Goal: Task Accomplishment & Management: Manage account settings

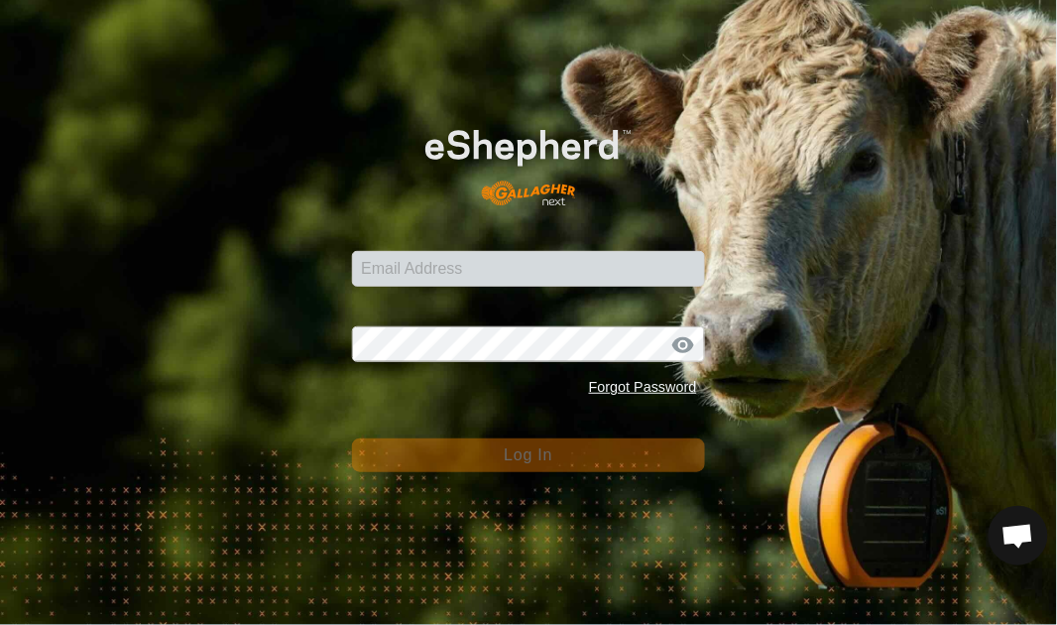
scroll to position [6495, 0]
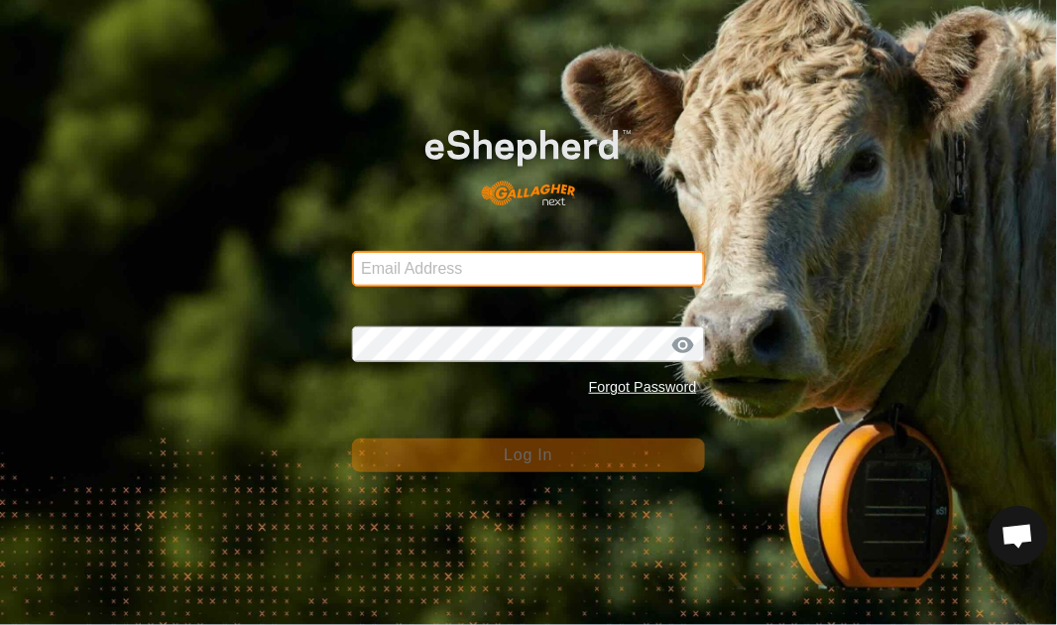
type input "[EMAIL_ADDRESS][DOMAIN_NAME]"
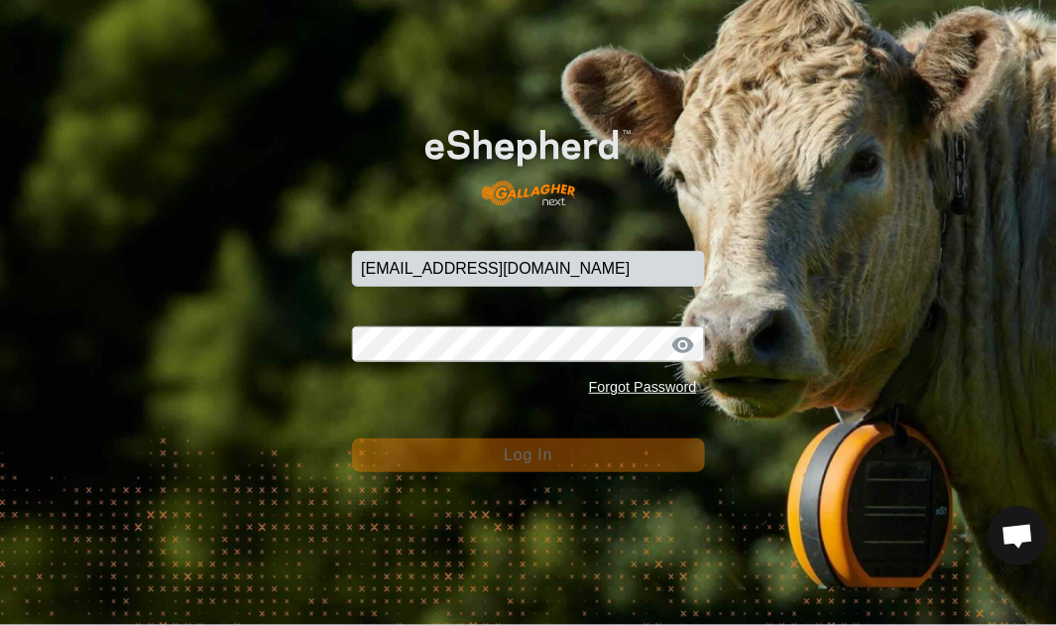
click at [521, 457] on span "Log In" at bounding box center [528, 454] width 49 height 17
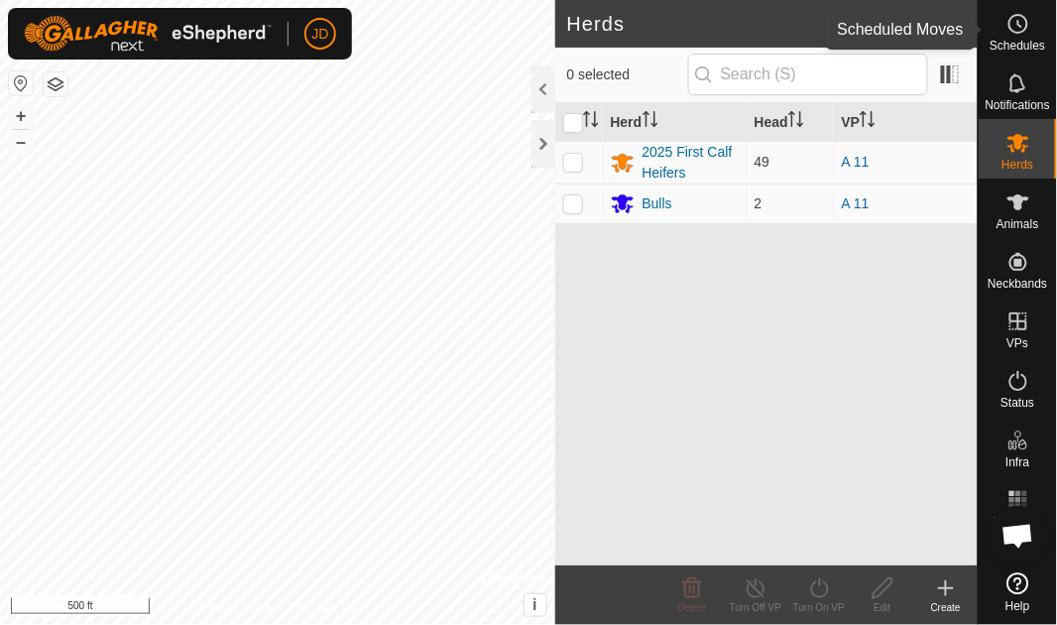
click at [1019, 32] on circle at bounding box center [1019, 24] width 18 height 18
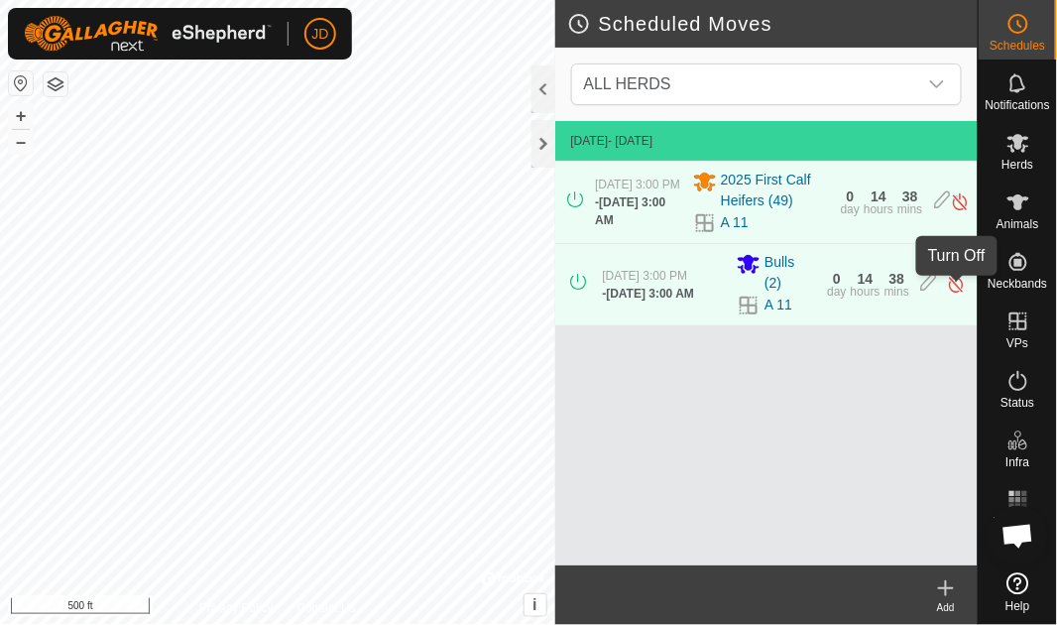
click at [957, 290] on img at bounding box center [956, 284] width 19 height 21
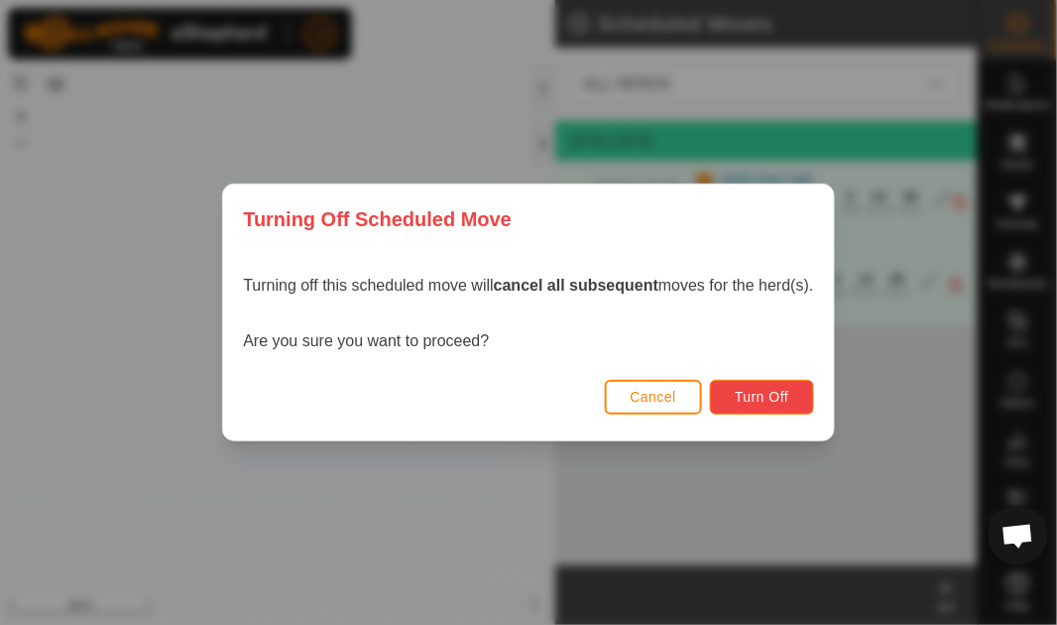
click at [798, 398] on button "Turn Off" at bounding box center [762, 397] width 104 height 35
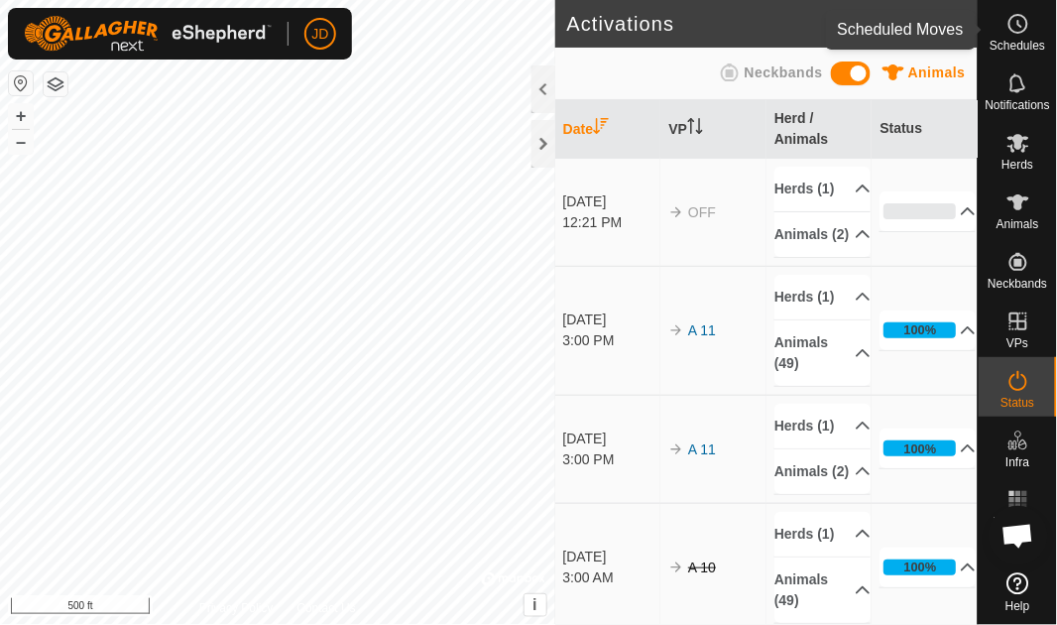
click at [1033, 20] on es-schedule-vp-svg-icon at bounding box center [1019, 24] width 36 height 32
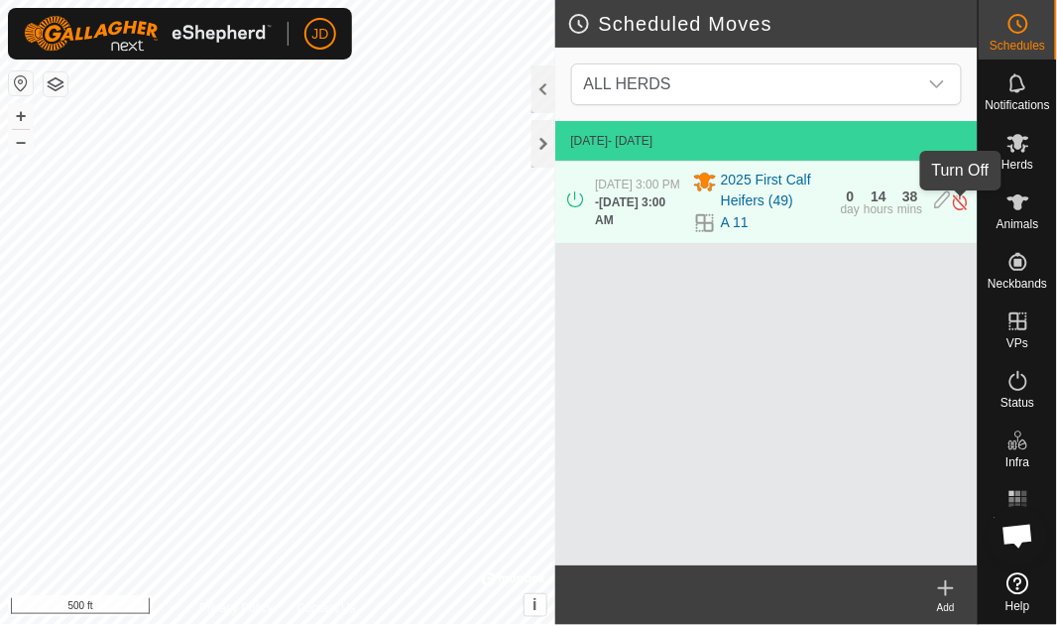
click at [961, 203] on img at bounding box center [960, 201] width 19 height 21
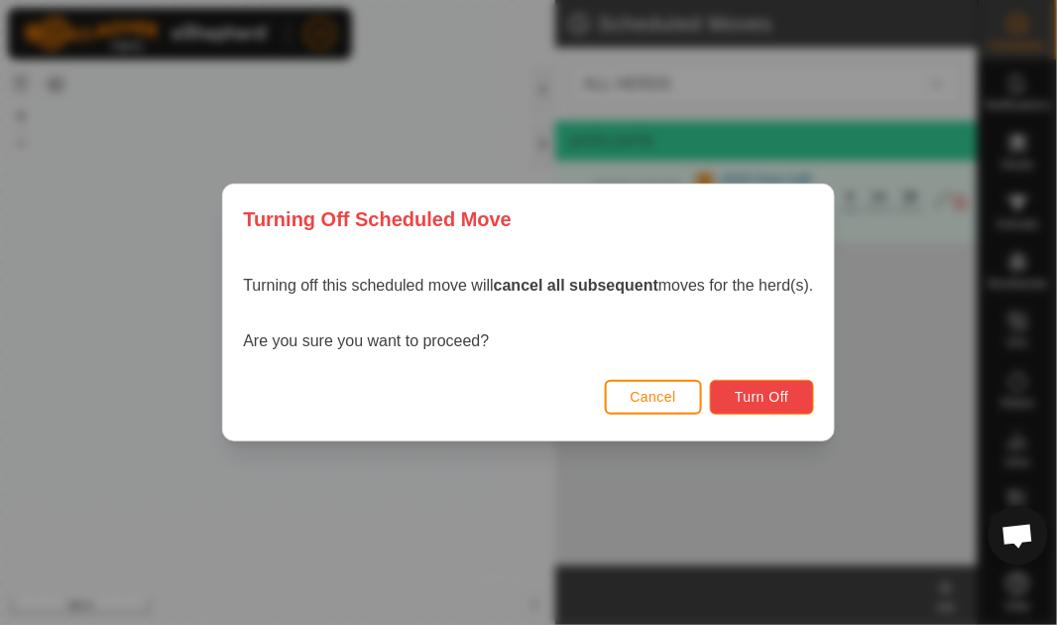
click at [790, 401] on span "Turn Off" at bounding box center [762, 397] width 55 height 16
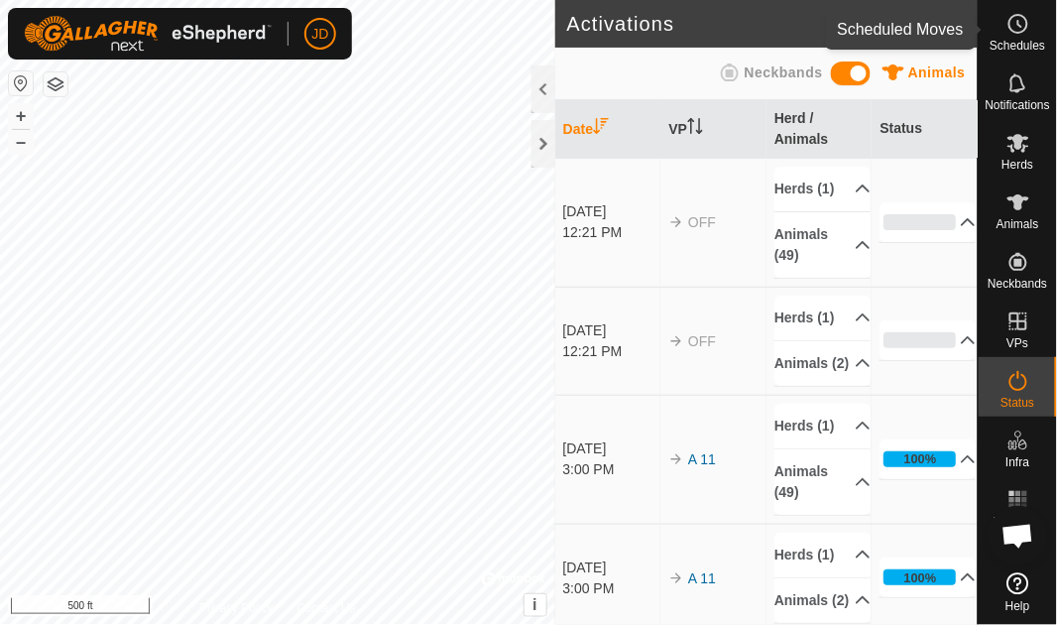
click at [1018, 33] on circle at bounding box center [1019, 24] width 18 height 18
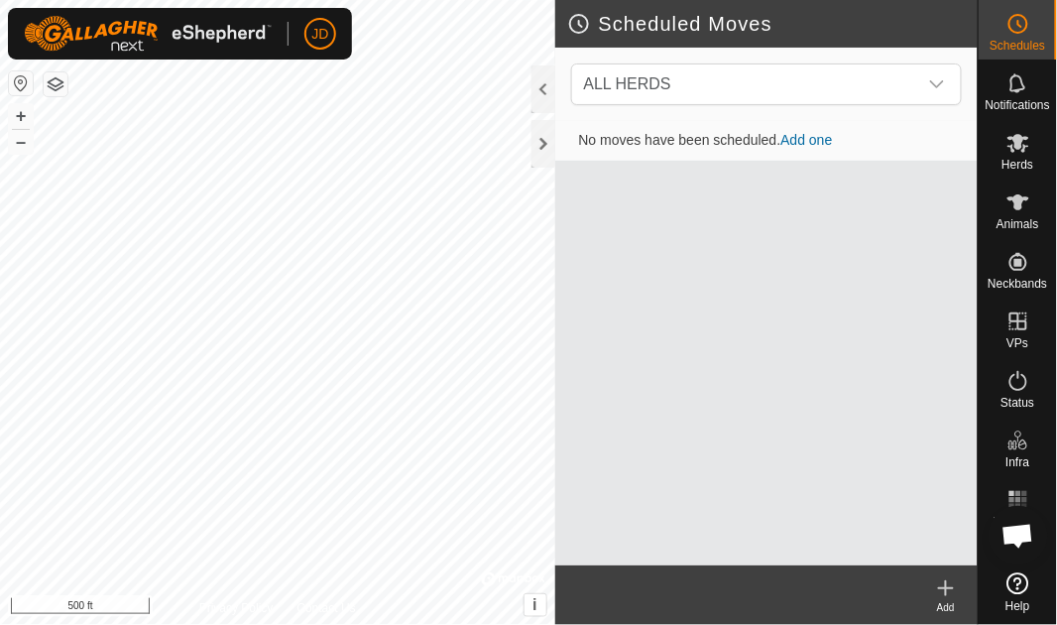
click at [947, 600] on div "Add" at bounding box center [946, 607] width 63 height 15
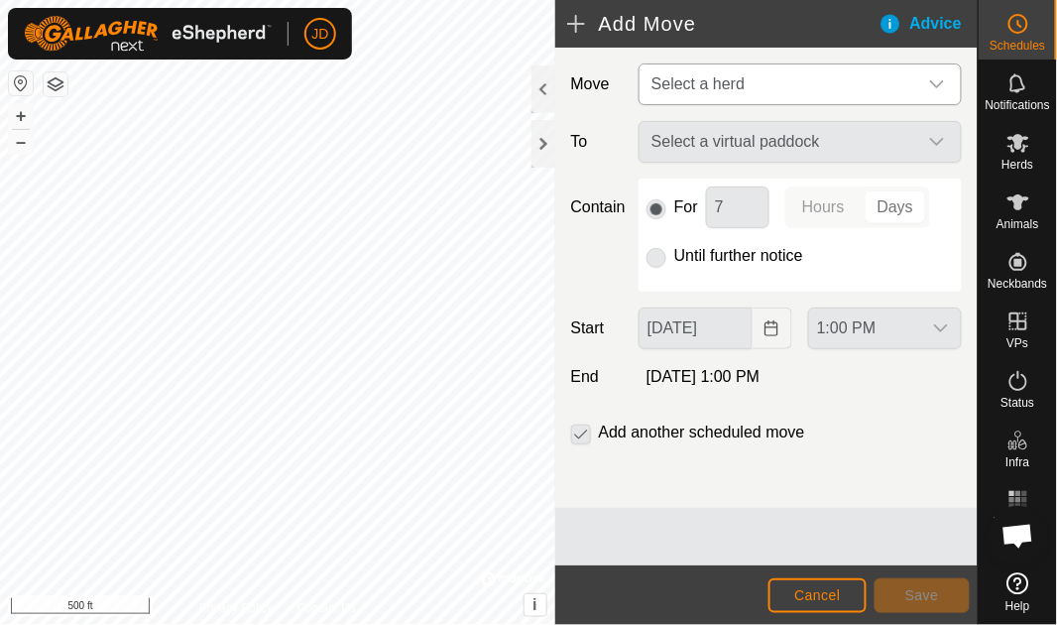
click at [933, 88] on icon "dropdown trigger" at bounding box center [938, 84] width 16 height 16
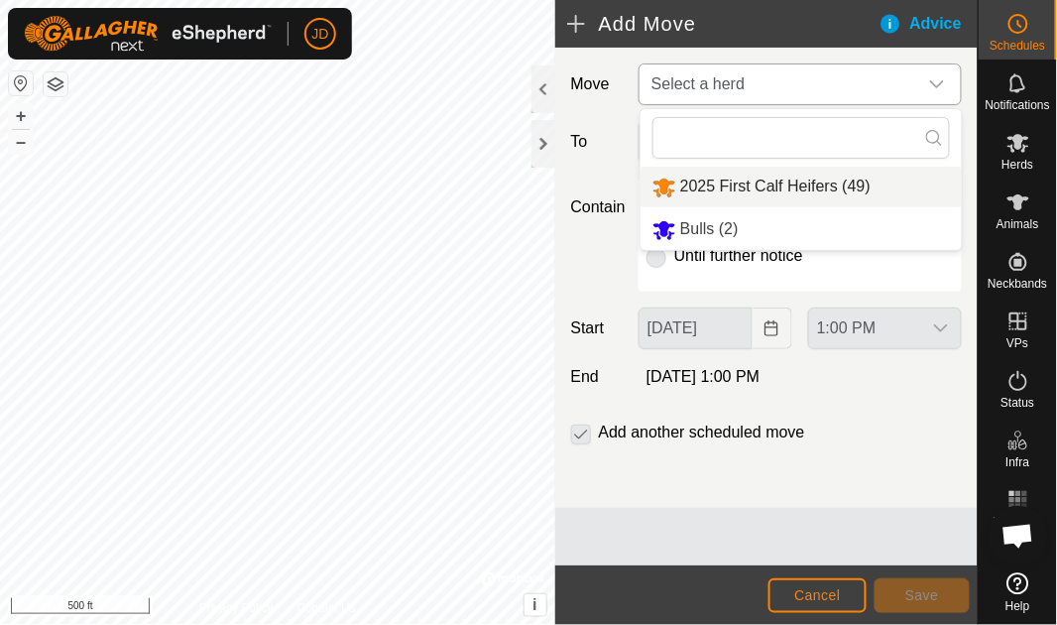
click at [754, 188] on li "2025 First Calf Heifers (49)" at bounding box center [801, 187] width 321 height 41
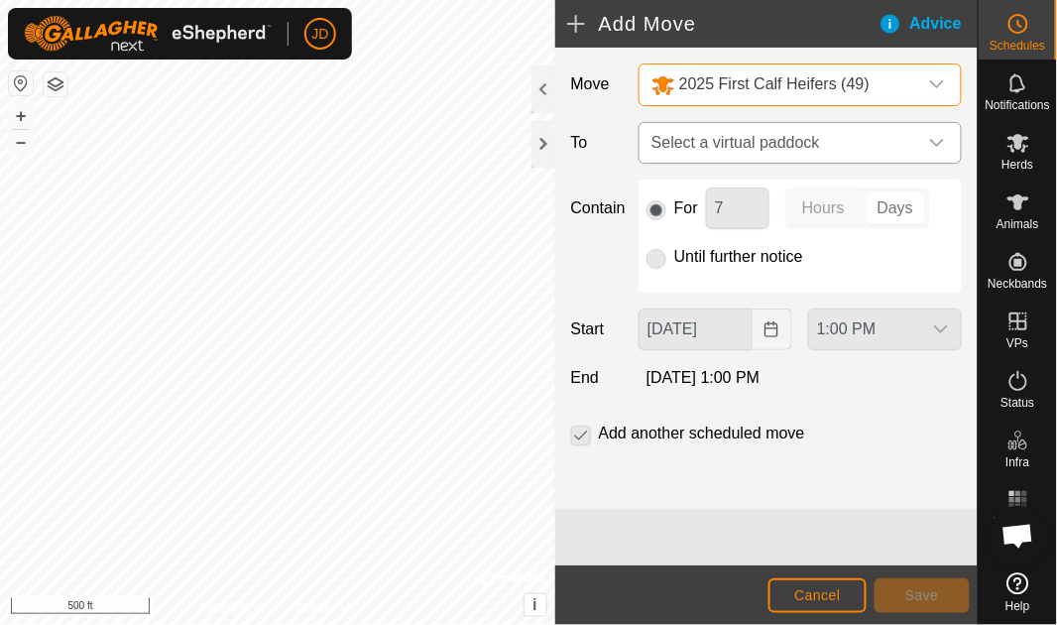
click at [940, 136] on icon "dropdown trigger" at bounding box center [938, 143] width 16 height 16
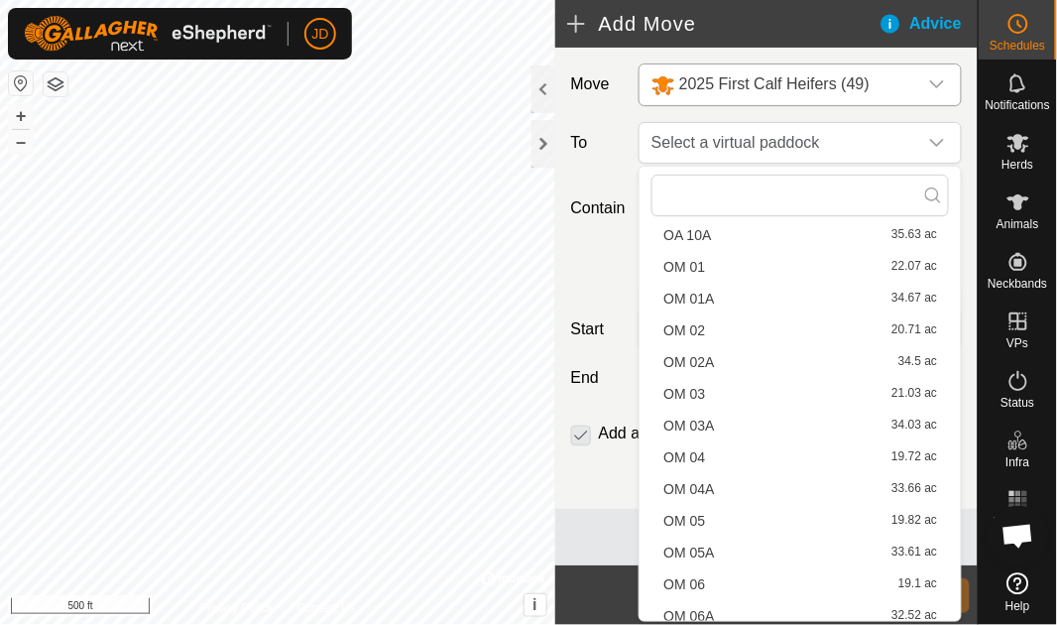
scroll to position [693, 0]
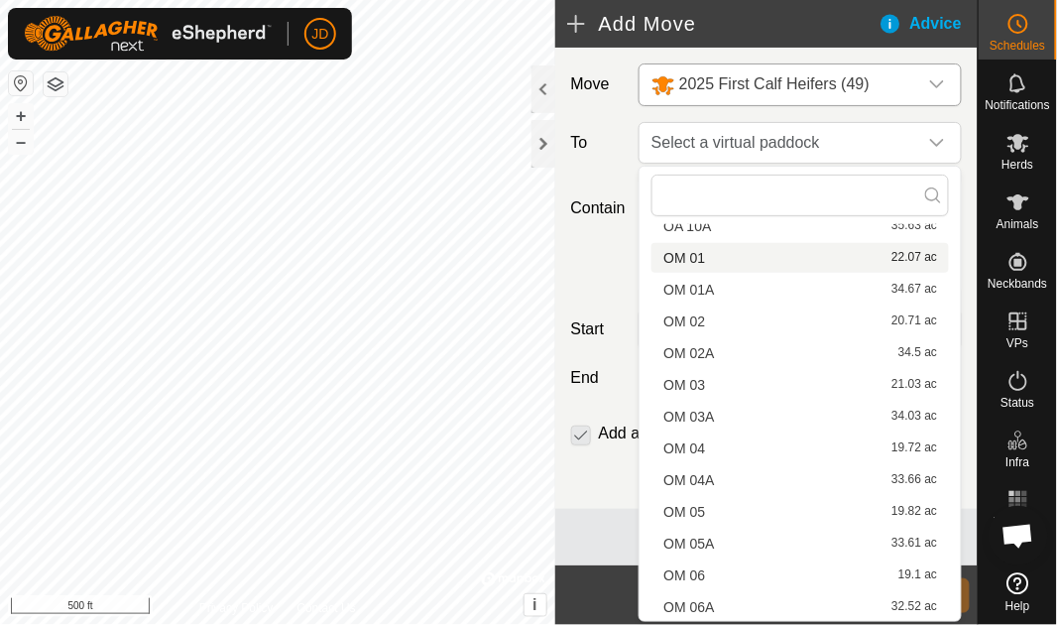
click at [799, 255] on li "OM 01 22.07 ac" at bounding box center [801, 258] width 298 height 30
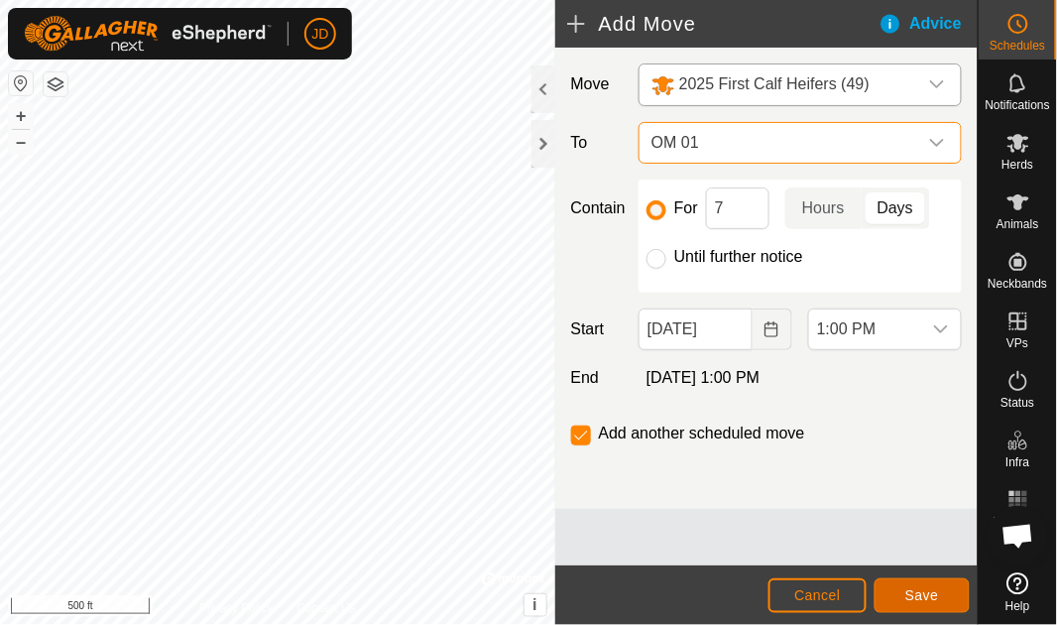
click at [928, 593] on span "Save" at bounding box center [923, 595] width 34 height 16
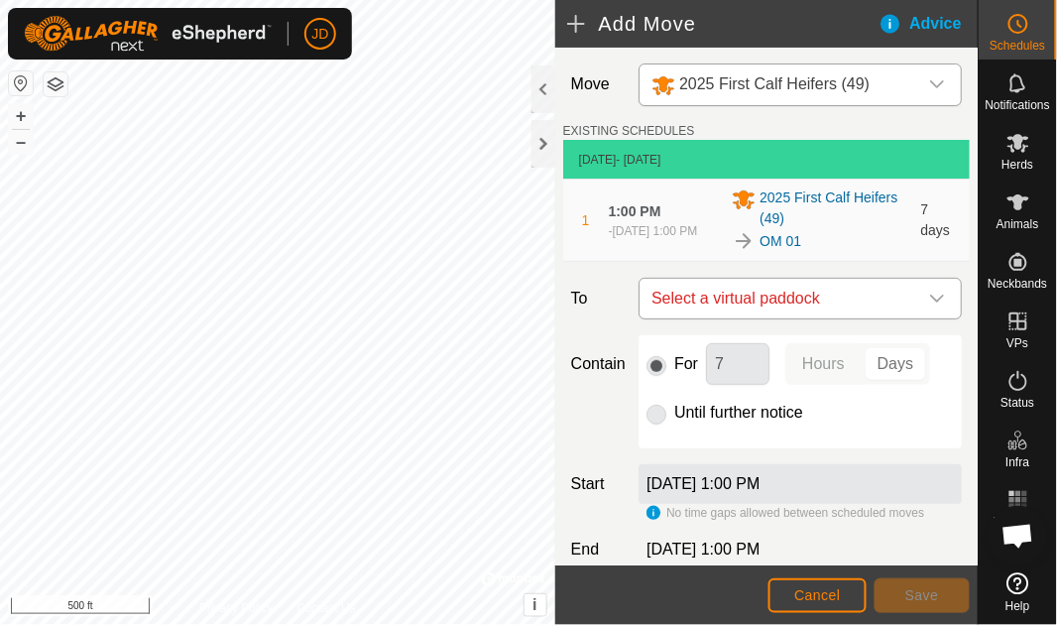
click at [931, 296] on icon "dropdown trigger" at bounding box center [938, 299] width 16 height 16
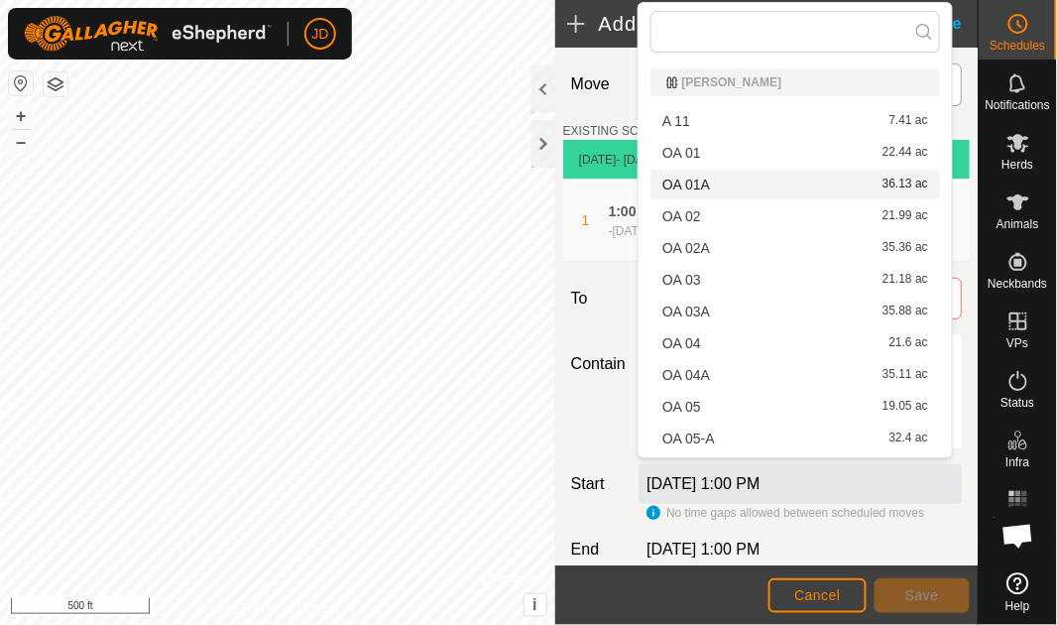
click at [766, 182] on li "OA 01A 36.13 ac" at bounding box center [796, 185] width 290 height 30
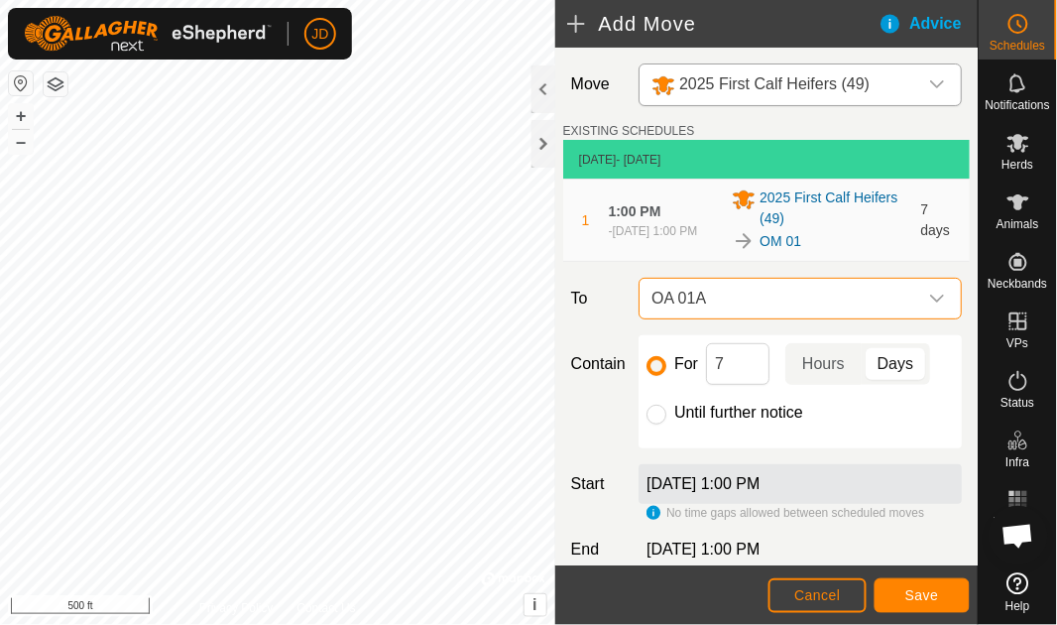
click at [931, 300] on icon "dropdown trigger" at bounding box center [938, 299] width 14 height 8
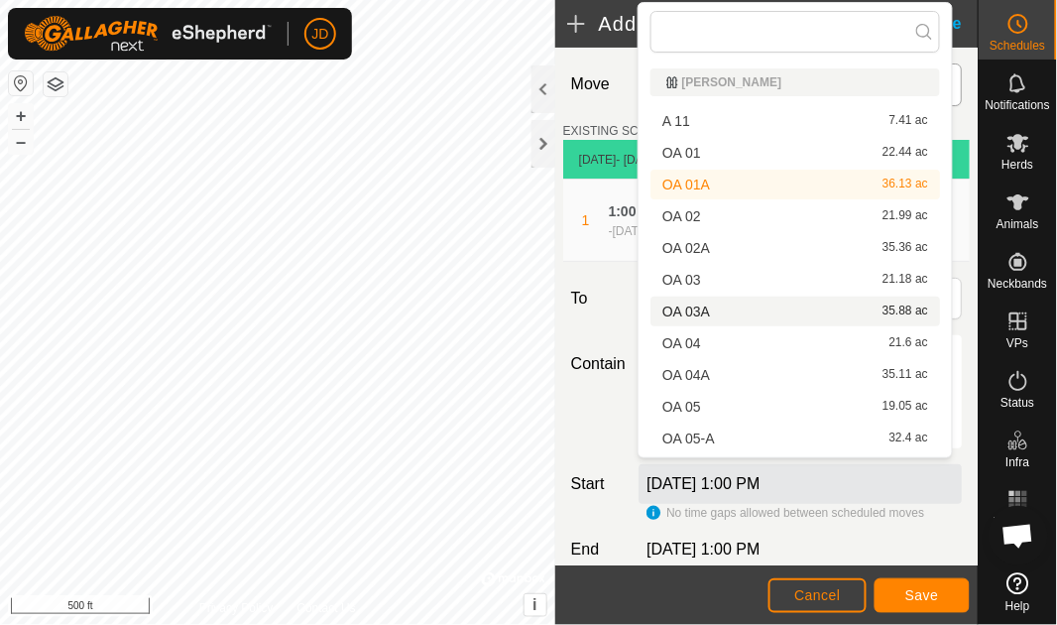
scroll to position [346, 0]
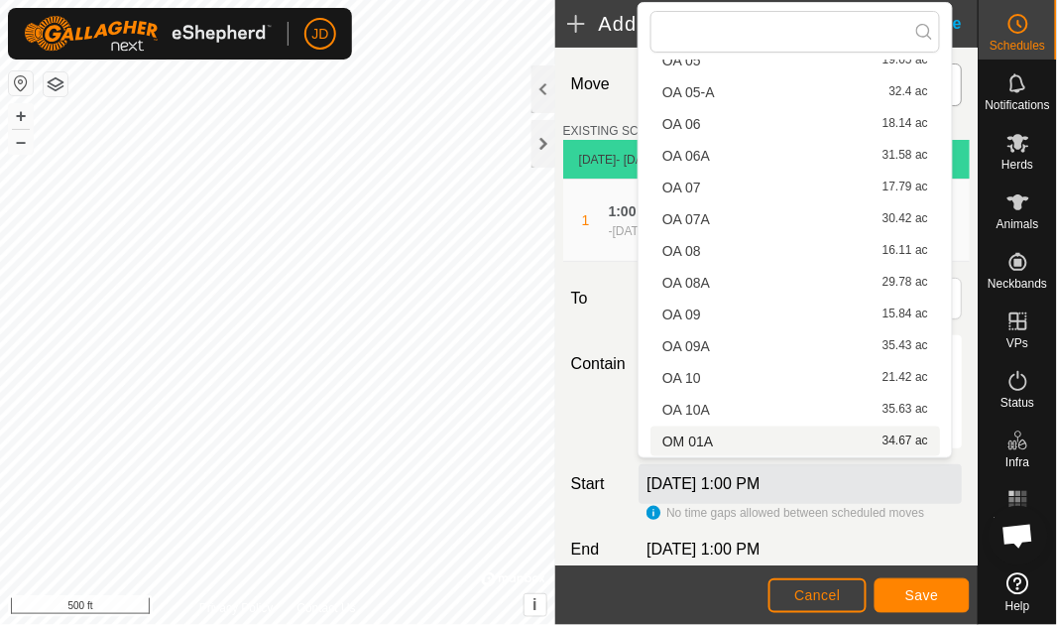
click at [782, 435] on li "OM 01A 34.67 ac" at bounding box center [796, 442] width 290 height 30
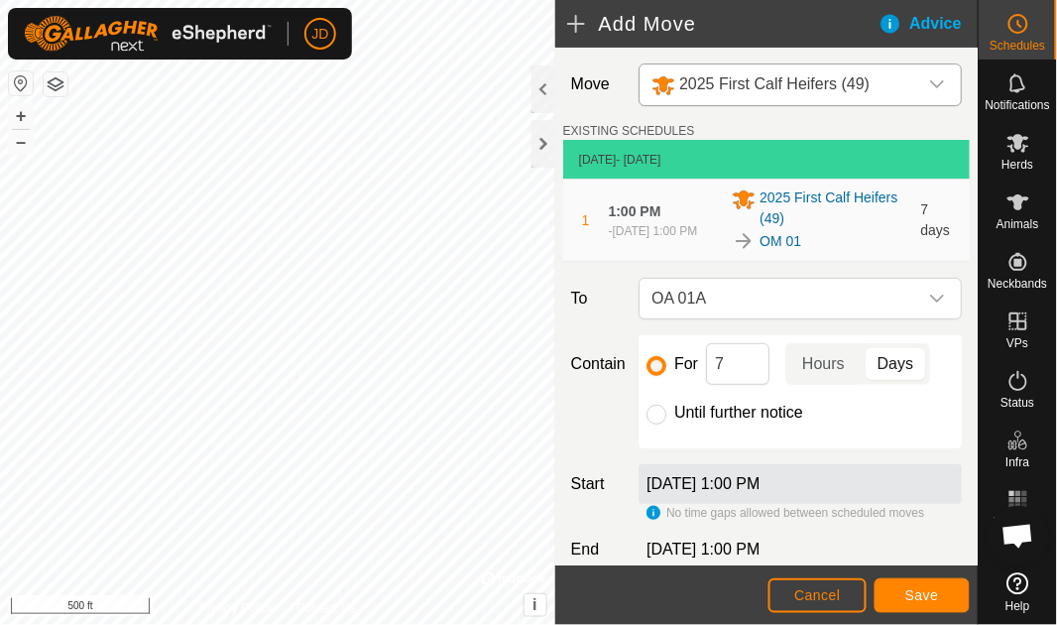
scroll to position [108, 0]
click at [968, 553] on div "Move 2025 First Calf Heifers (49) EXISTING SCHEDULES [DATE] - [DATE] 1 1:00 PM …" at bounding box center [767, 364] width 423 height 633
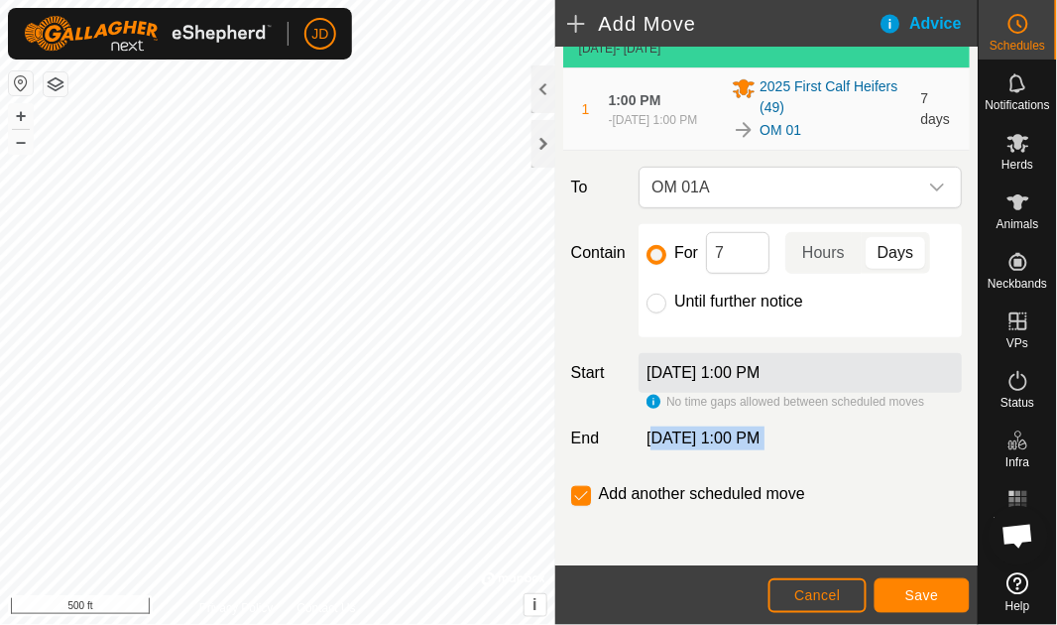
scroll to position [114, 0]
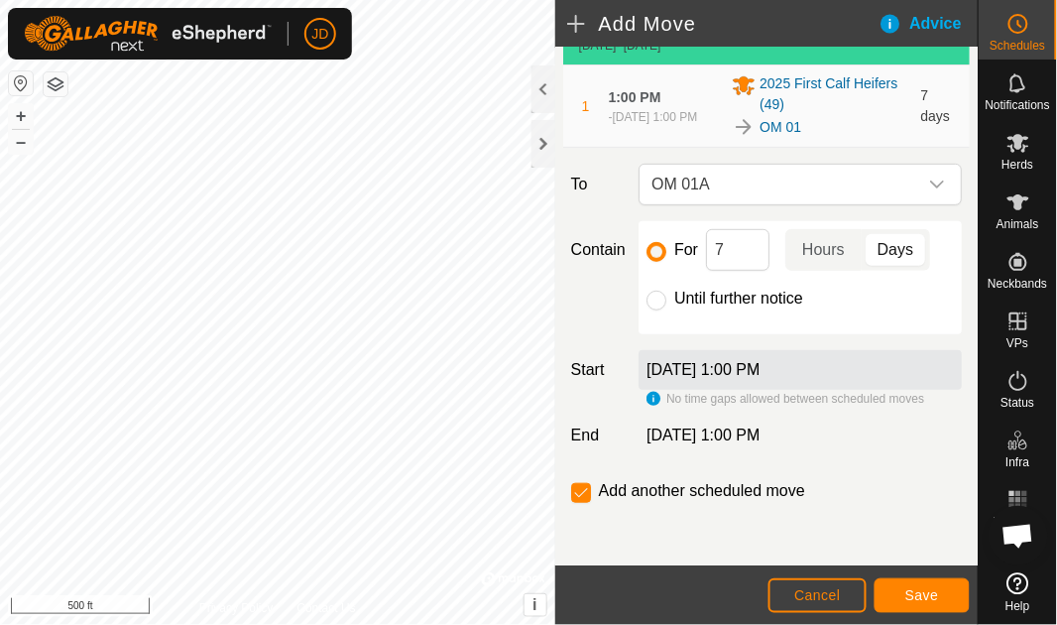
click at [838, 371] on div "[DATE] 1:00 PM" at bounding box center [800, 370] width 323 height 40
click at [933, 367] on div "[DATE] 1:00 PM" at bounding box center [800, 370] width 323 height 40
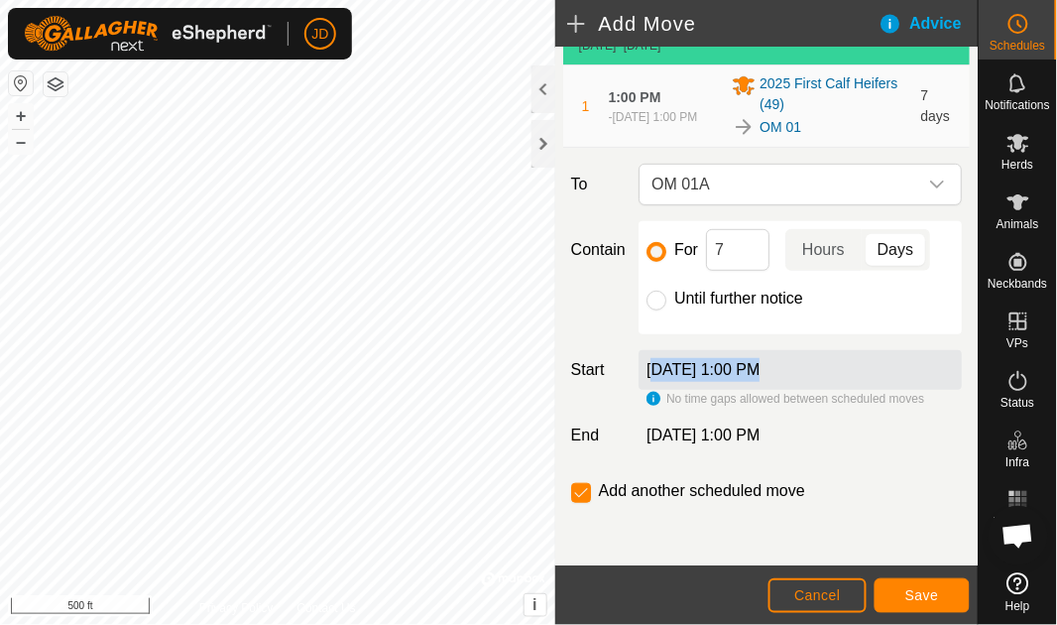
click at [933, 367] on div "[DATE] 1:00 PM" at bounding box center [800, 370] width 323 height 40
click at [927, 360] on div "[DATE] 1:00 PM" at bounding box center [800, 370] width 323 height 40
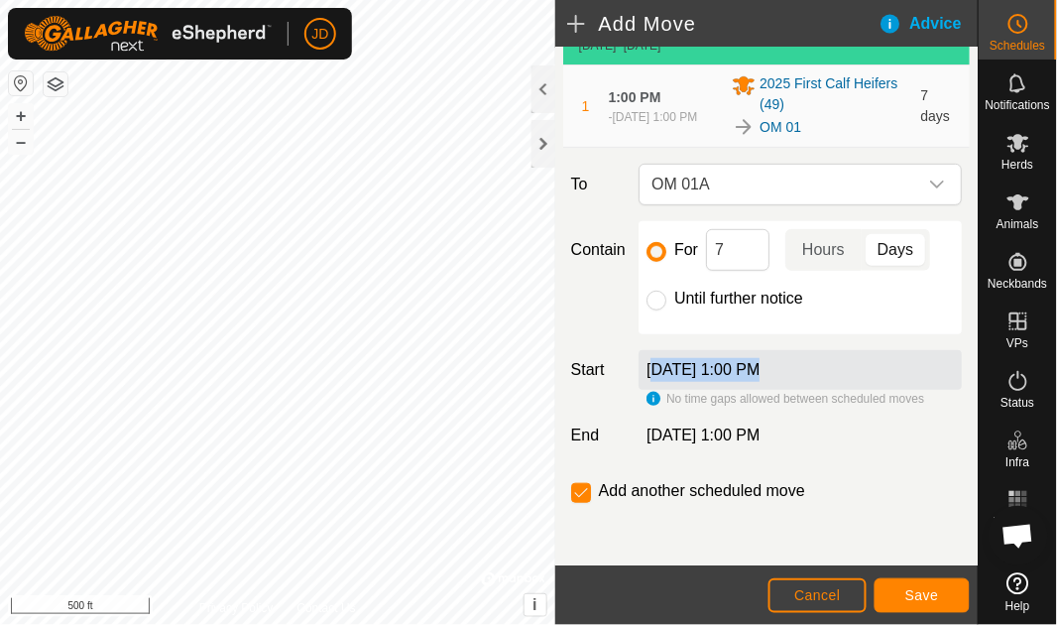
click at [927, 360] on div "[DATE] 1:00 PM" at bounding box center [800, 370] width 323 height 40
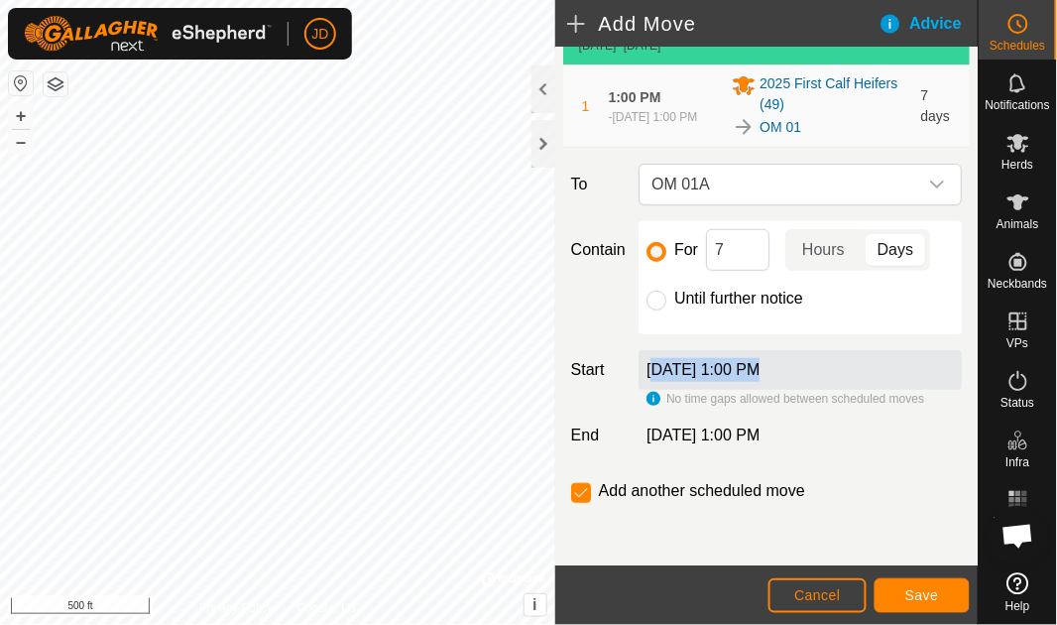
click at [927, 360] on div "[DATE] 1:00 PM" at bounding box center [800, 370] width 323 height 40
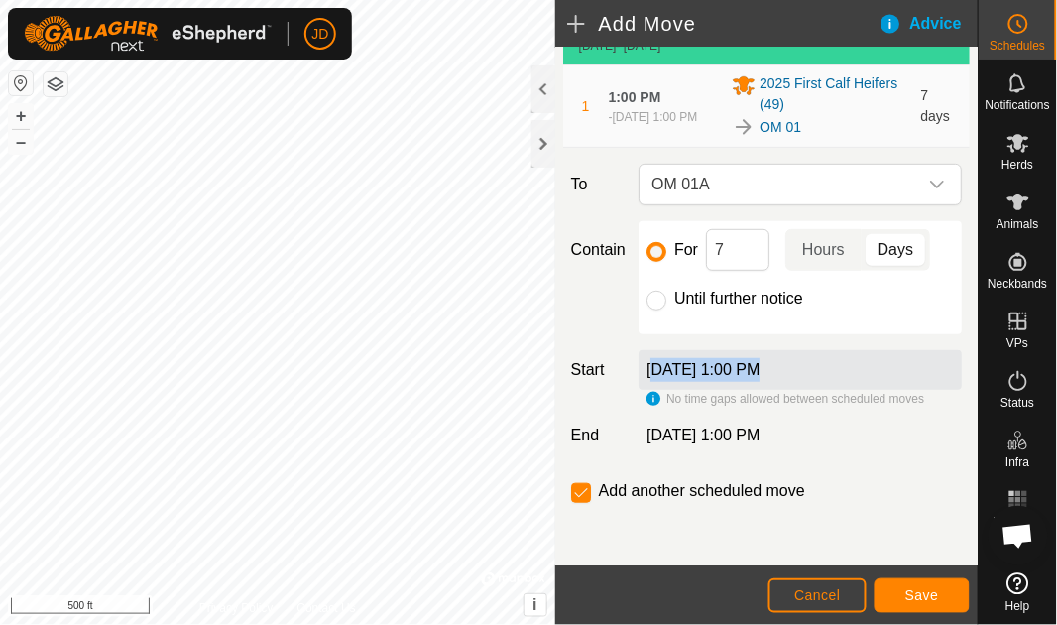
click at [927, 360] on div "[DATE] 1:00 PM" at bounding box center [800, 370] width 323 height 40
click at [932, 181] on icon "dropdown trigger" at bounding box center [938, 185] width 16 height 16
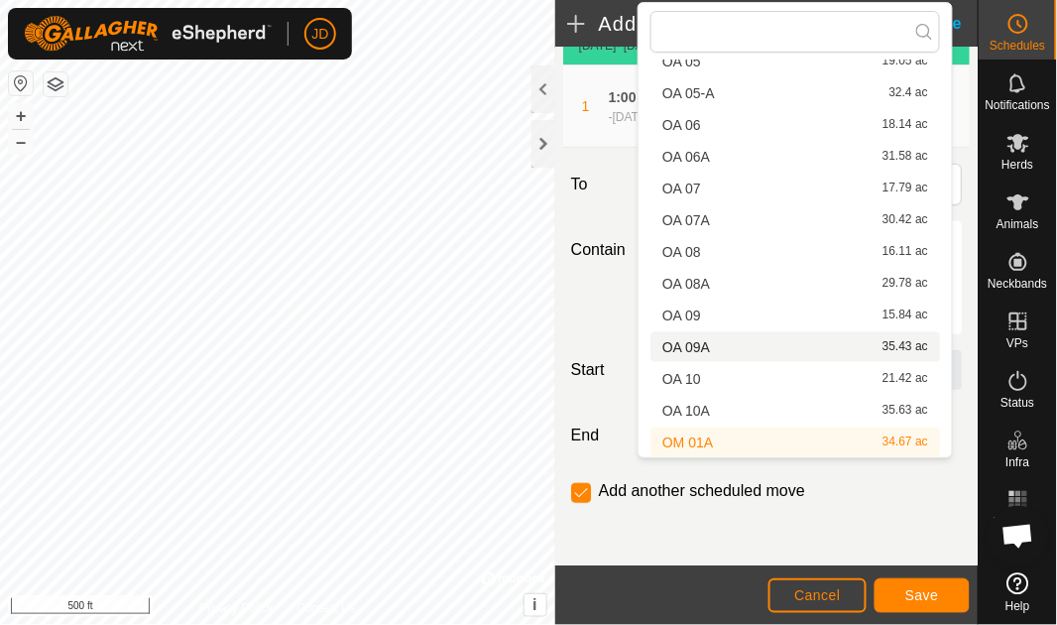
scroll to position [691, 0]
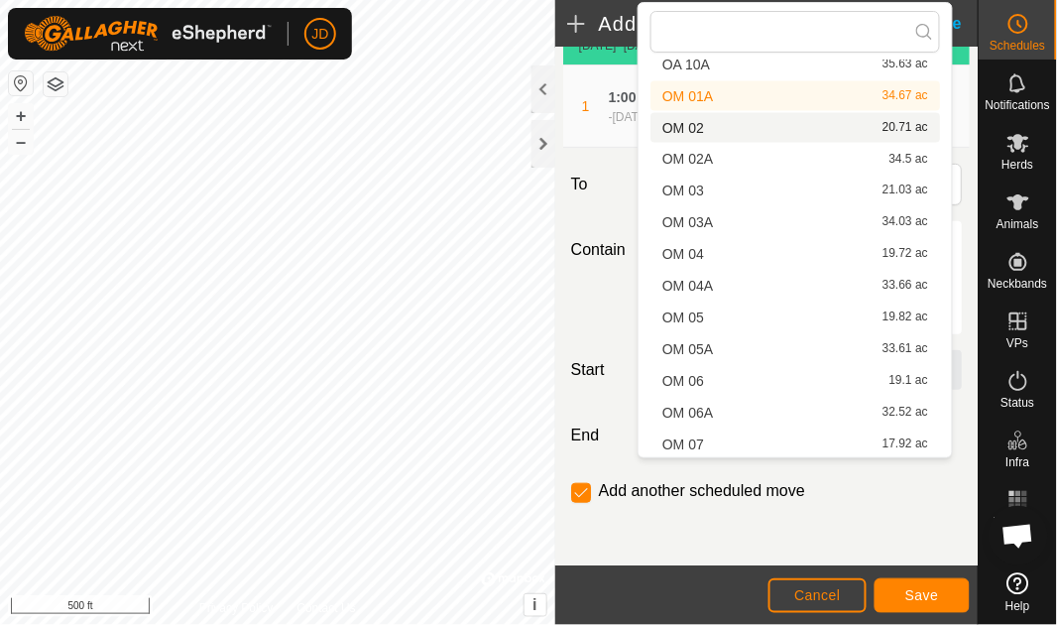
click at [737, 124] on li "OM 02 20.71 ac" at bounding box center [796, 128] width 290 height 30
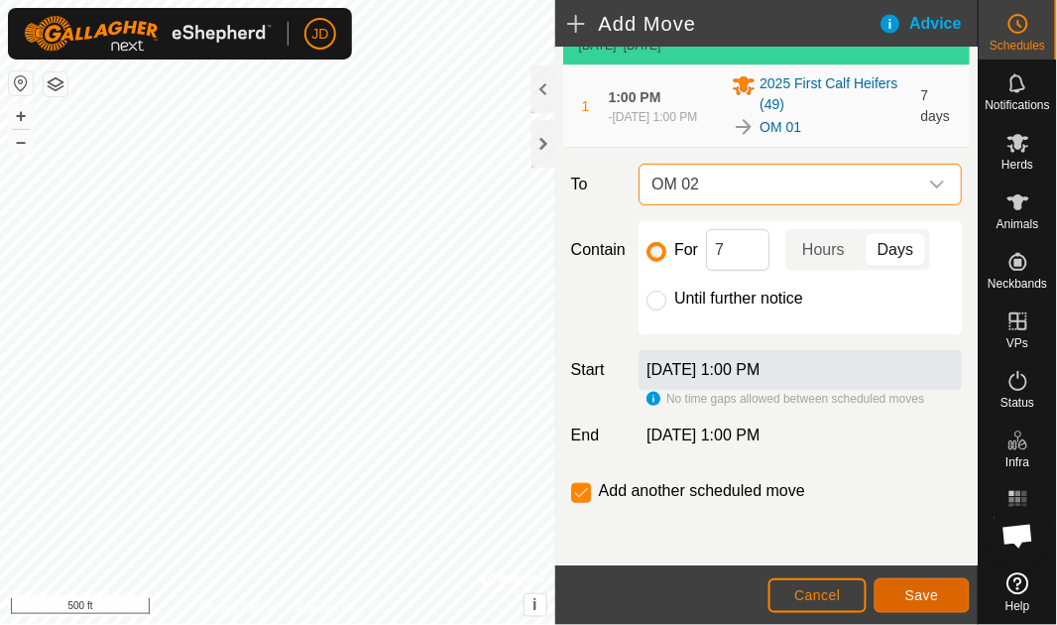
click at [924, 592] on span "Save" at bounding box center [923, 595] width 34 height 16
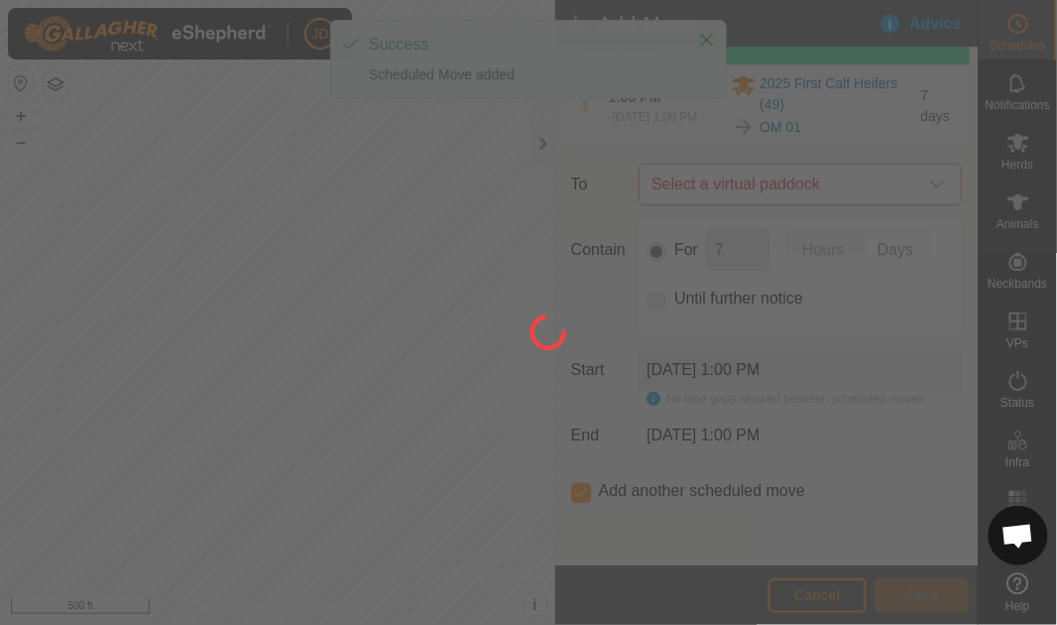
scroll to position [0, 0]
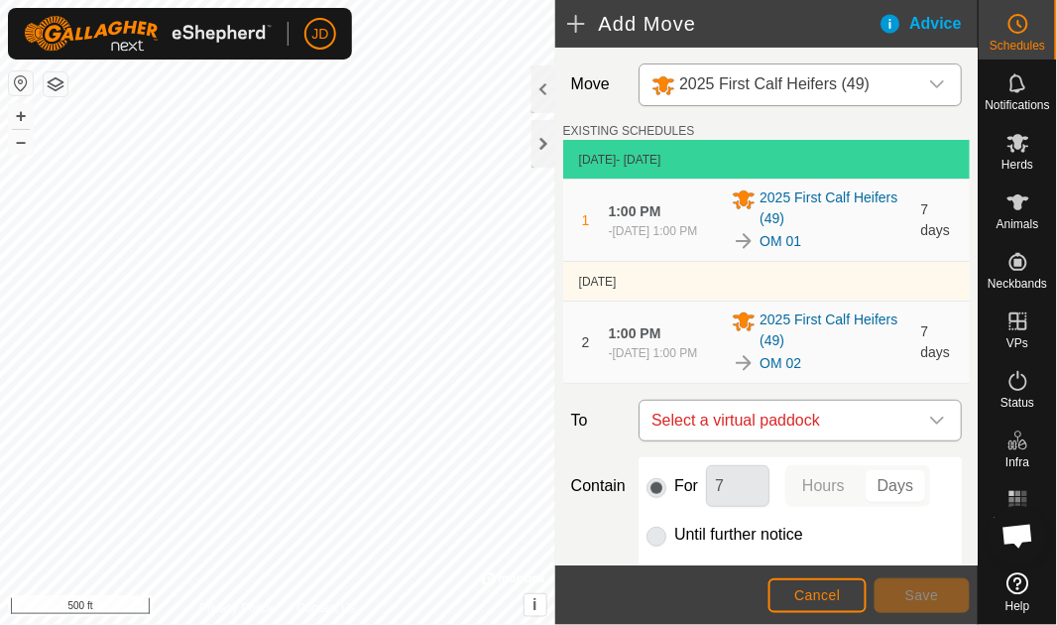
click at [931, 423] on icon "dropdown trigger" at bounding box center [938, 421] width 14 height 8
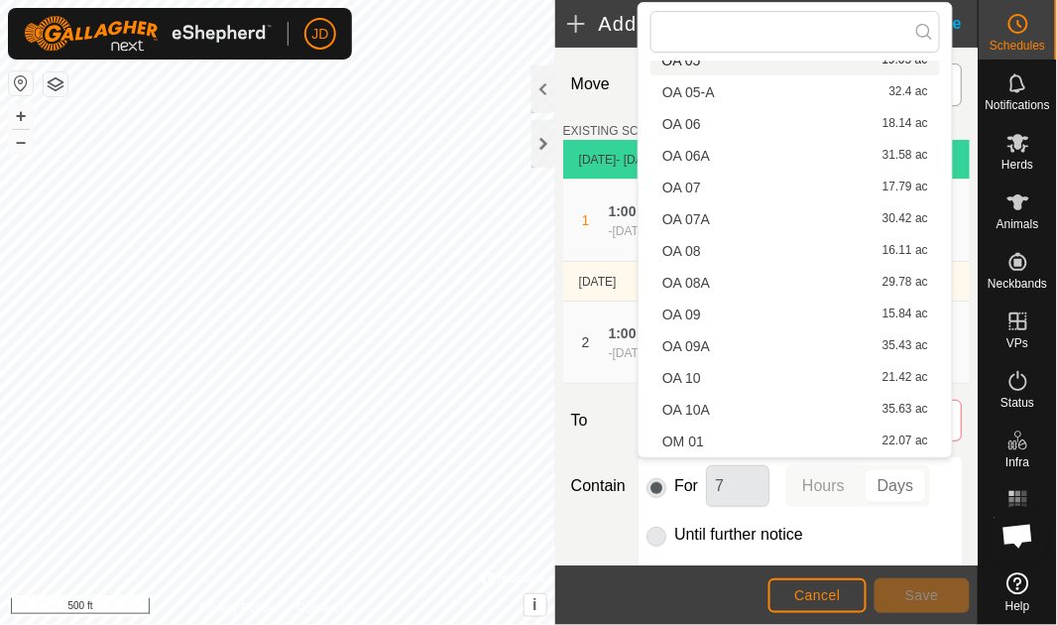
scroll to position [693, 0]
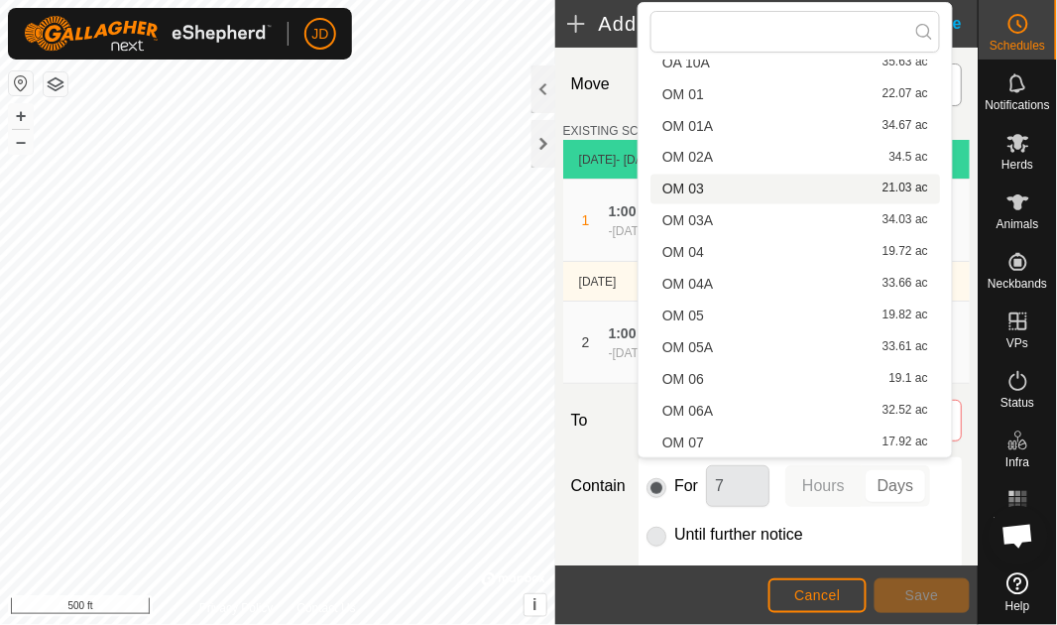
click at [707, 181] on li "OM 03 21.03 ac" at bounding box center [796, 190] width 290 height 30
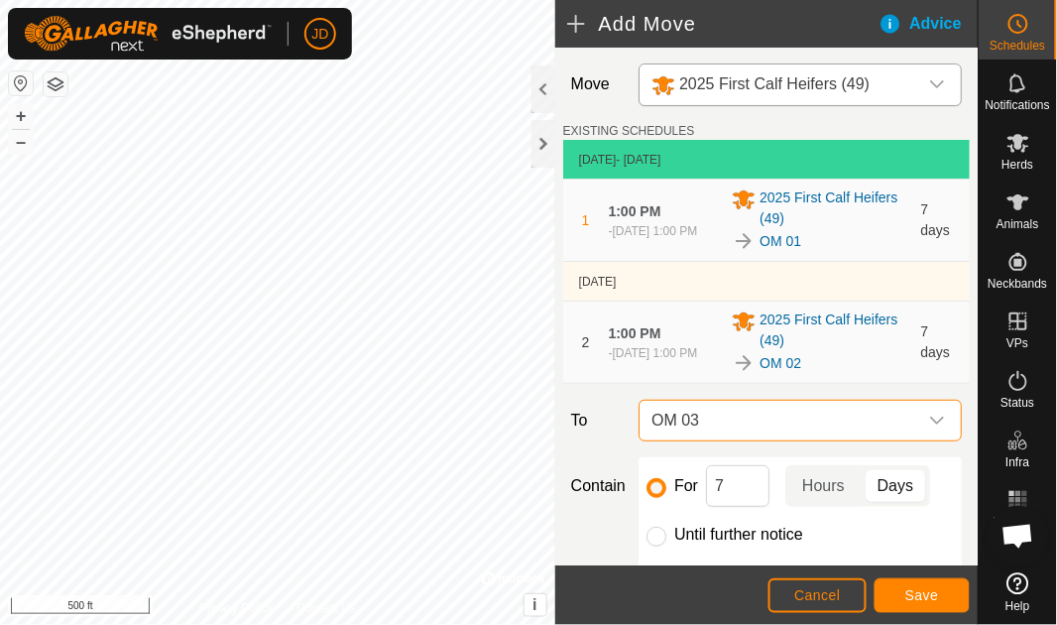
click at [930, 418] on icon "dropdown trigger" at bounding box center [938, 421] width 16 height 16
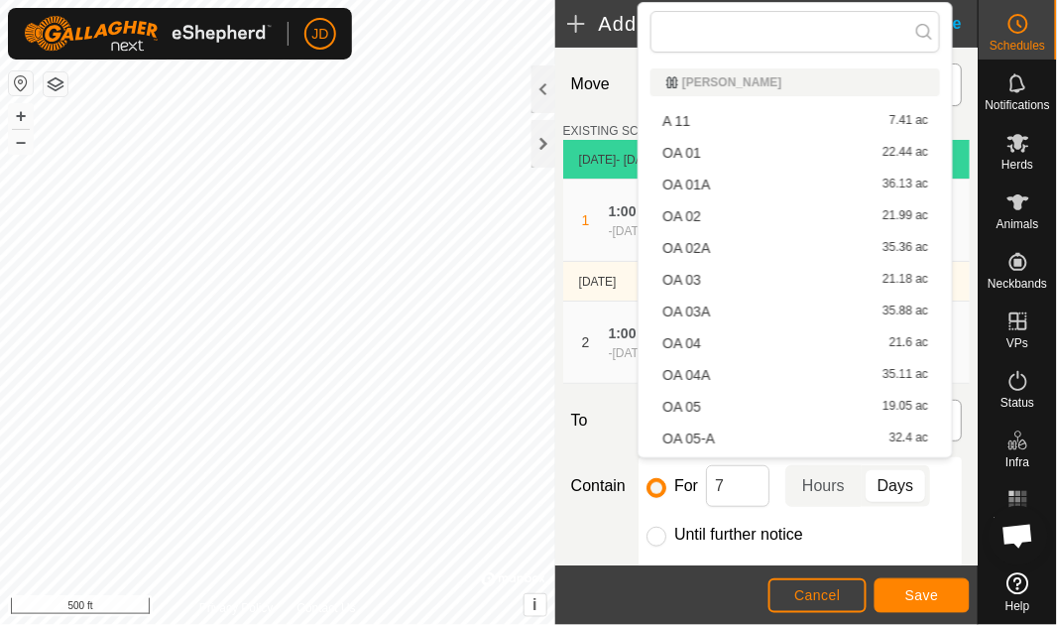
scroll to position [440, 0]
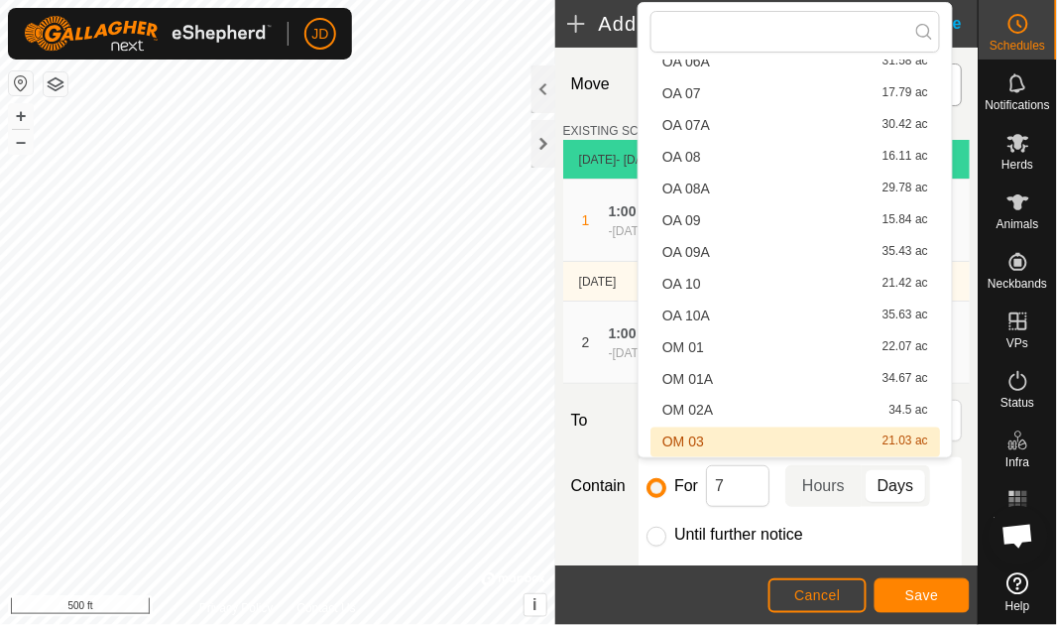
click at [783, 442] on li "OM 03 21.03 ac" at bounding box center [796, 443] width 290 height 30
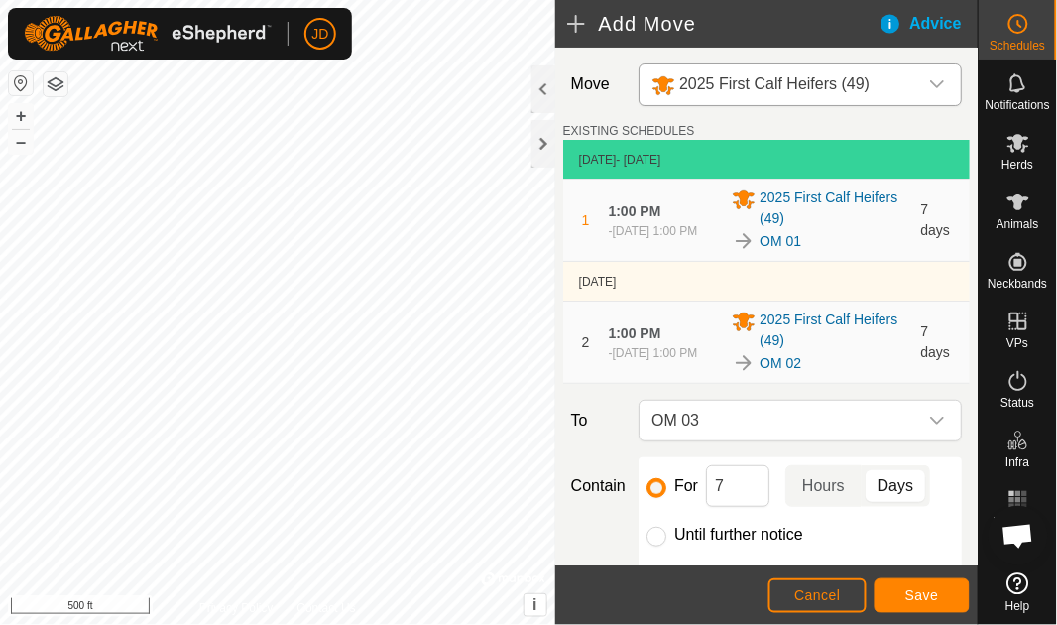
scroll to position [236, 0]
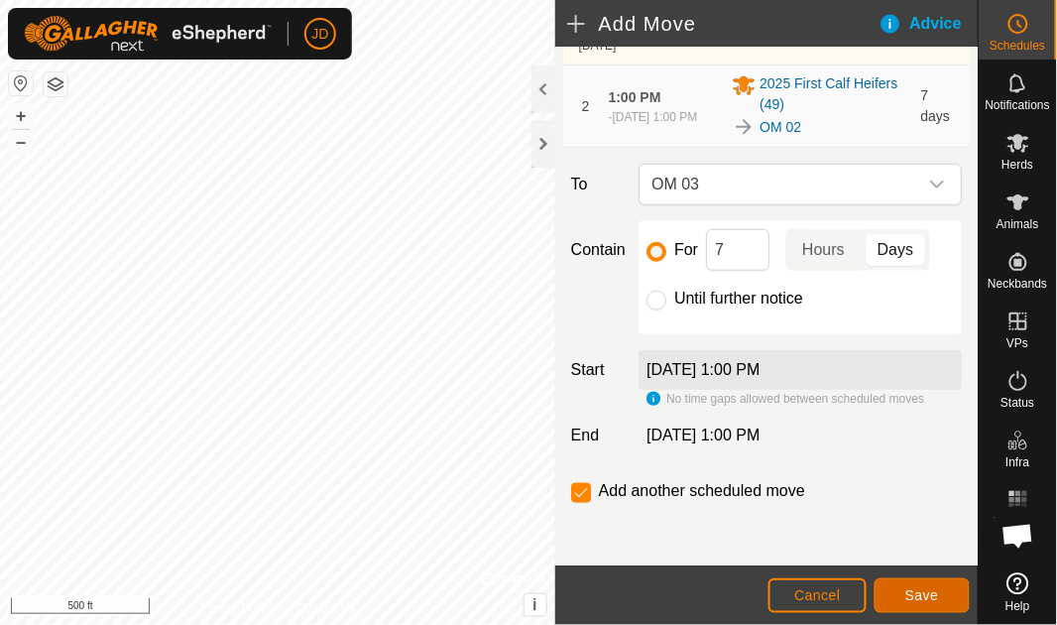
click at [921, 593] on span "Save" at bounding box center [923, 595] width 34 height 16
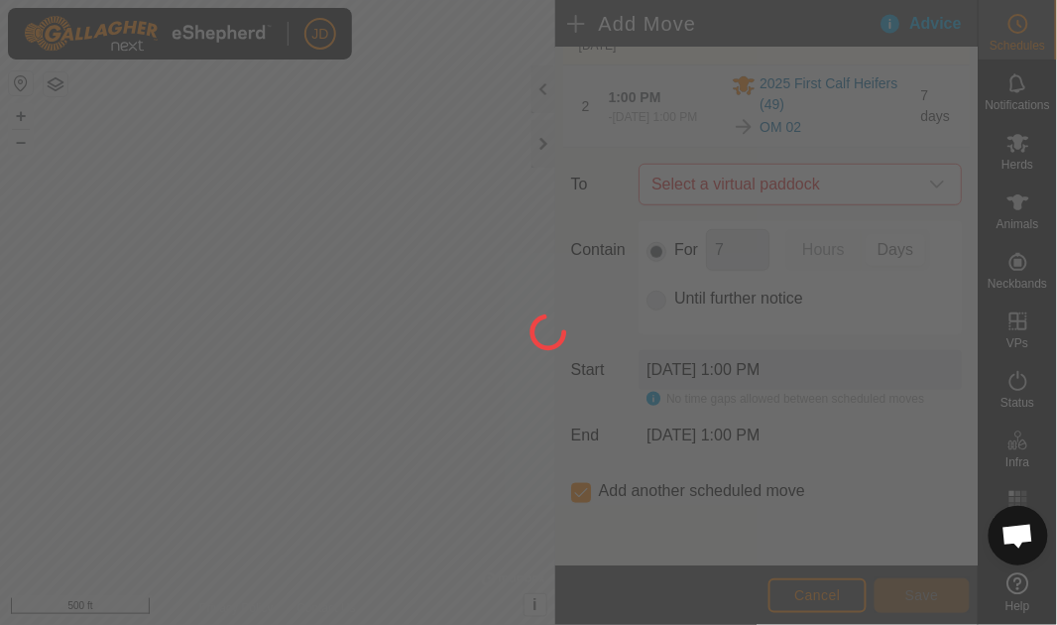
scroll to position [0, 0]
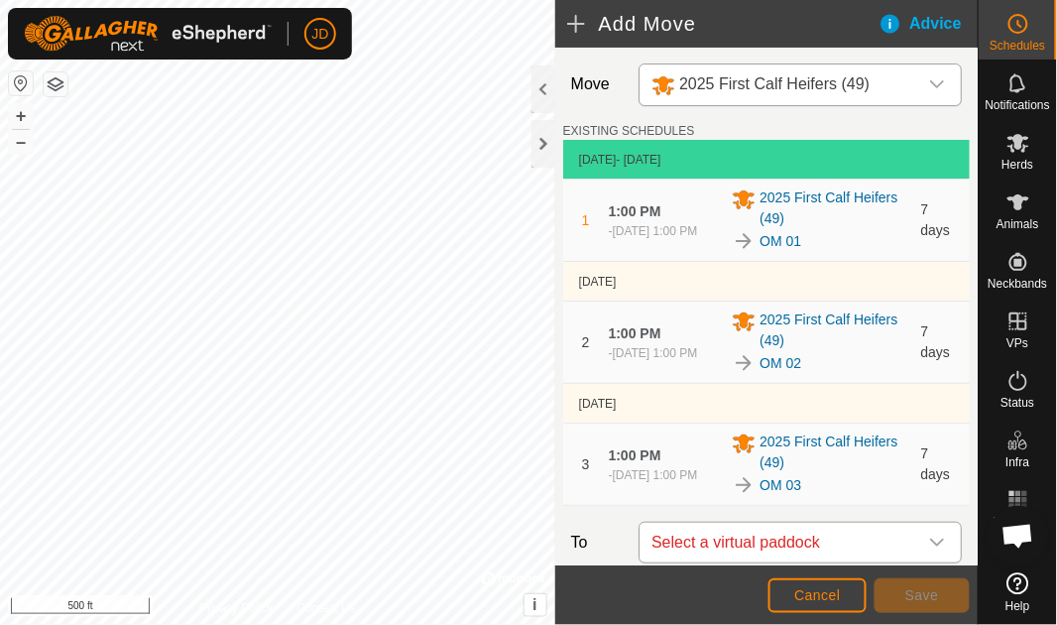
click at [930, 545] on icon "dropdown trigger" at bounding box center [938, 543] width 16 height 16
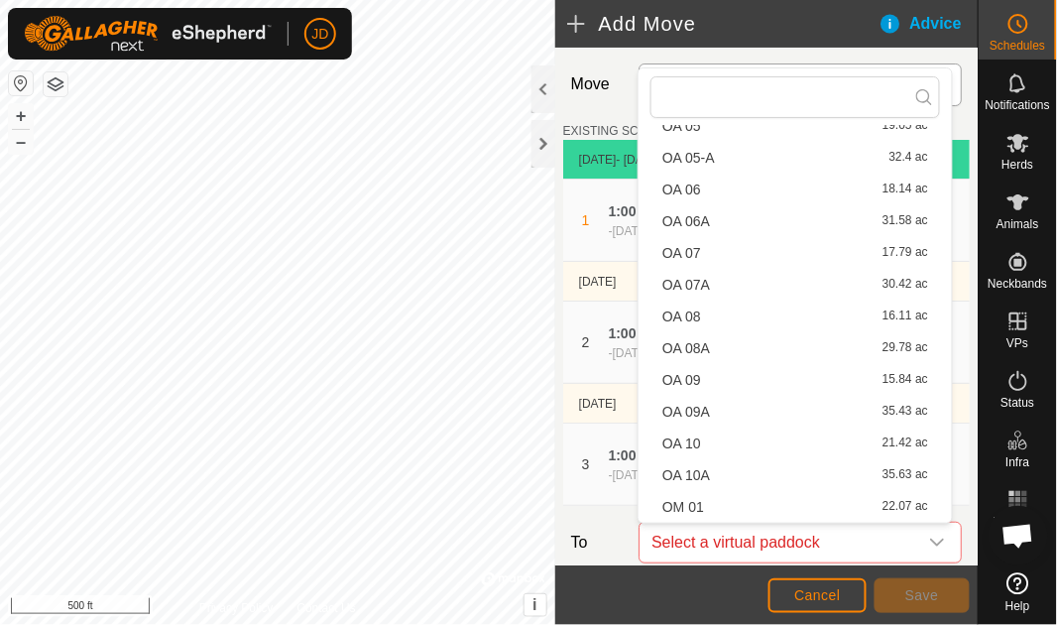
scroll to position [693, 0]
click at [714, 311] on li "OM 04 19.72 ac" at bounding box center [796, 319] width 290 height 30
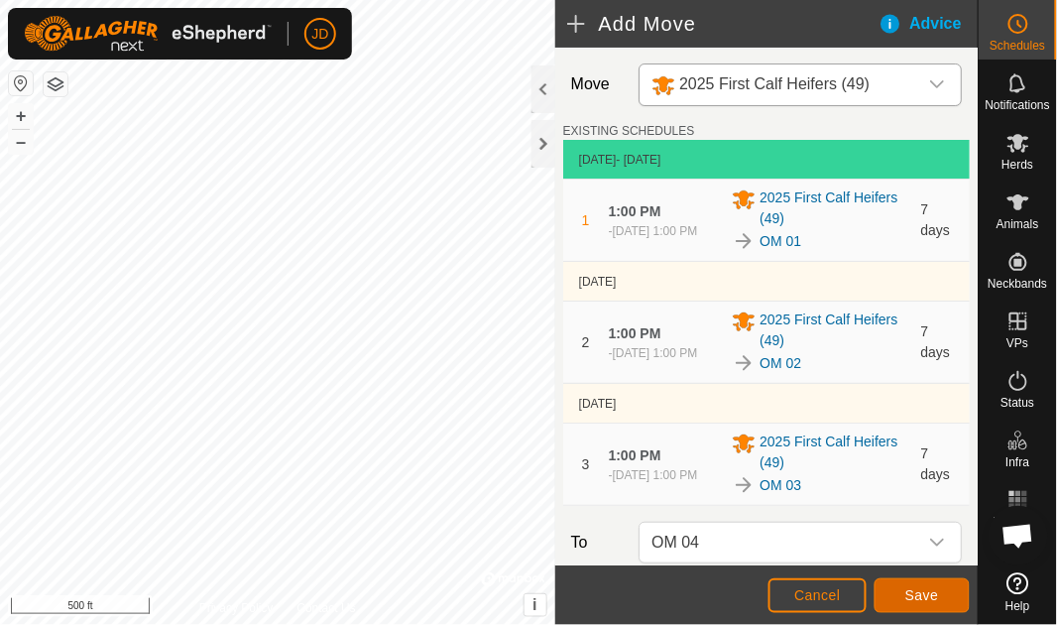
click at [930, 590] on span "Save" at bounding box center [923, 595] width 34 height 16
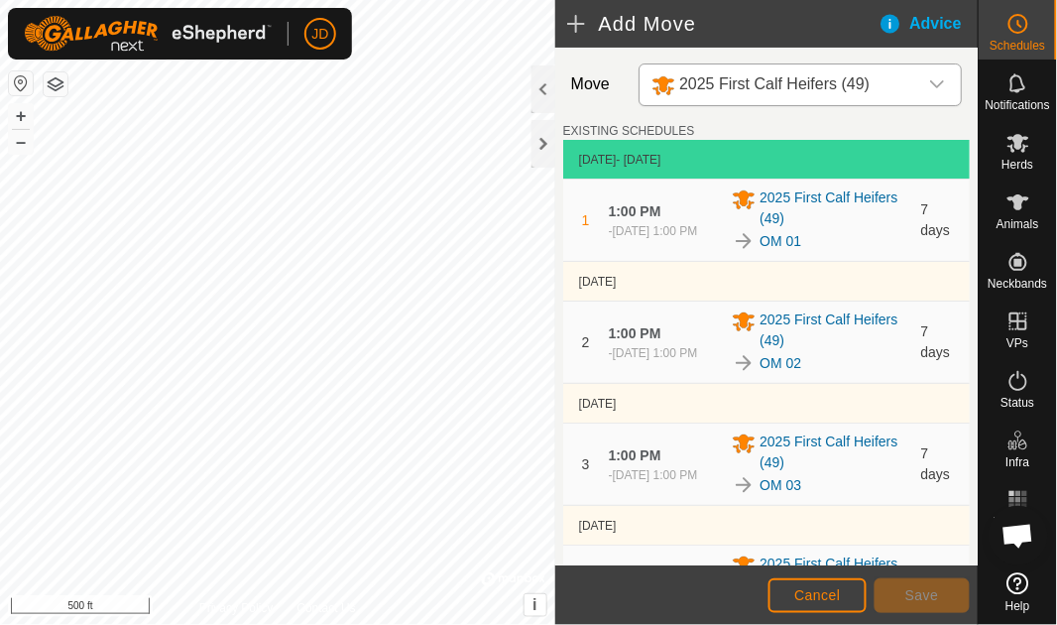
scroll to position [452, 0]
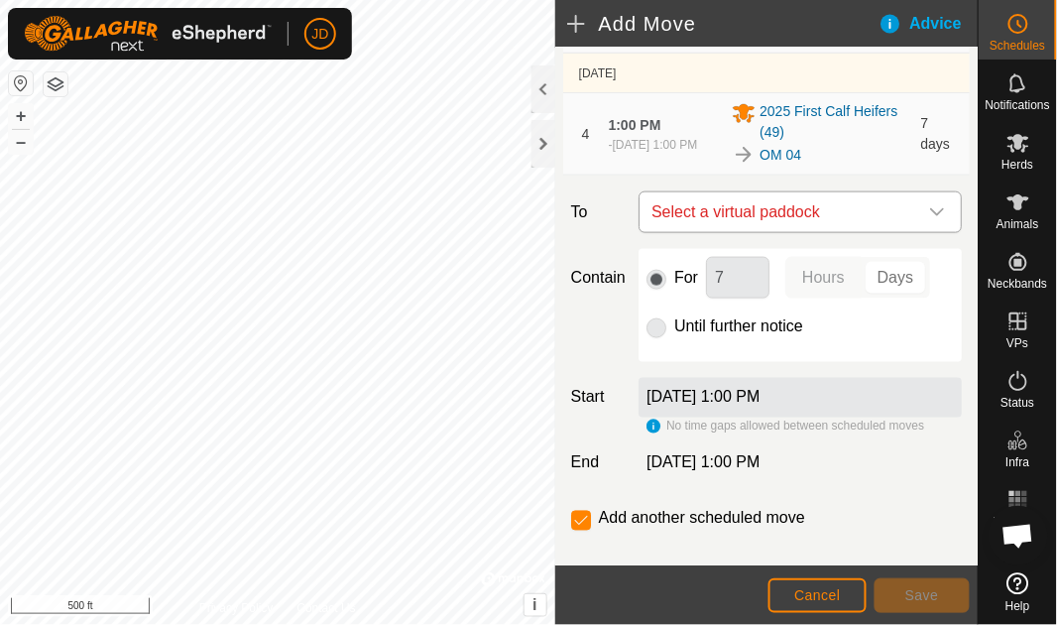
click at [930, 207] on icon "dropdown trigger" at bounding box center [938, 212] width 16 height 16
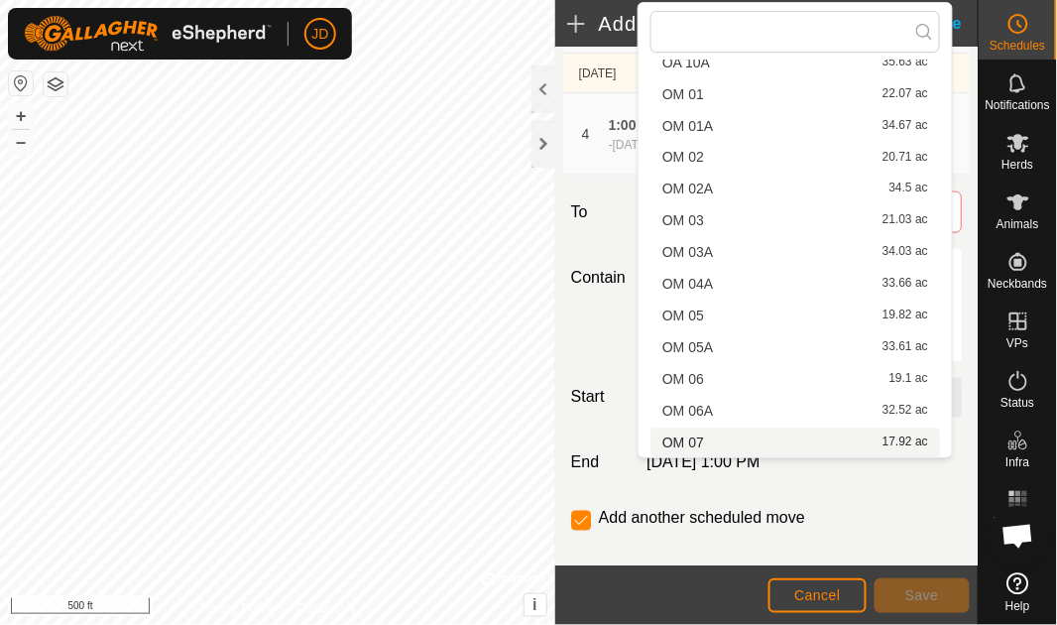
scroll to position [694, 0]
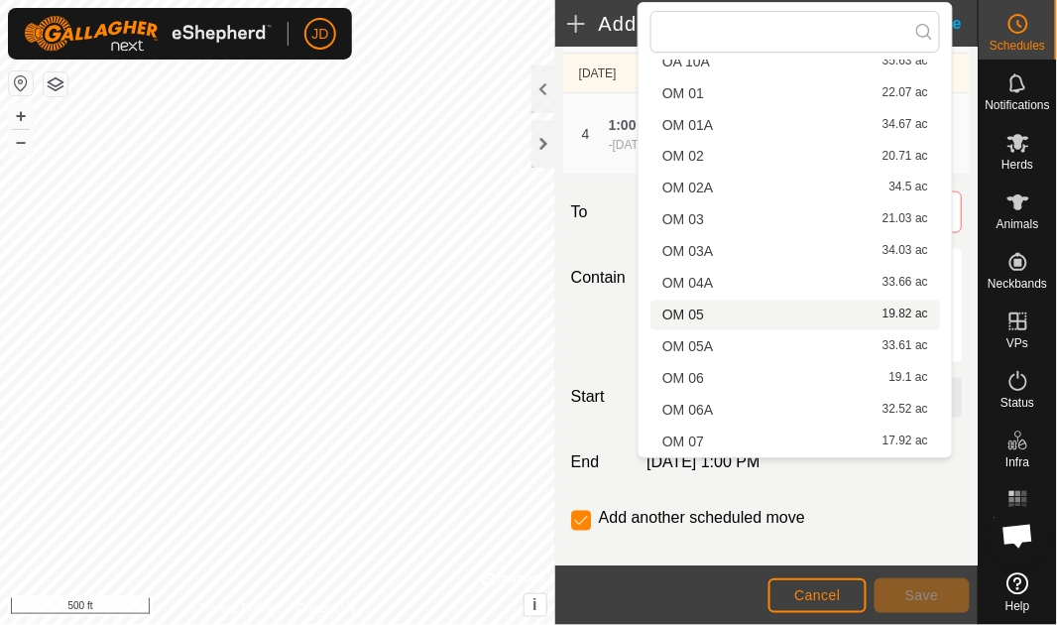
click at [735, 308] on li "OM 05 19.82 ac" at bounding box center [796, 316] width 290 height 30
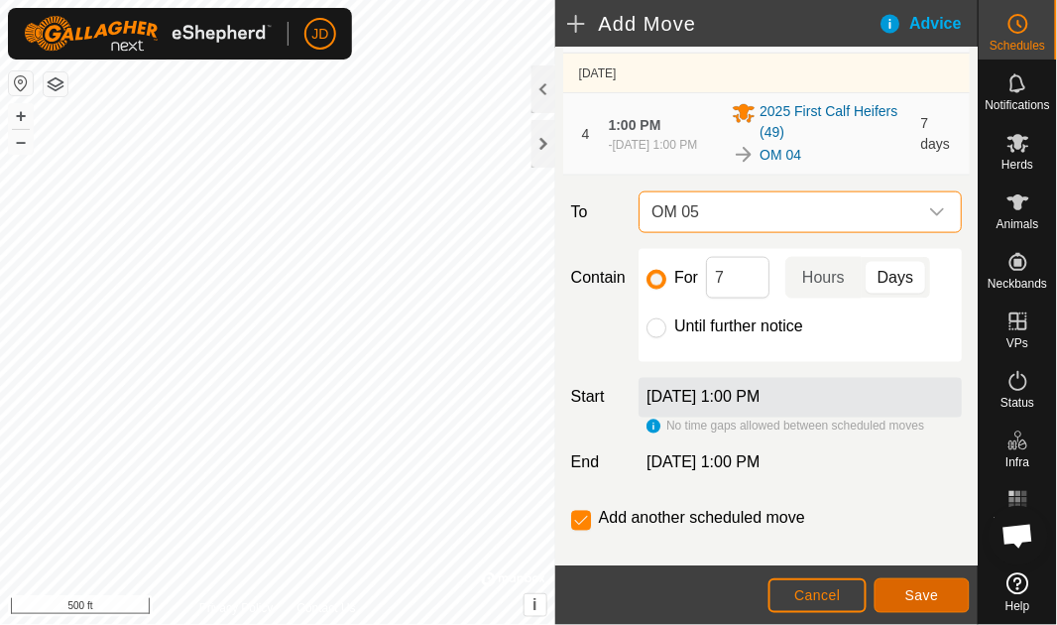
click at [936, 594] on span "Save" at bounding box center [923, 595] width 34 height 16
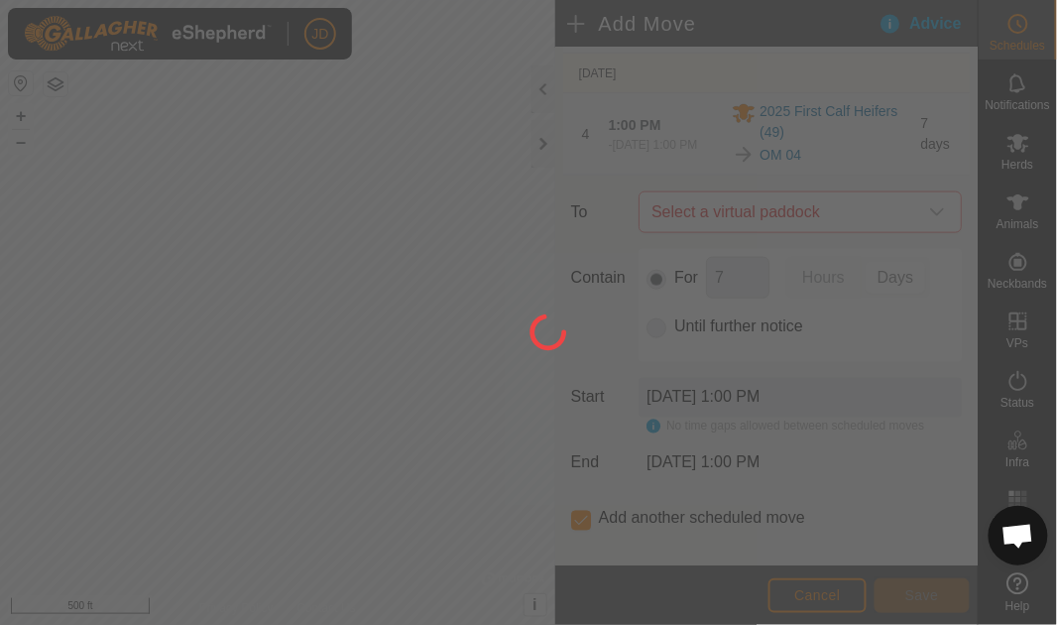
scroll to position [0, 0]
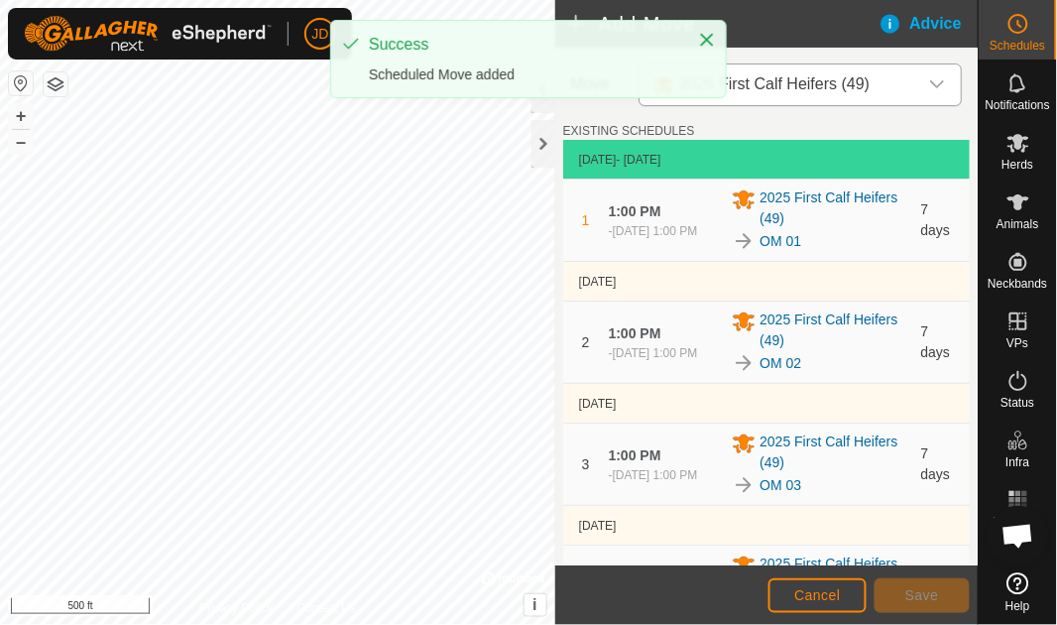
click at [966, 521] on div "Move 2025 First Calf Heifers (49) EXISTING SCHEDULES [DATE] - [DATE] 1 1:00 PM …" at bounding box center [767, 608] width 423 height 1121
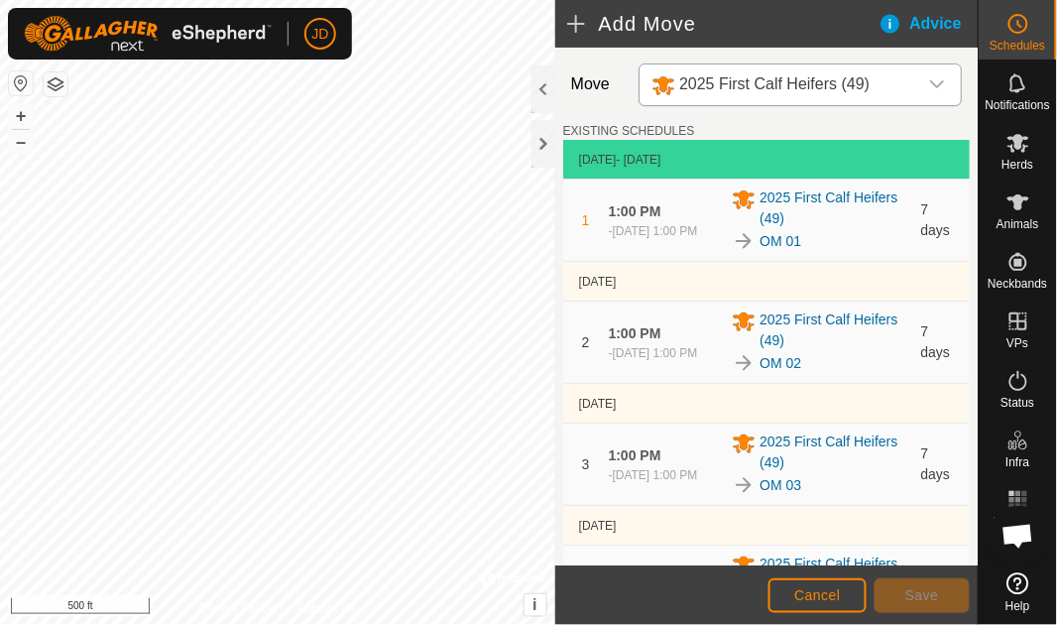
scroll to position [452, 0]
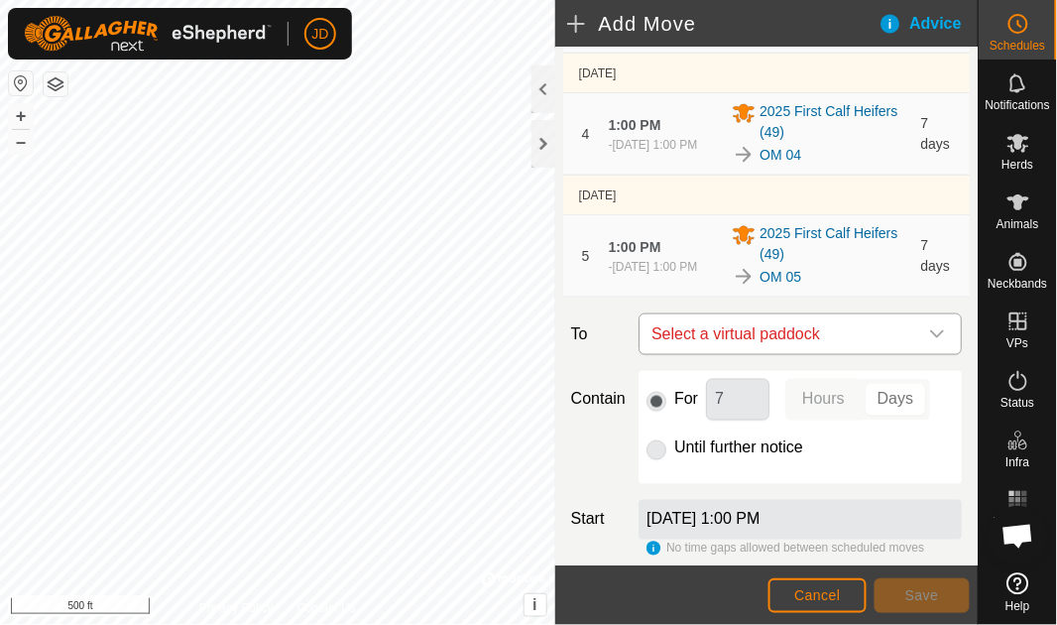
click at [930, 331] on icon "dropdown trigger" at bounding box center [938, 334] width 16 height 16
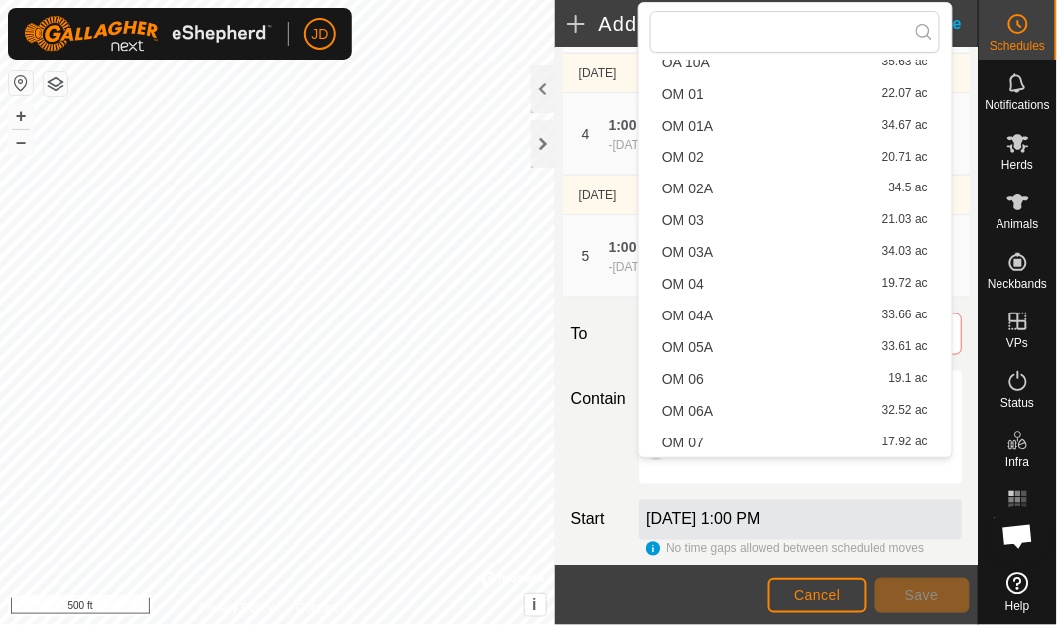
scroll to position [694, 0]
click at [786, 371] on li "OM 06 19.1 ac" at bounding box center [796, 379] width 290 height 30
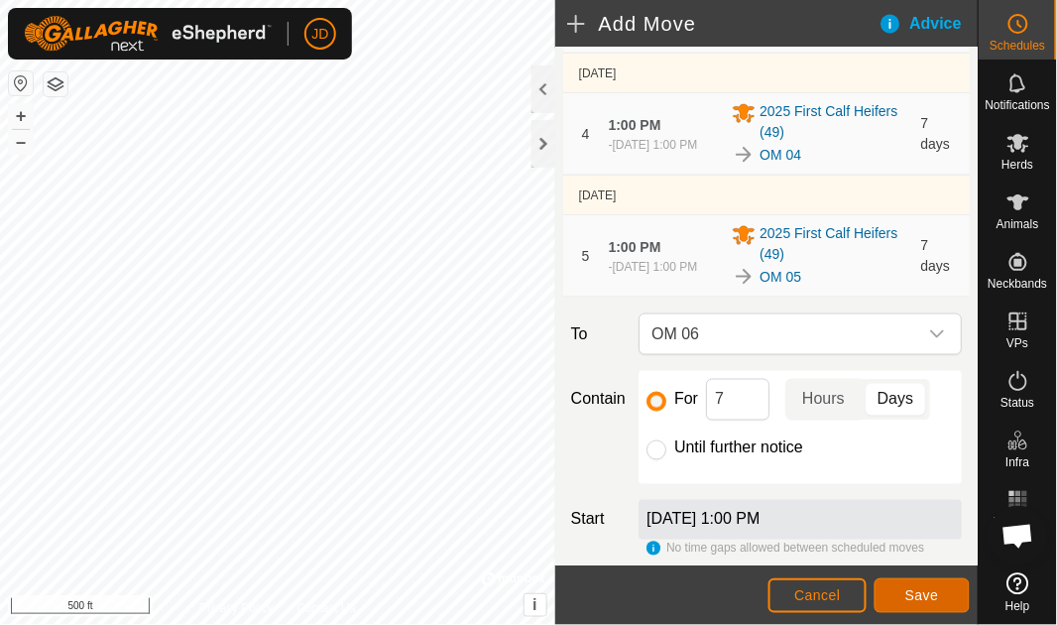
click at [918, 589] on span "Save" at bounding box center [923, 595] width 34 height 16
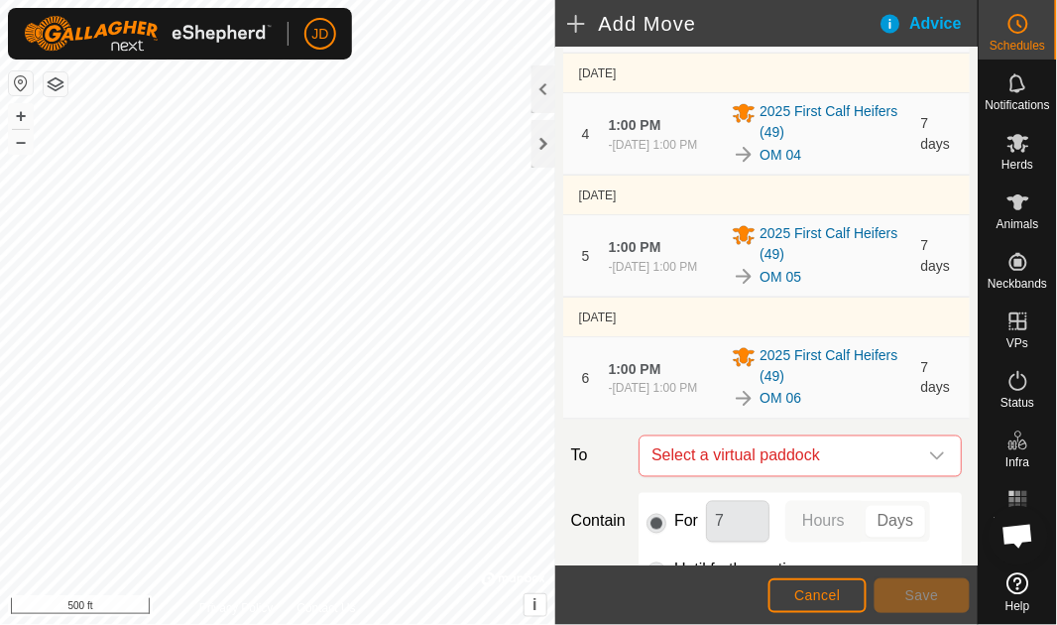
scroll to position [724, 0]
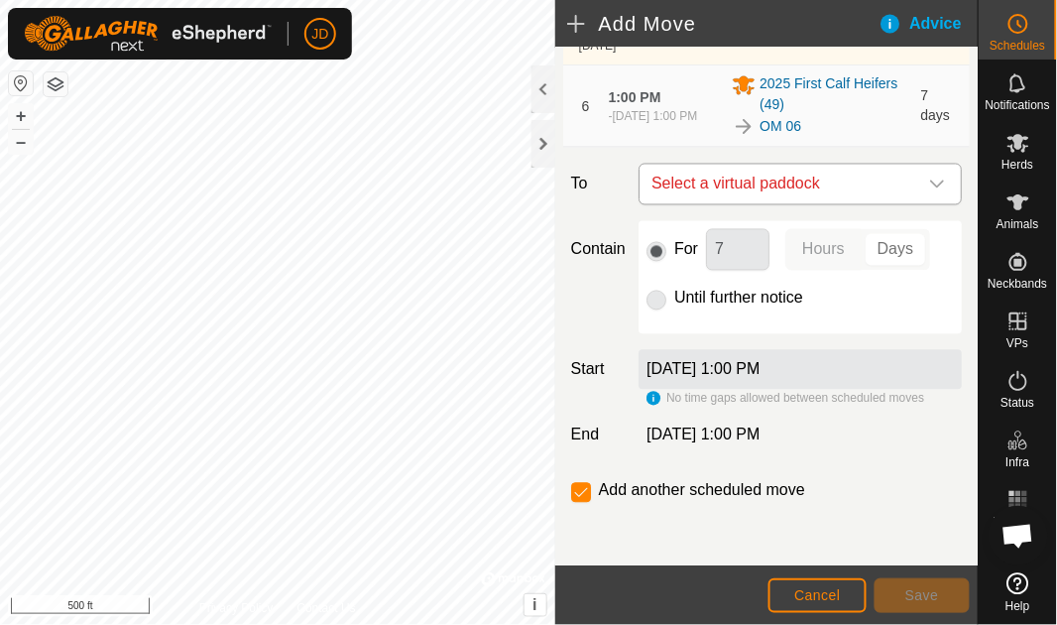
click at [933, 180] on icon "dropdown trigger" at bounding box center [938, 185] width 16 height 16
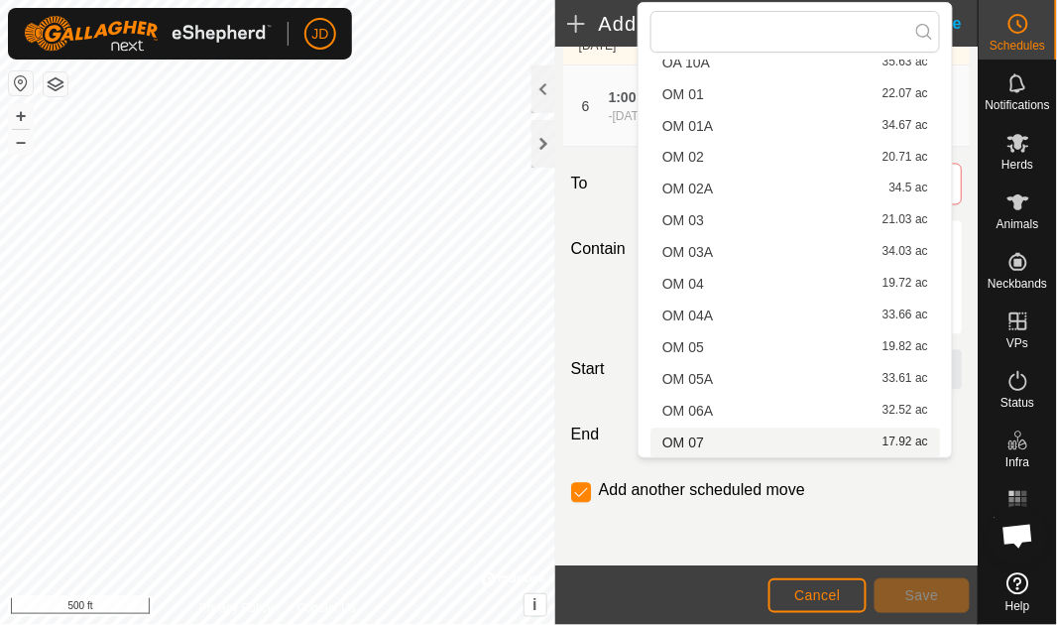
scroll to position [694, 0]
click at [786, 438] on li "OM 07 17.92 ac" at bounding box center [796, 443] width 290 height 30
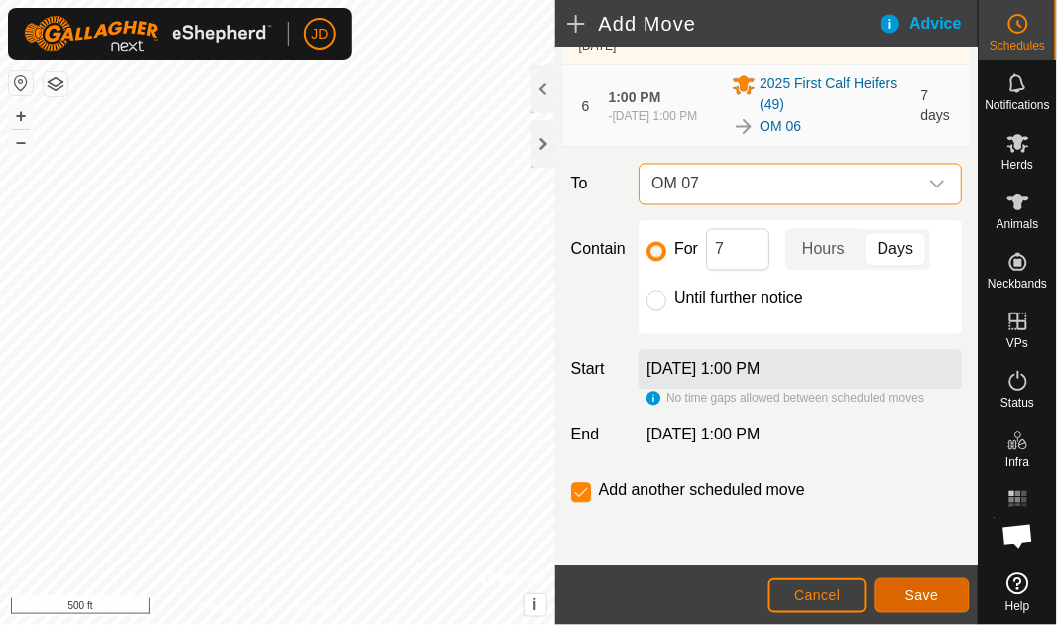
click at [940, 594] on button "Save" at bounding box center [922, 595] width 95 height 35
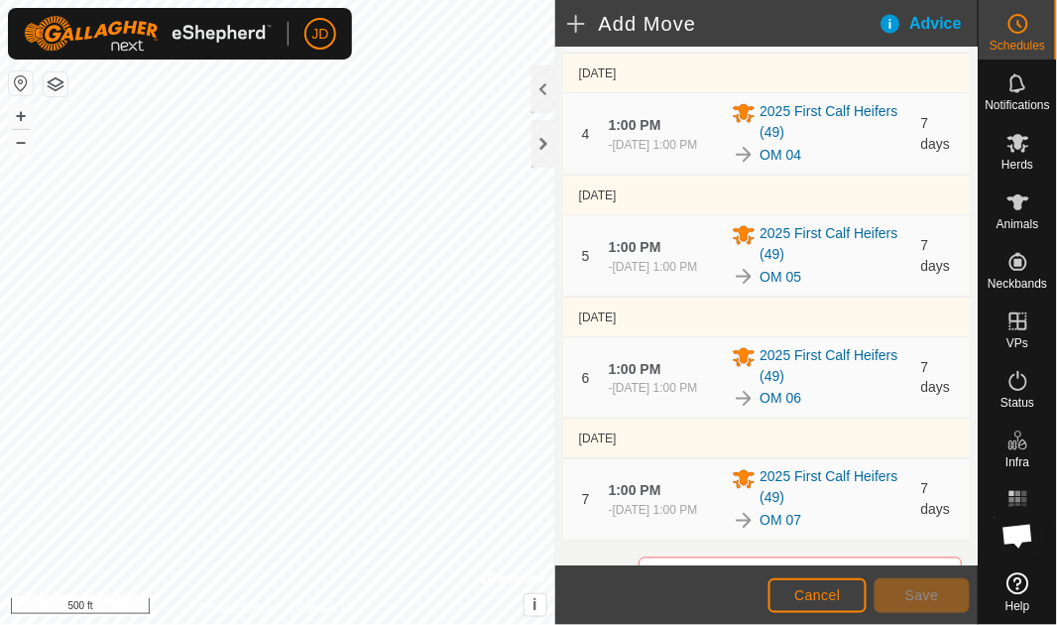
scroll to position [845, 0]
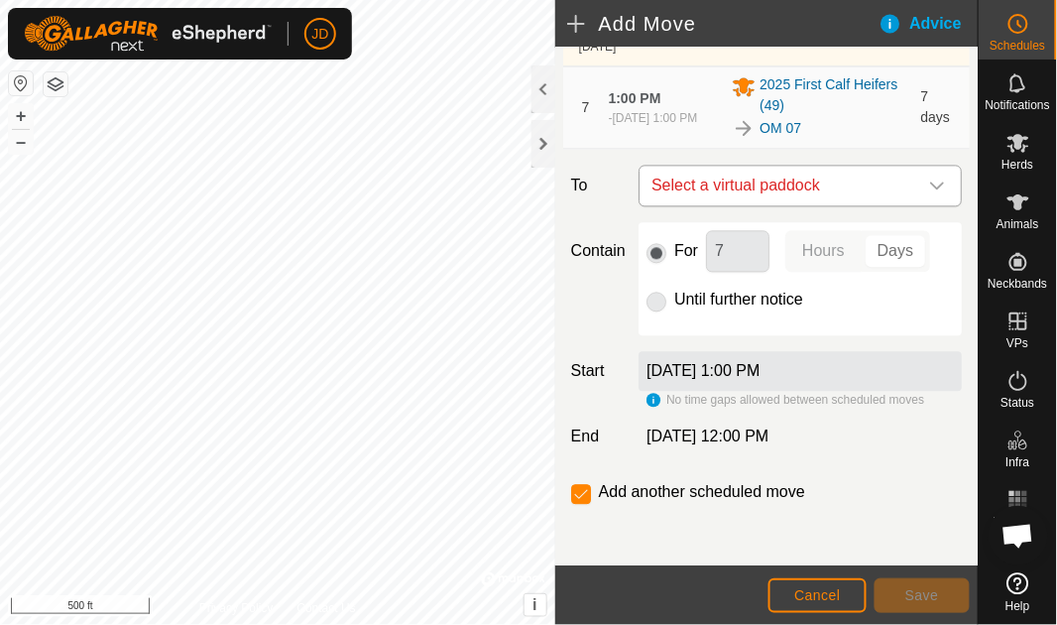
click at [931, 178] on icon "dropdown trigger" at bounding box center [938, 186] width 16 height 16
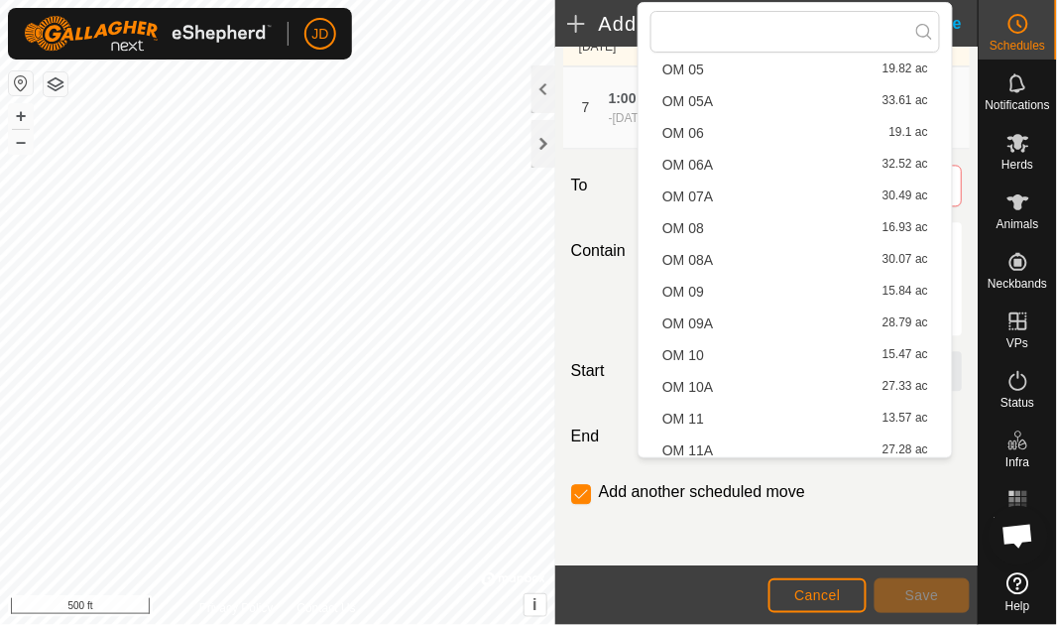
scroll to position [980, 0]
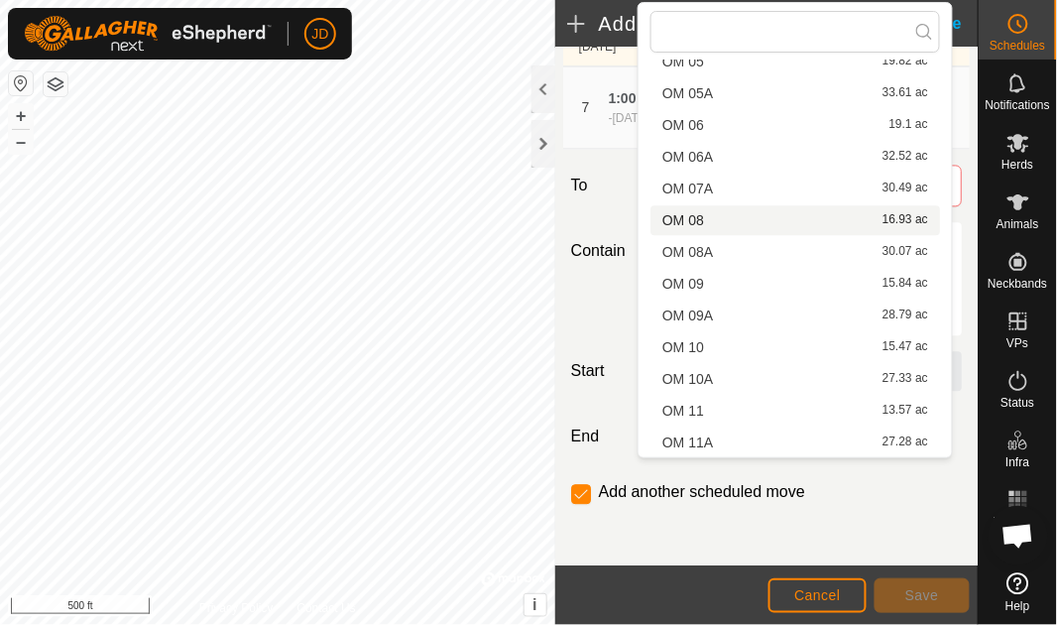
click at [769, 215] on li "OM 08 16.93 ac" at bounding box center [796, 220] width 290 height 30
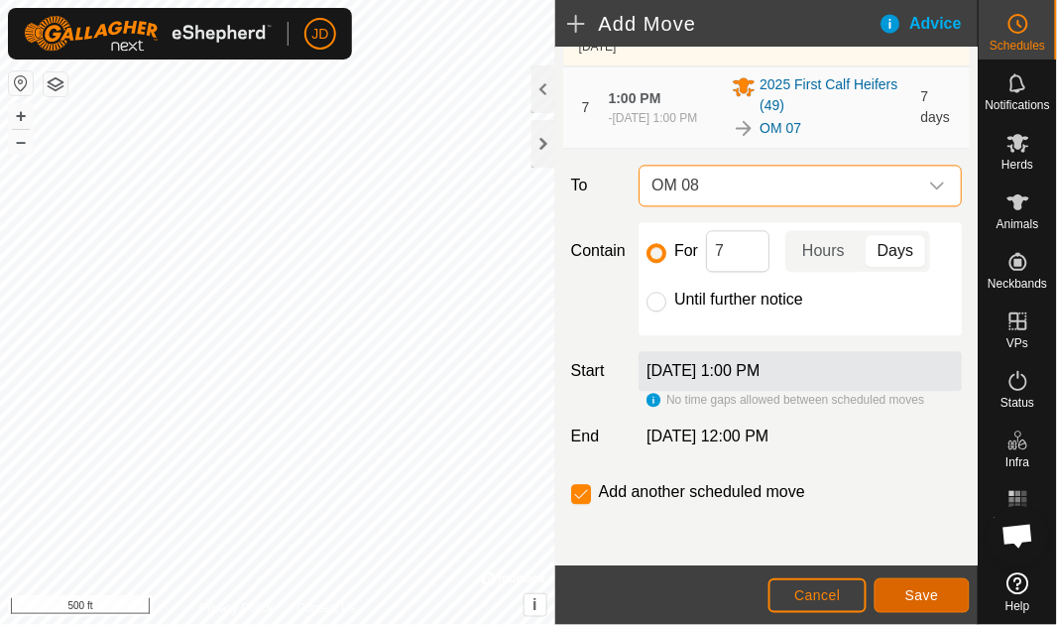
click at [933, 592] on span "Save" at bounding box center [923, 595] width 34 height 16
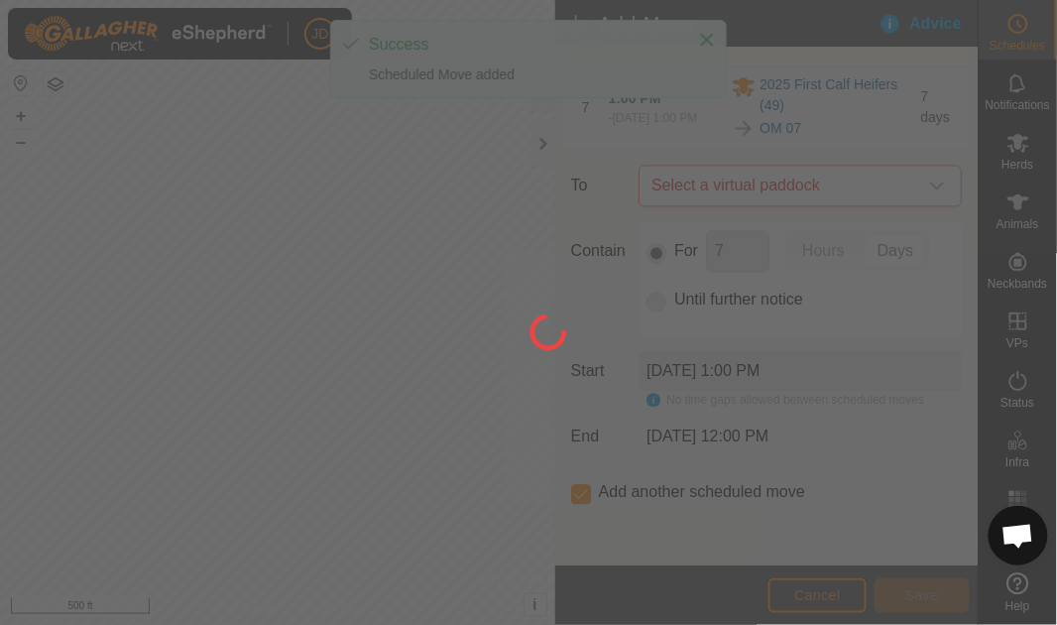
scroll to position [0, 0]
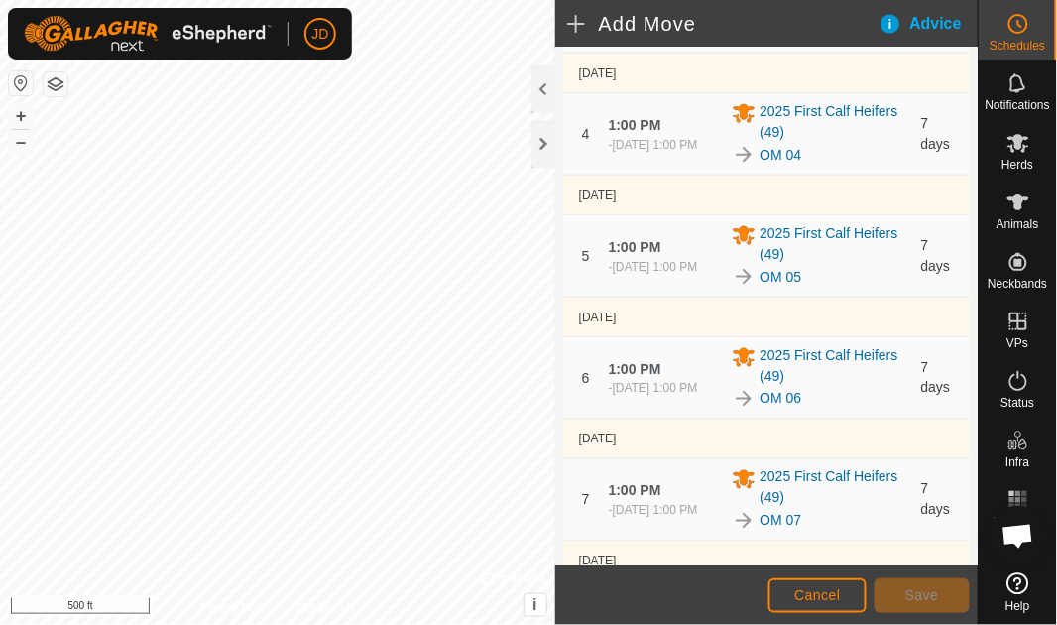
scroll to position [906, 0]
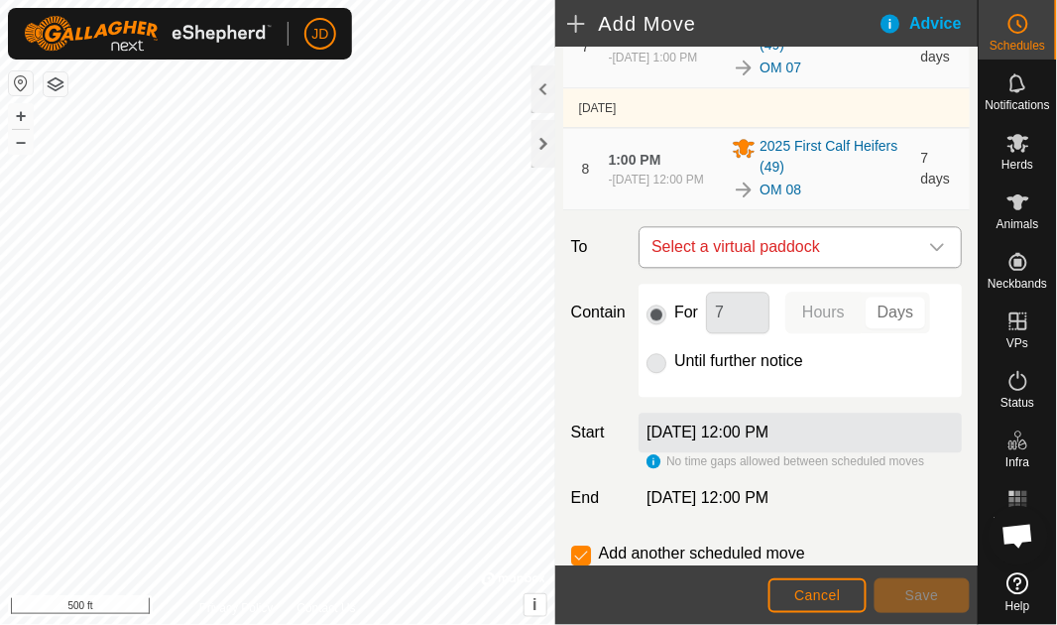
click at [932, 244] on icon "dropdown trigger" at bounding box center [938, 247] width 14 height 8
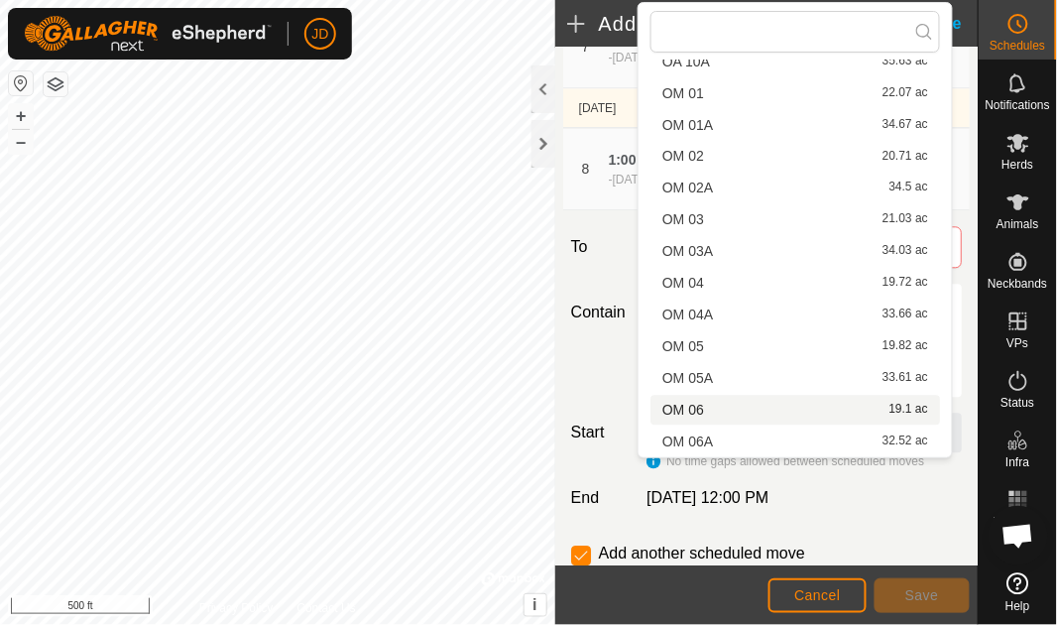
scroll to position [980, 0]
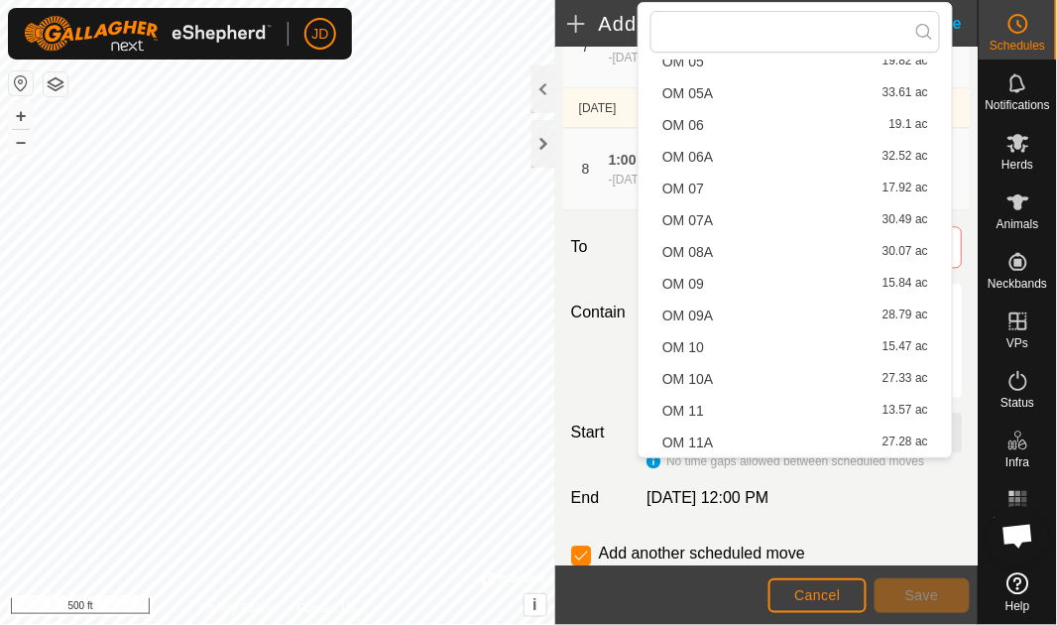
click at [742, 276] on li "OM 09 15.84 ac" at bounding box center [796, 284] width 290 height 30
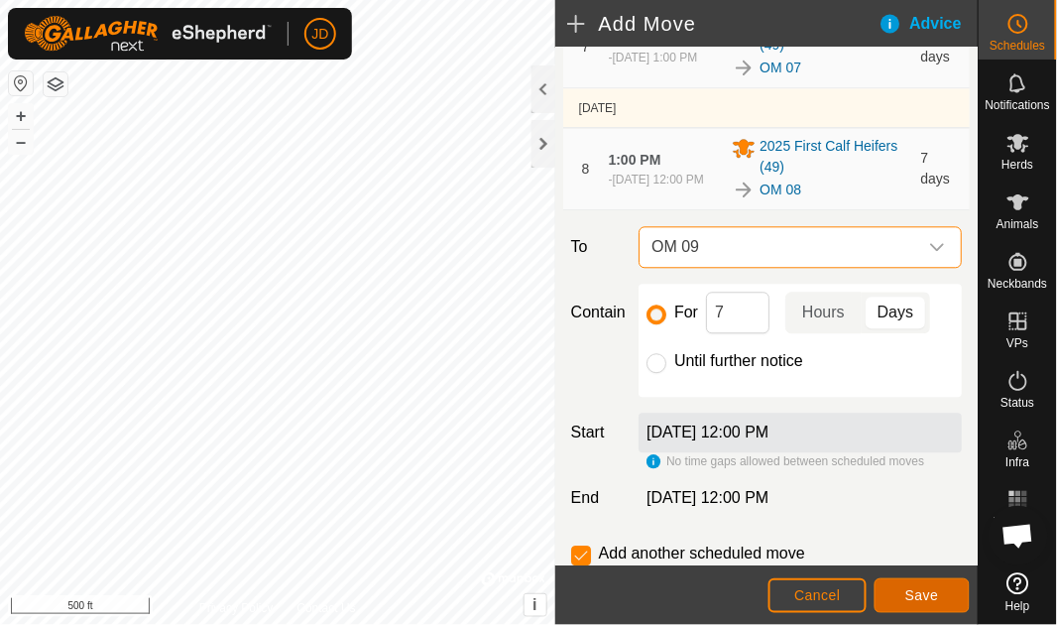
click at [925, 593] on span "Save" at bounding box center [923, 595] width 34 height 16
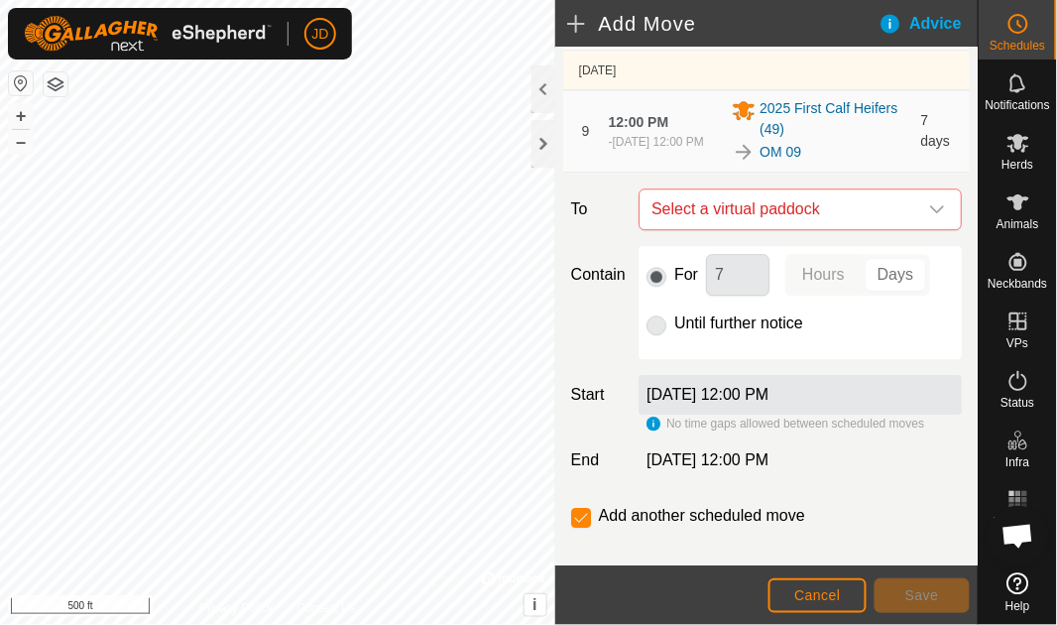
scroll to position [1089, 0]
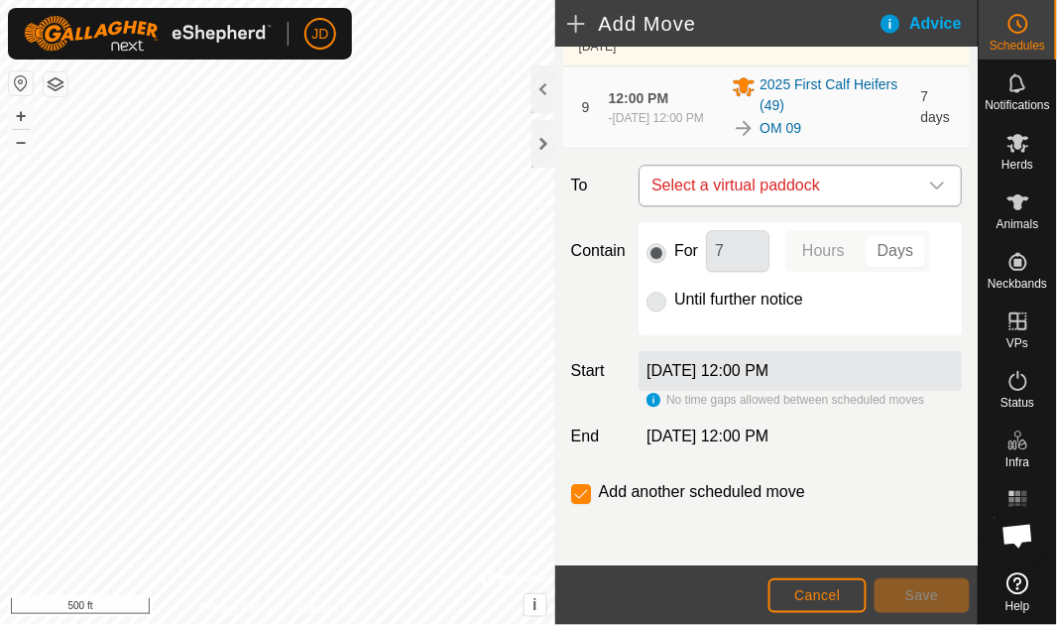
click at [930, 181] on icon "dropdown trigger" at bounding box center [938, 186] width 16 height 16
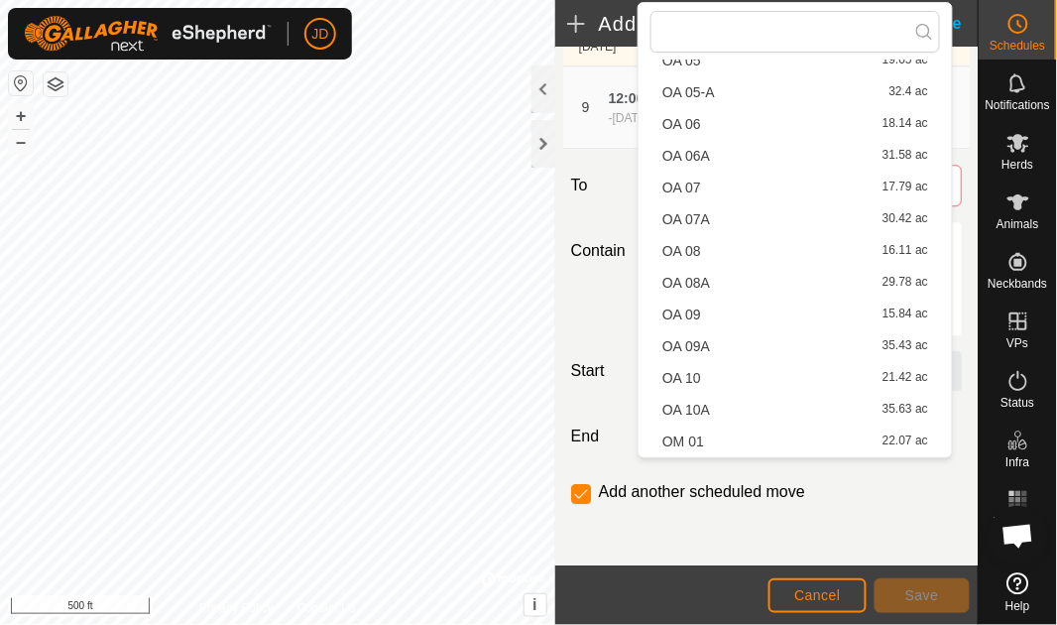
scroll to position [980, 0]
click at [779, 339] on li "OM 10 15.47 ac" at bounding box center [796, 347] width 290 height 30
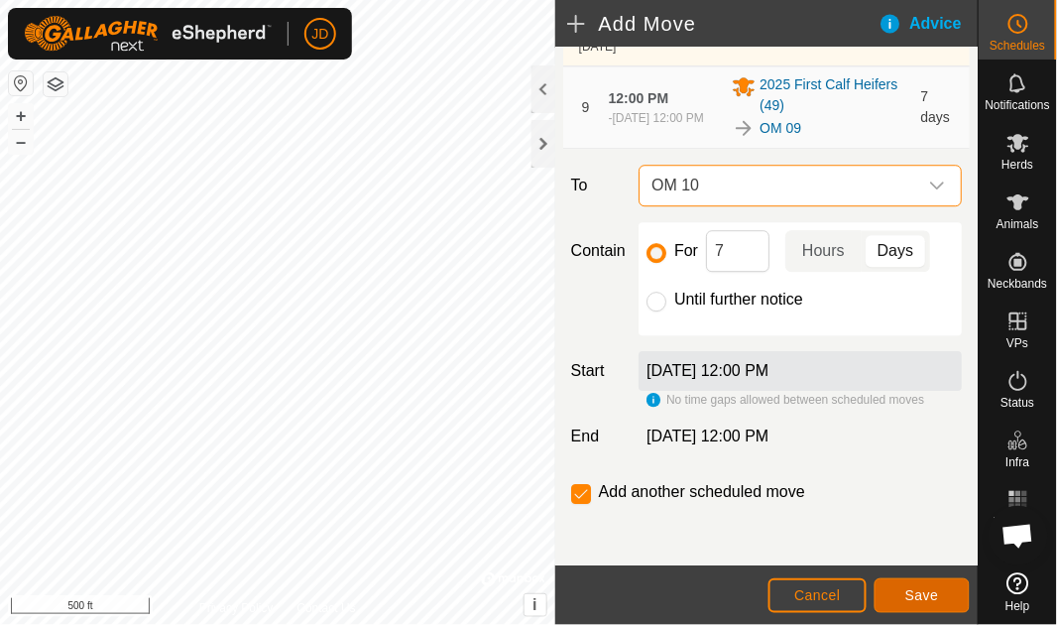
click at [923, 588] on span "Save" at bounding box center [923, 595] width 34 height 16
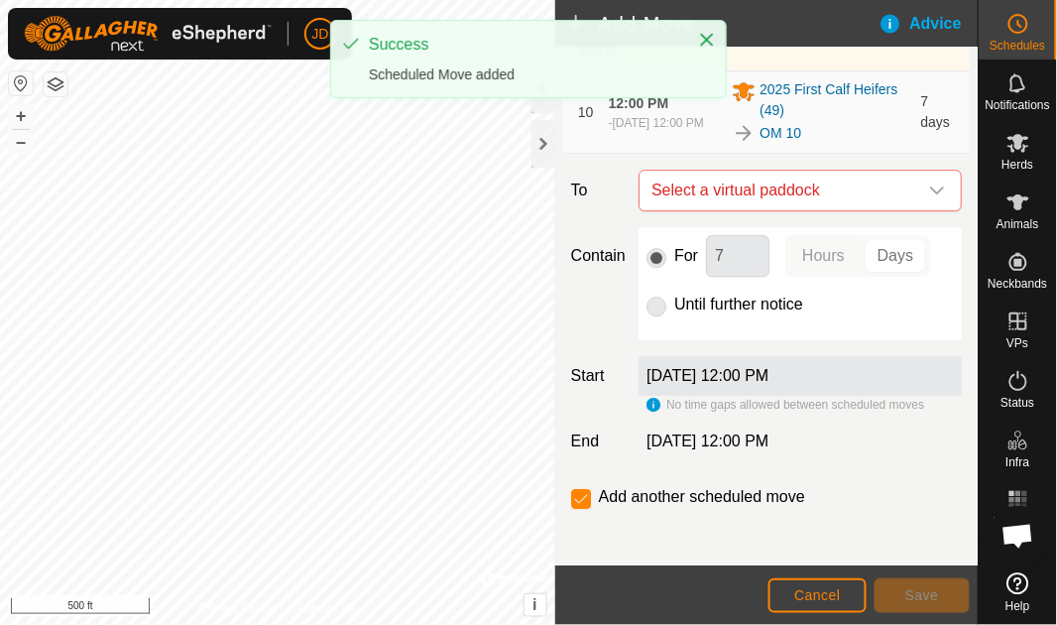
scroll to position [1211, 0]
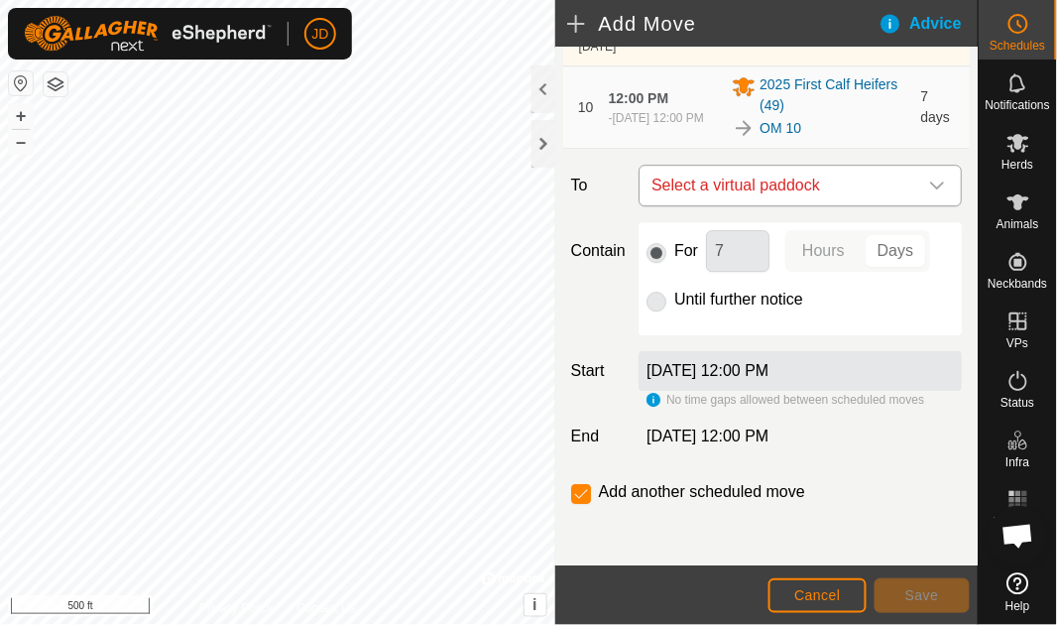
click at [930, 186] on icon "dropdown trigger" at bounding box center [938, 186] width 16 height 16
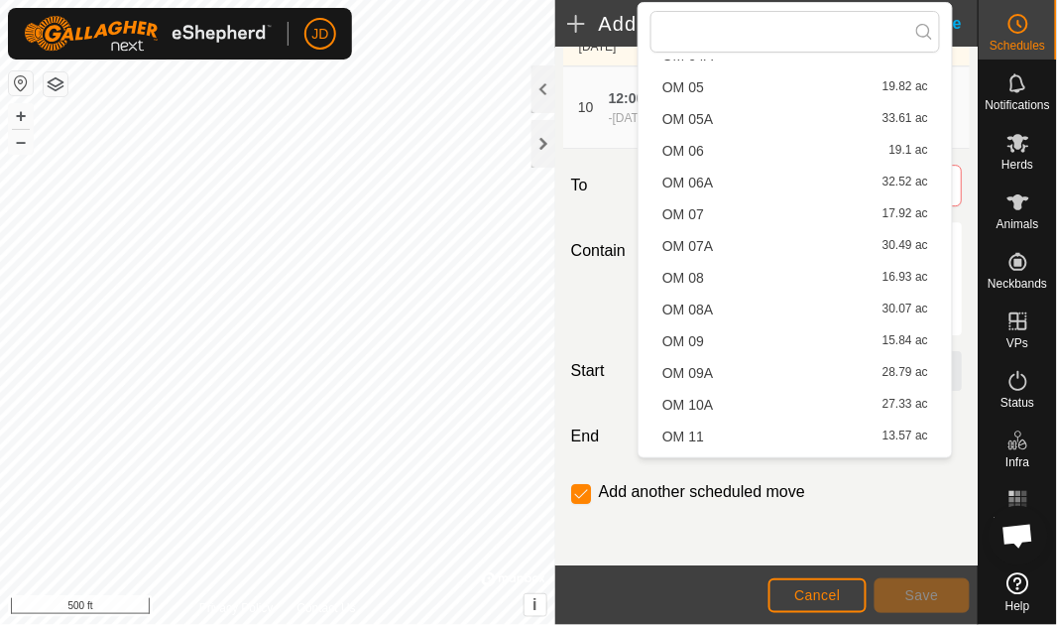
scroll to position [980, 0]
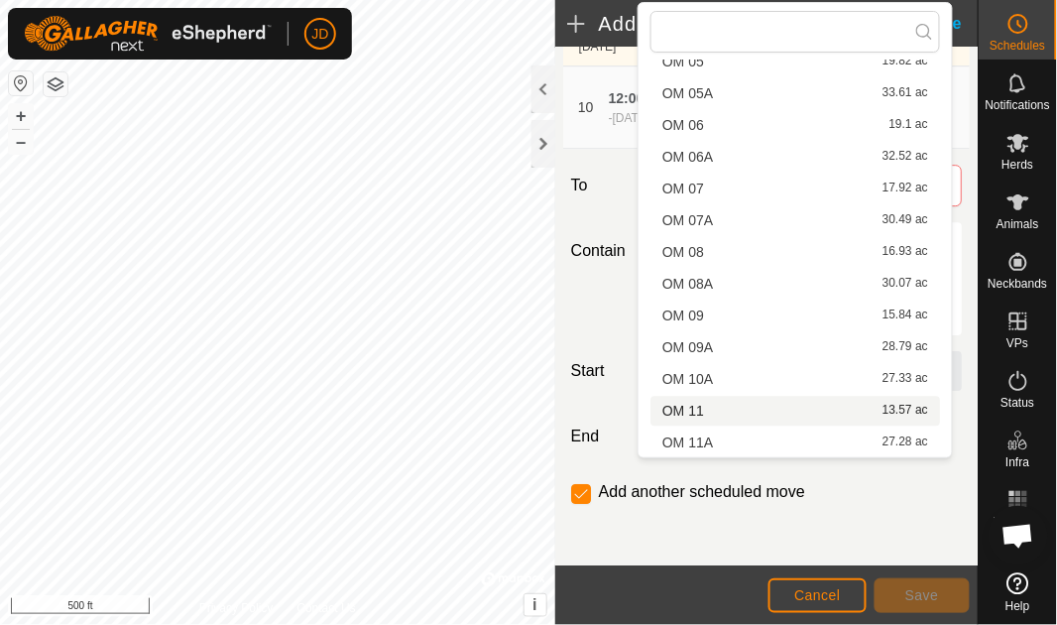
click at [732, 404] on li "OM 11 13.57 ac" at bounding box center [796, 411] width 290 height 30
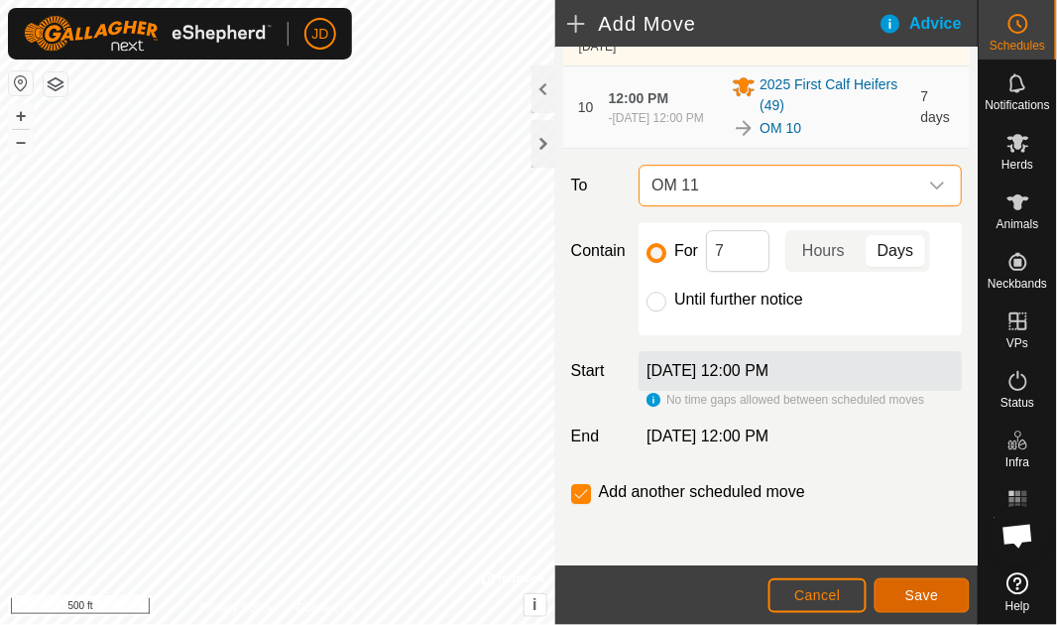
click at [935, 596] on span "Save" at bounding box center [923, 595] width 34 height 16
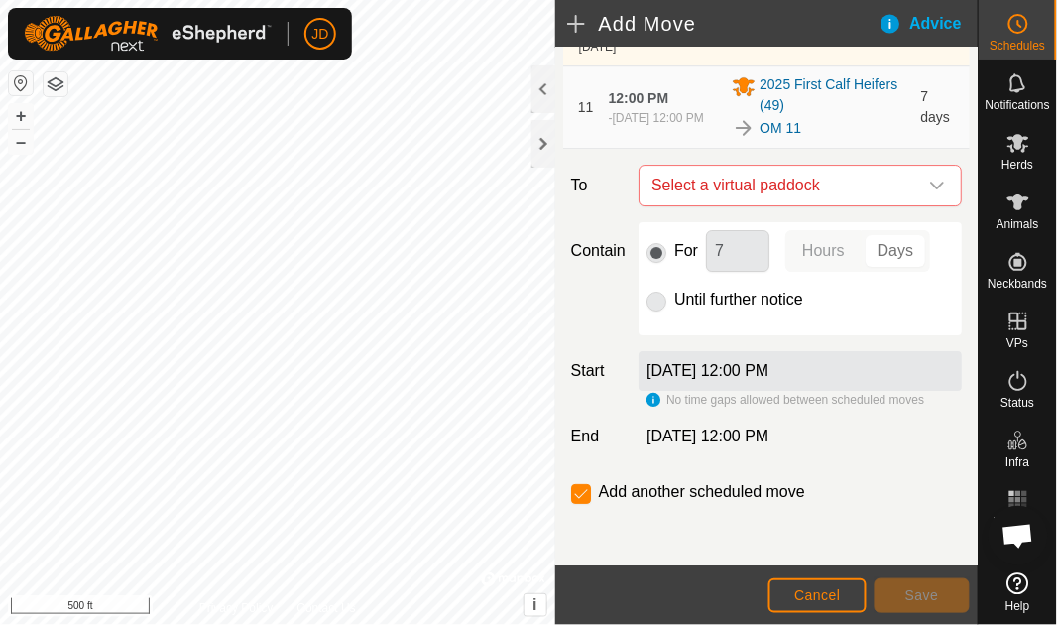
scroll to position [1333, 0]
click at [938, 185] on div "dropdown trigger" at bounding box center [938, 186] width 40 height 40
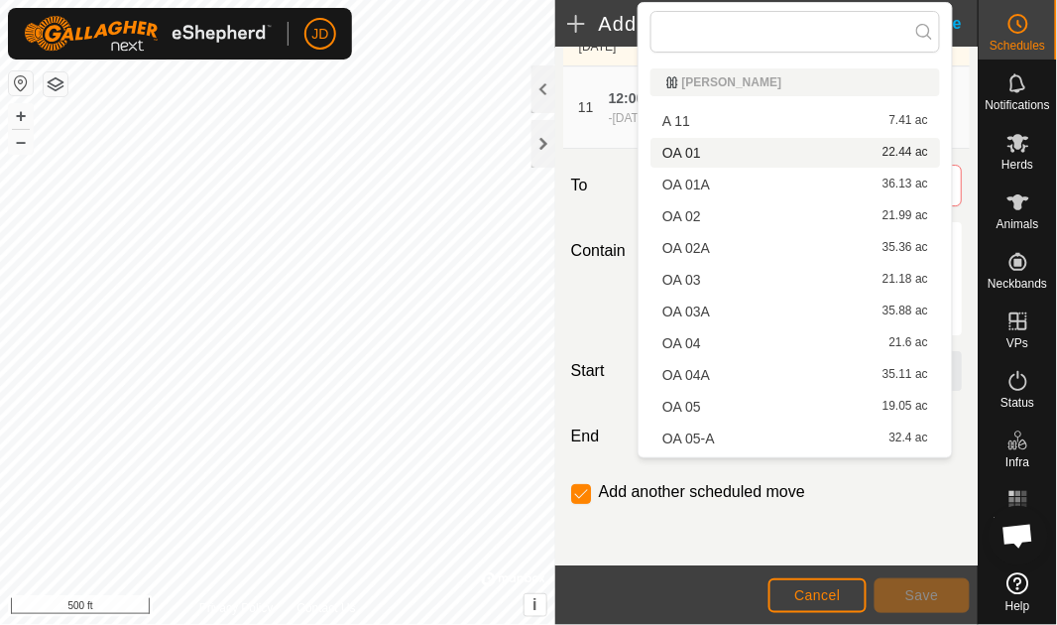
click at [802, 148] on li "OA 01 22.44 ac" at bounding box center [796, 153] width 290 height 30
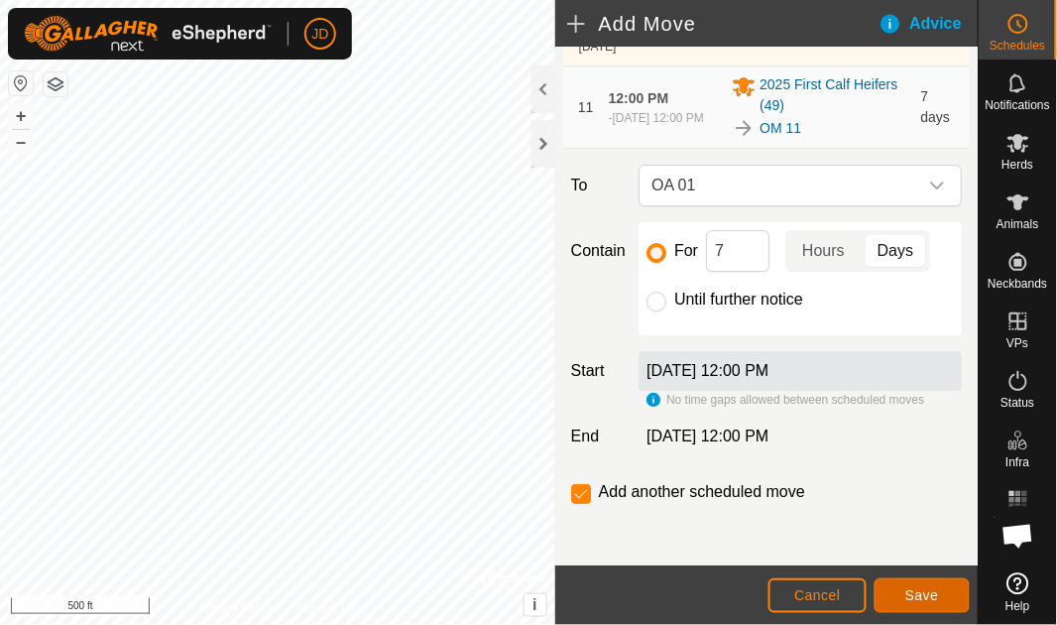
click at [933, 597] on span "Save" at bounding box center [923, 595] width 34 height 16
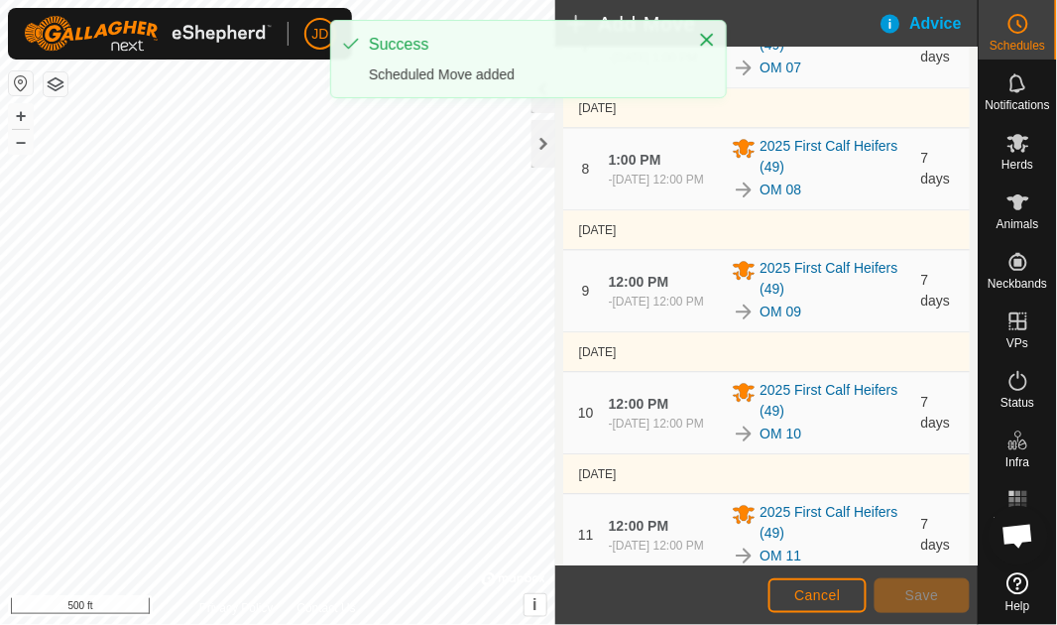
scroll to position [1359, 0]
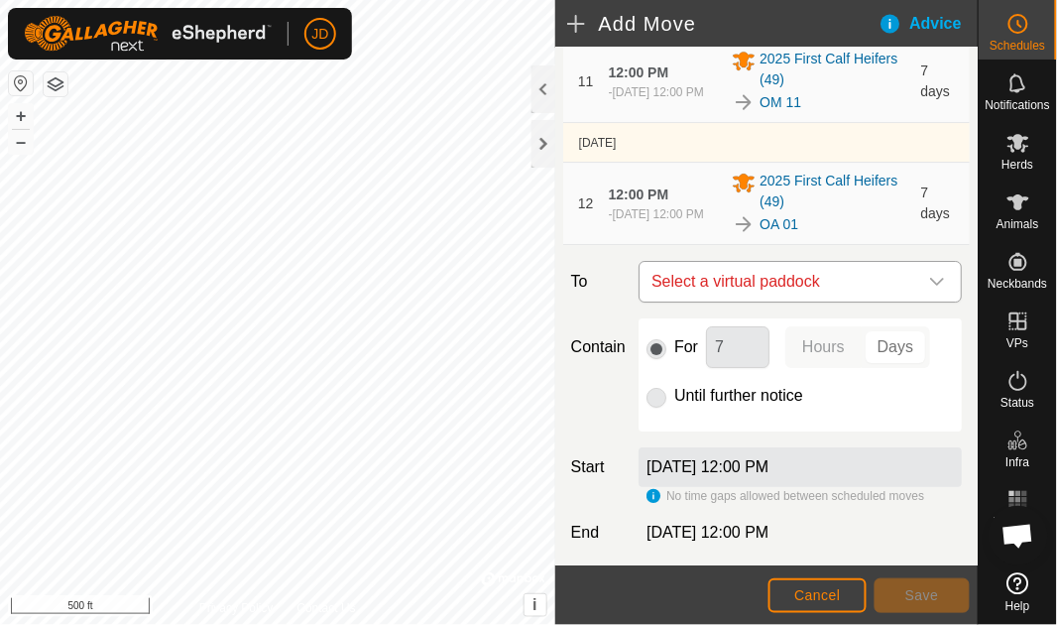
click at [930, 284] on icon "dropdown trigger" at bounding box center [938, 282] width 16 height 16
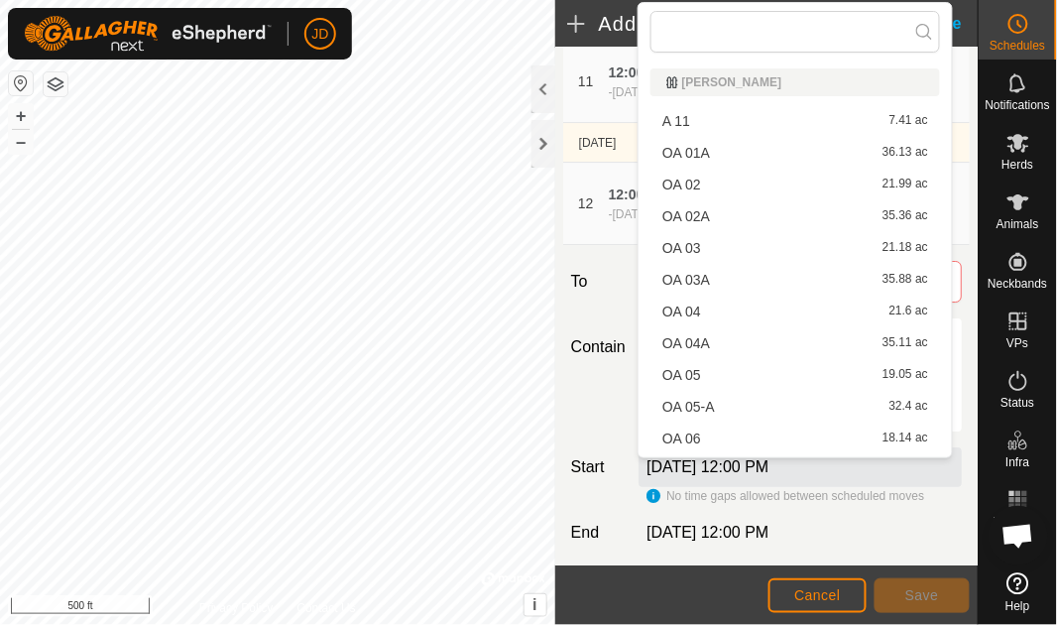
click at [789, 185] on li "OA 02 21.99 ac" at bounding box center [796, 185] width 290 height 30
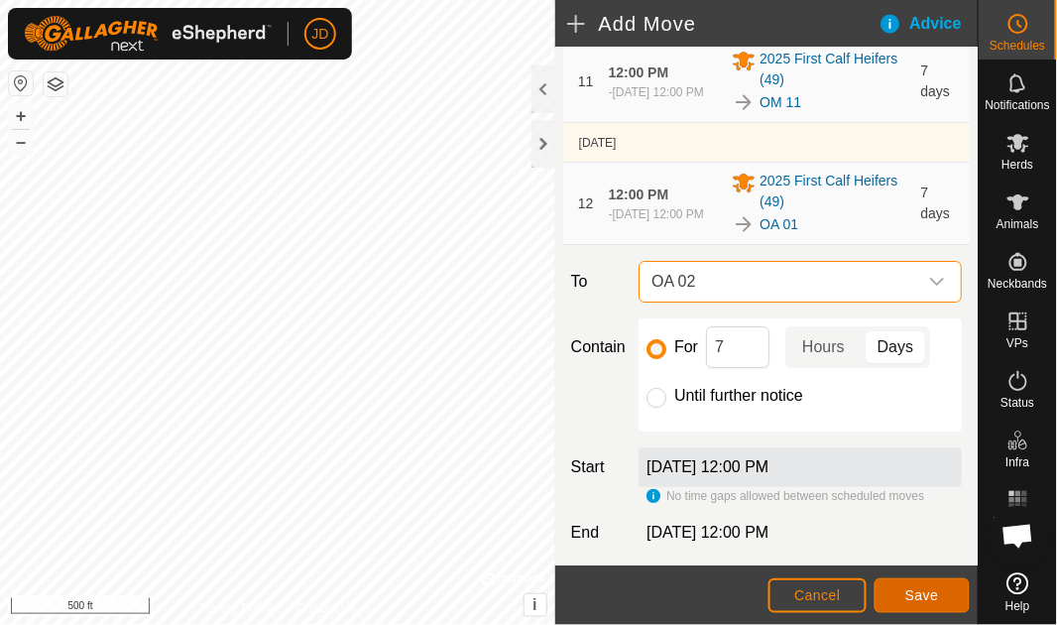
click at [933, 591] on span "Save" at bounding box center [923, 595] width 34 height 16
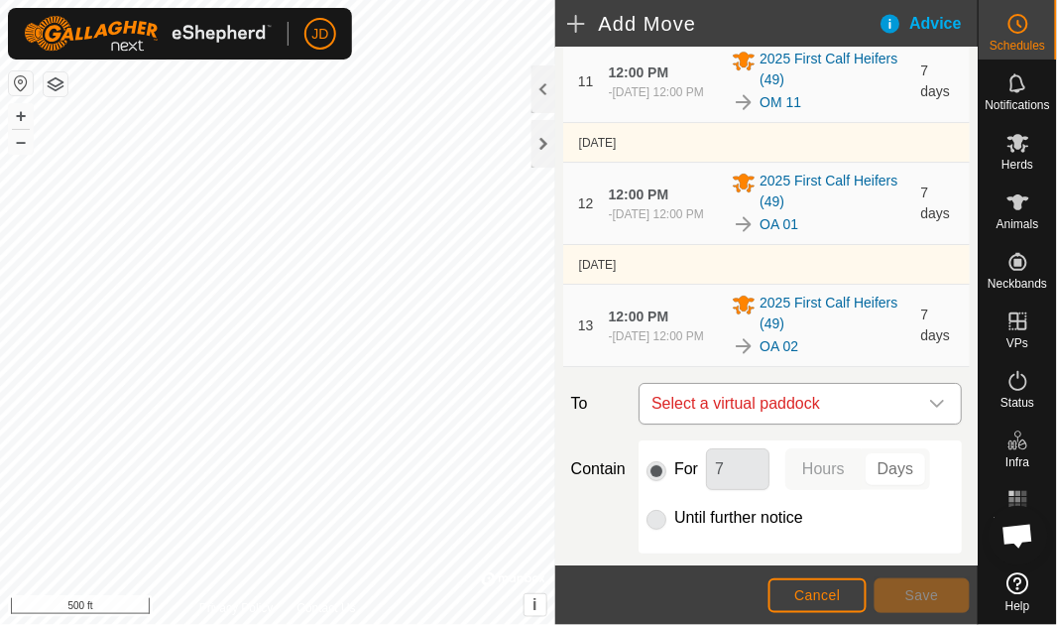
click at [930, 396] on icon "dropdown trigger" at bounding box center [938, 404] width 16 height 16
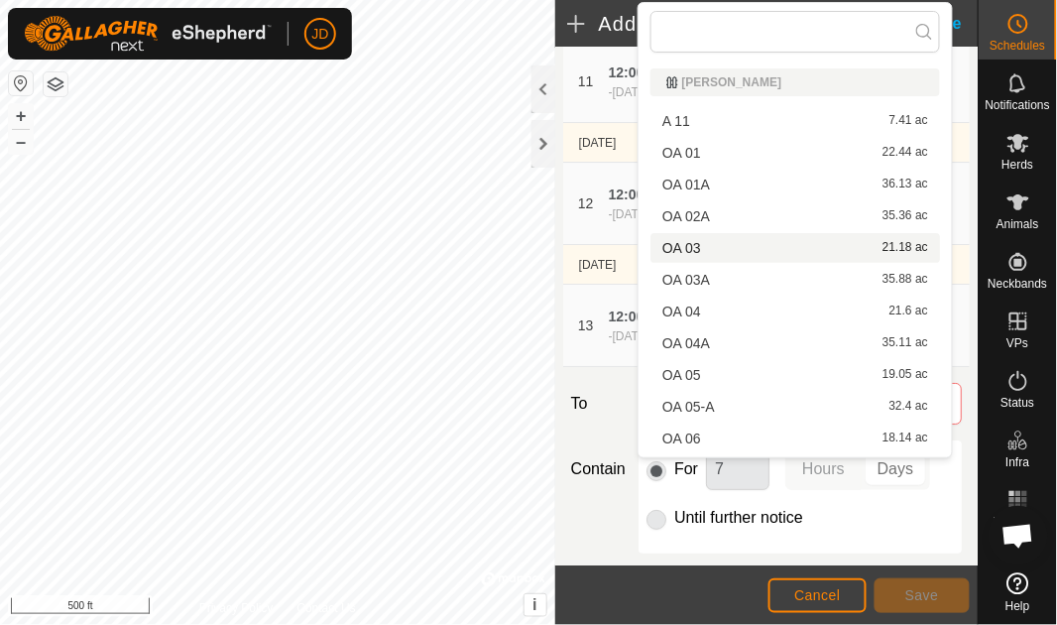
click at [791, 248] on li "OA 03 21.18 ac" at bounding box center [796, 248] width 290 height 30
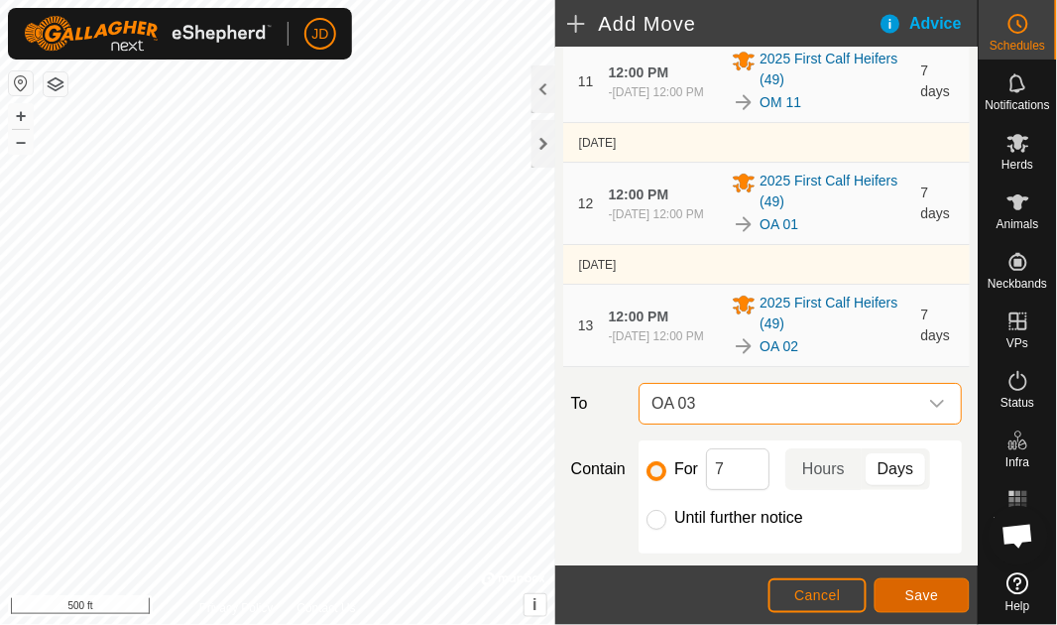
click at [936, 592] on span "Save" at bounding box center [923, 595] width 34 height 16
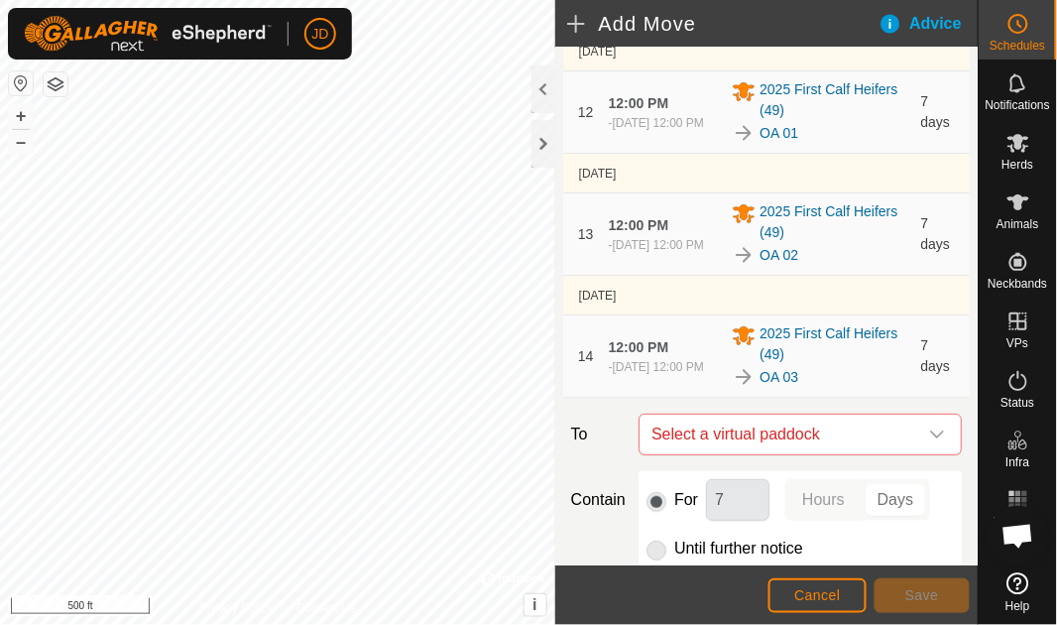
scroll to position [1699, 0]
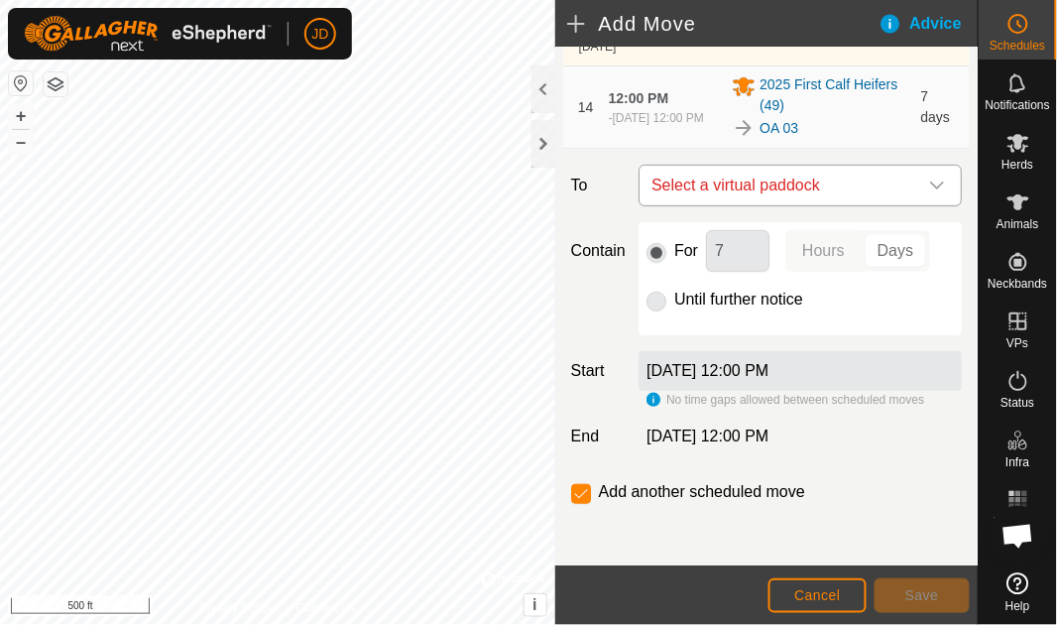
click at [935, 185] on div "dropdown trigger" at bounding box center [938, 186] width 40 height 40
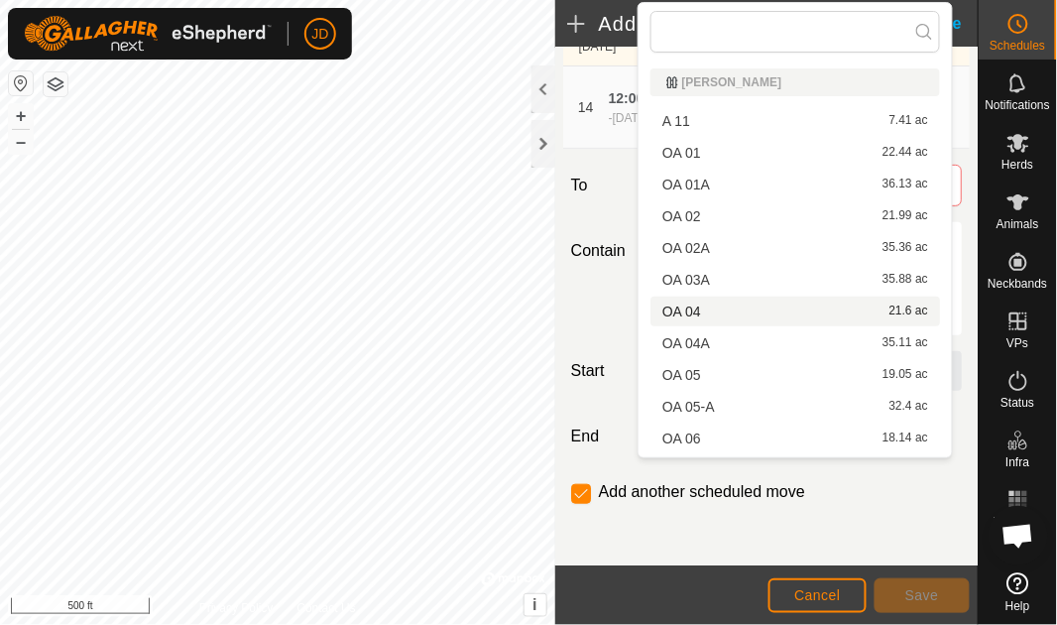
click at [780, 313] on li "OA 04 21.6 ac" at bounding box center [796, 312] width 290 height 30
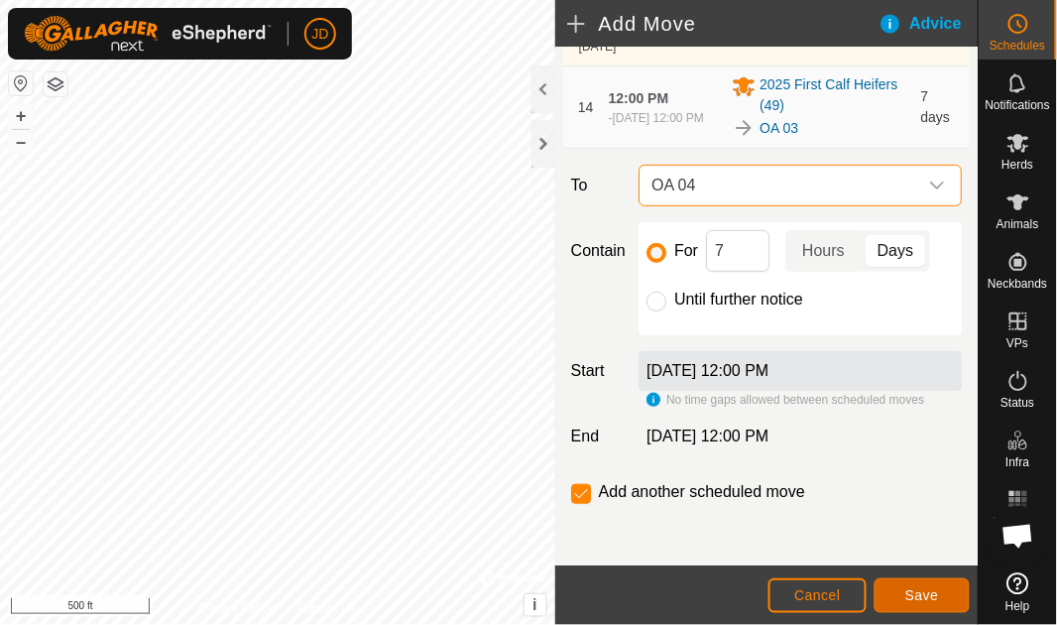
click at [937, 595] on span "Save" at bounding box center [923, 595] width 34 height 16
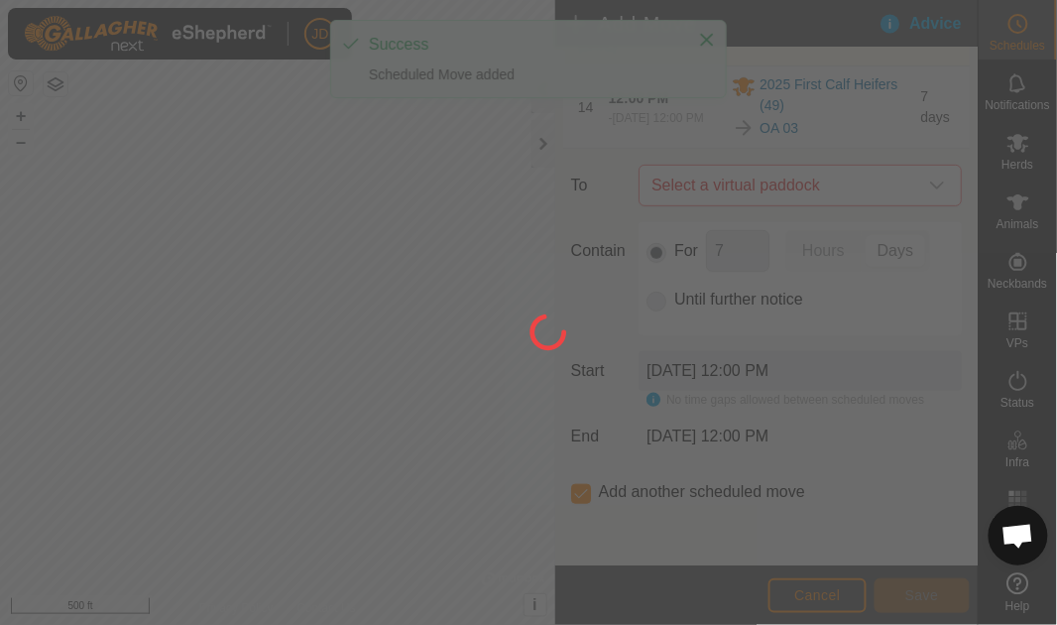
scroll to position [0, 0]
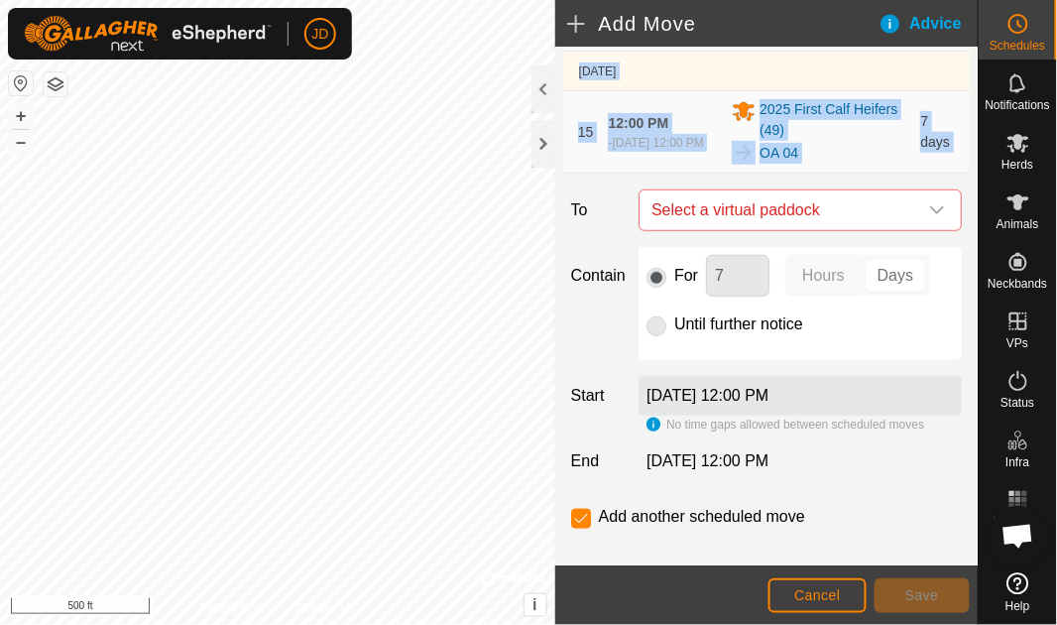
scroll to position [1812, 0]
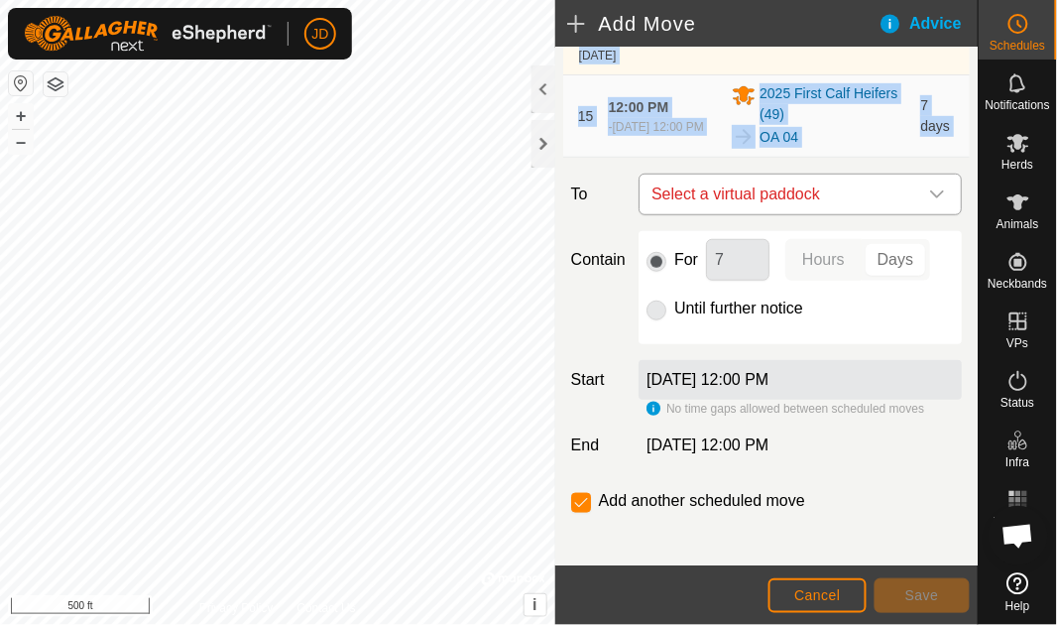
click at [930, 194] on icon "dropdown trigger" at bounding box center [938, 195] width 16 height 16
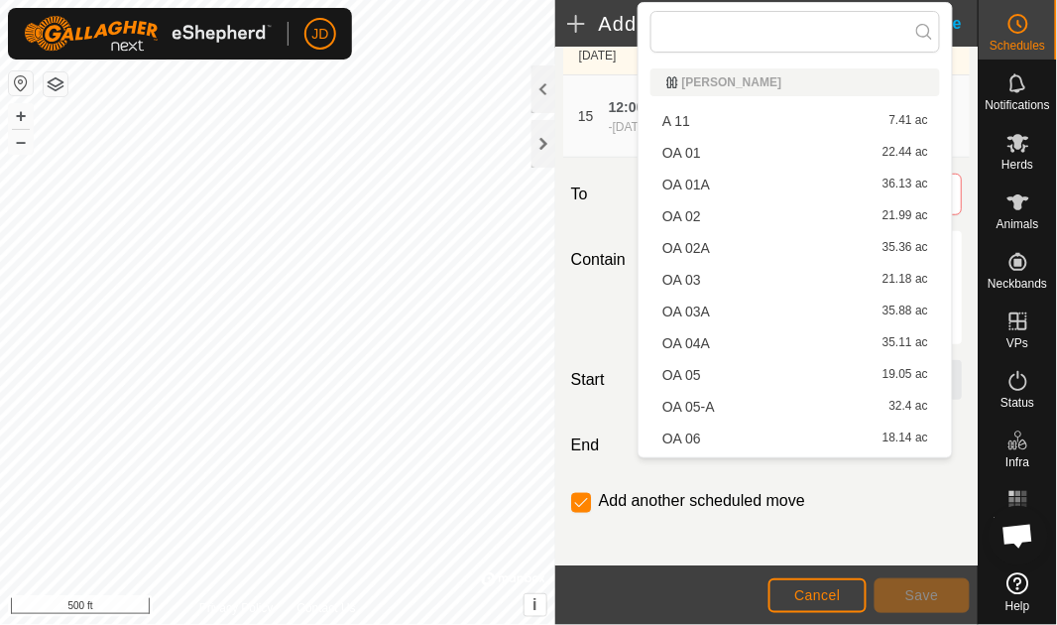
click at [743, 373] on li "OA 05 19.05 ac" at bounding box center [796, 375] width 290 height 30
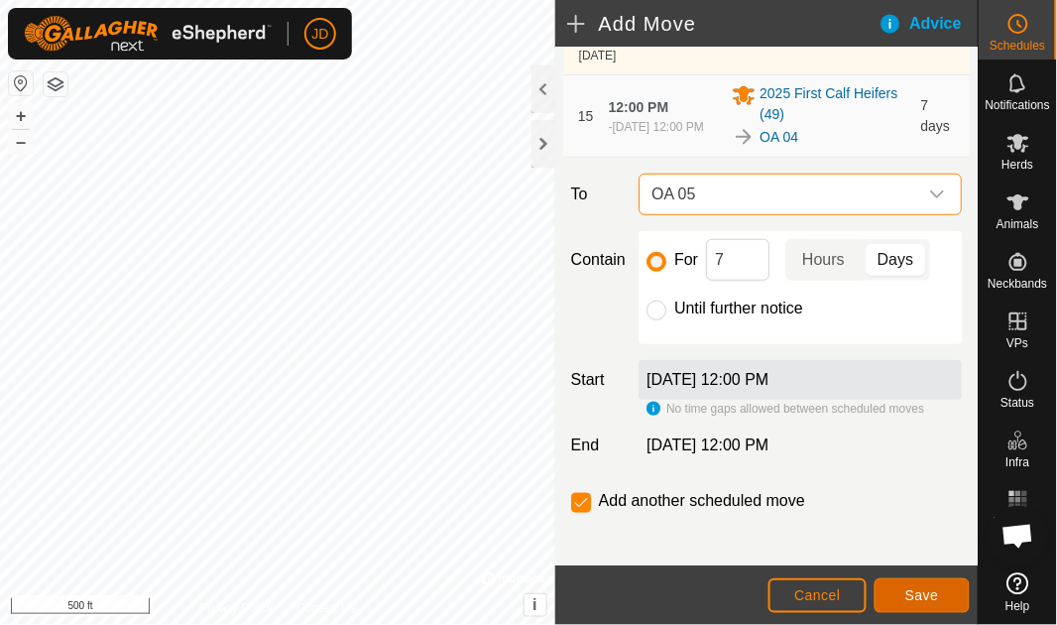
click at [939, 599] on span "Save" at bounding box center [923, 595] width 34 height 16
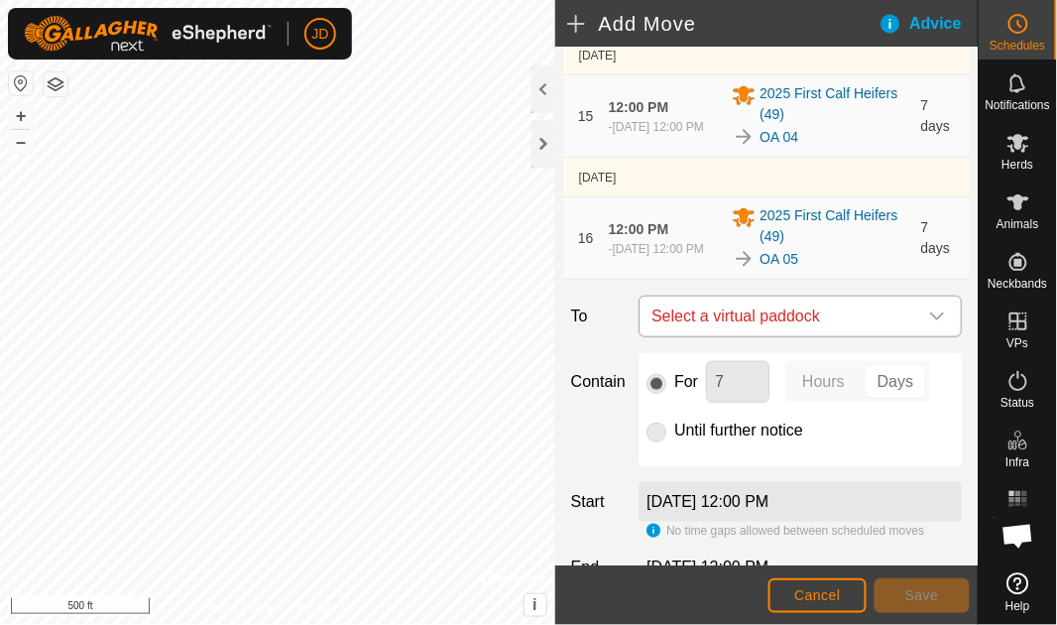
click at [931, 315] on icon "dropdown trigger" at bounding box center [938, 316] width 14 height 8
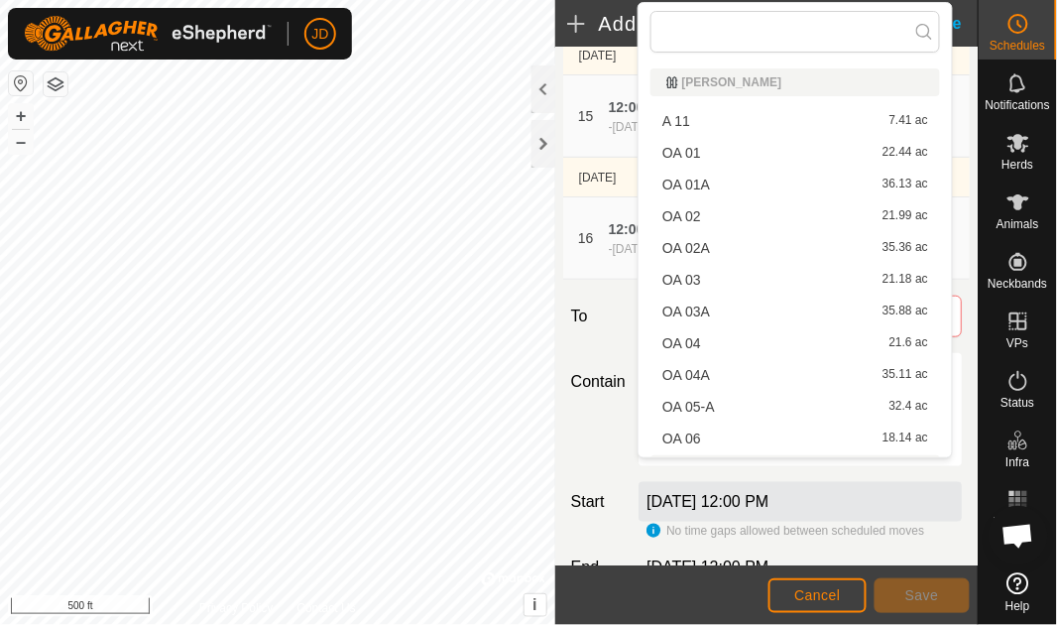
scroll to position [28, 0]
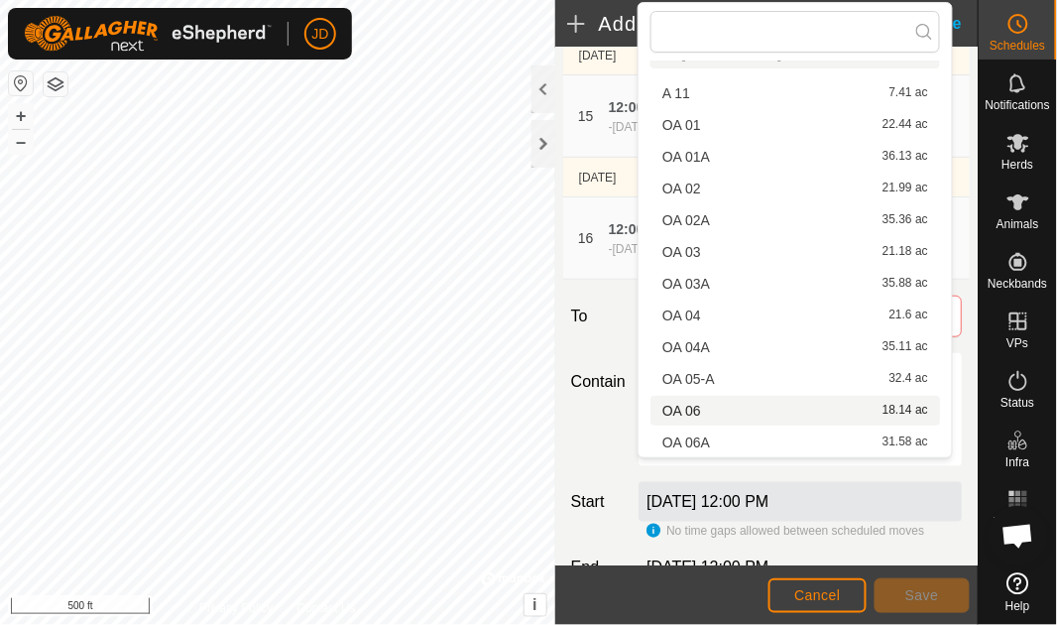
click at [770, 413] on li "OA 06 18.14 ac" at bounding box center [796, 411] width 290 height 30
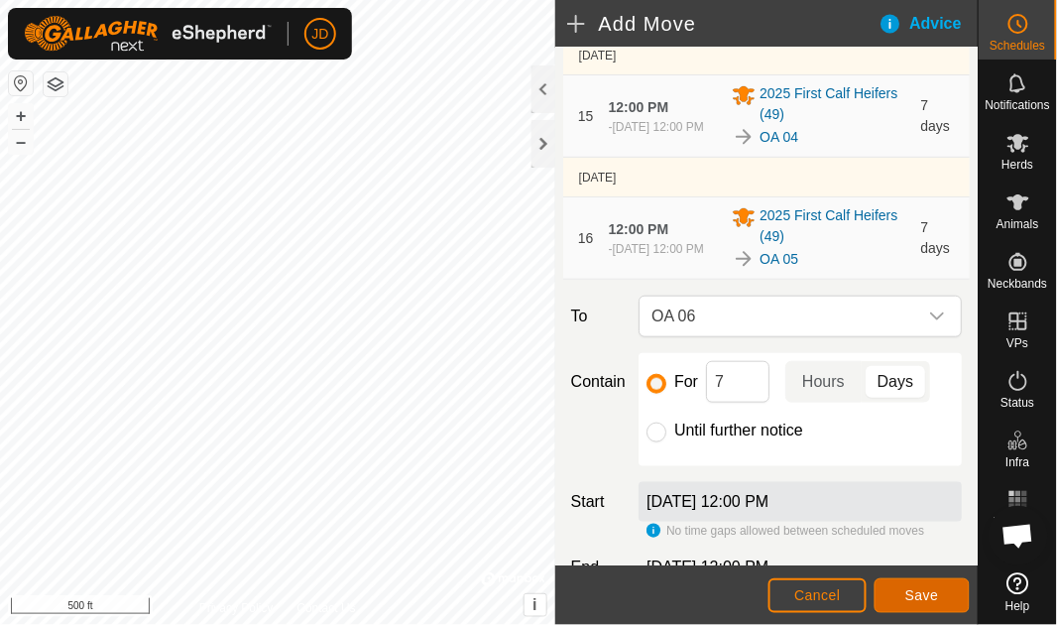
click at [937, 588] on span "Save" at bounding box center [923, 595] width 34 height 16
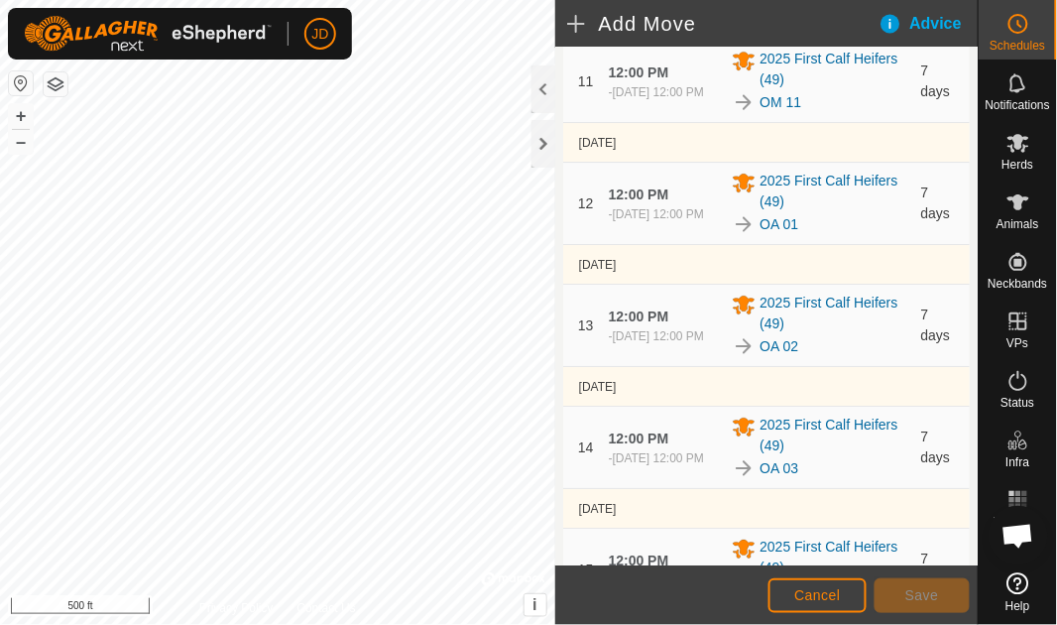
scroll to position [1812, 0]
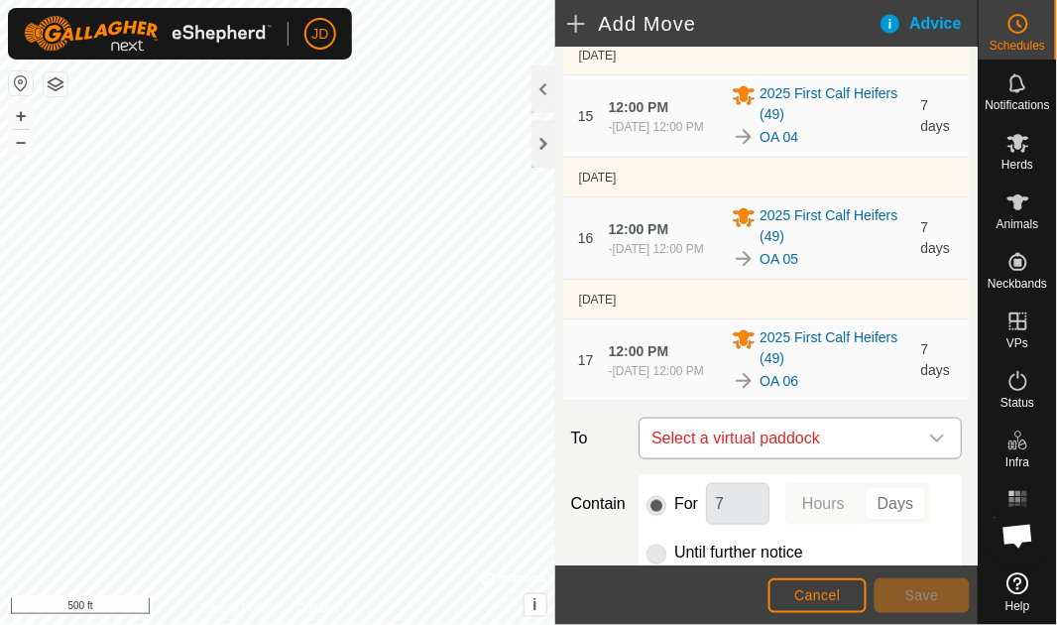
click at [933, 435] on icon "dropdown trigger" at bounding box center [938, 439] width 14 height 8
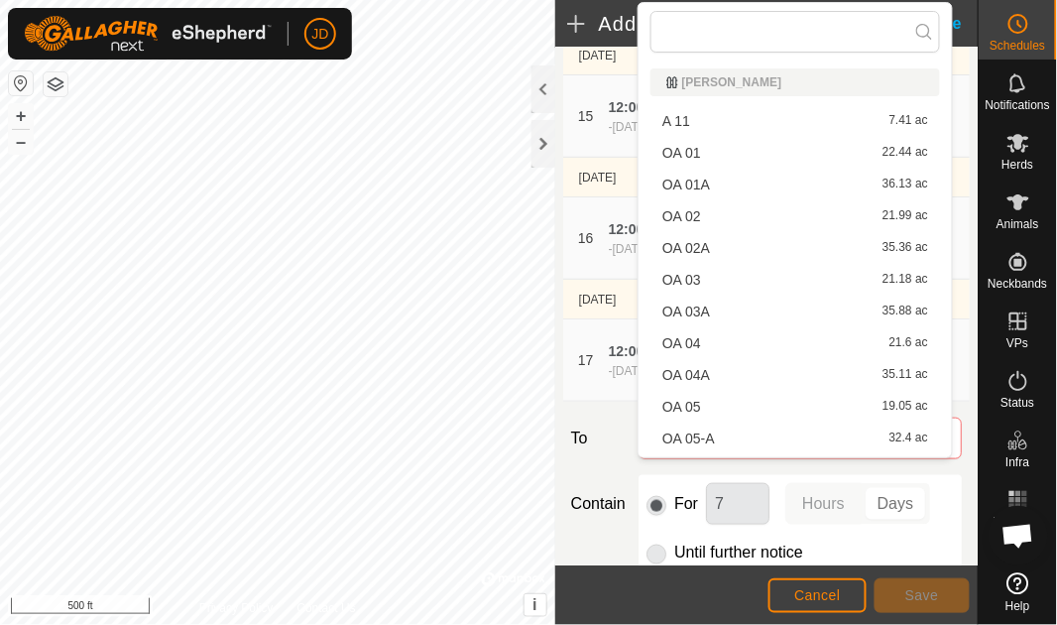
scroll to position [346, 0]
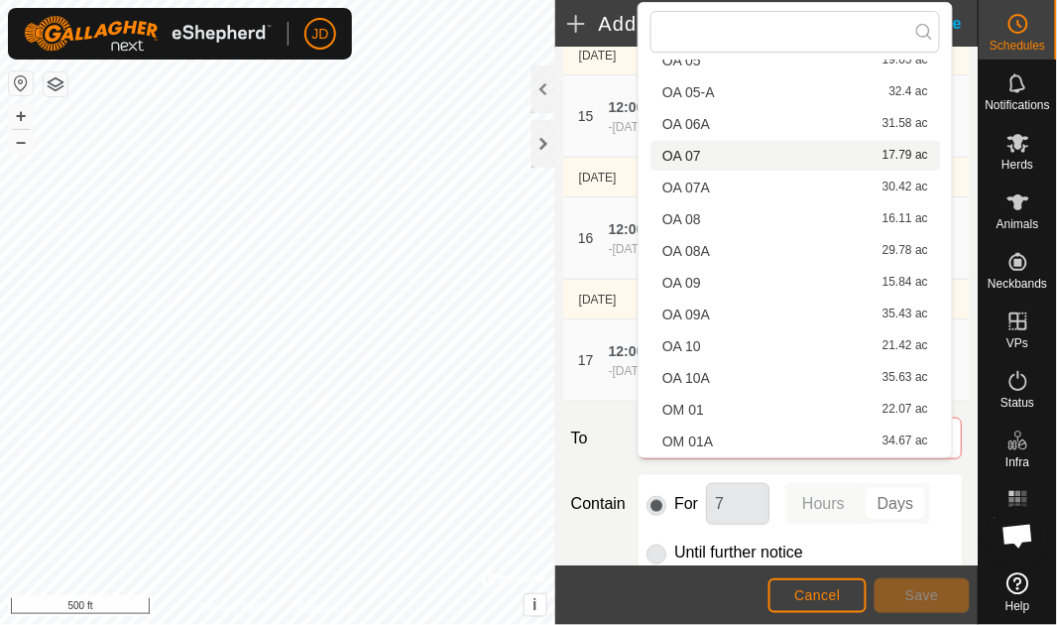
click at [799, 157] on li "OA 07 17.79 ac" at bounding box center [796, 156] width 290 height 30
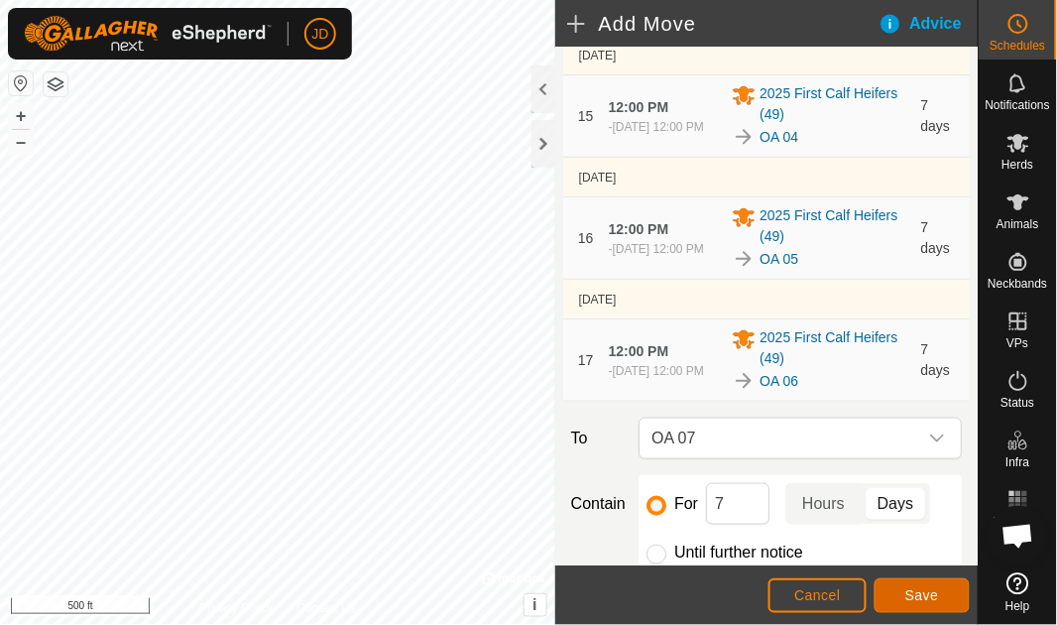
click at [937, 595] on span "Save" at bounding box center [923, 595] width 34 height 16
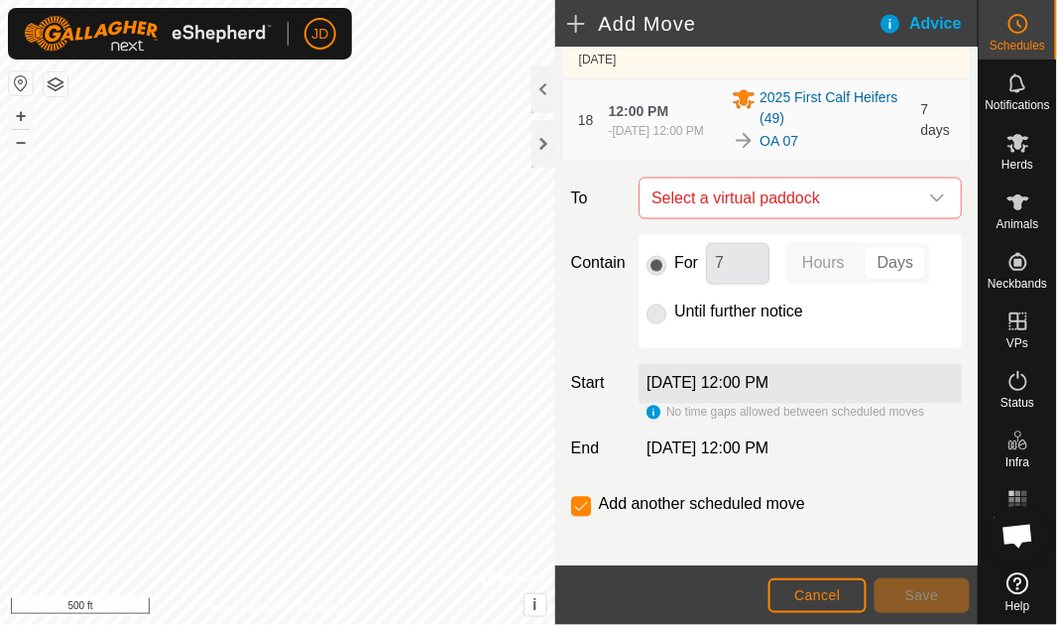
scroll to position [2186, 0]
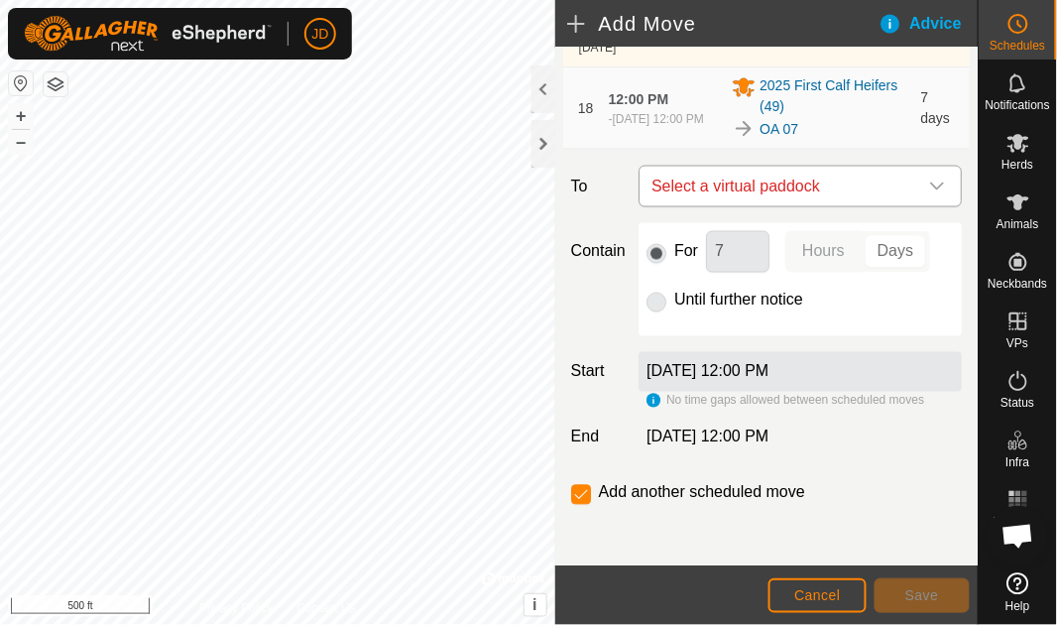
click at [933, 179] on icon "dropdown trigger" at bounding box center [938, 187] width 16 height 16
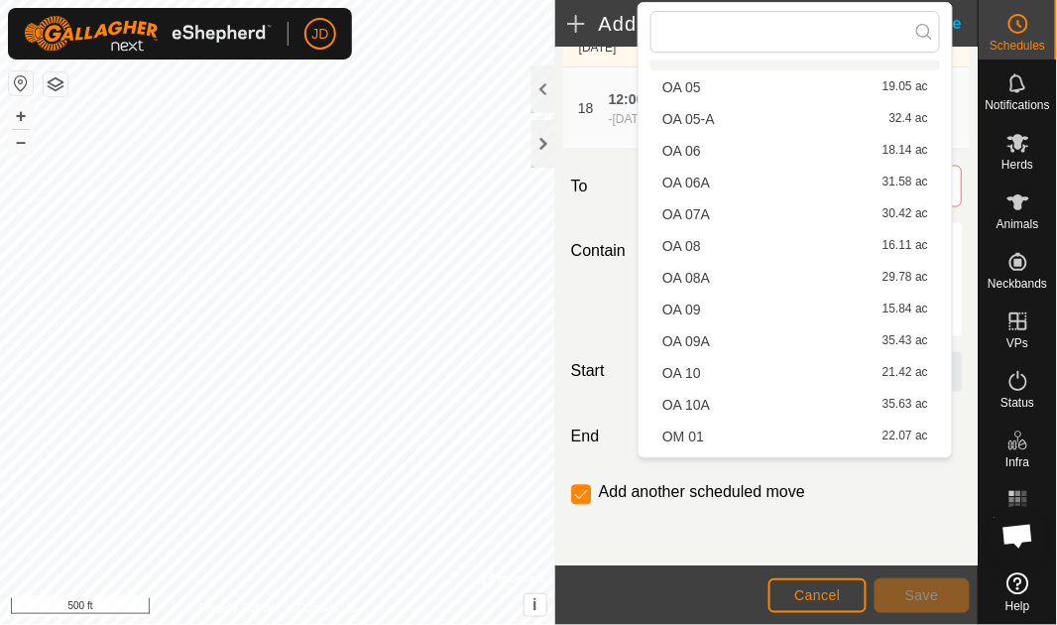
scroll to position [346, 0]
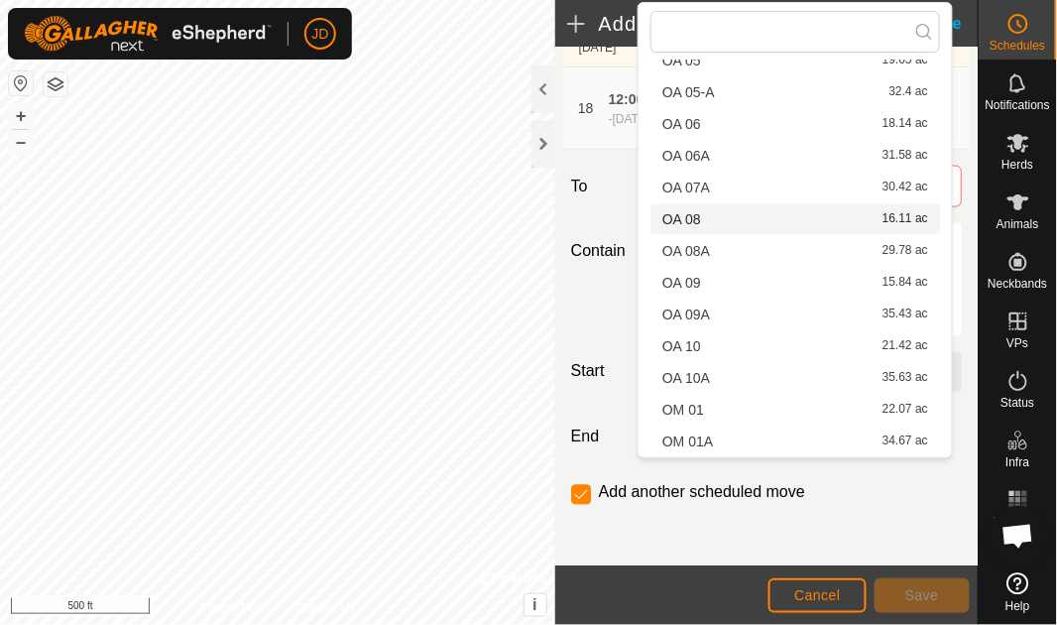
click at [749, 209] on li "OA 08 16.11 ac" at bounding box center [796, 219] width 290 height 30
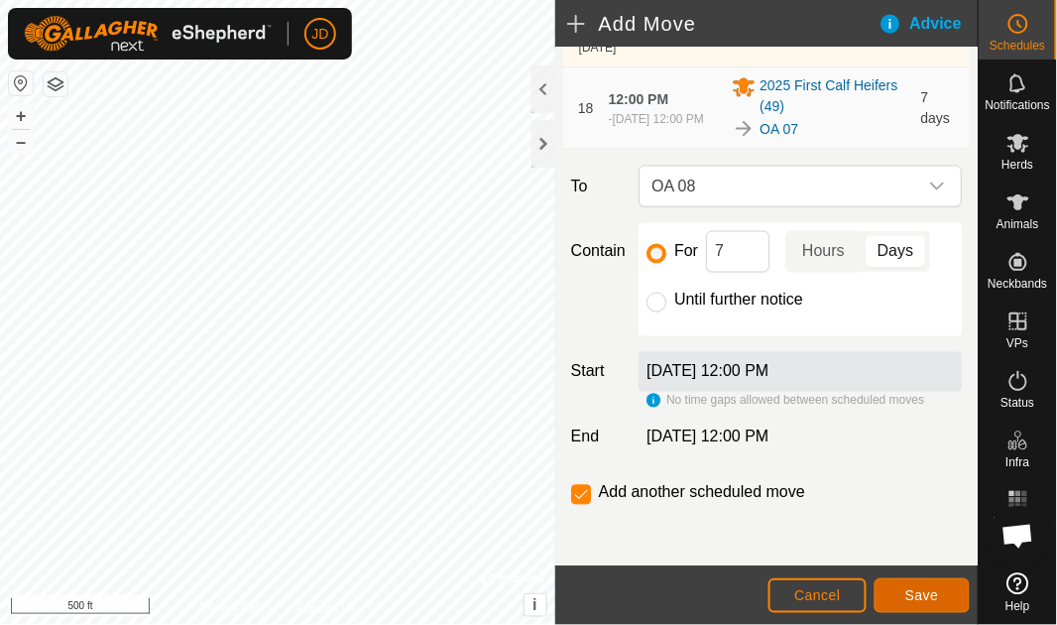
click at [917, 596] on span "Save" at bounding box center [923, 595] width 34 height 16
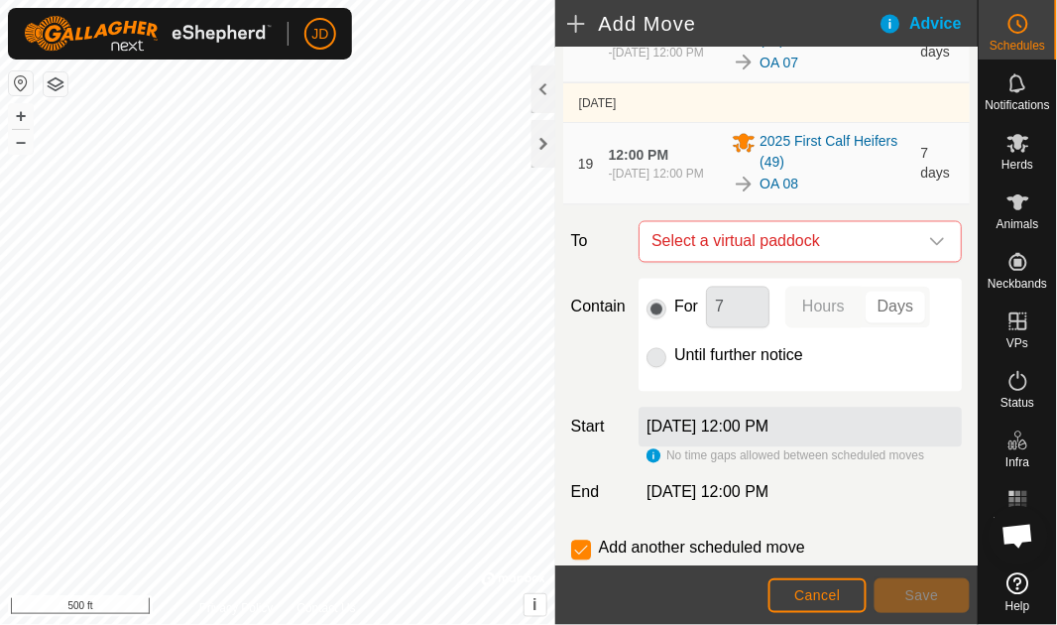
scroll to position [2266, 0]
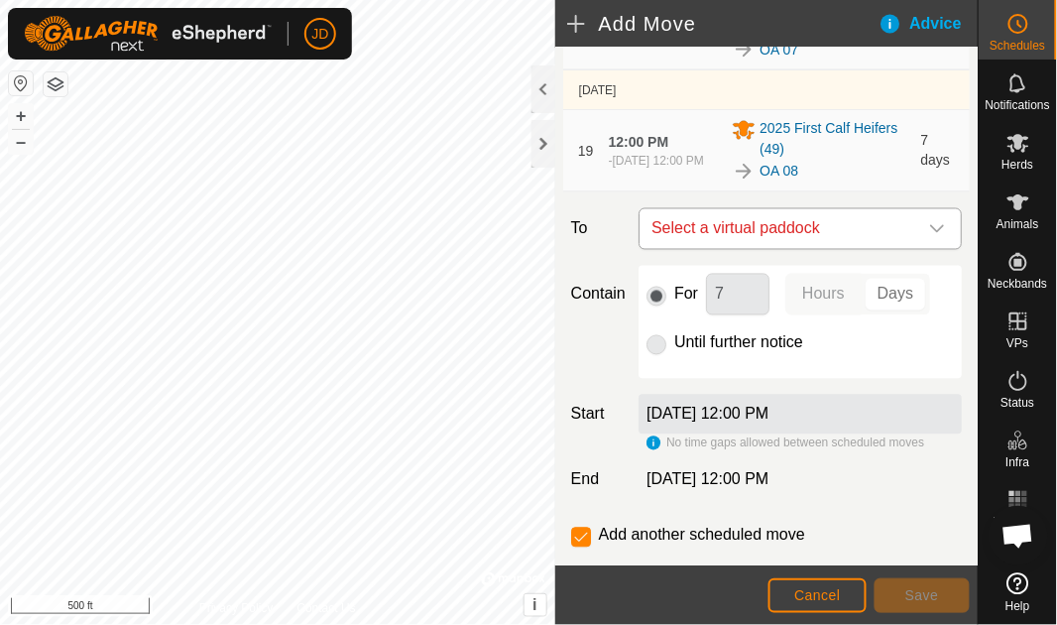
click at [930, 224] on icon "dropdown trigger" at bounding box center [938, 229] width 16 height 16
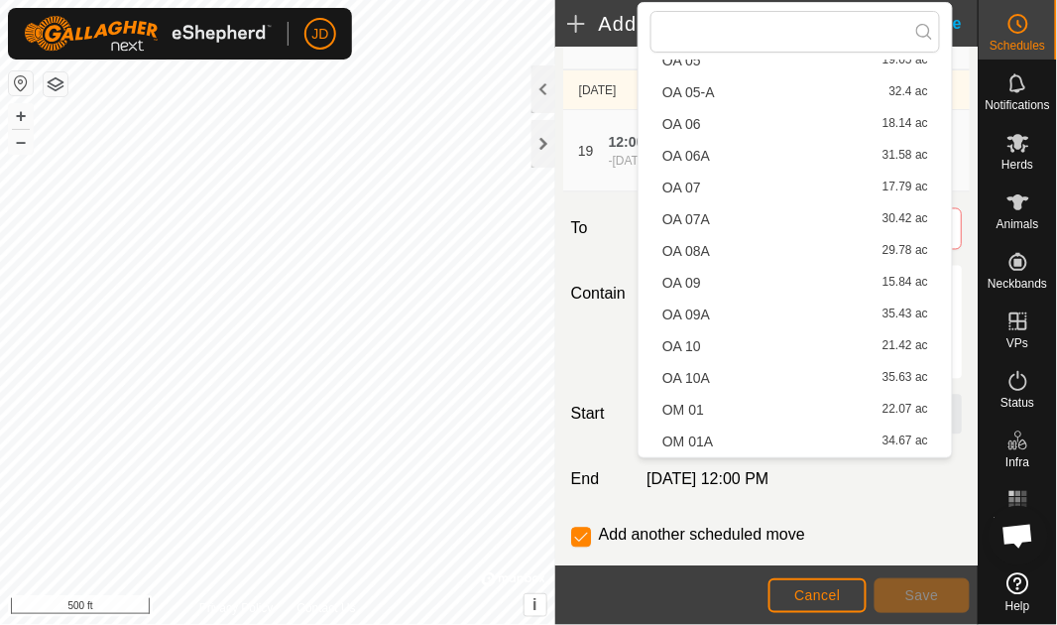
scroll to position [346, 0]
click at [723, 274] on li "OA 09 15.84 ac" at bounding box center [796, 283] width 290 height 30
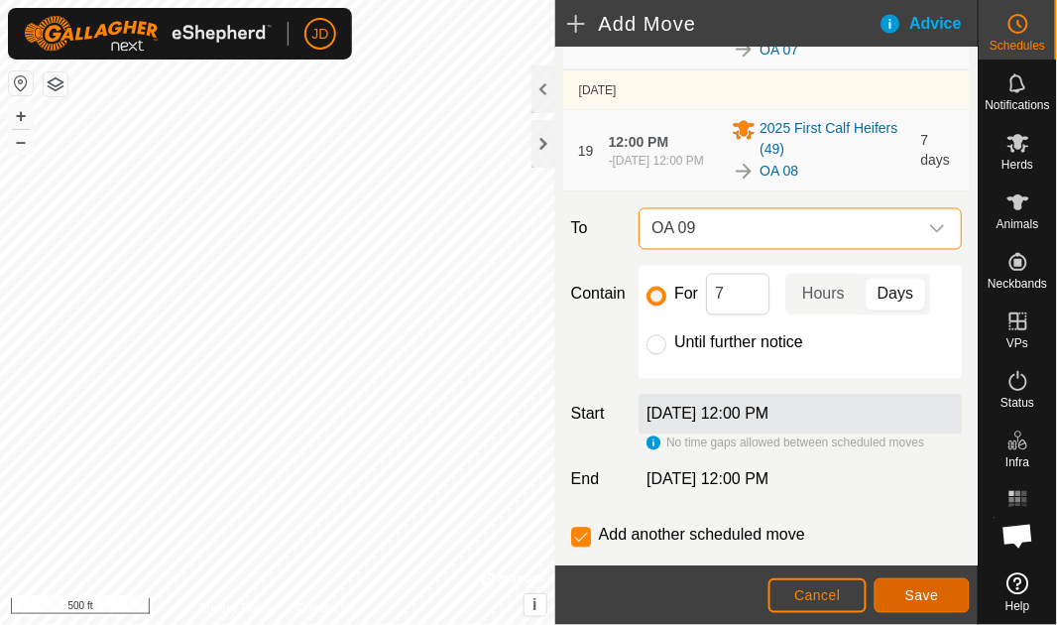
click at [954, 592] on button "Save" at bounding box center [922, 595] width 95 height 35
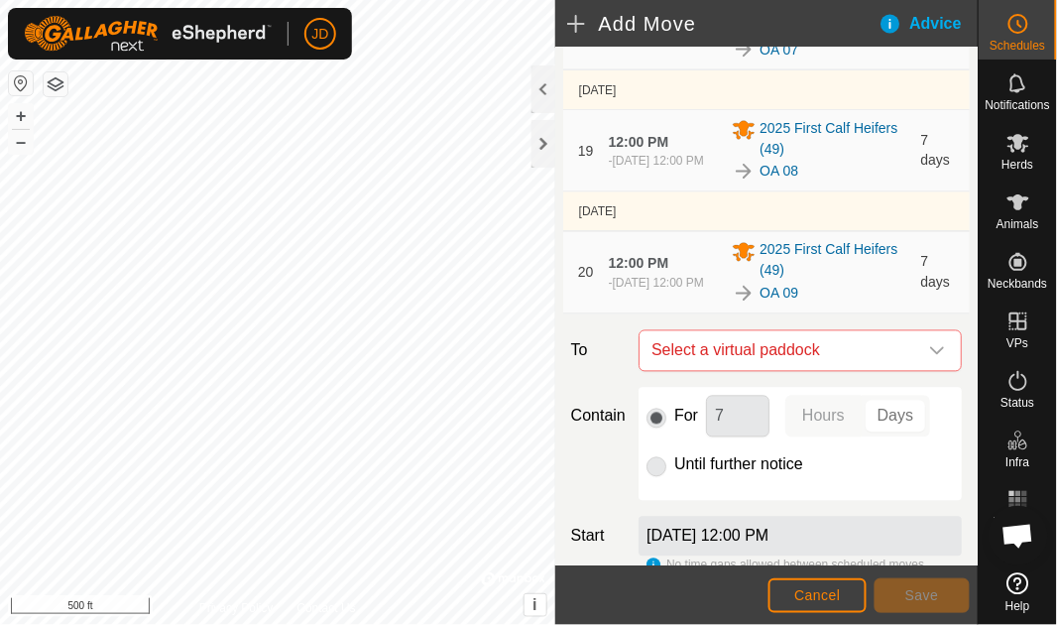
scroll to position [2266, 0]
click at [930, 345] on icon "dropdown trigger" at bounding box center [938, 351] width 16 height 16
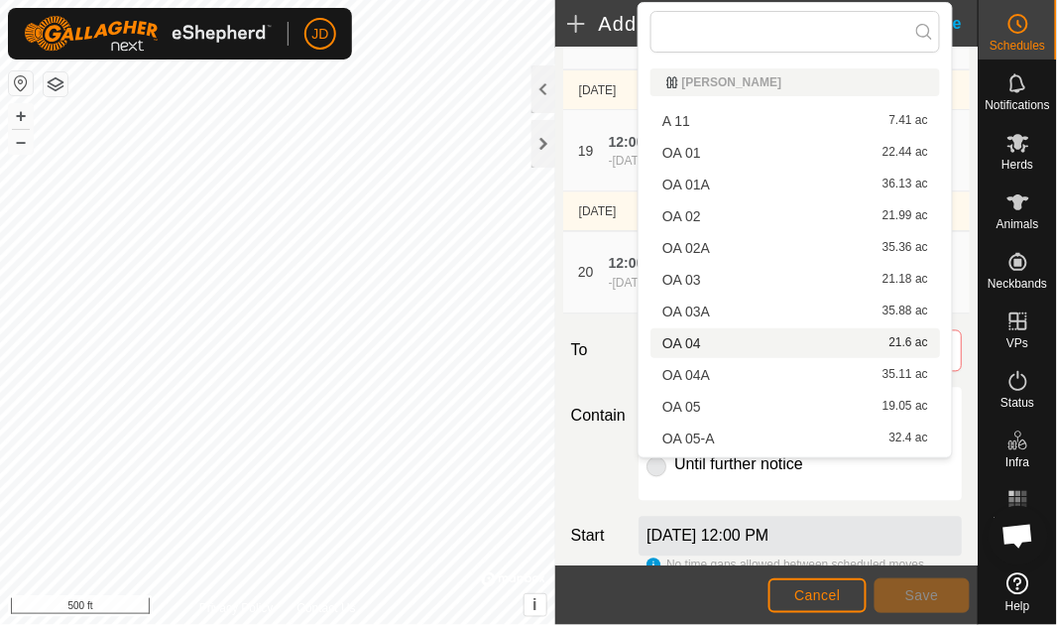
scroll to position [346, 0]
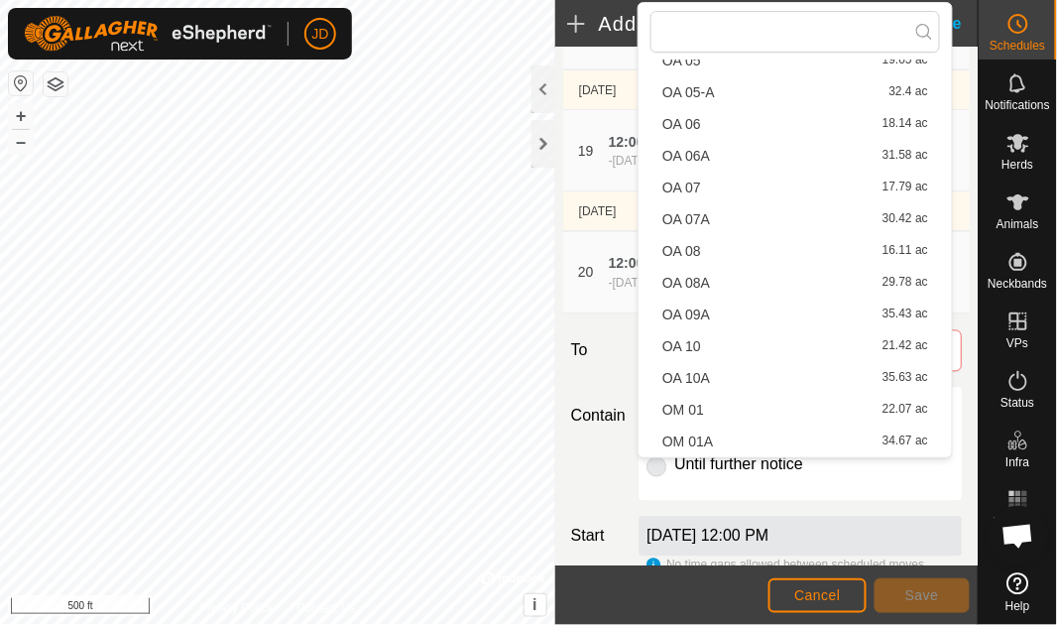
click at [769, 346] on li "OA 10 21.42 ac" at bounding box center [796, 346] width 290 height 30
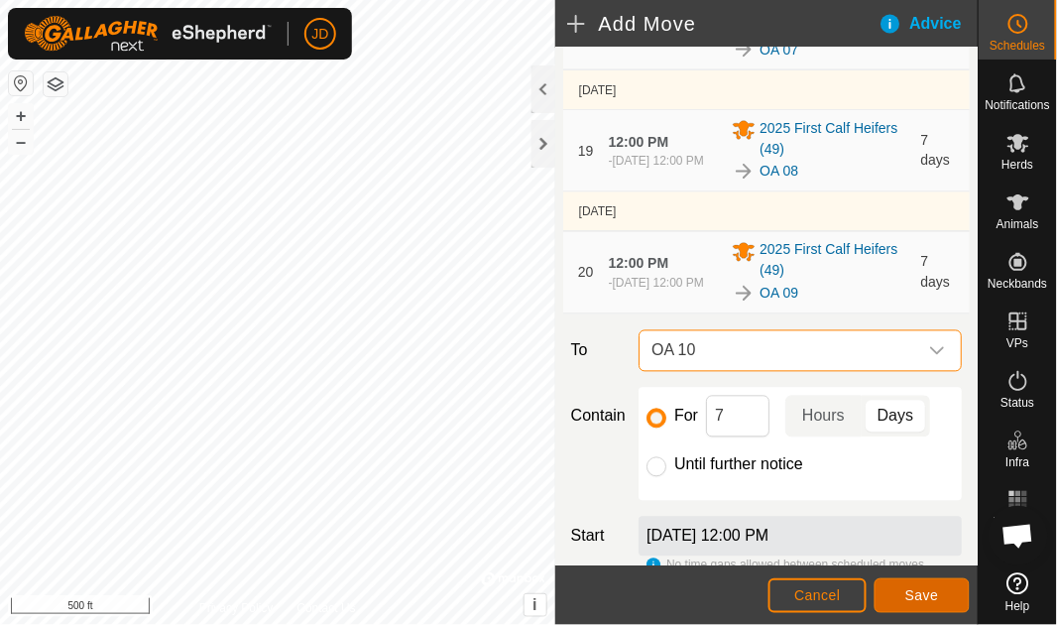
click at [936, 592] on span "Save" at bounding box center [923, 595] width 34 height 16
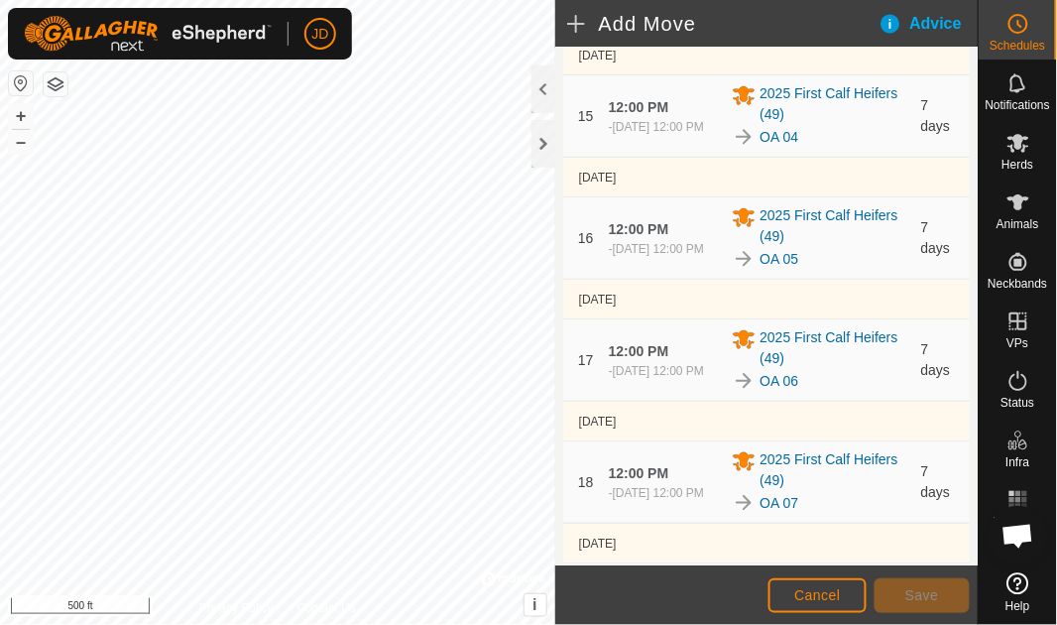
scroll to position [2266, 0]
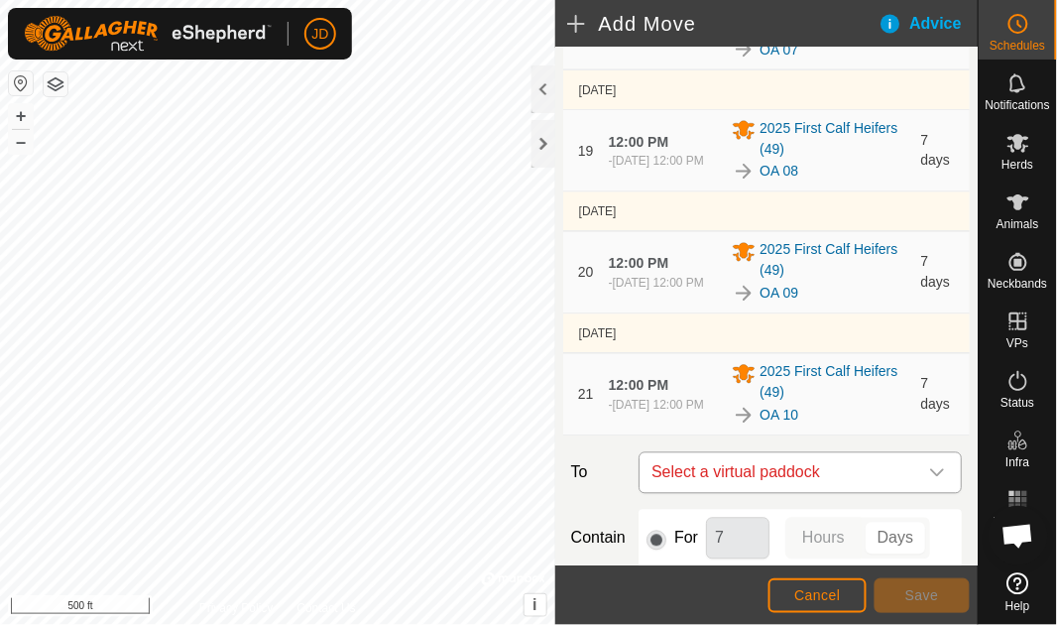
click at [933, 473] on icon "dropdown trigger" at bounding box center [938, 473] width 16 height 16
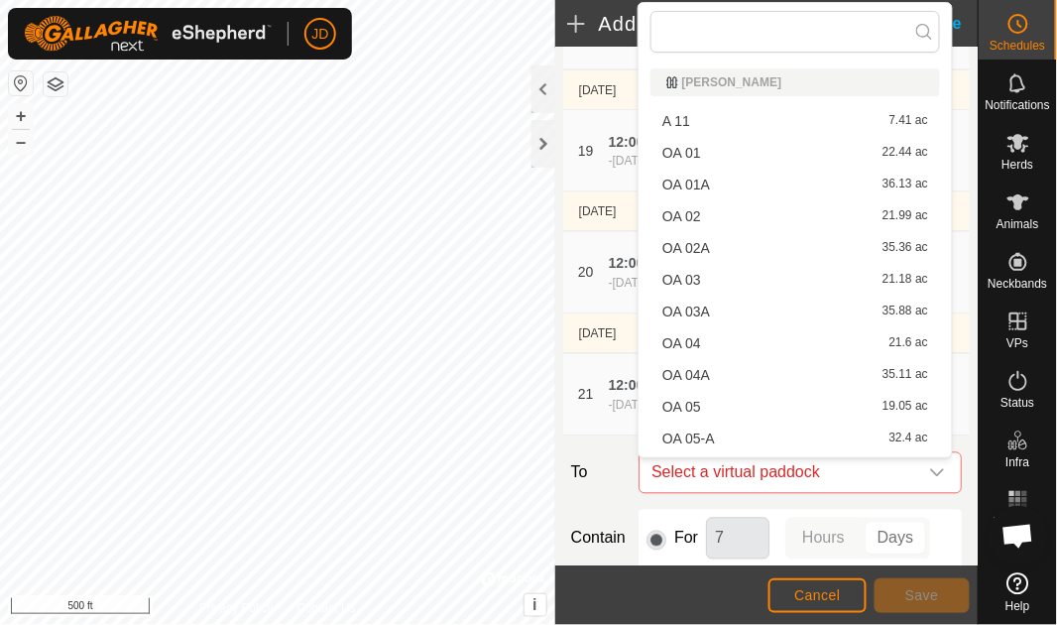
scroll to position [346, 0]
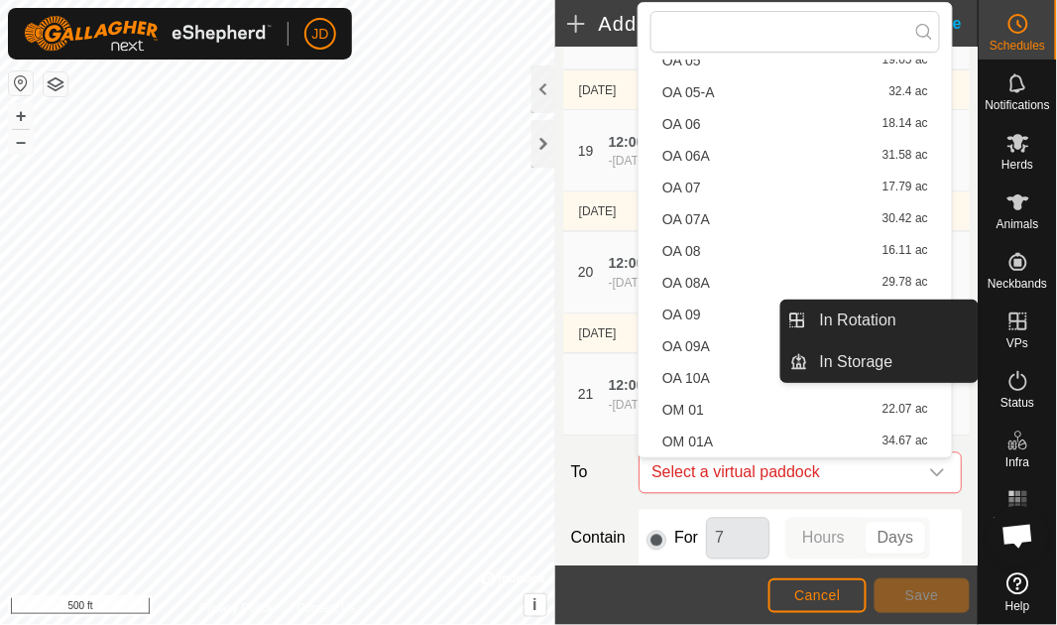
click at [1019, 321] on icon at bounding box center [1019, 321] width 18 height 18
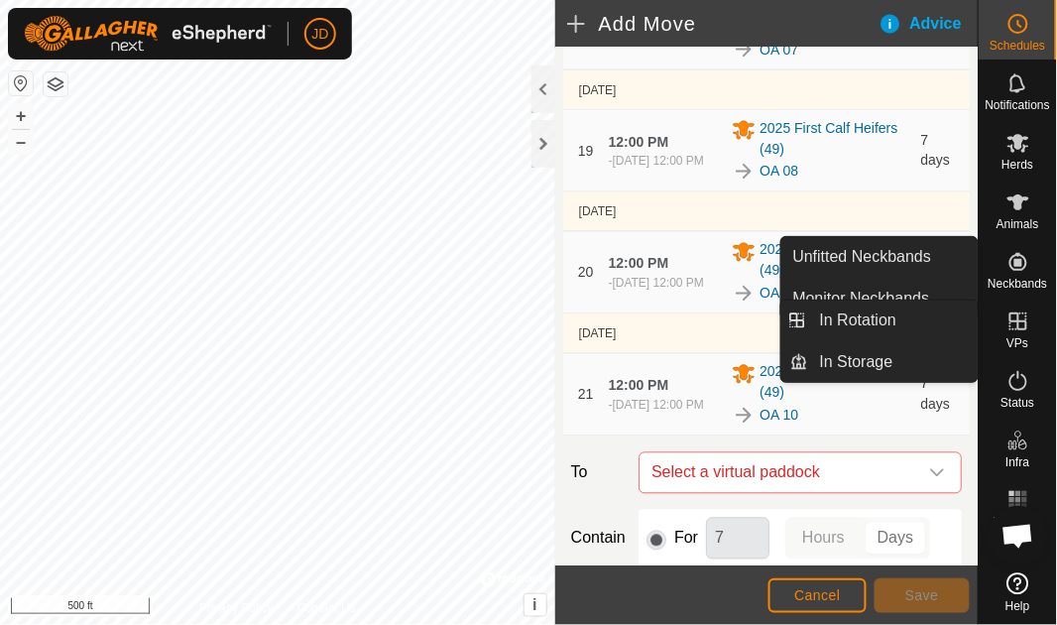
click at [1016, 335] on es-virtualpaddocks-svg-icon at bounding box center [1019, 322] width 36 height 32
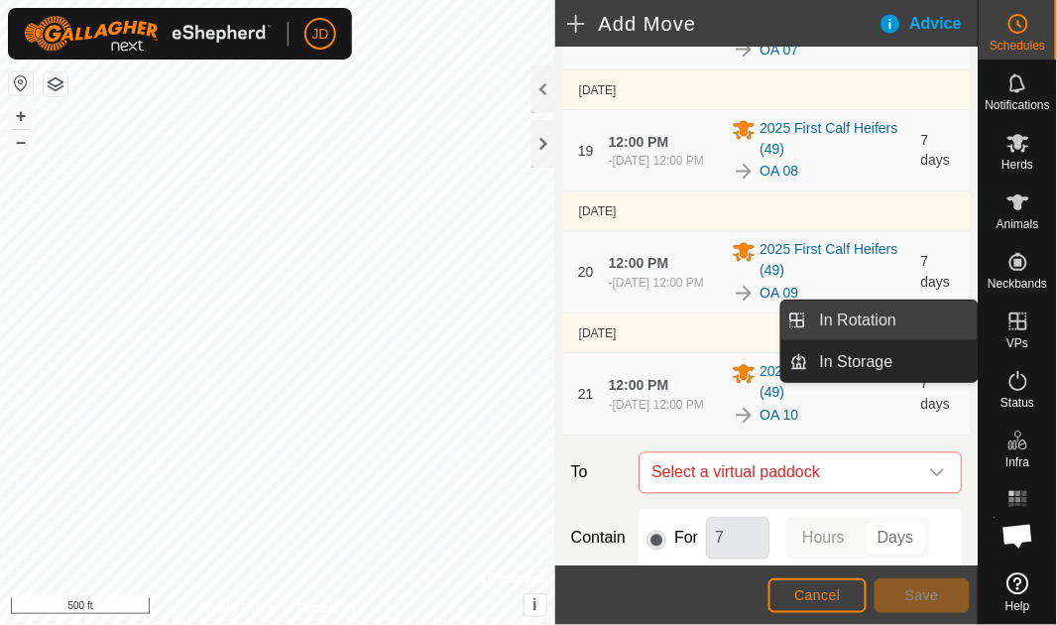
click at [912, 323] on link "In Rotation" at bounding box center [894, 321] width 170 height 40
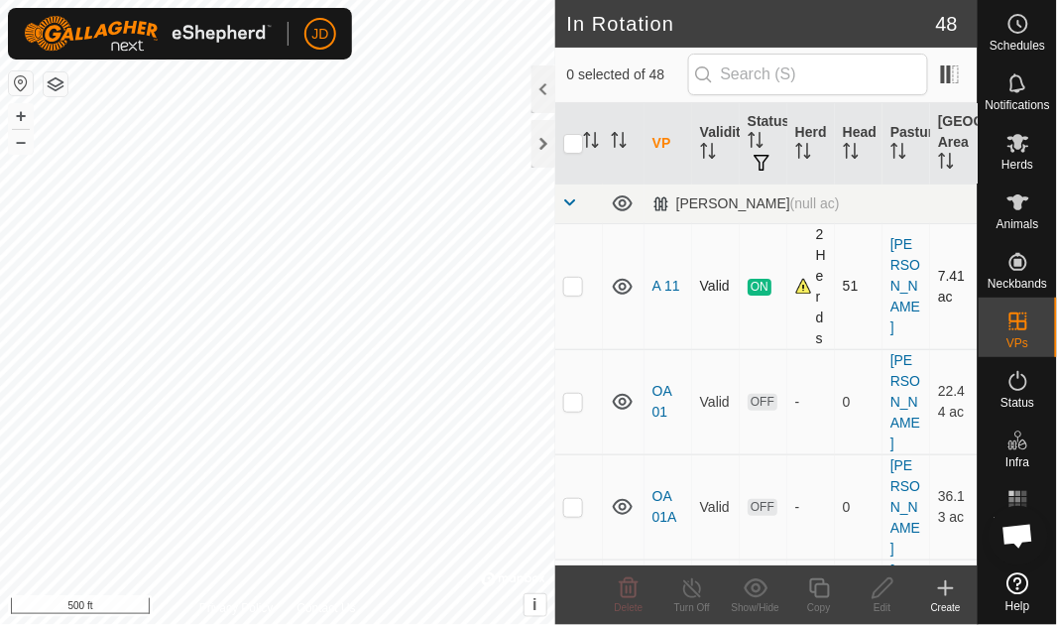
click at [575, 288] on p-checkbox at bounding box center [573, 286] width 20 height 16
checkbox input "true"
click at [693, 588] on line at bounding box center [692, 589] width 16 height 16
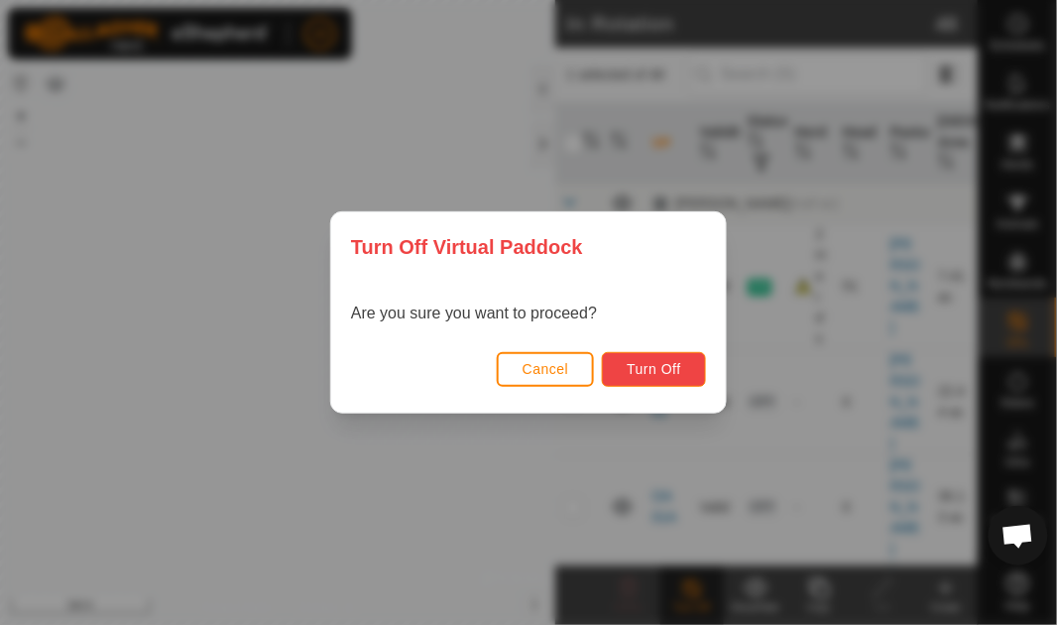
click at [659, 363] on span "Turn Off" at bounding box center [654, 369] width 55 height 16
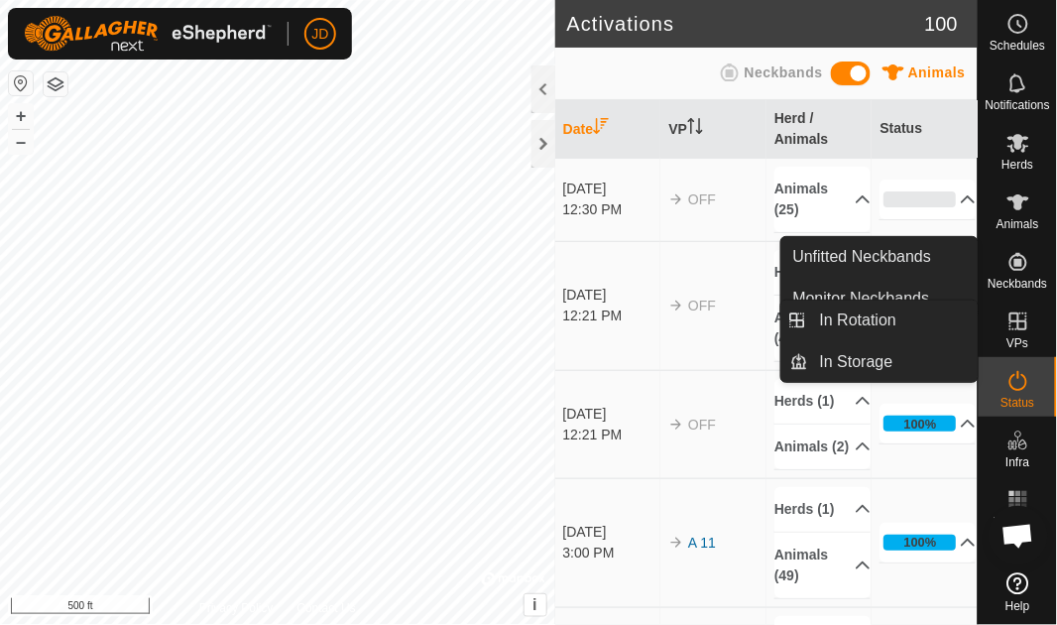
click at [1022, 328] on icon at bounding box center [1019, 321] width 18 height 18
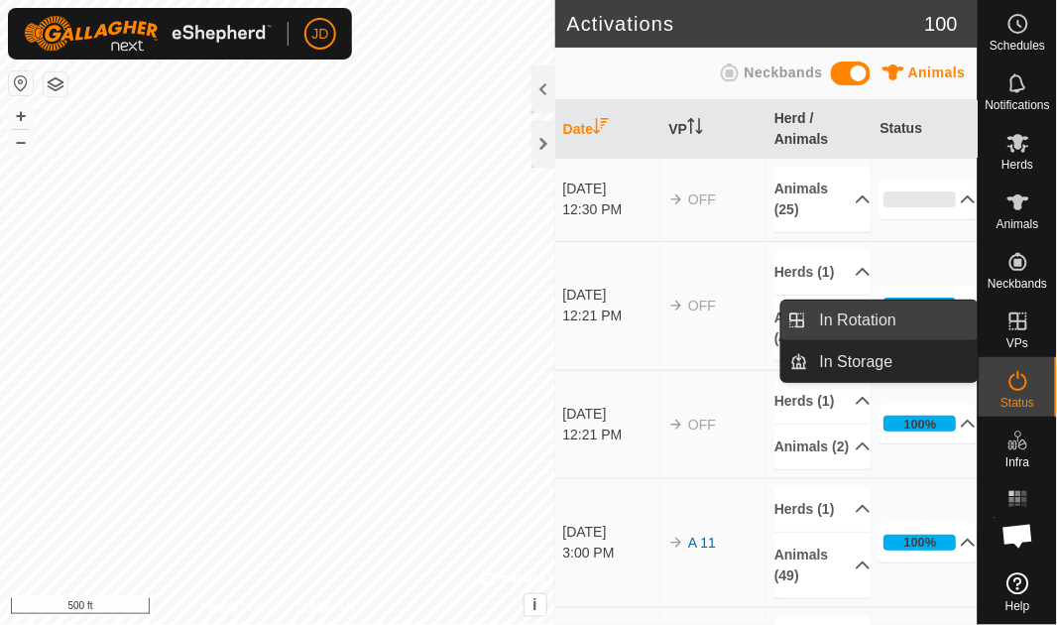
click at [932, 319] on link "In Rotation" at bounding box center [894, 321] width 170 height 40
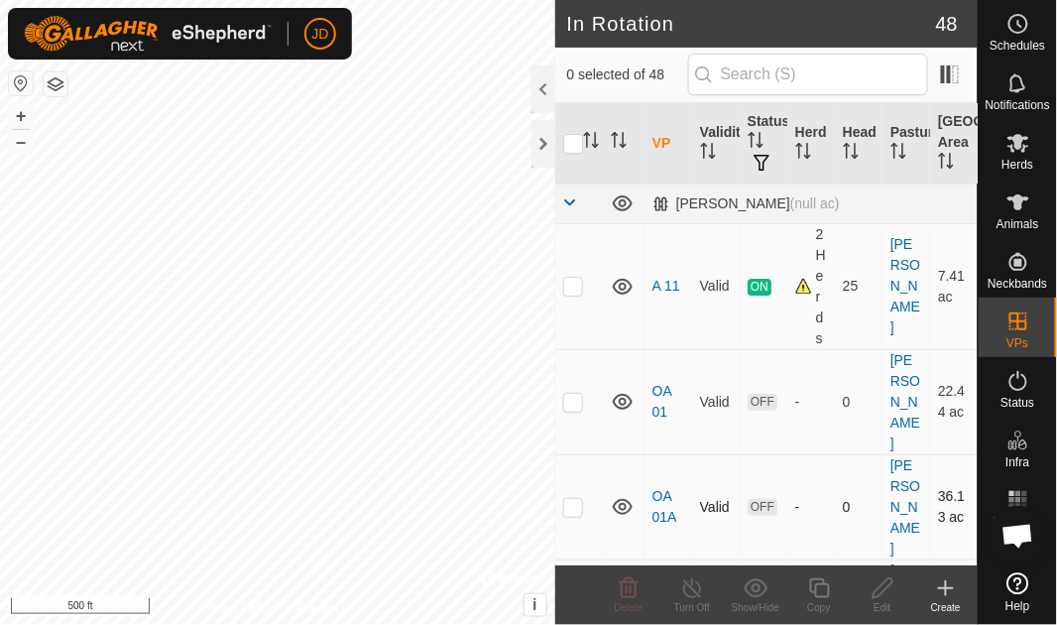
click at [576, 499] on p-checkbox at bounding box center [573, 507] width 20 height 16
checkbox input "true"
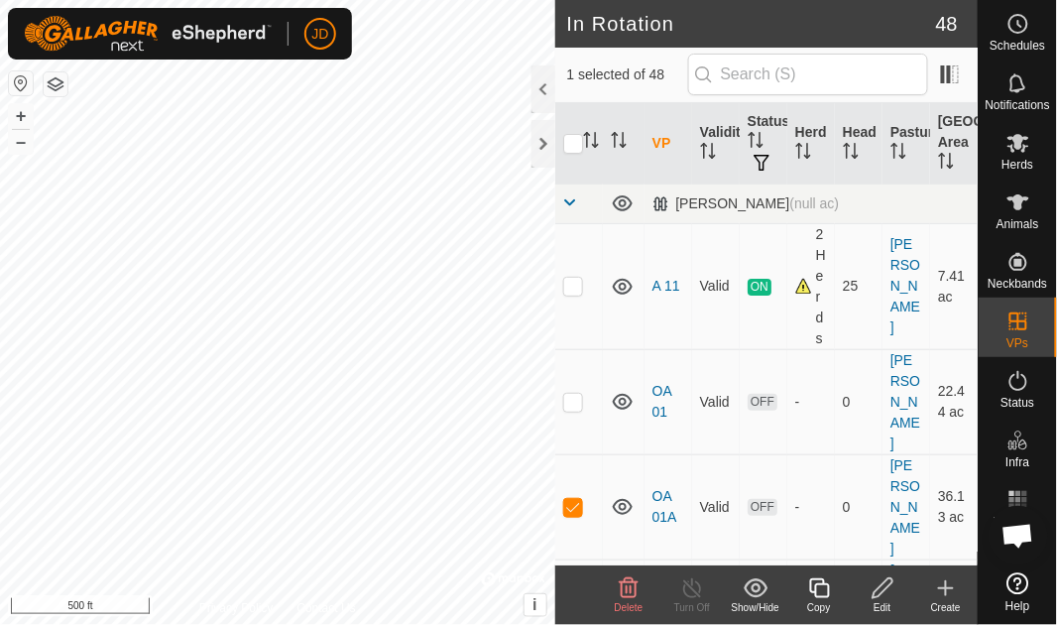
checkbox input "true"
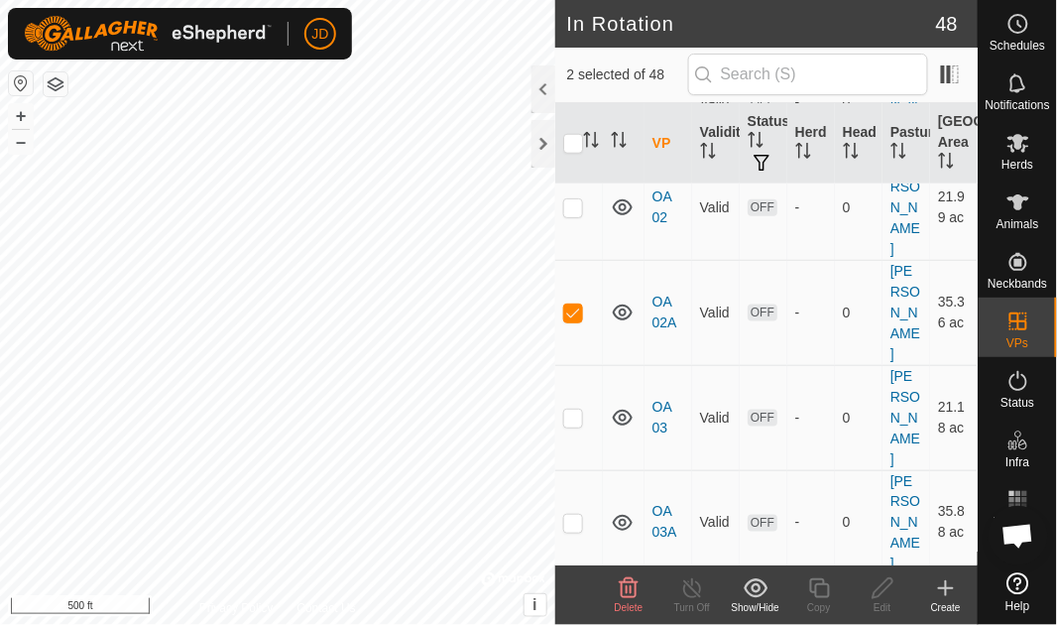
checkbox input "true"
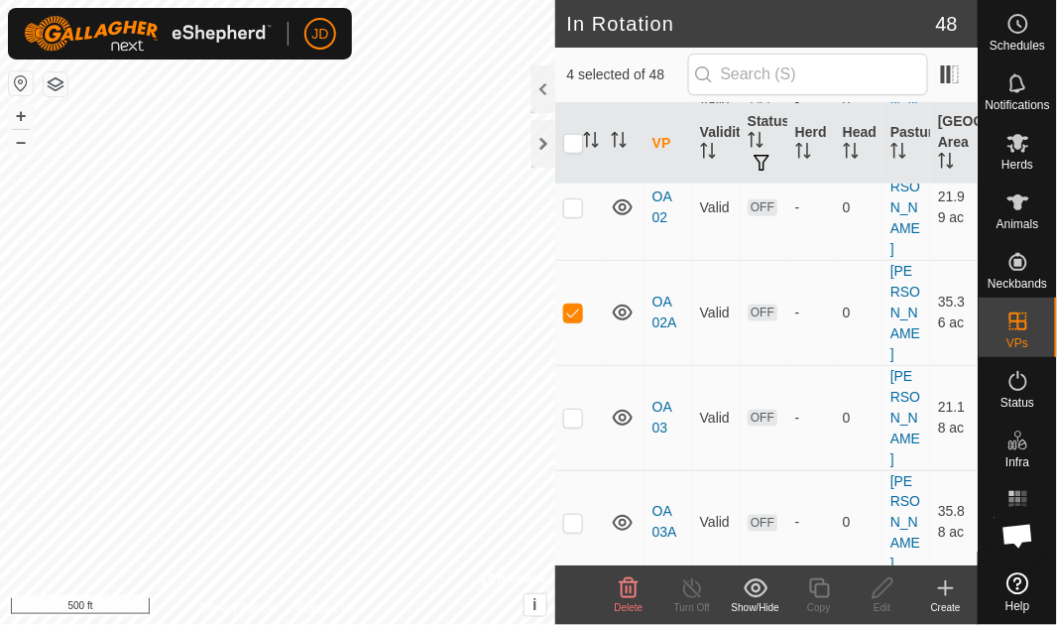
checkbox input "true"
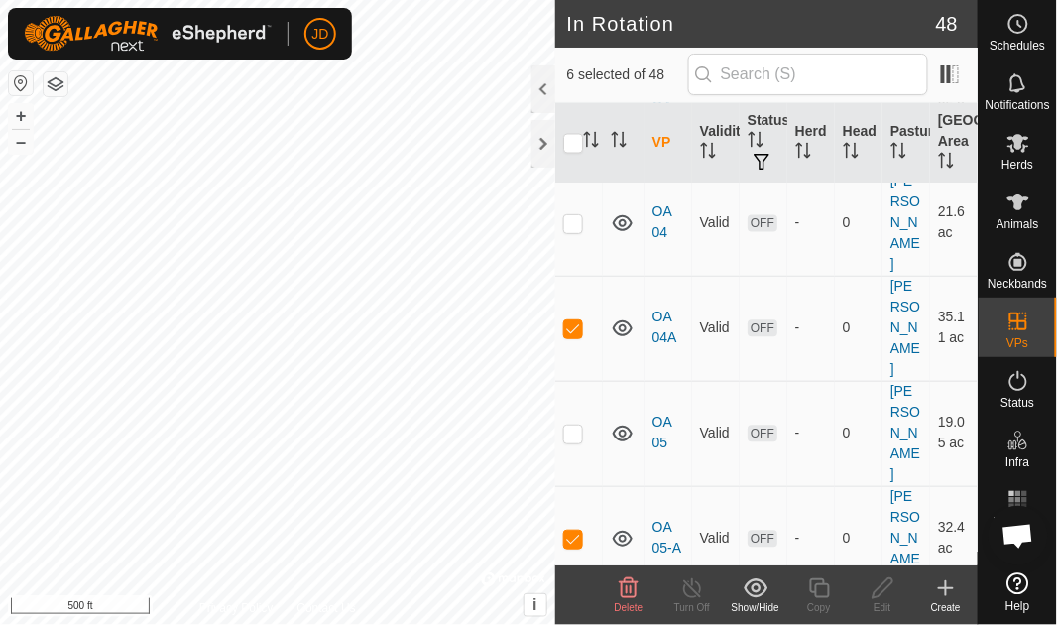
checkbox input "true"
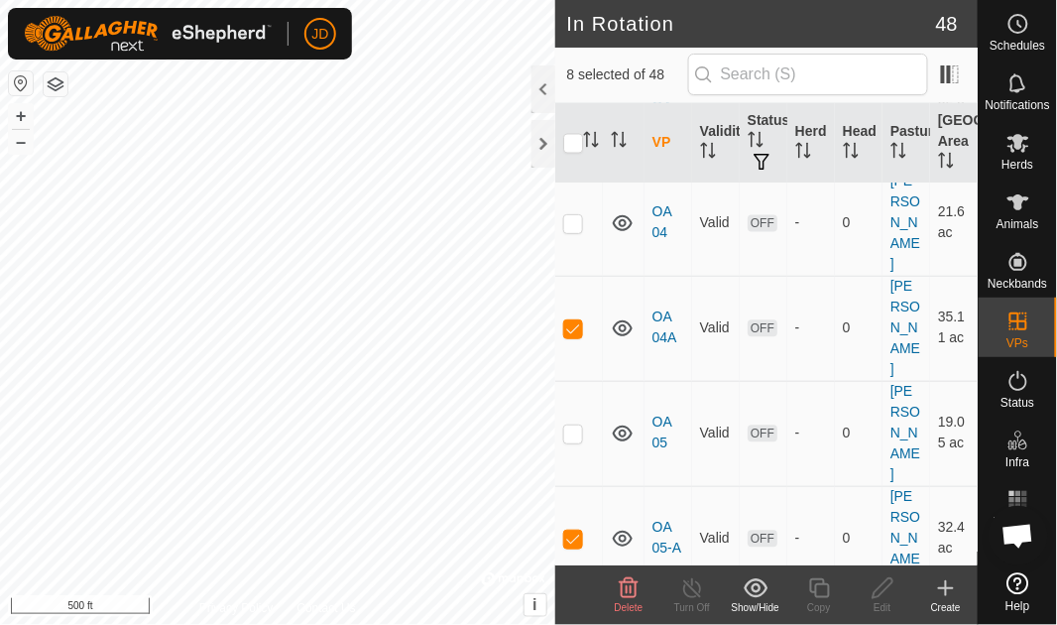
checkbox input "true"
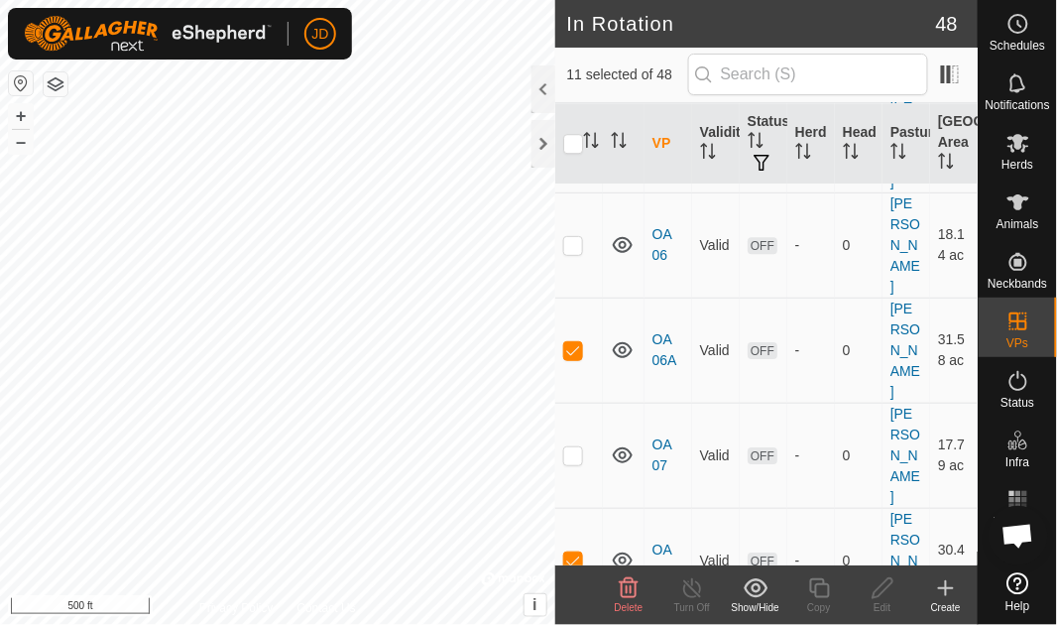
scroll to position [1214, 0]
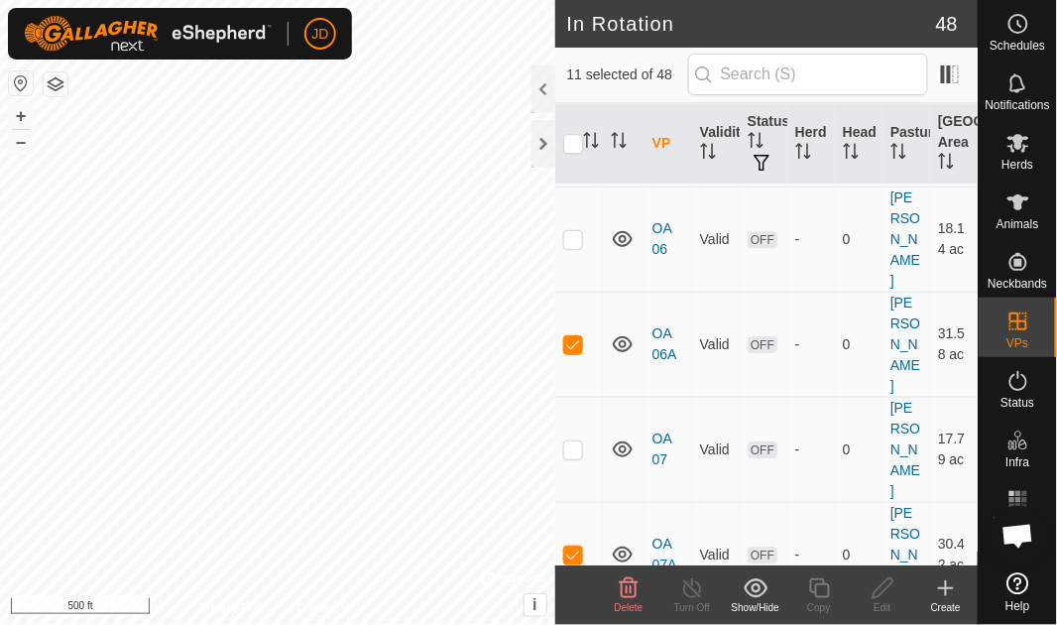
checkbox input "true"
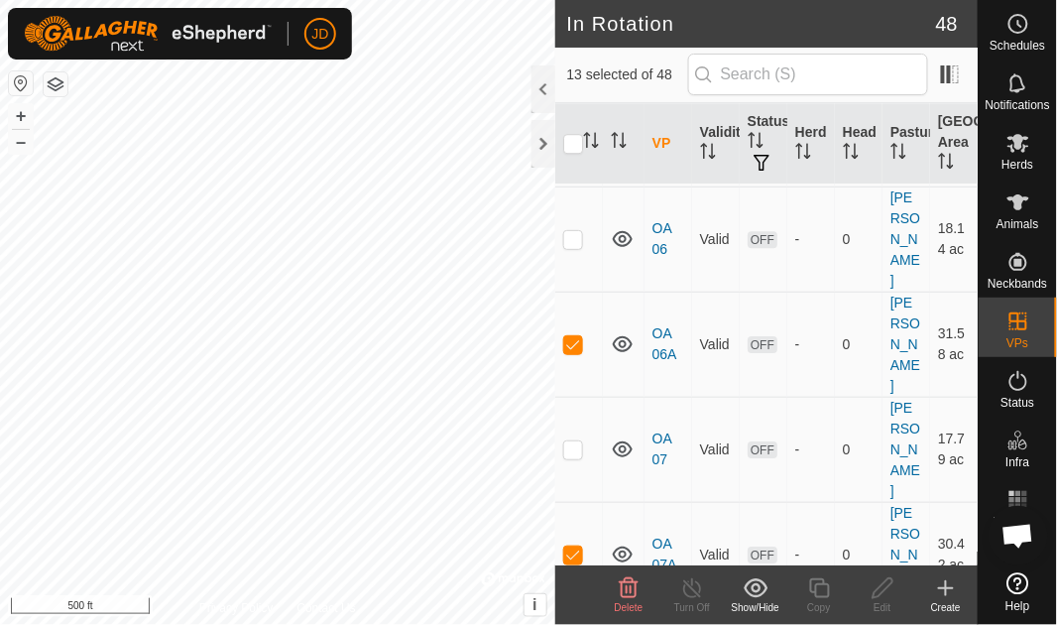
checkbox input "true"
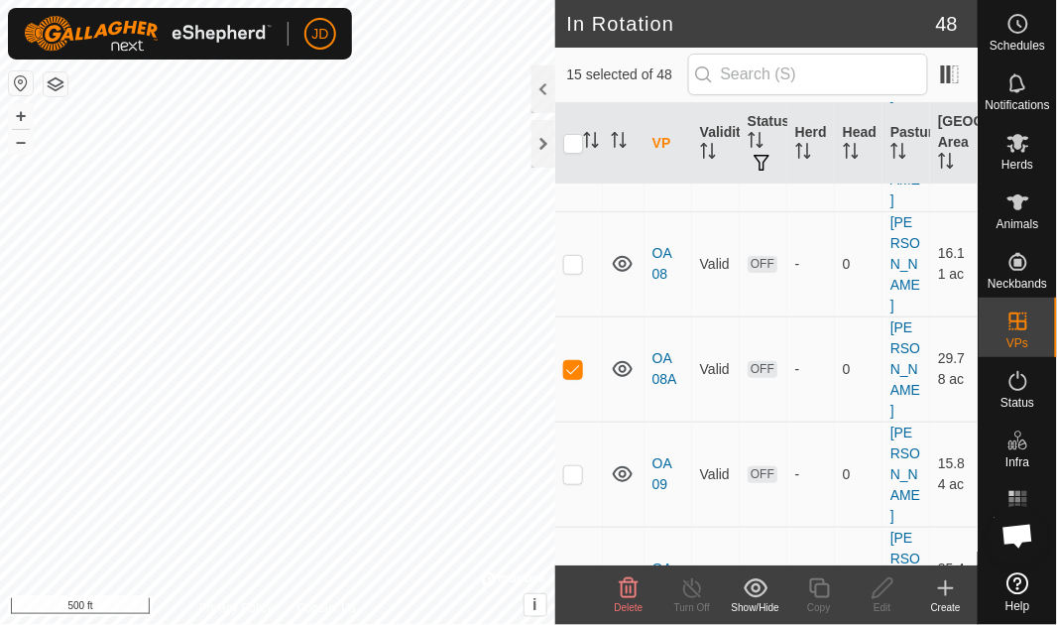
scroll to position [1619, 0]
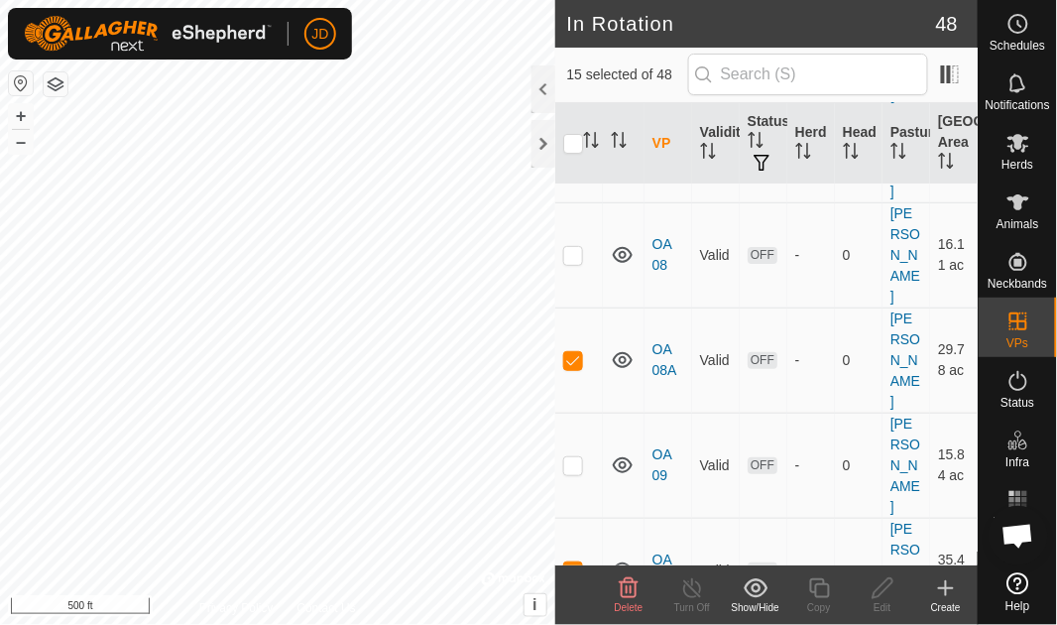
checkbox input "true"
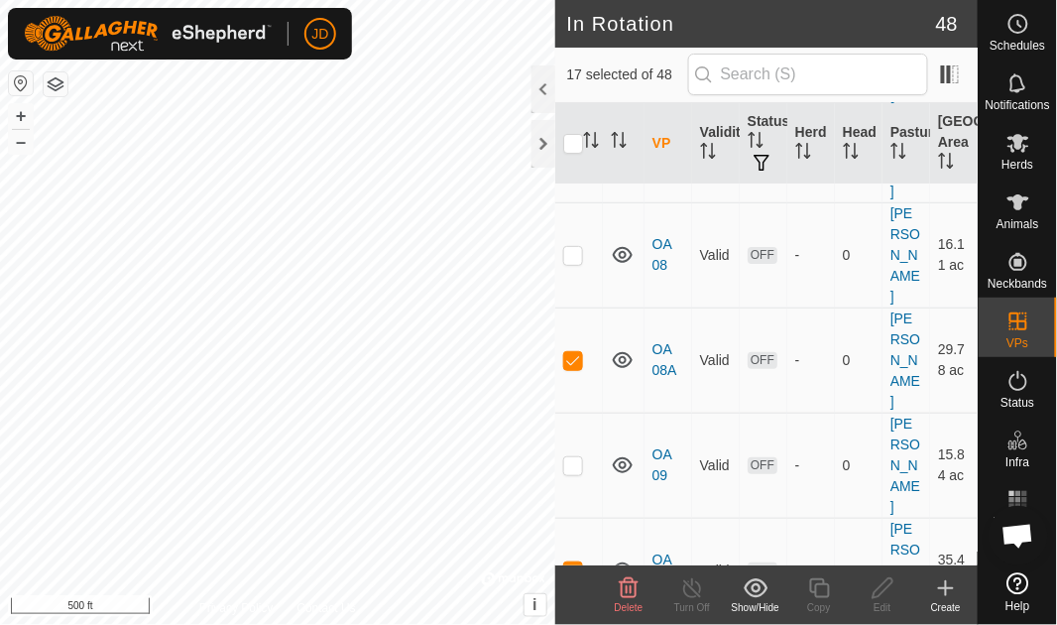
checkbox input "true"
click at [633, 602] on span "Delete" at bounding box center [629, 607] width 29 height 11
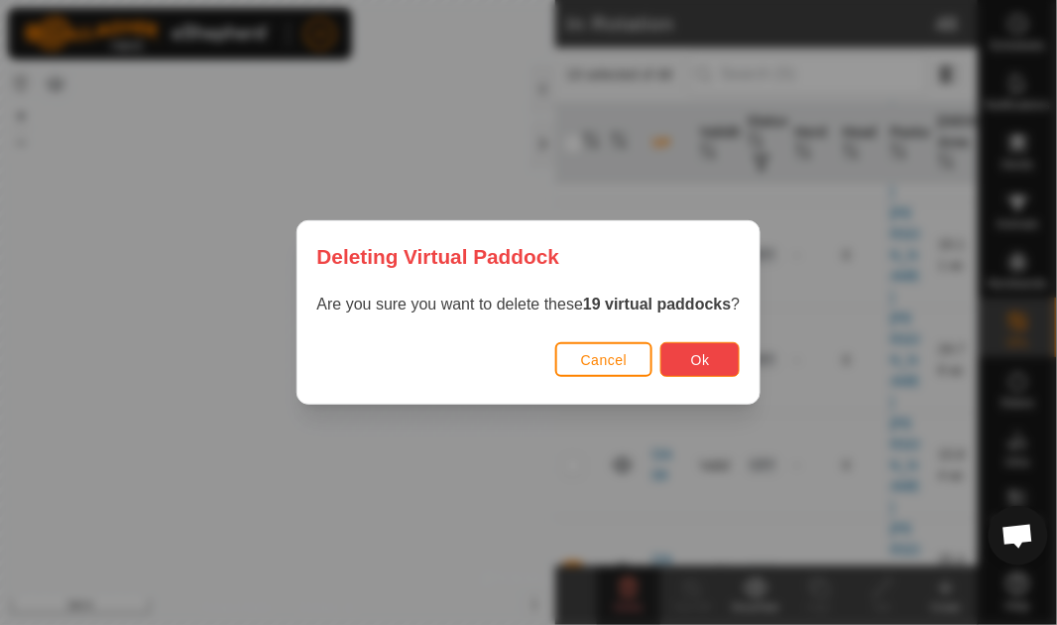
click at [707, 359] on span "Ok" at bounding box center [700, 360] width 19 height 16
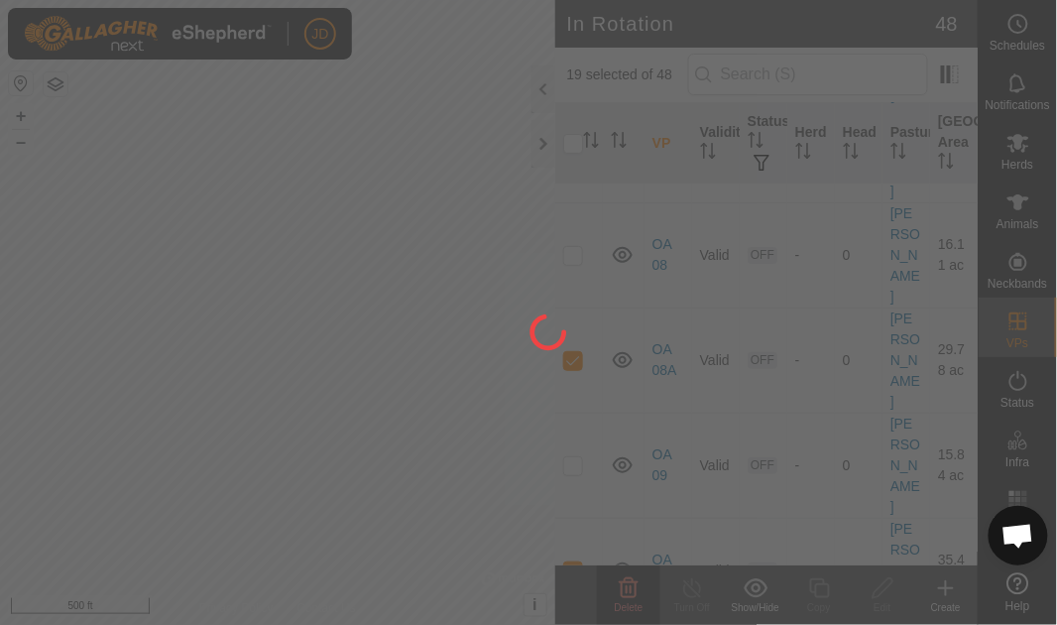
checkbox input "false"
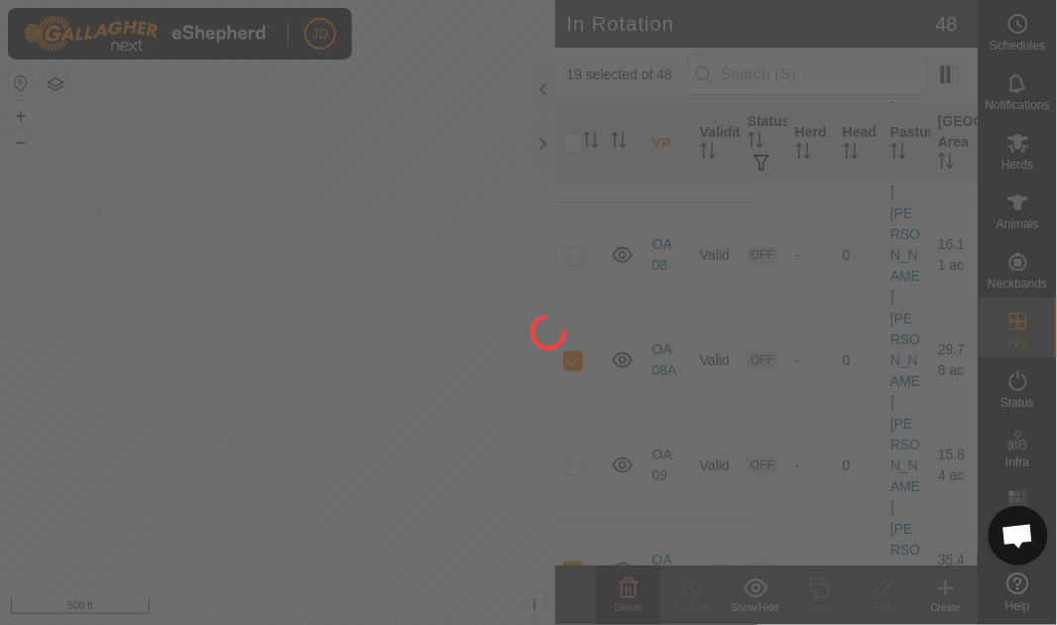
checkbox input "false"
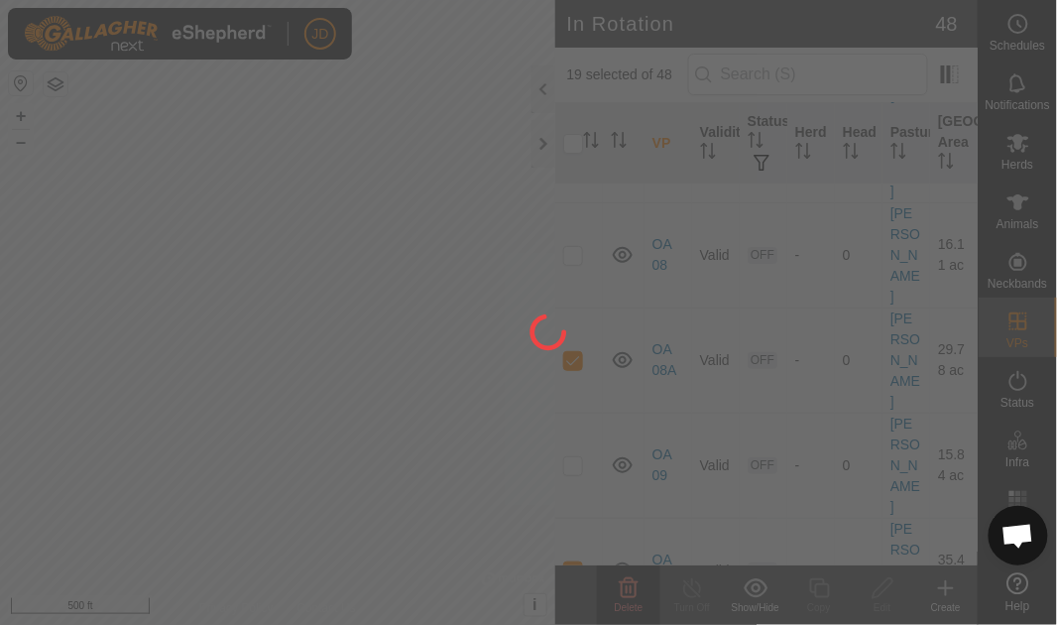
checkbox input "false"
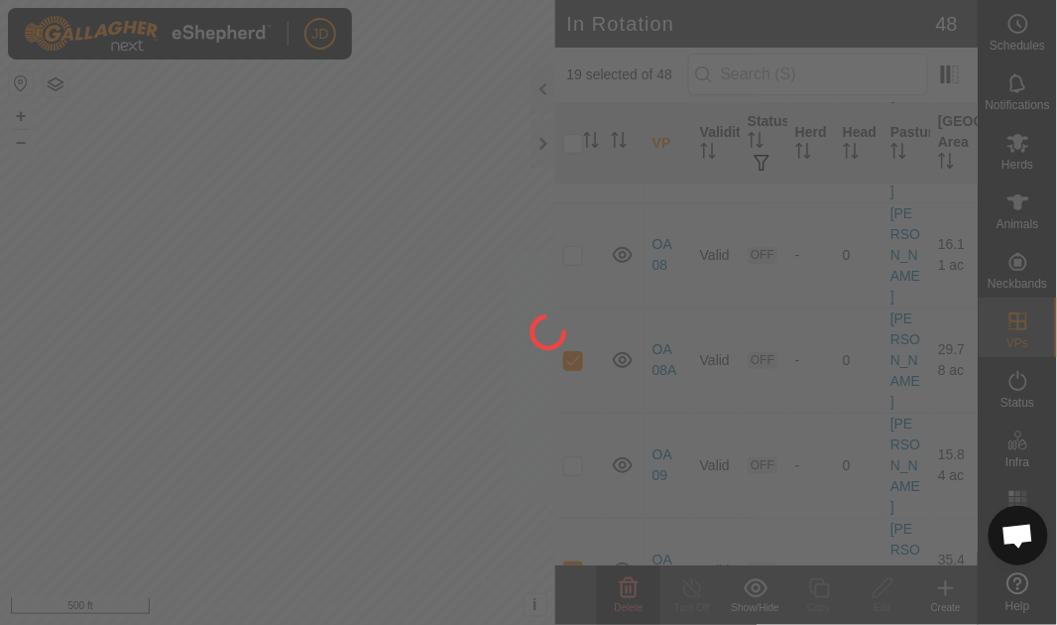
checkbox input "false"
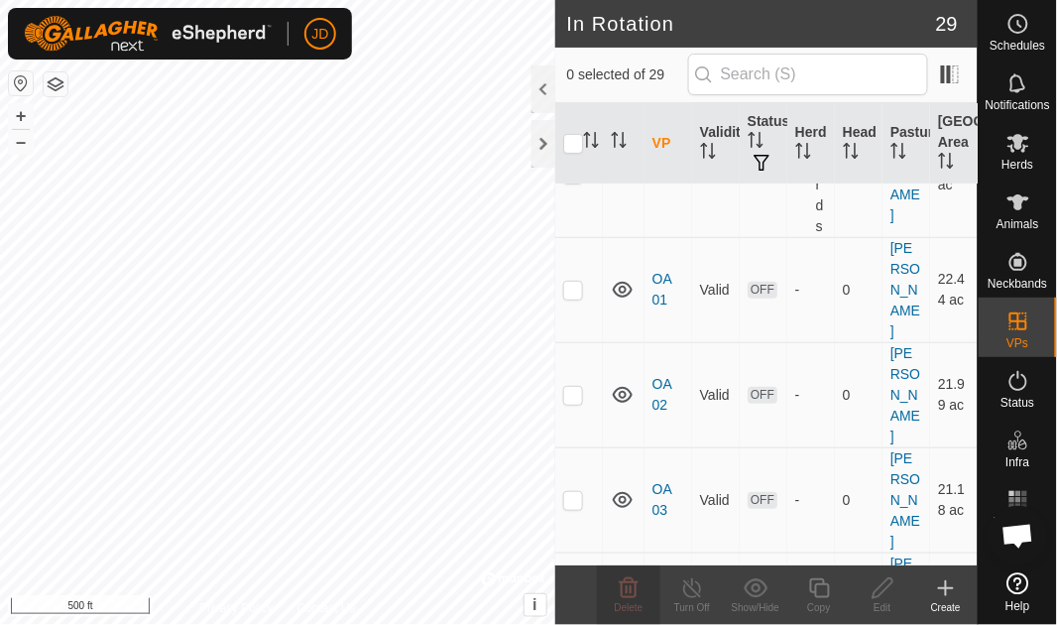
scroll to position [0, 0]
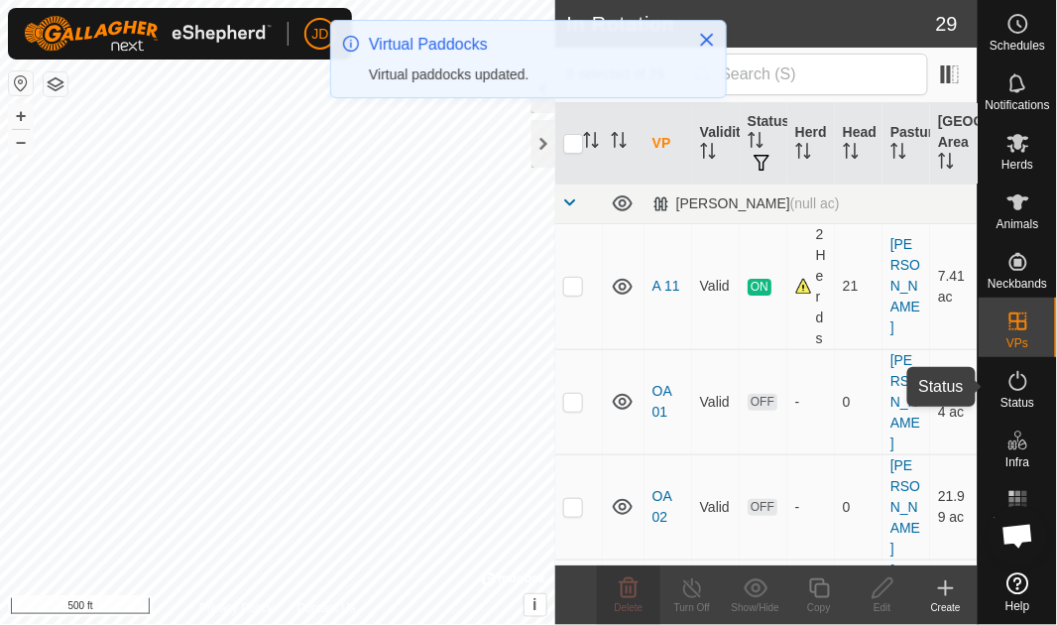
click at [1024, 397] on span "Status" at bounding box center [1018, 403] width 34 height 12
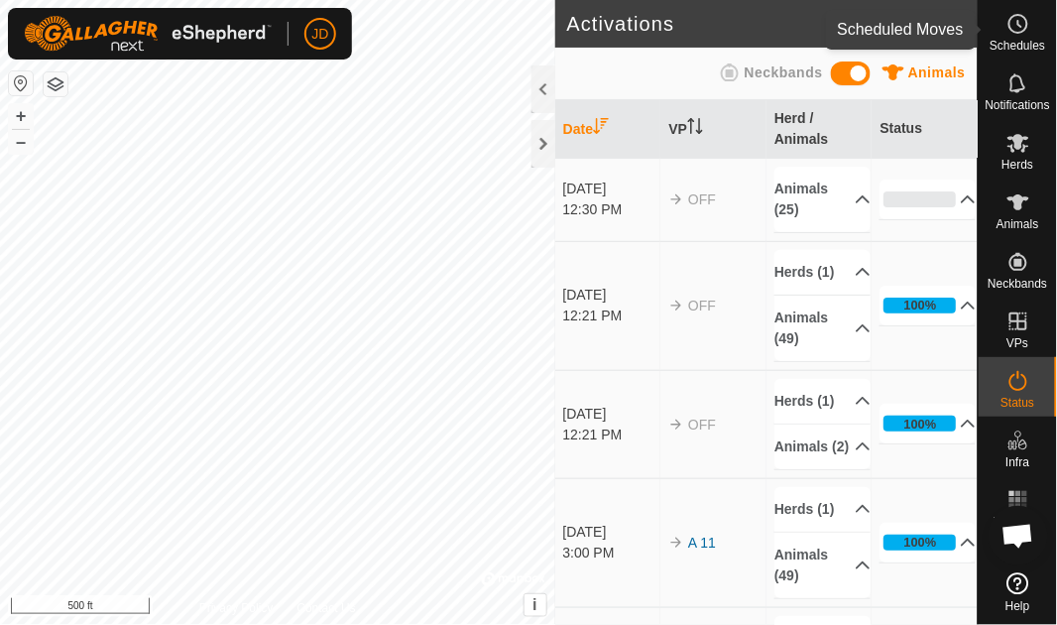
click at [1019, 40] on span "Schedules" at bounding box center [1018, 46] width 56 height 12
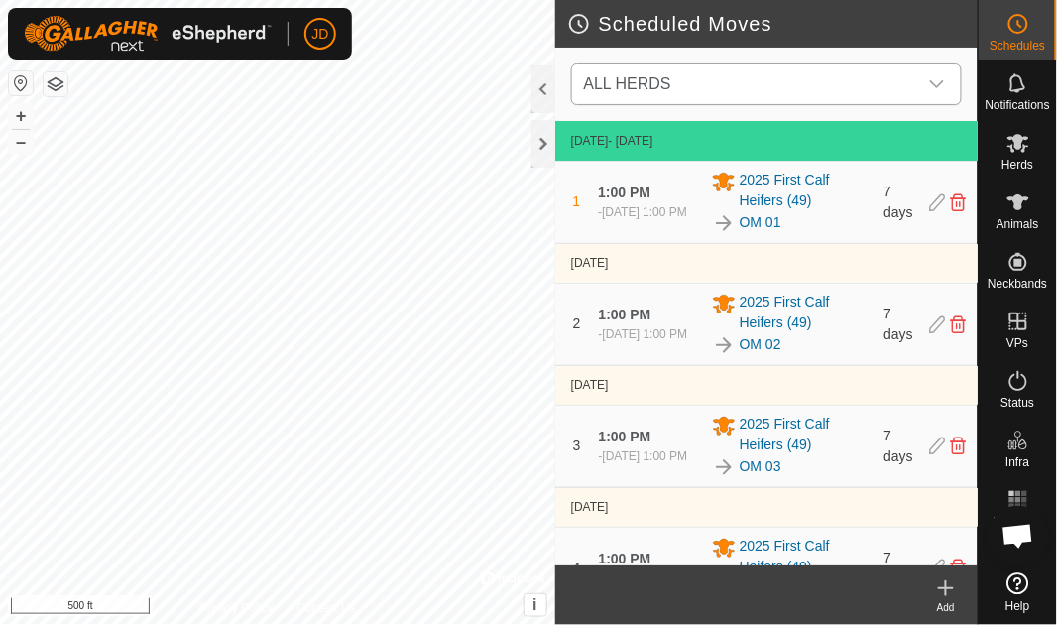
click at [936, 85] on icon "dropdown trigger" at bounding box center [938, 84] width 14 height 8
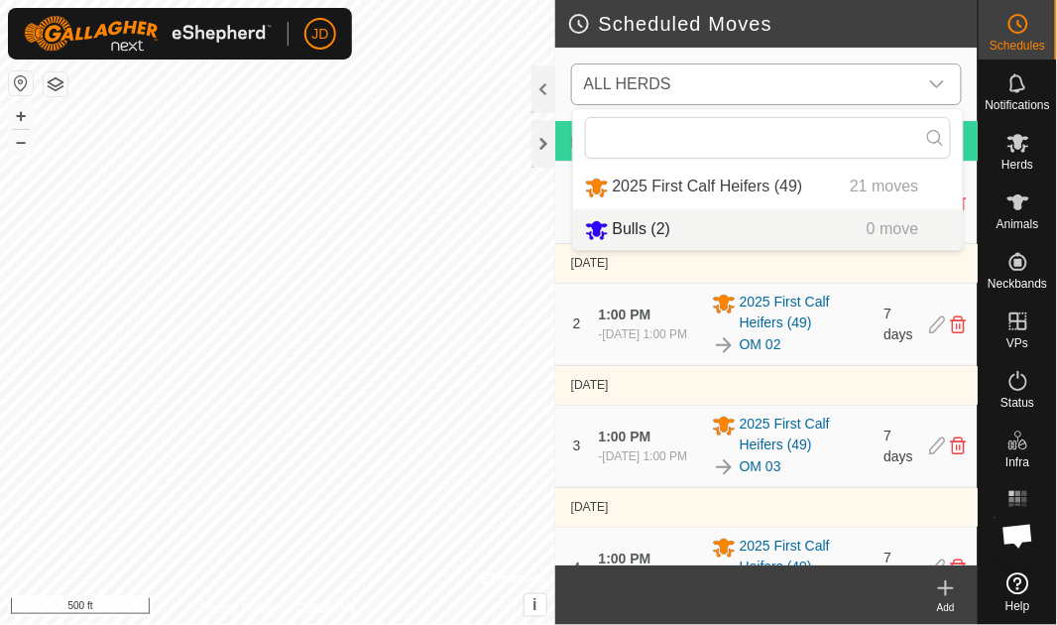
click at [683, 232] on li "Bulls (2) 0 move" at bounding box center [768, 229] width 390 height 41
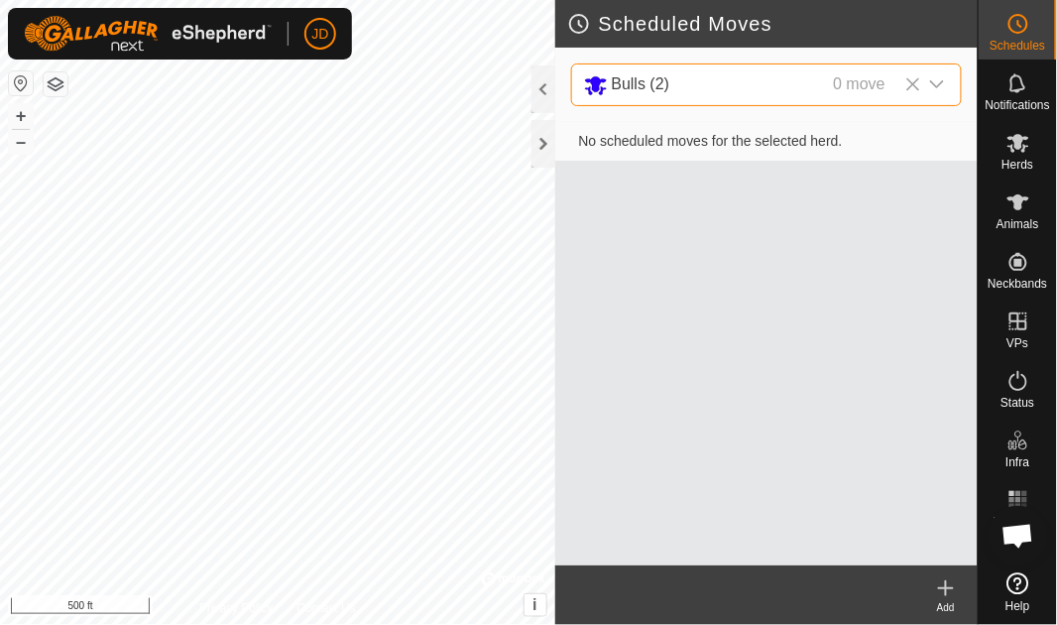
click at [946, 594] on icon at bounding box center [946, 588] width 0 height 14
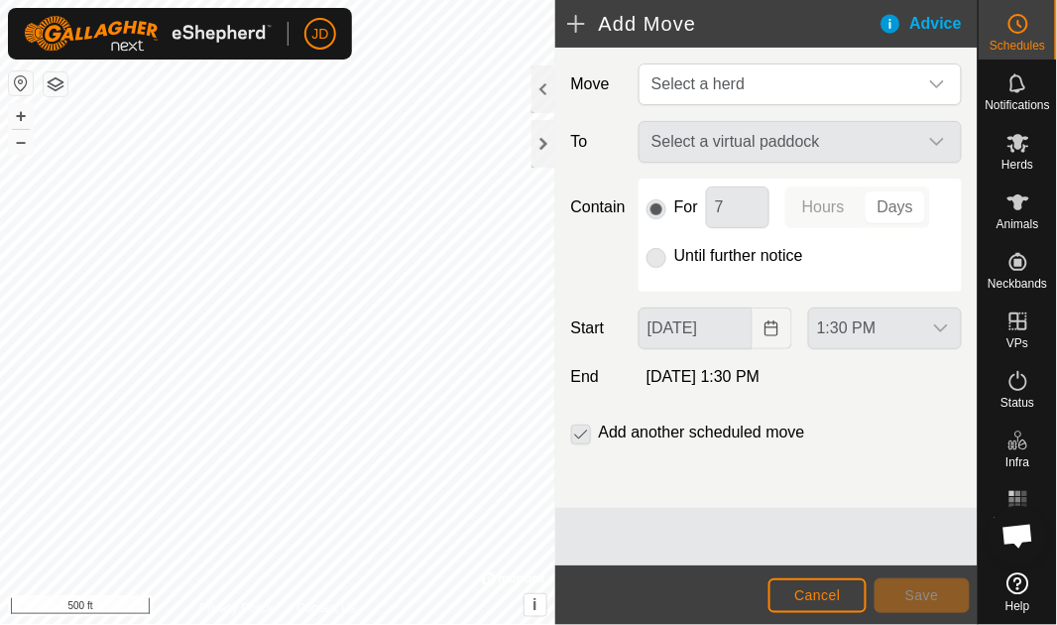
click at [937, 141] on div "Select a virtual paddock" at bounding box center [800, 142] width 339 height 42
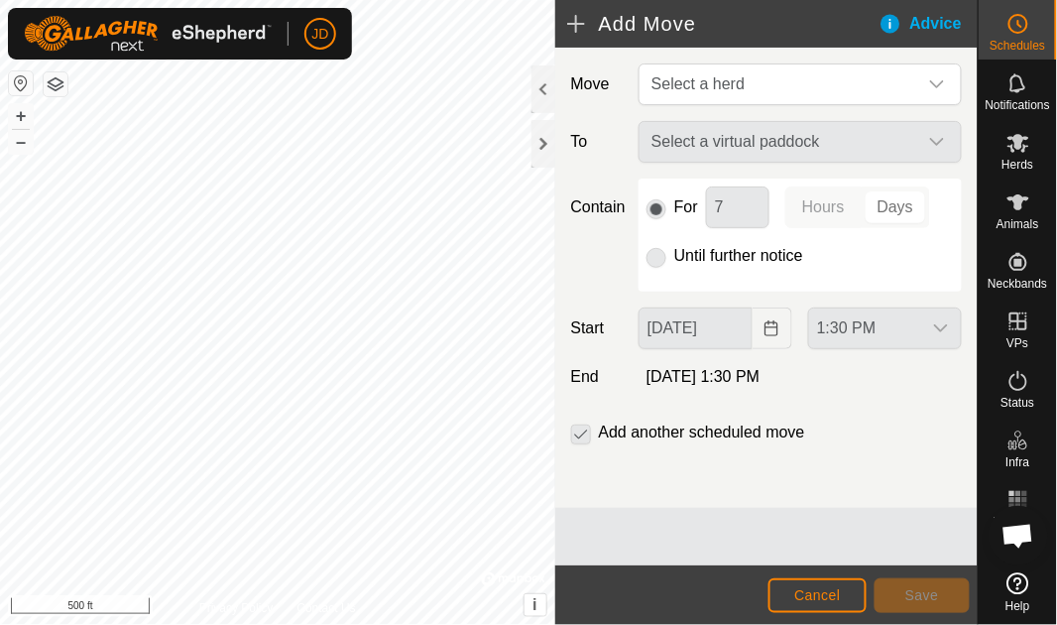
click at [897, 211] on p-selectbutton "Hours Days" at bounding box center [858, 208] width 145 height 42
click at [941, 321] on div "1:30 PM" at bounding box center [886, 329] width 170 height 42
click at [667, 435] on label "Add another scheduled move" at bounding box center [702, 433] width 206 height 16
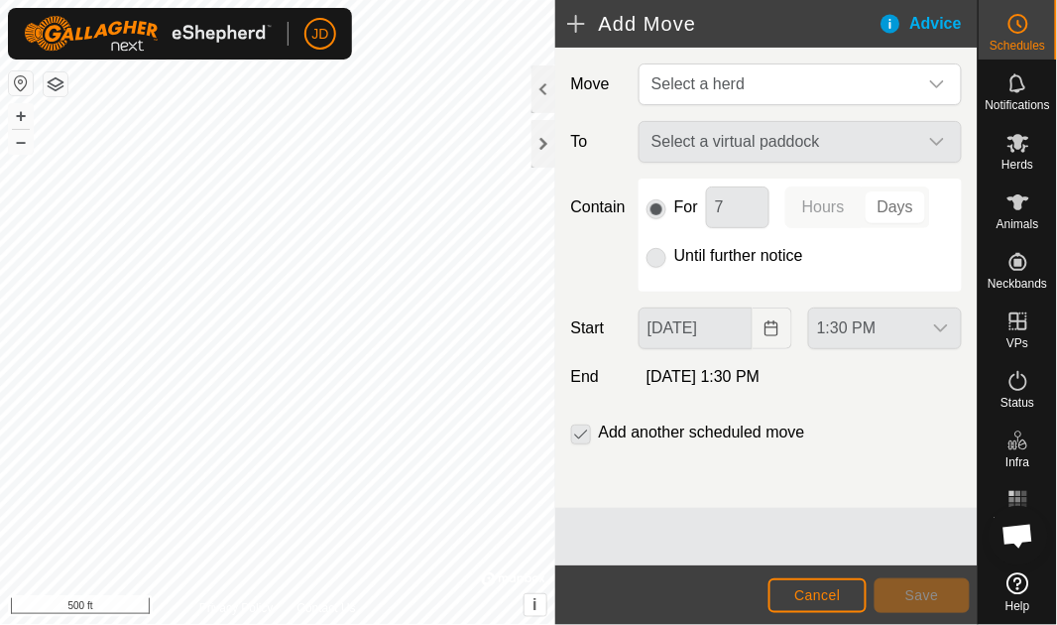
click at [667, 435] on label "Add another scheduled move" at bounding box center [702, 433] width 206 height 16
click at [579, 428] on p-checkbox at bounding box center [581, 433] width 20 height 24
click at [944, 81] on icon "dropdown trigger" at bounding box center [938, 84] width 16 height 16
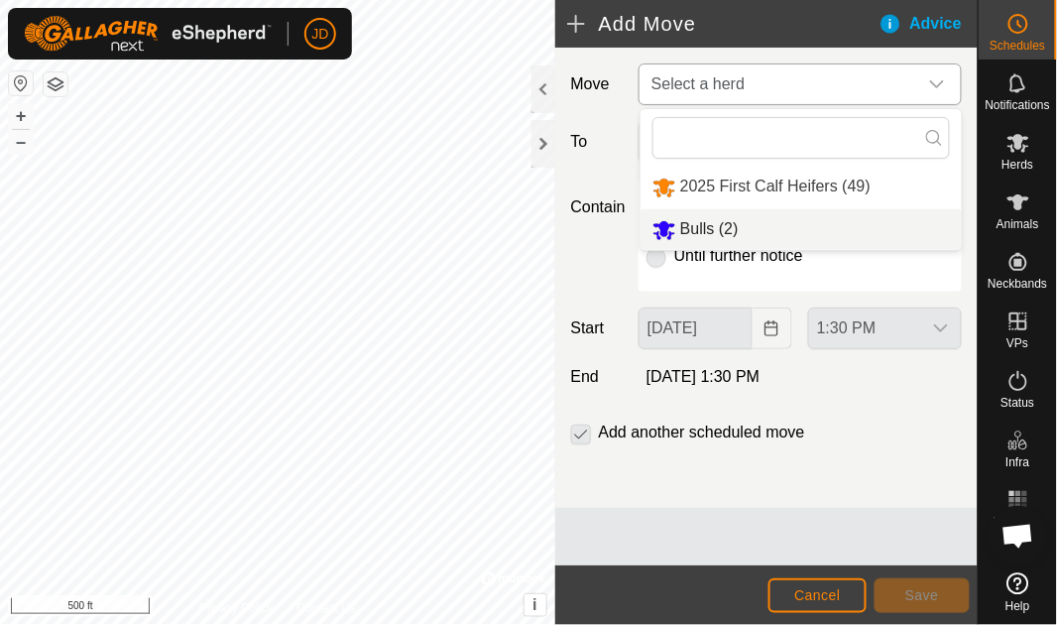
click at [719, 225] on li "Bulls (2)" at bounding box center [801, 229] width 321 height 41
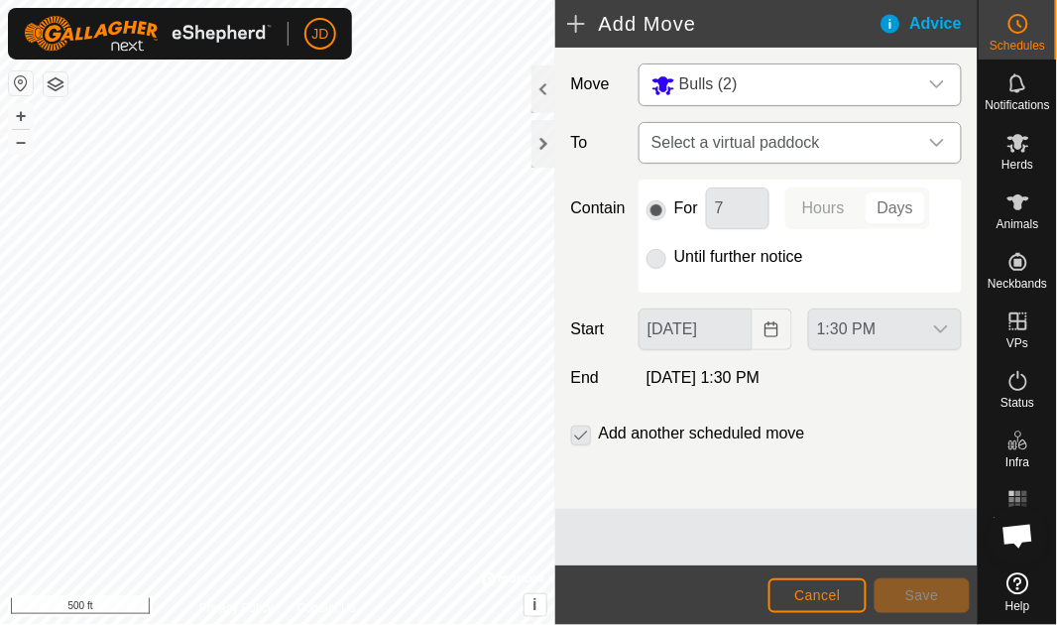
click at [935, 141] on icon "dropdown trigger" at bounding box center [938, 143] width 16 height 16
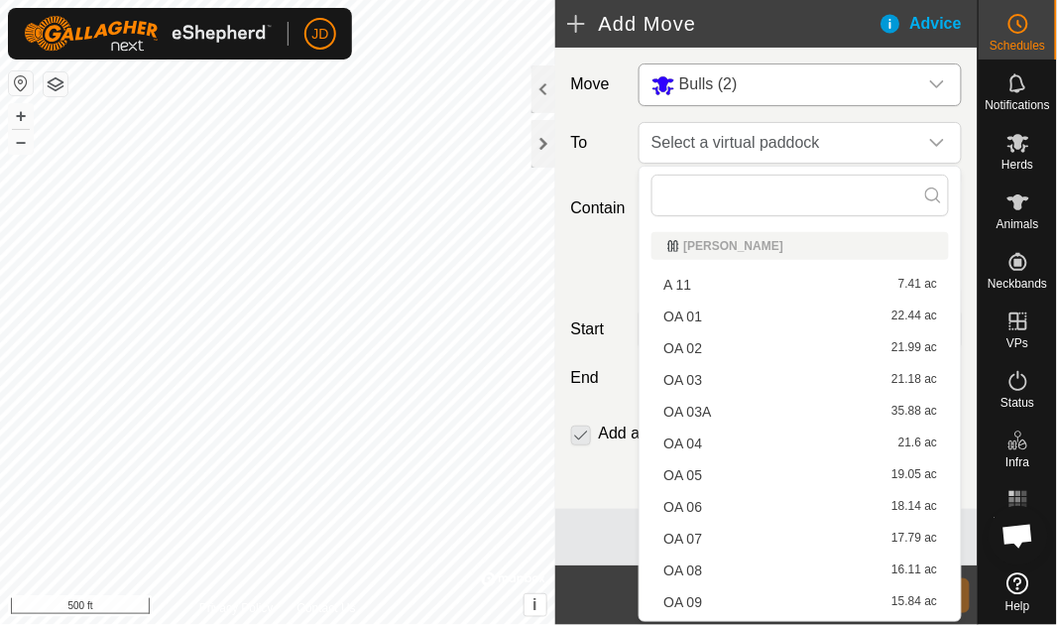
scroll to position [346, 0]
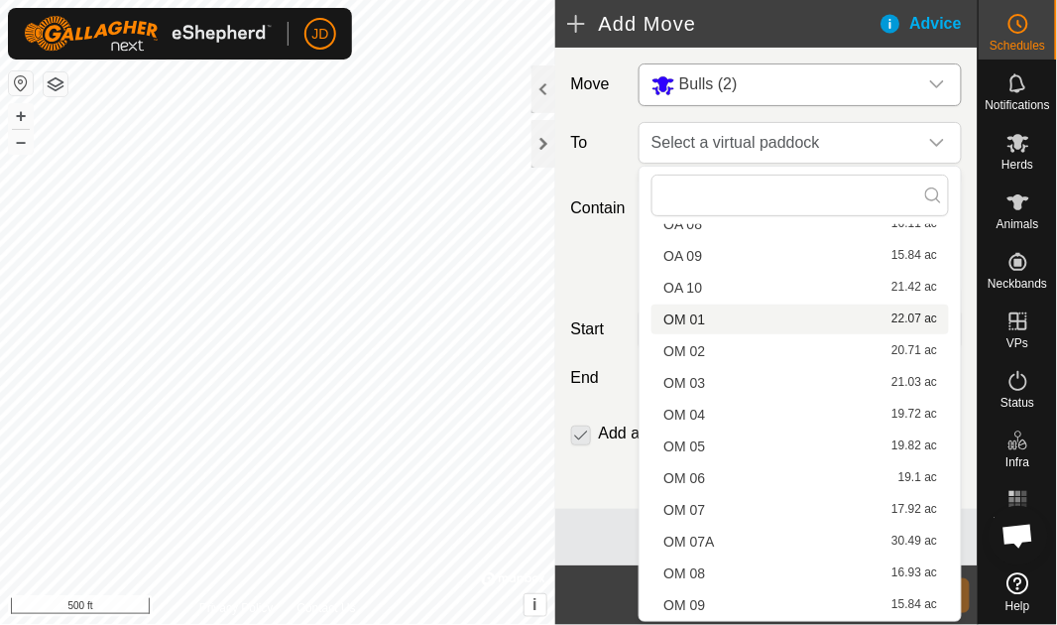
click at [750, 319] on li "OM 01 22.07 ac" at bounding box center [801, 320] width 298 height 30
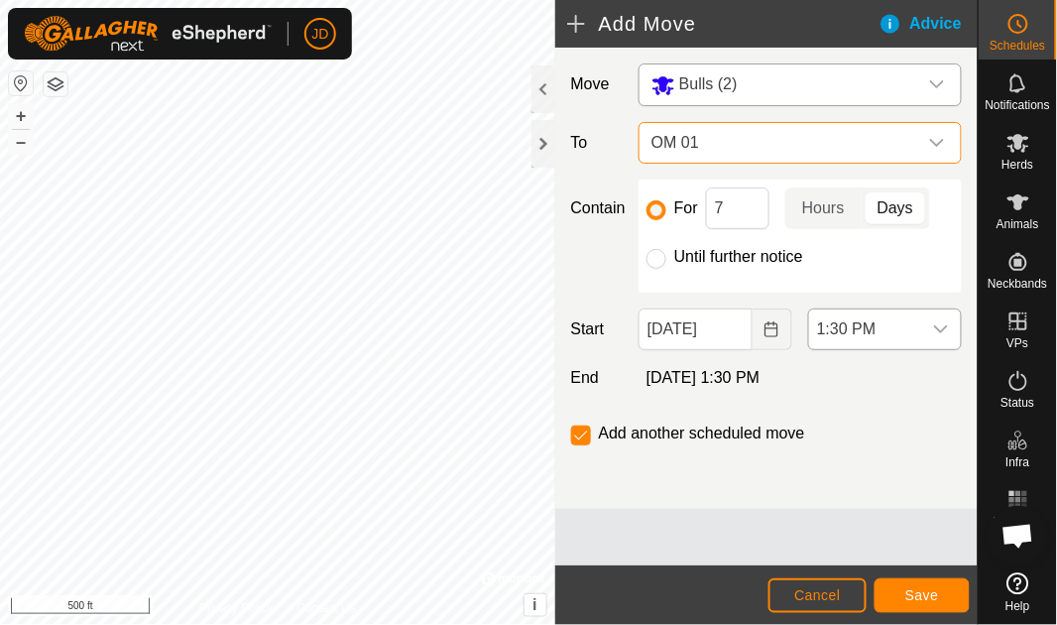
click at [841, 331] on span "1:30 PM" at bounding box center [865, 330] width 112 height 40
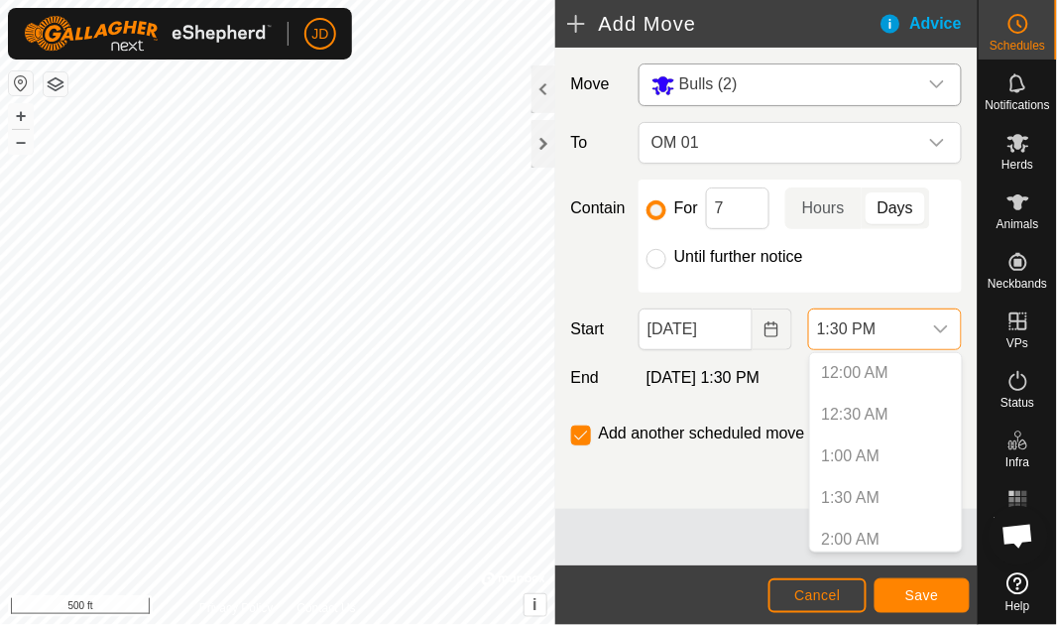
scroll to position [966, 0]
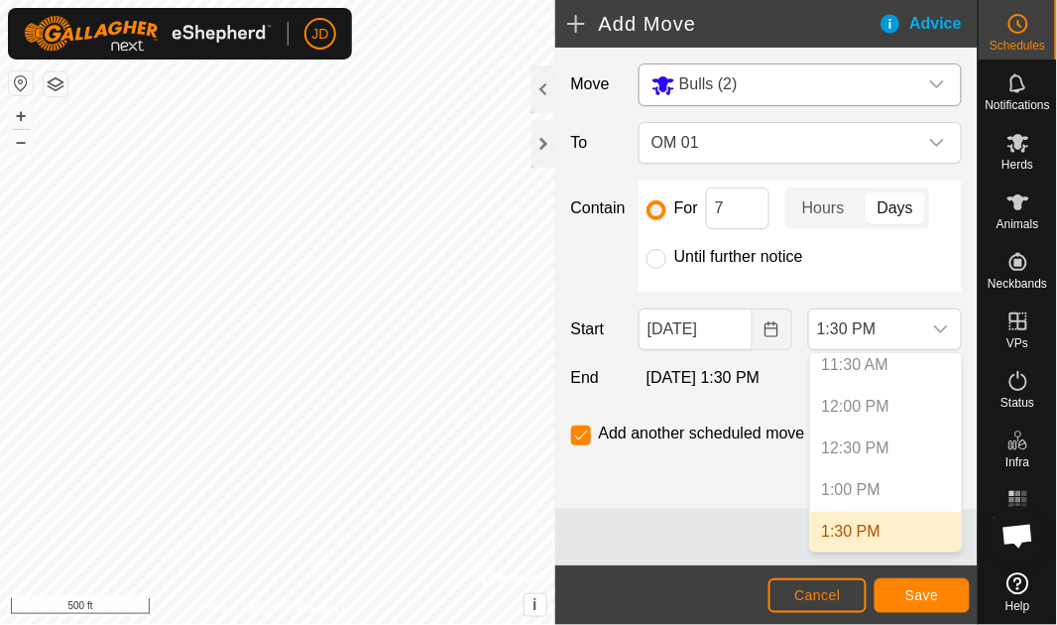
click at [849, 488] on p-selectitem "1:00 PM" at bounding box center [886, 490] width 152 height 40
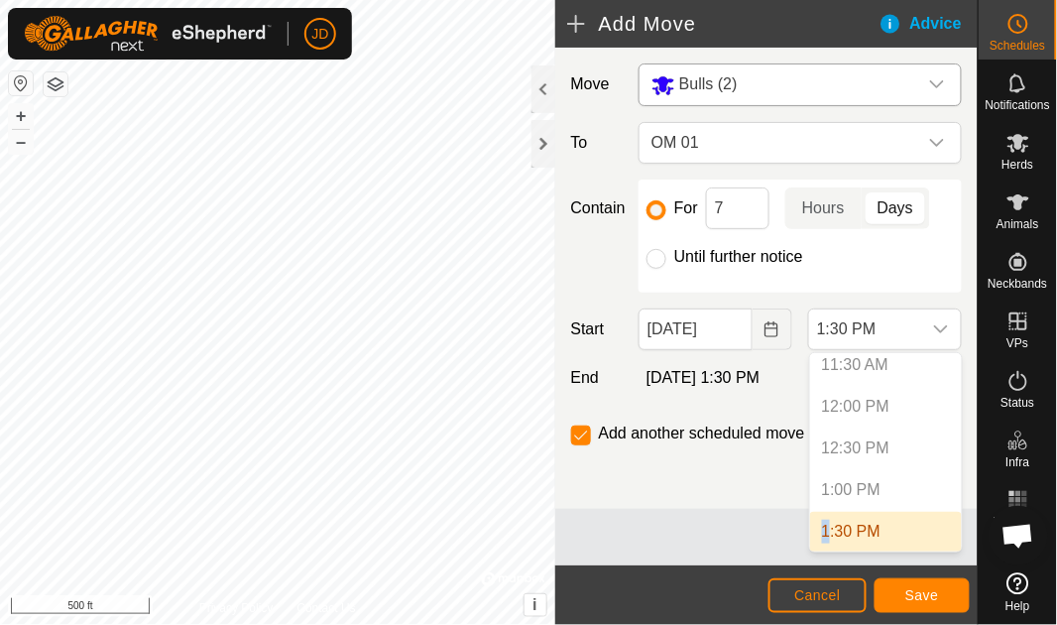
click at [849, 488] on p-selectitem "1:00 PM" at bounding box center [886, 490] width 152 height 40
click at [858, 481] on p-selectitem "1:00 PM" at bounding box center [886, 490] width 152 height 40
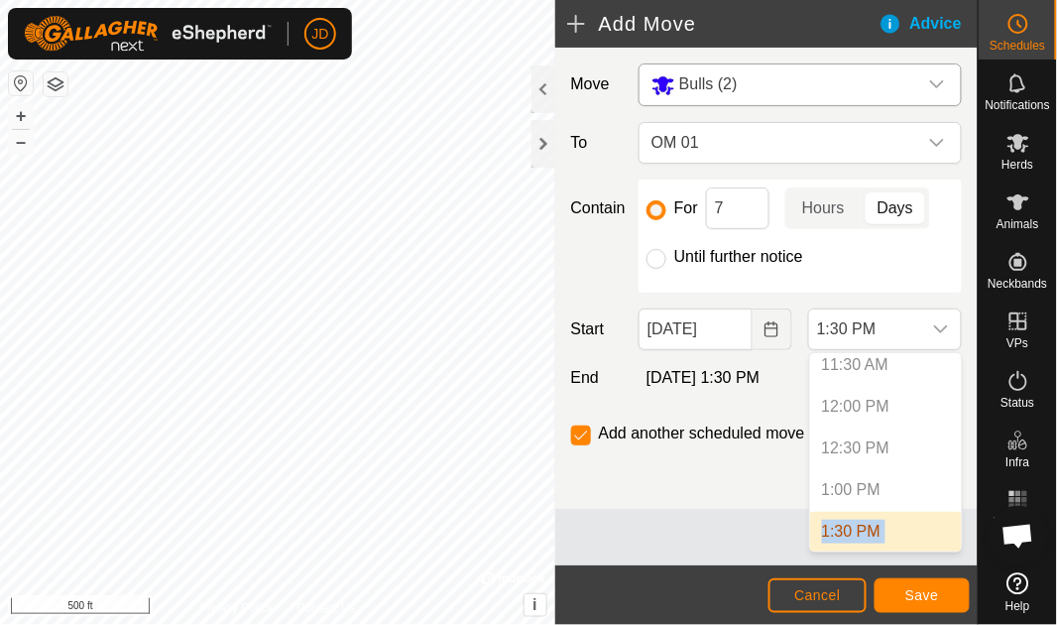
click at [858, 481] on p-selectitem "1:00 PM" at bounding box center [886, 490] width 152 height 40
click at [848, 530] on li "1:30 PM" at bounding box center [886, 532] width 152 height 40
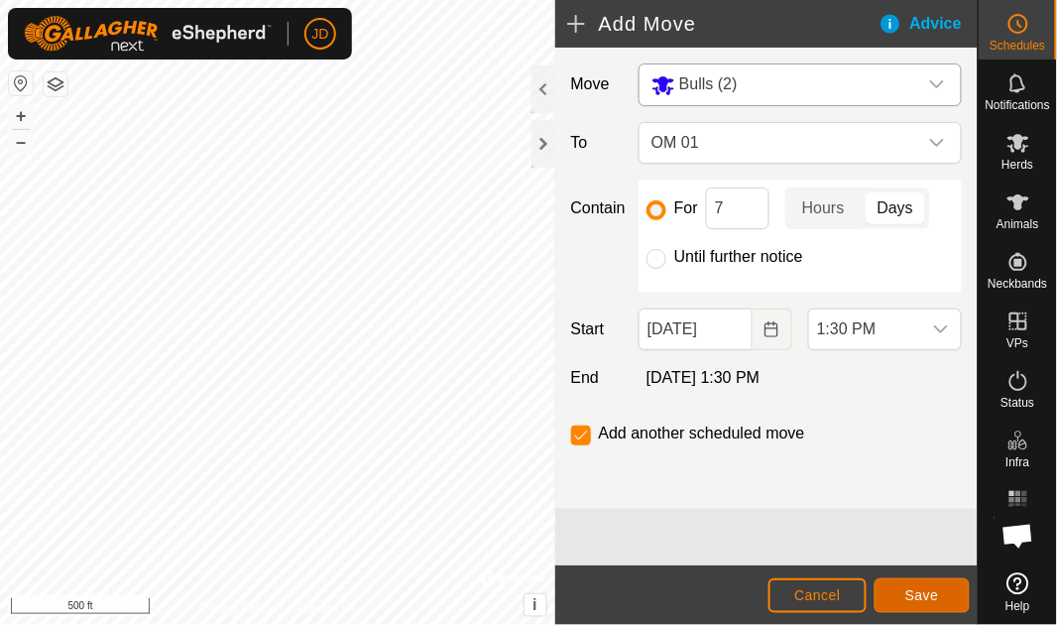
click at [930, 595] on span "Save" at bounding box center [923, 595] width 34 height 16
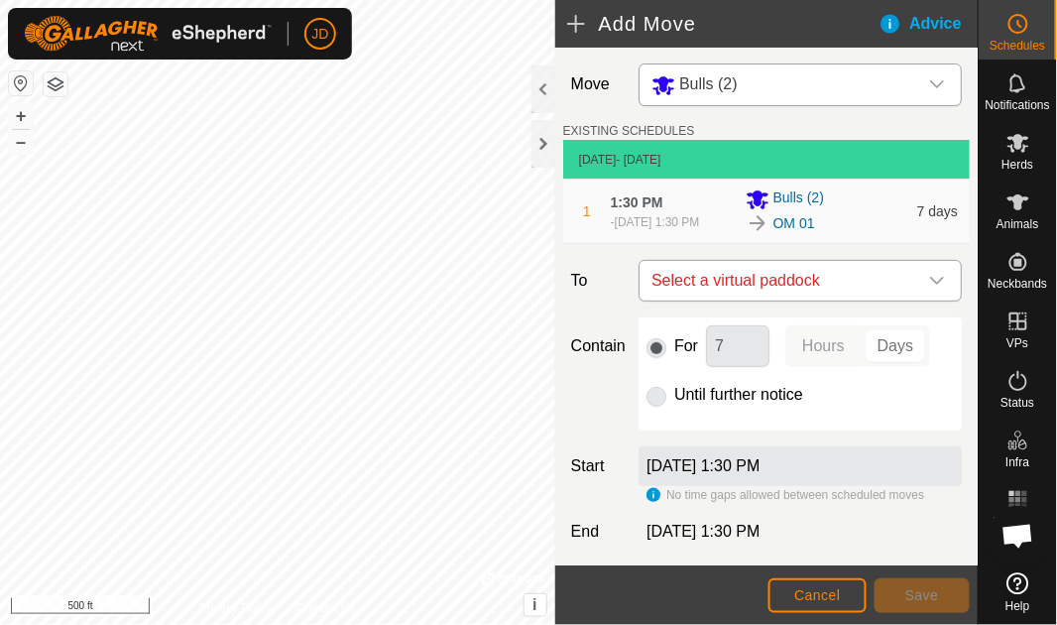
click at [932, 285] on icon "dropdown trigger" at bounding box center [938, 281] width 14 height 8
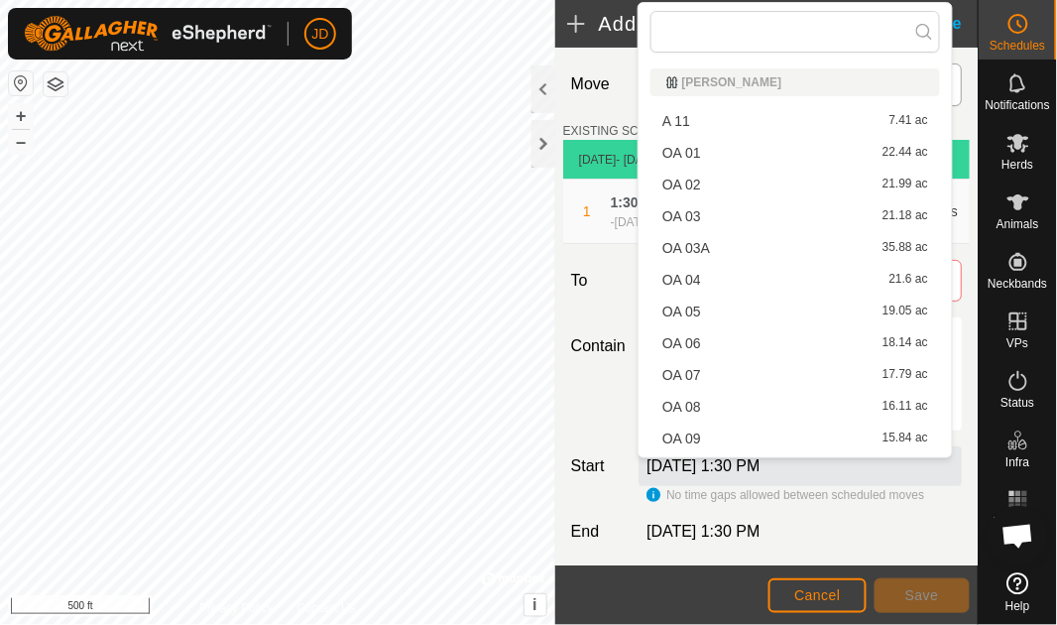
scroll to position [346, 0]
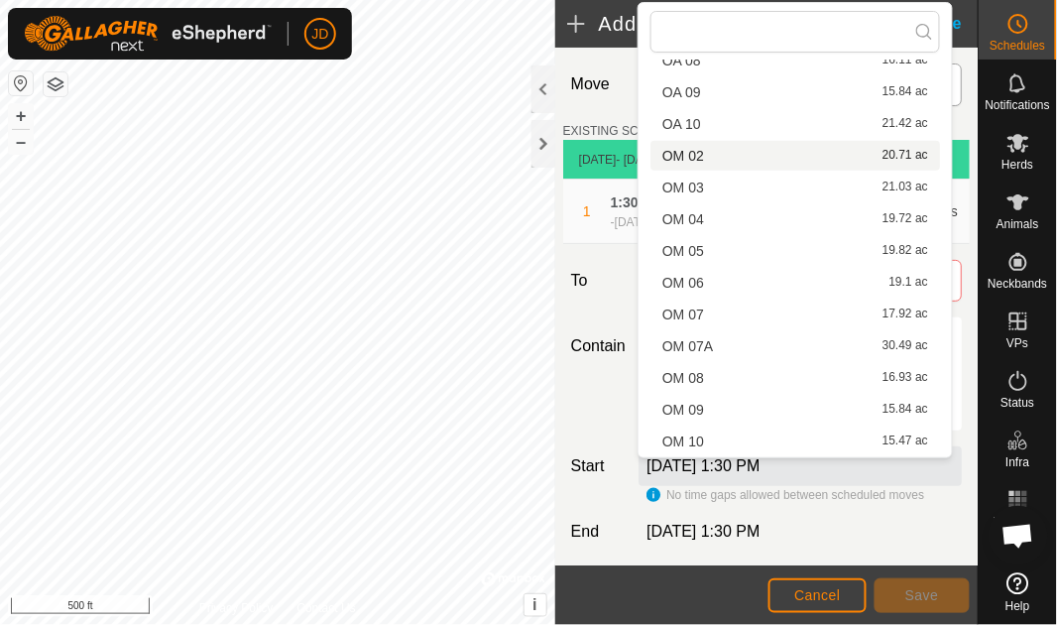
click at [712, 151] on li "OM 02 20.71 ac" at bounding box center [796, 156] width 290 height 30
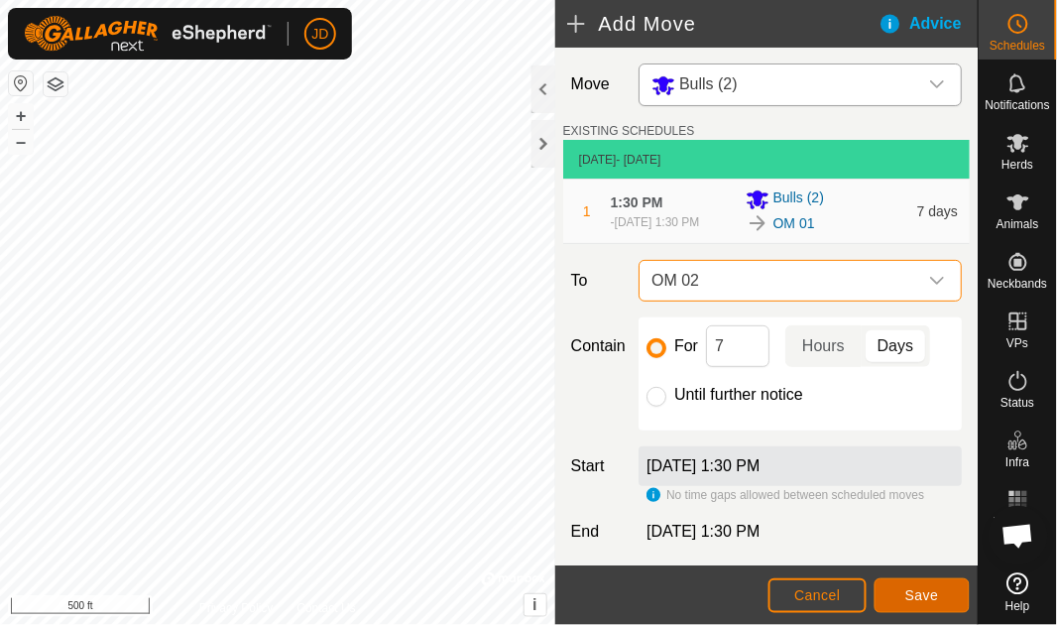
click at [921, 592] on span "Save" at bounding box center [923, 595] width 34 height 16
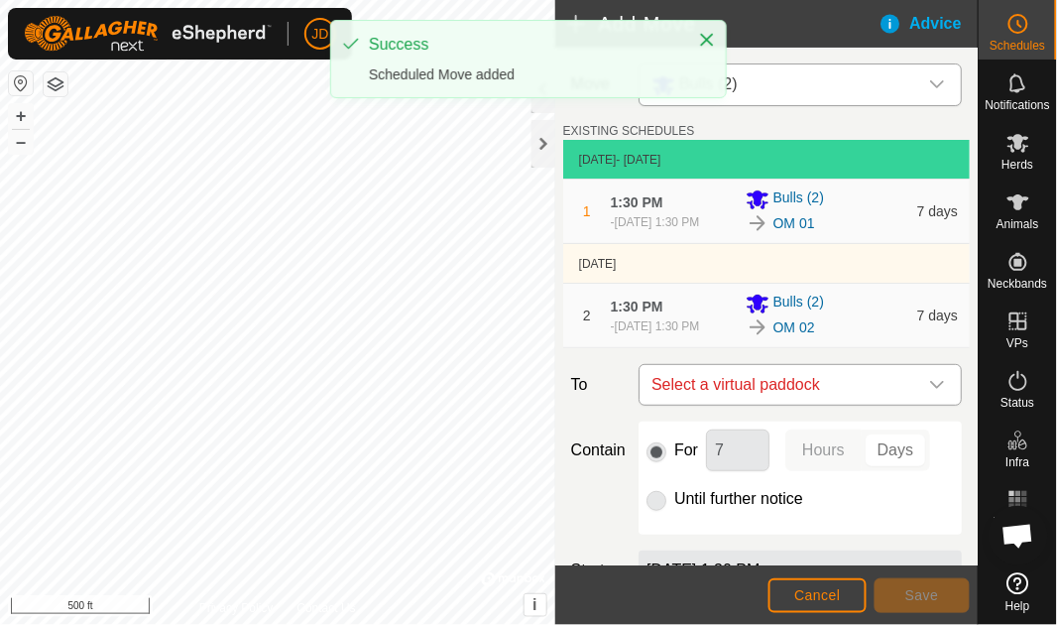
click at [931, 389] on icon "dropdown trigger" at bounding box center [938, 385] width 14 height 8
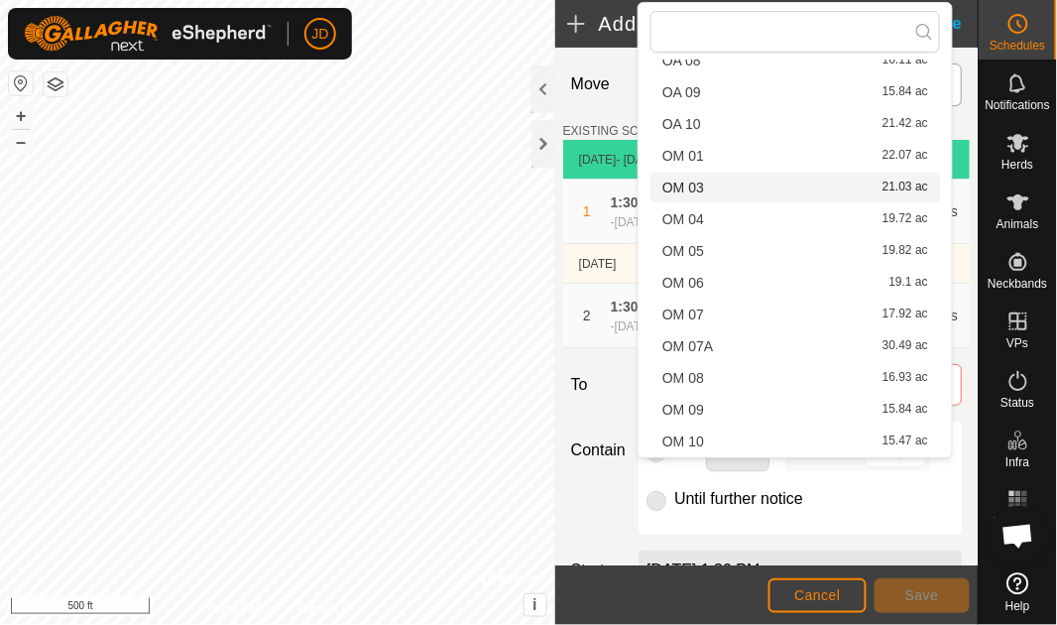
click at [786, 185] on li "OM 03 21.03 ac" at bounding box center [796, 188] width 290 height 30
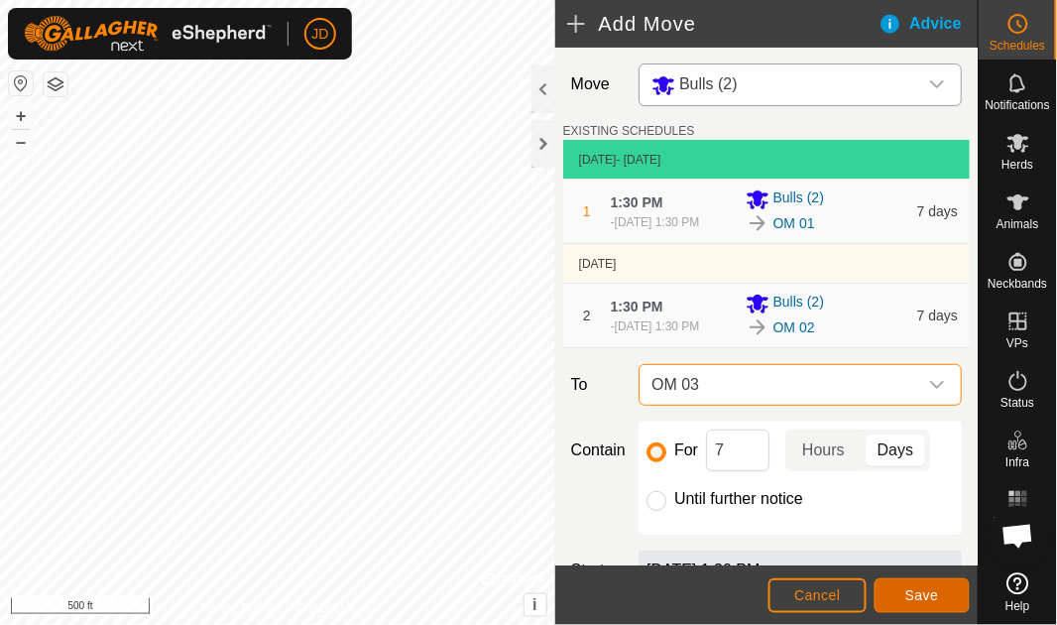
click at [924, 593] on span "Save" at bounding box center [923, 595] width 34 height 16
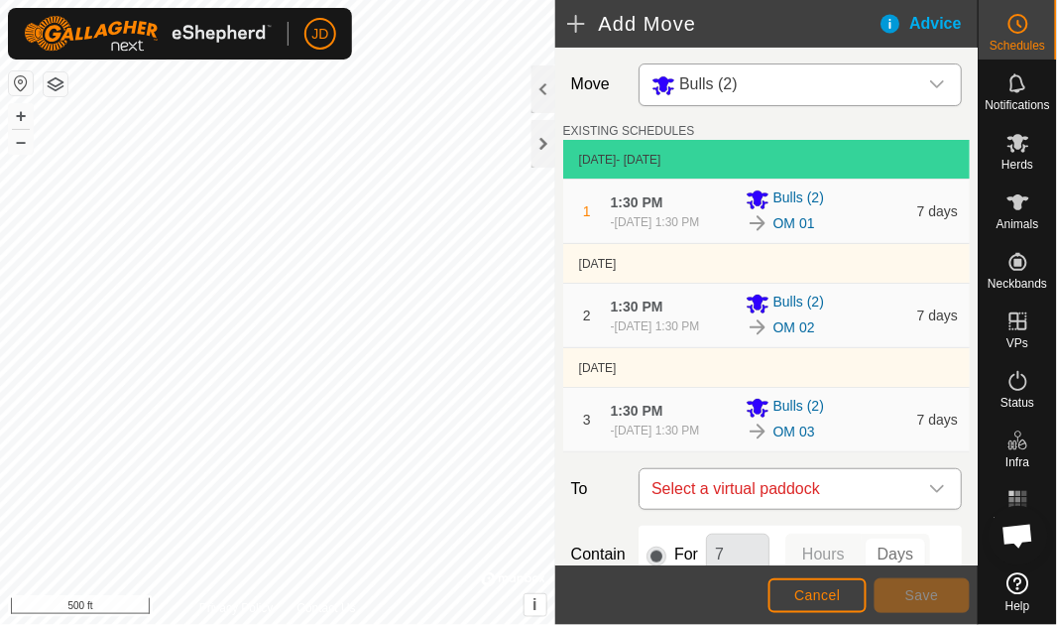
click at [930, 497] on icon "dropdown trigger" at bounding box center [938, 489] width 16 height 16
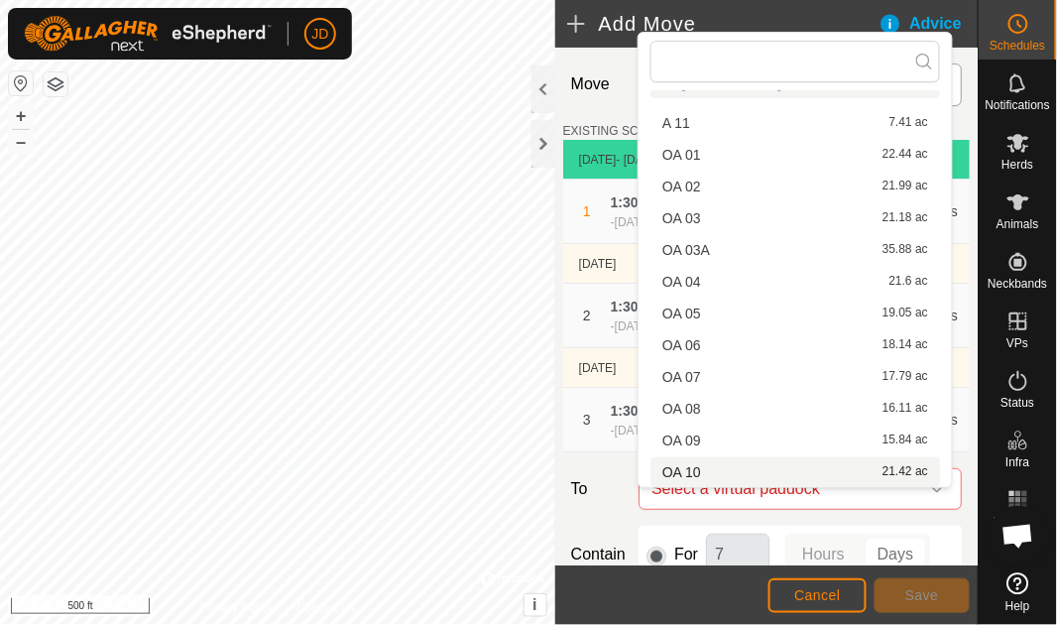
scroll to position [374, 0]
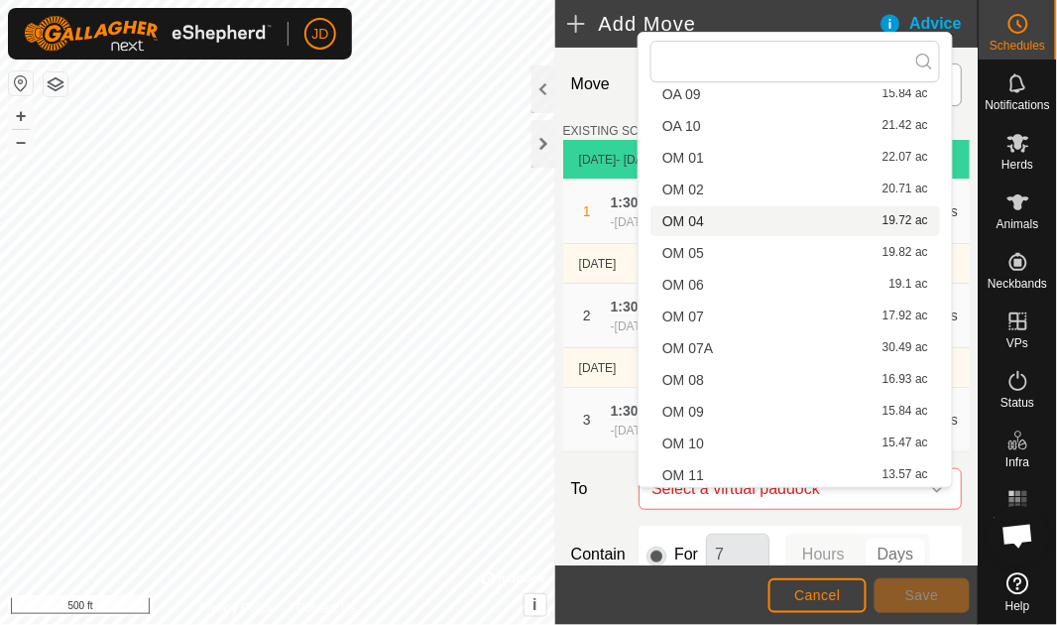
click at [820, 220] on li "OM 04 19.72 ac" at bounding box center [796, 221] width 290 height 30
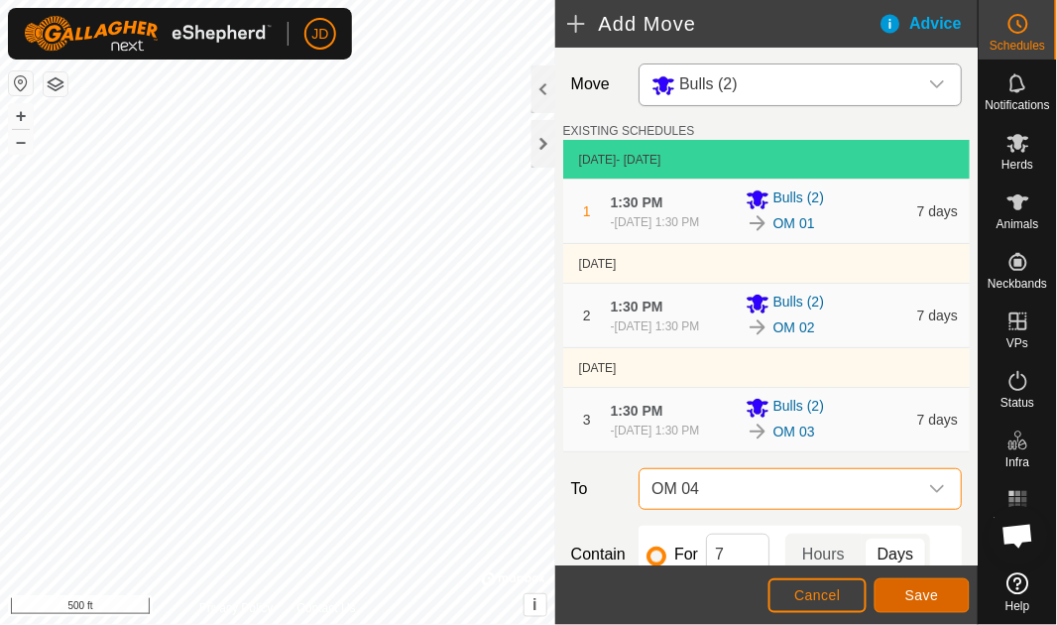
click at [932, 590] on span "Save" at bounding box center [923, 595] width 34 height 16
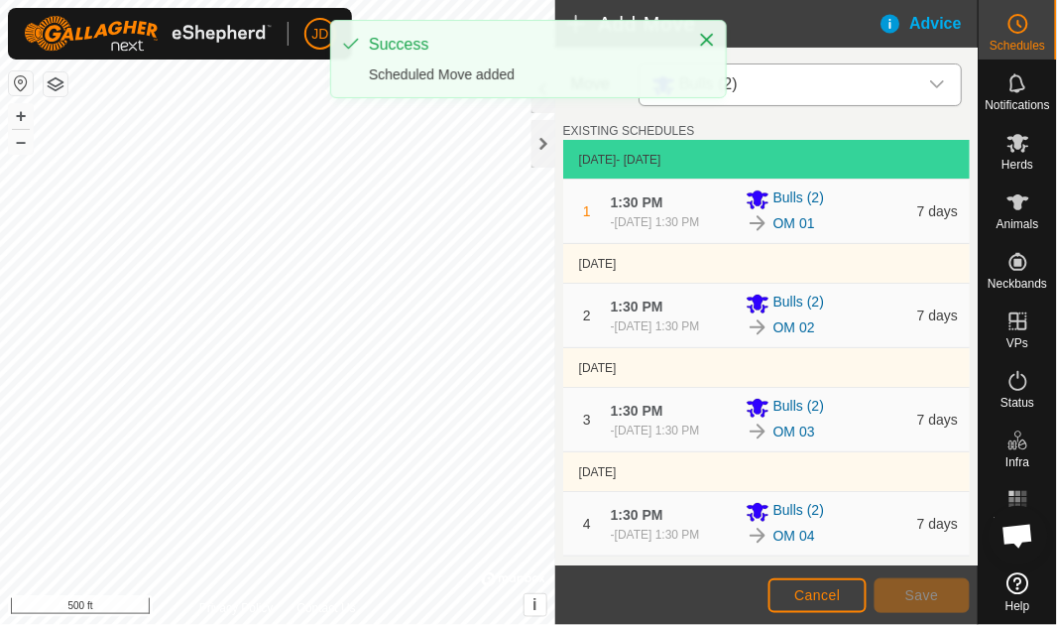
scroll to position [427, 0]
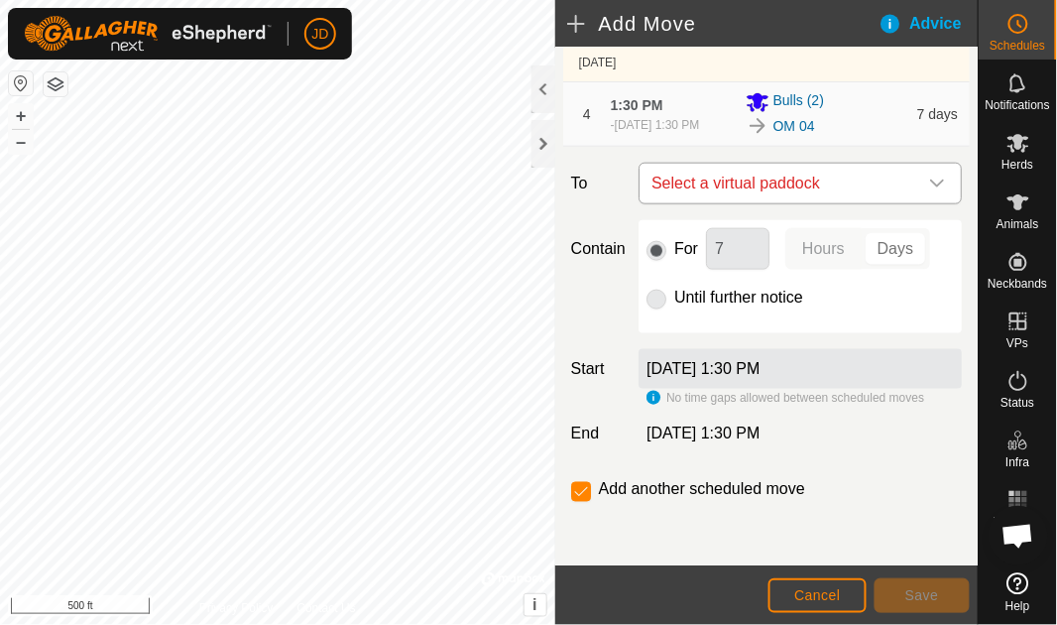
click at [931, 185] on icon "dropdown trigger" at bounding box center [938, 184] width 14 height 8
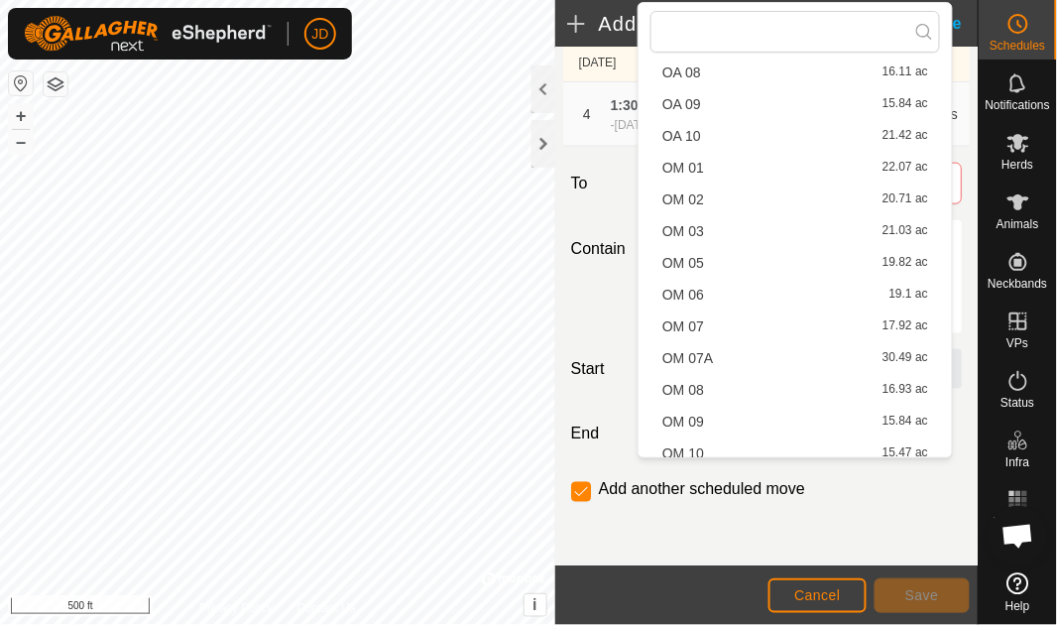
scroll to position [346, 0]
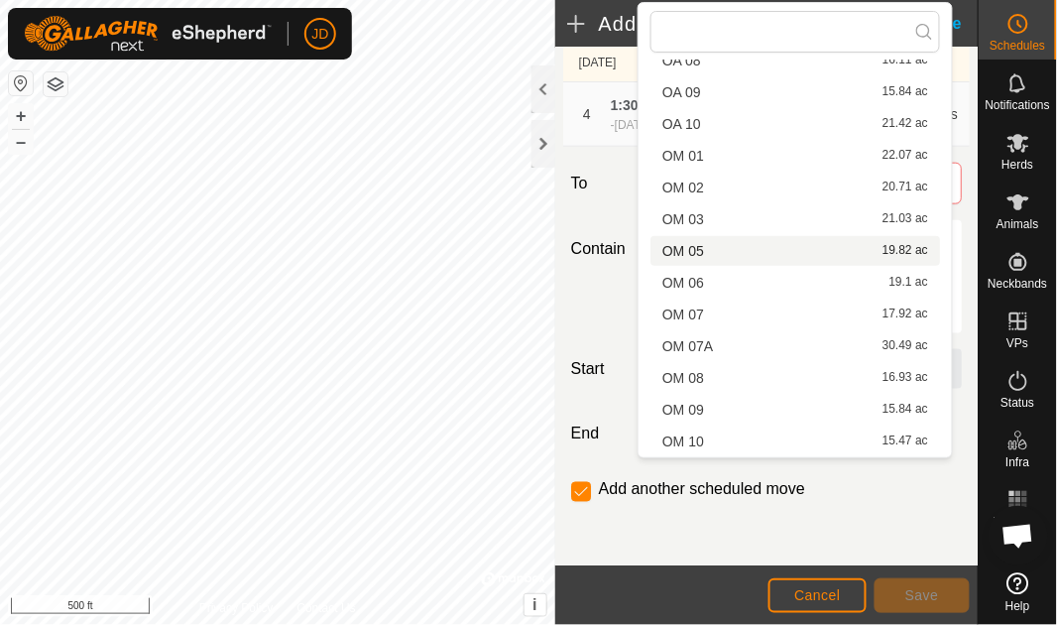
click at [754, 243] on li "OM 05 19.82 ac" at bounding box center [796, 251] width 290 height 30
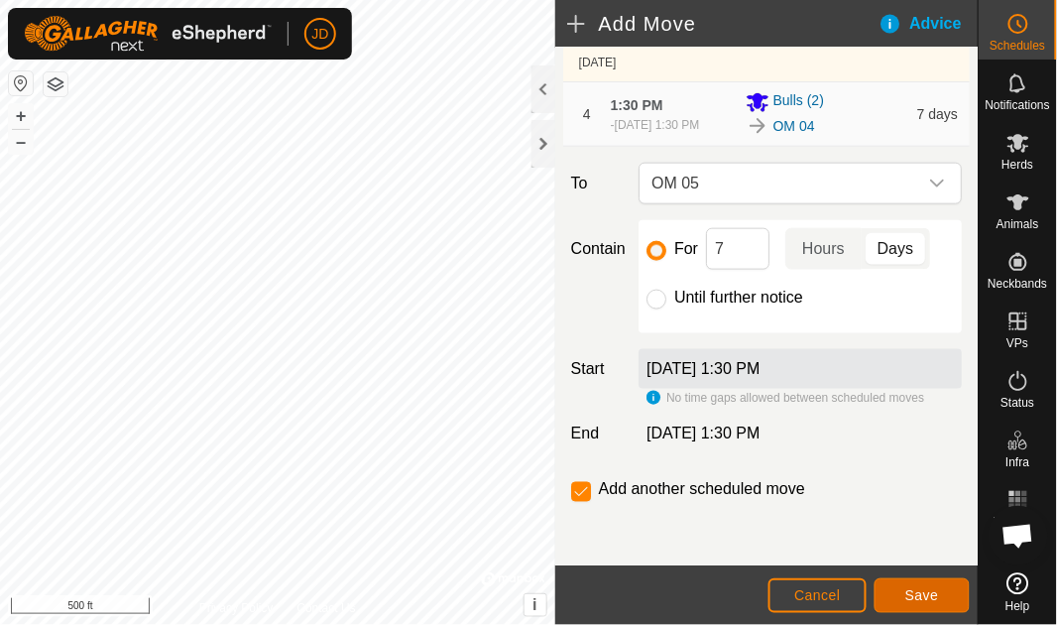
click at [914, 589] on span "Save" at bounding box center [923, 595] width 34 height 16
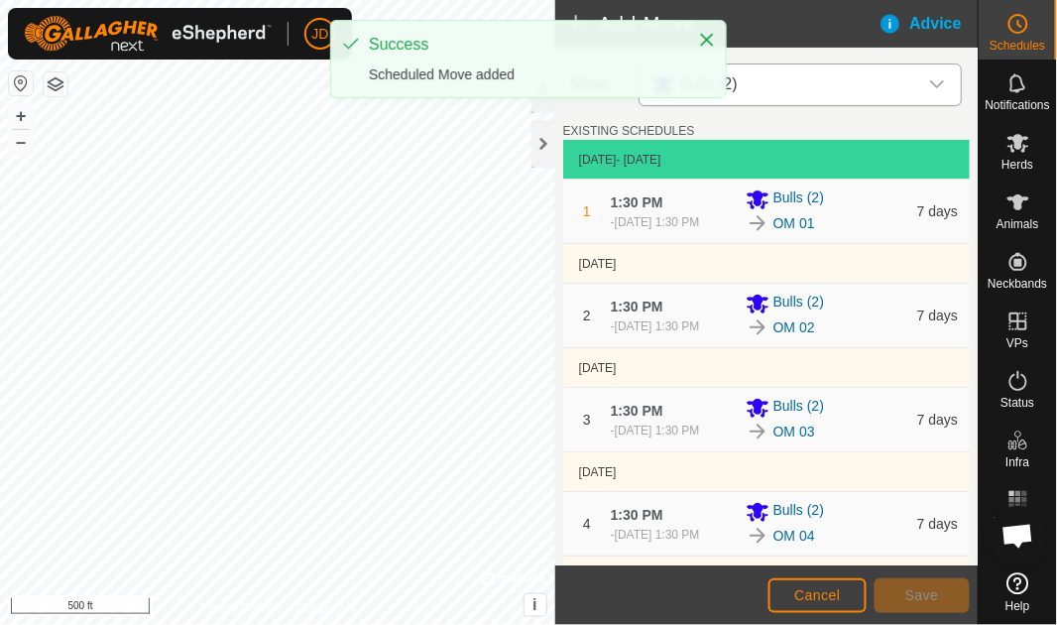
scroll to position [452, 0]
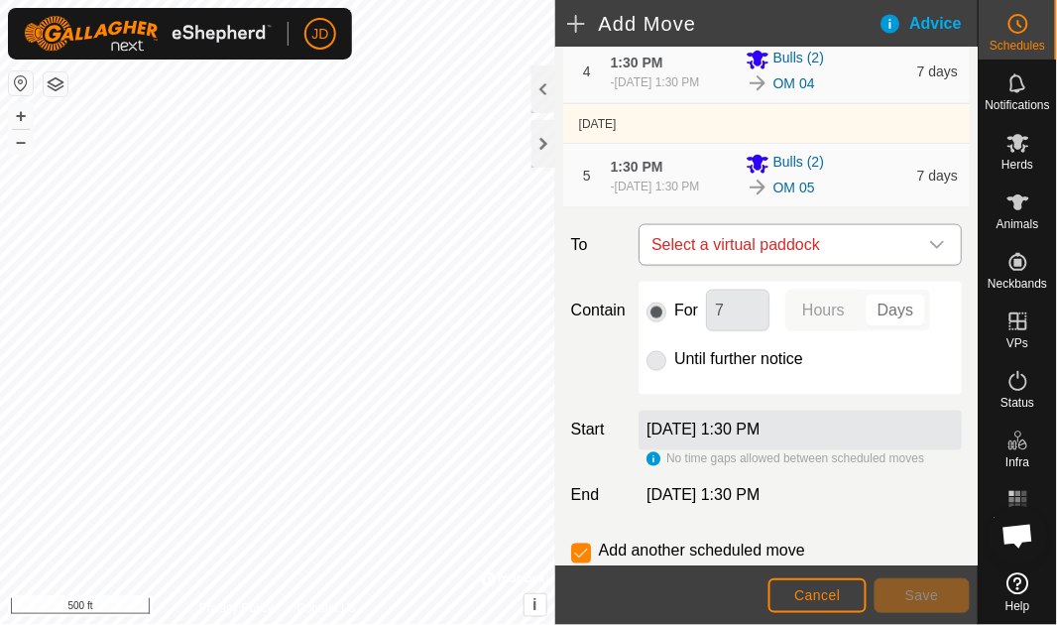
click at [939, 259] on div "dropdown trigger" at bounding box center [938, 245] width 40 height 40
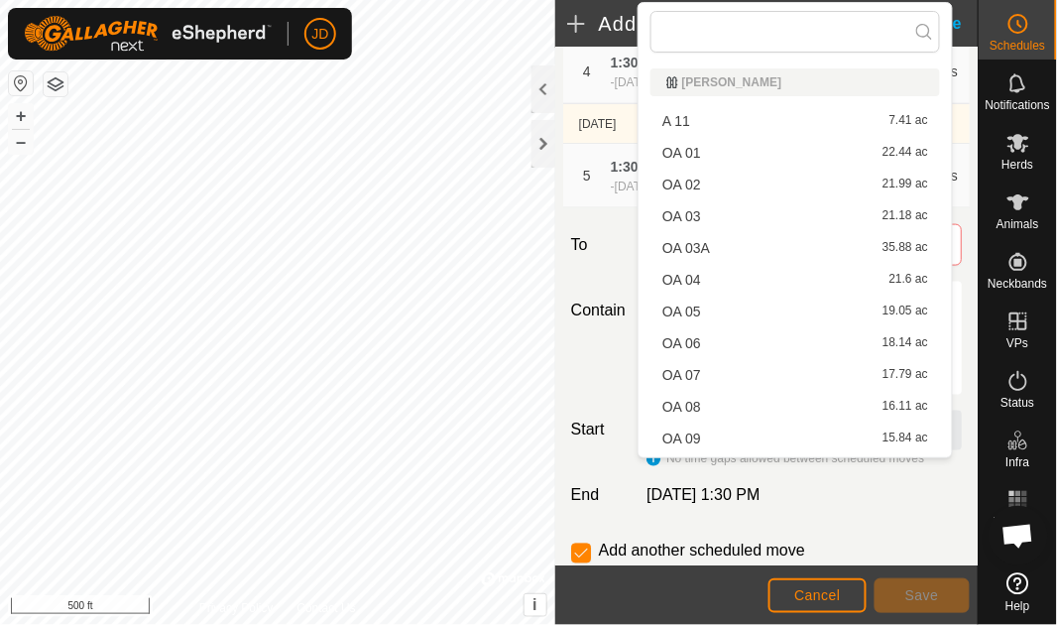
scroll to position [346, 0]
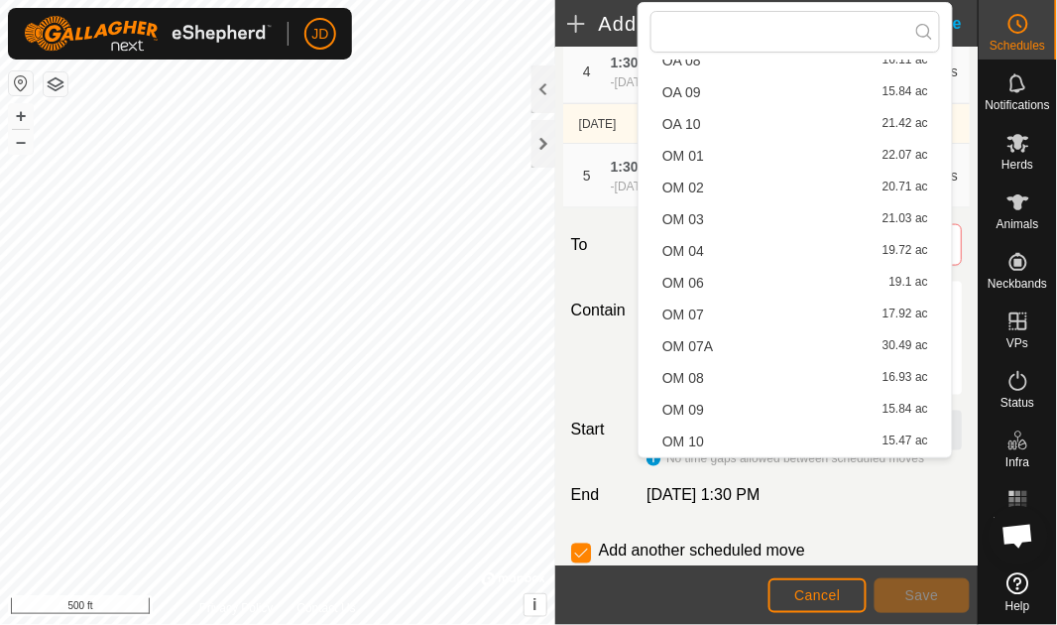
click at [800, 283] on li "OM 06 19.1 ac" at bounding box center [796, 283] width 290 height 30
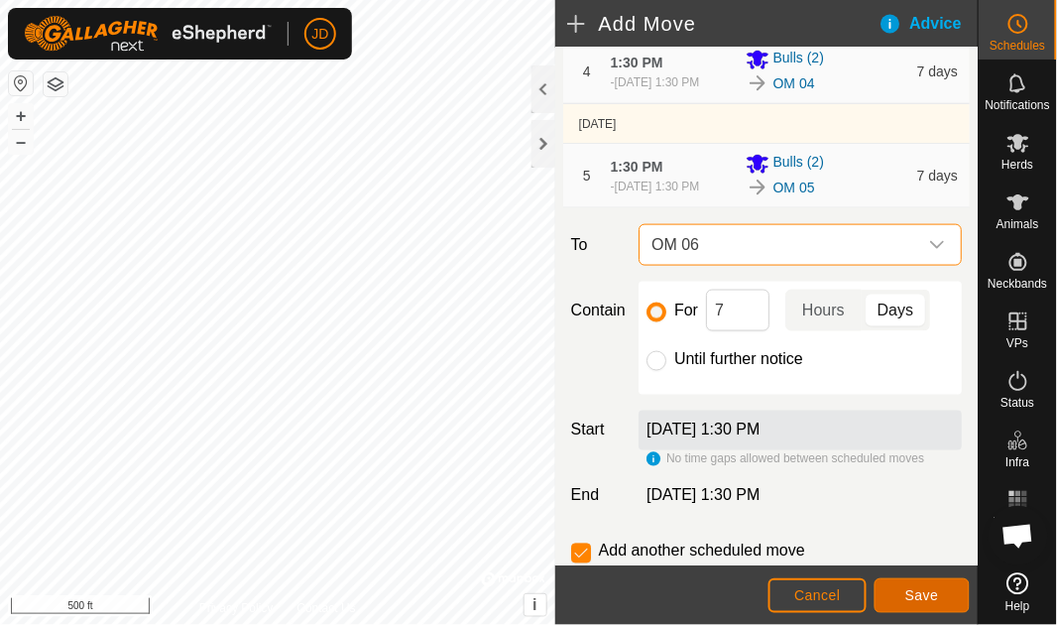
click at [942, 596] on button "Save" at bounding box center [922, 595] width 95 height 35
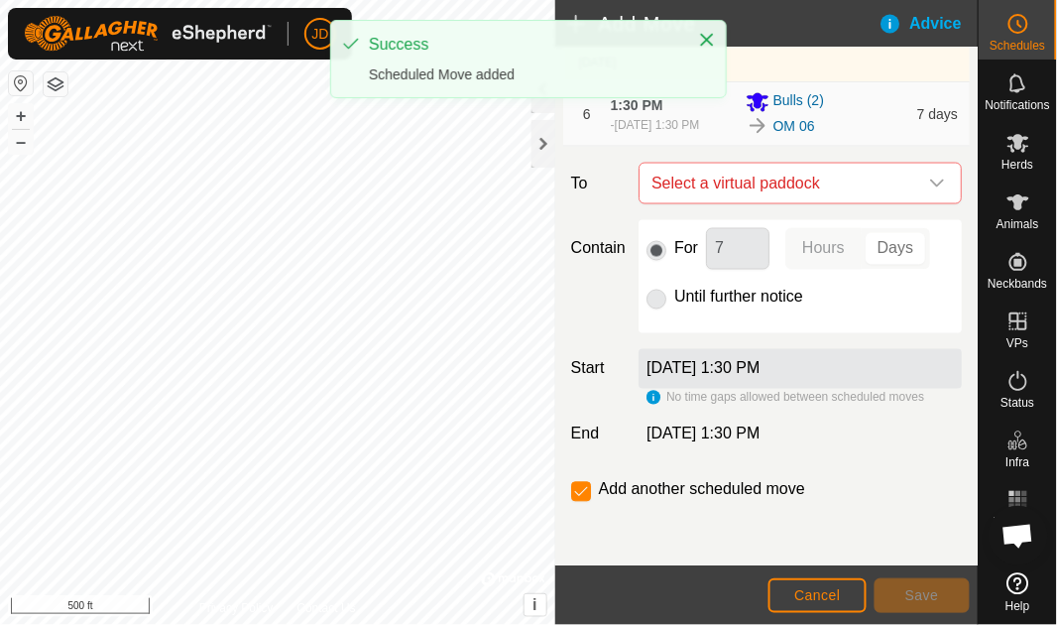
scroll to position [653, 0]
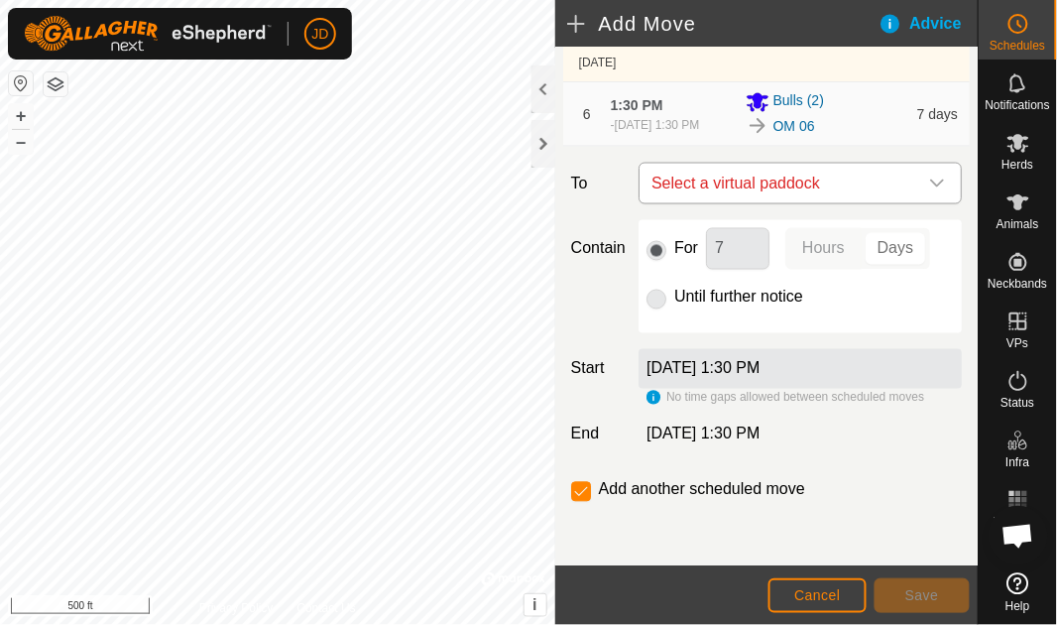
click at [930, 183] on icon "dropdown trigger" at bounding box center [938, 184] width 16 height 16
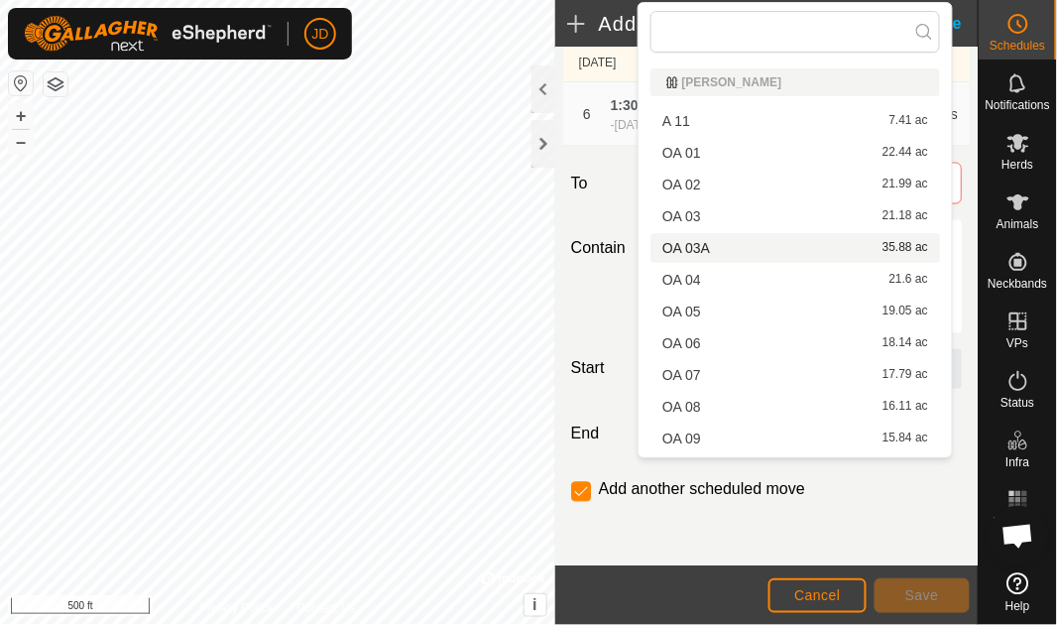
scroll to position [346, 0]
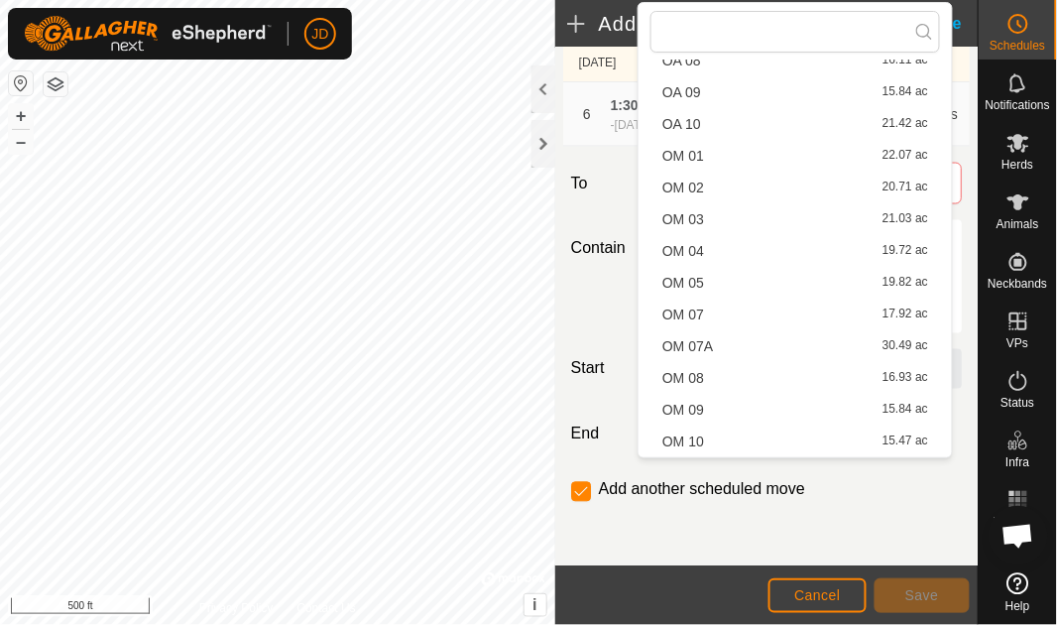
click at [757, 310] on li "OM 07 17.92 ac" at bounding box center [796, 315] width 290 height 30
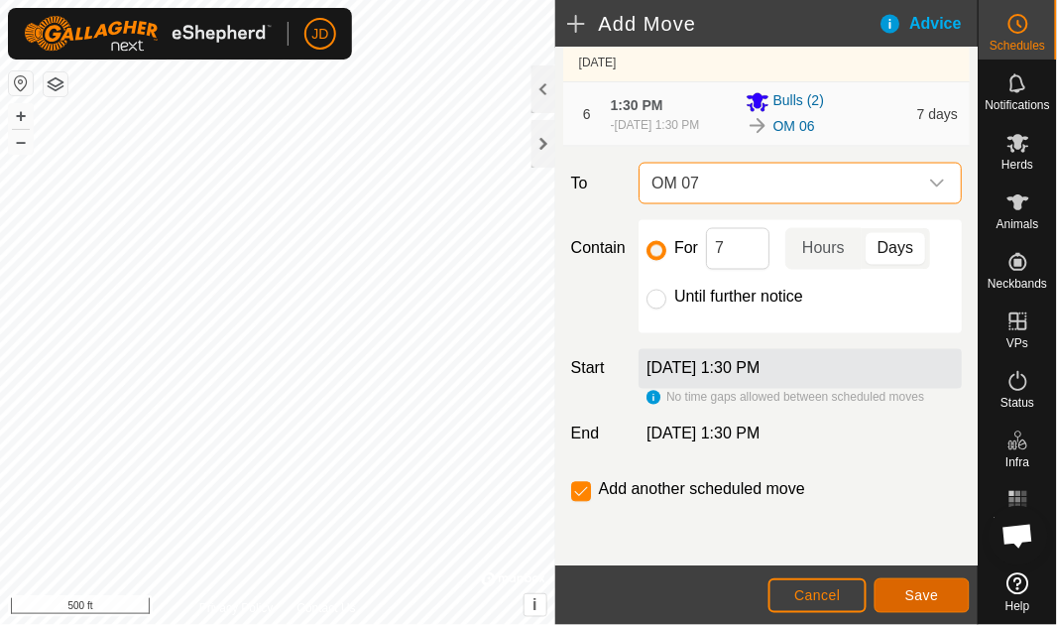
click at [916, 589] on span "Save" at bounding box center [923, 595] width 34 height 16
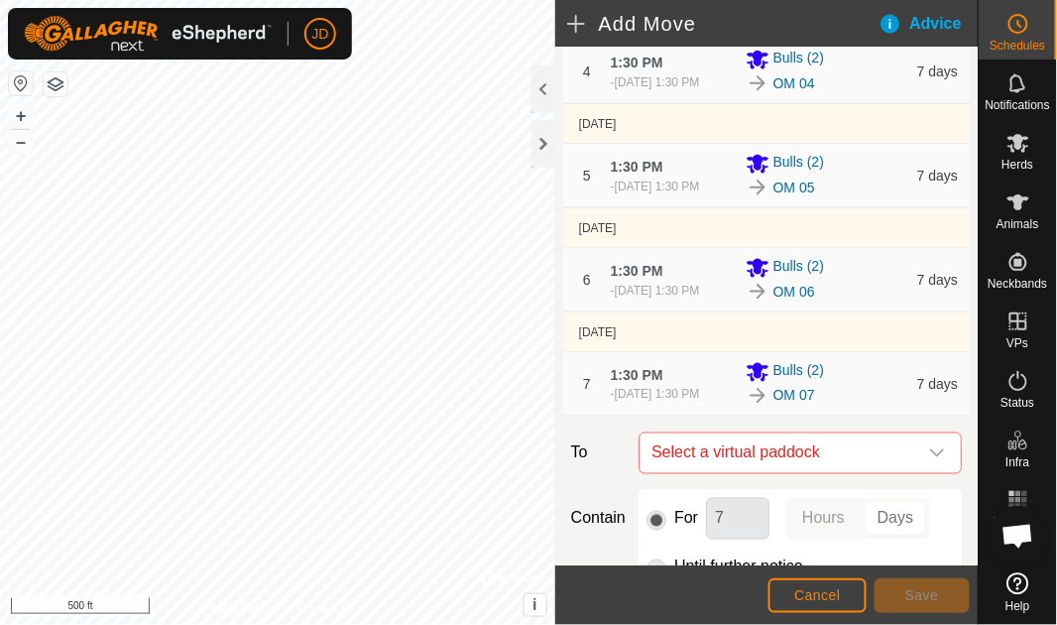
scroll to position [766, 0]
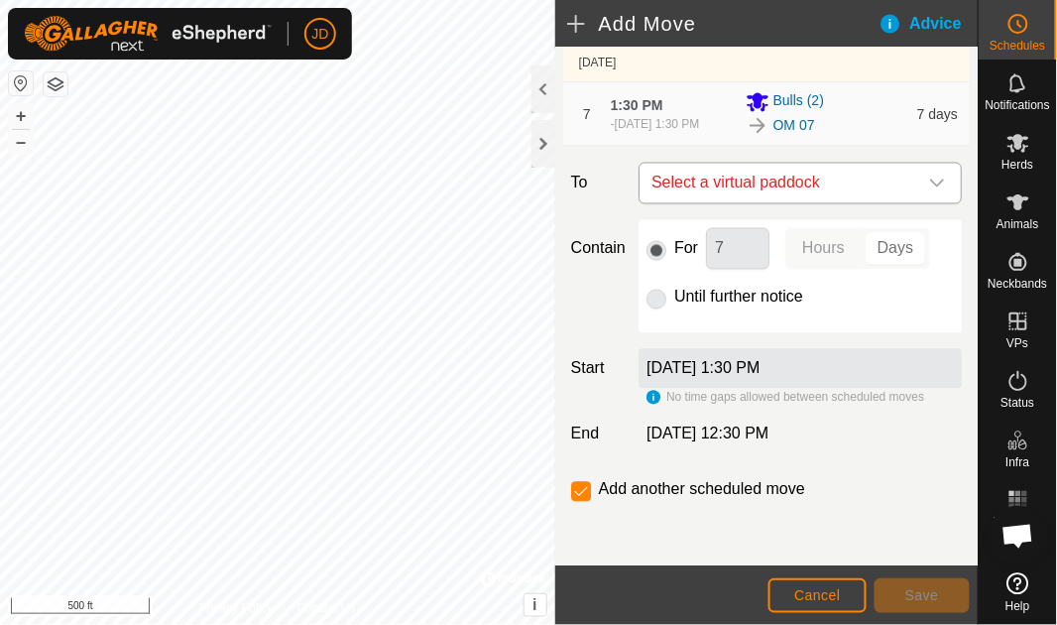
click at [933, 186] on icon "dropdown trigger" at bounding box center [938, 184] width 16 height 16
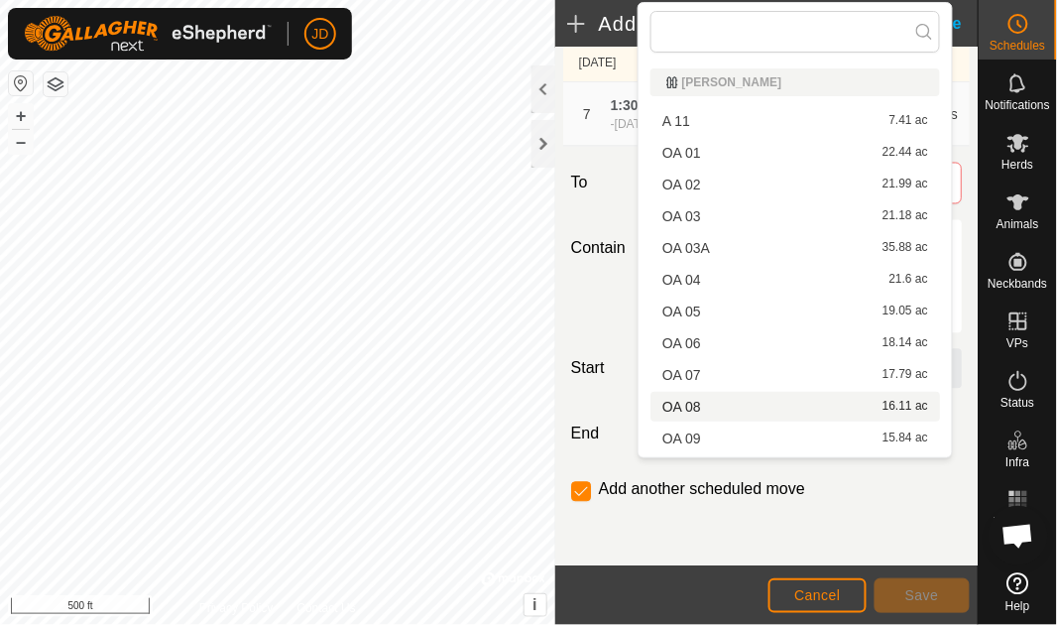
scroll to position [346, 0]
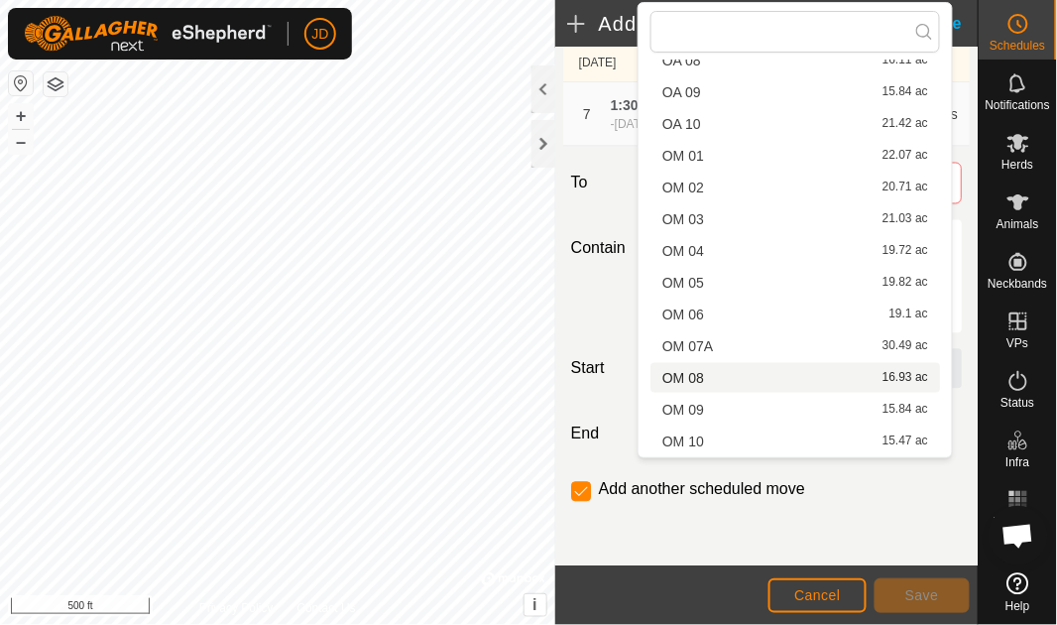
click at [760, 379] on li "OM 08 16.93 ac" at bounding box center [796, 378] width 290 height 30
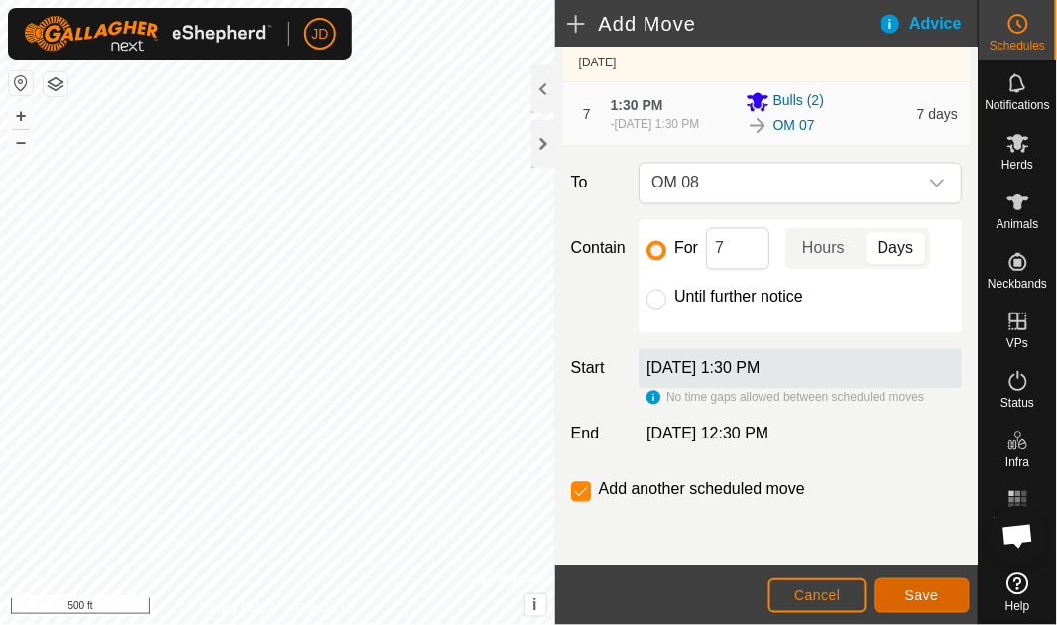
click at [921, 589] on span "Save" at bounding box center [923, 595] width 34 height 16
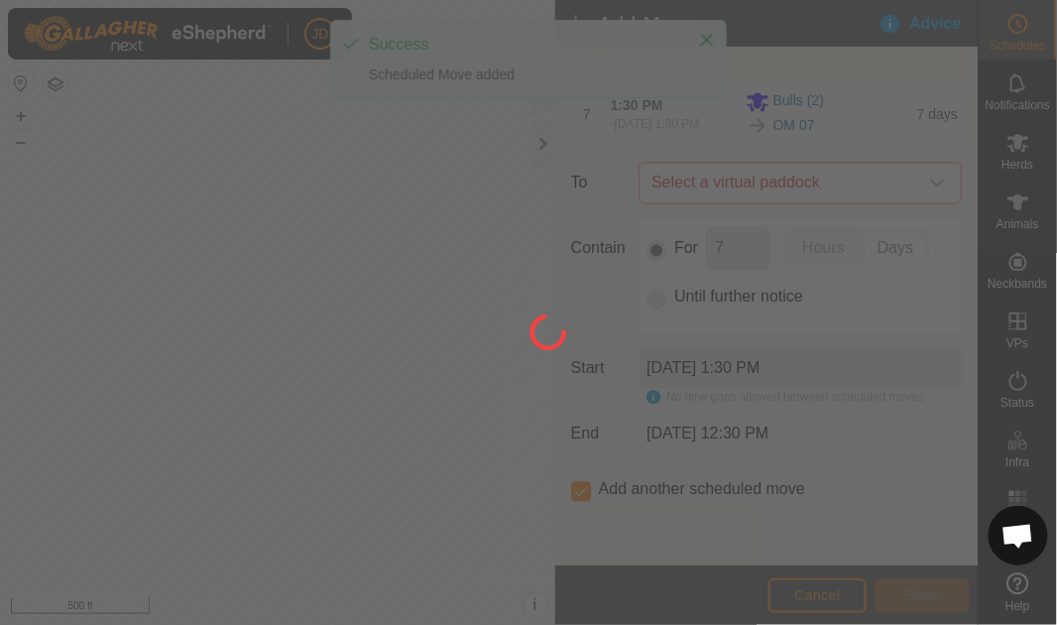
scroll to position [0, 0]
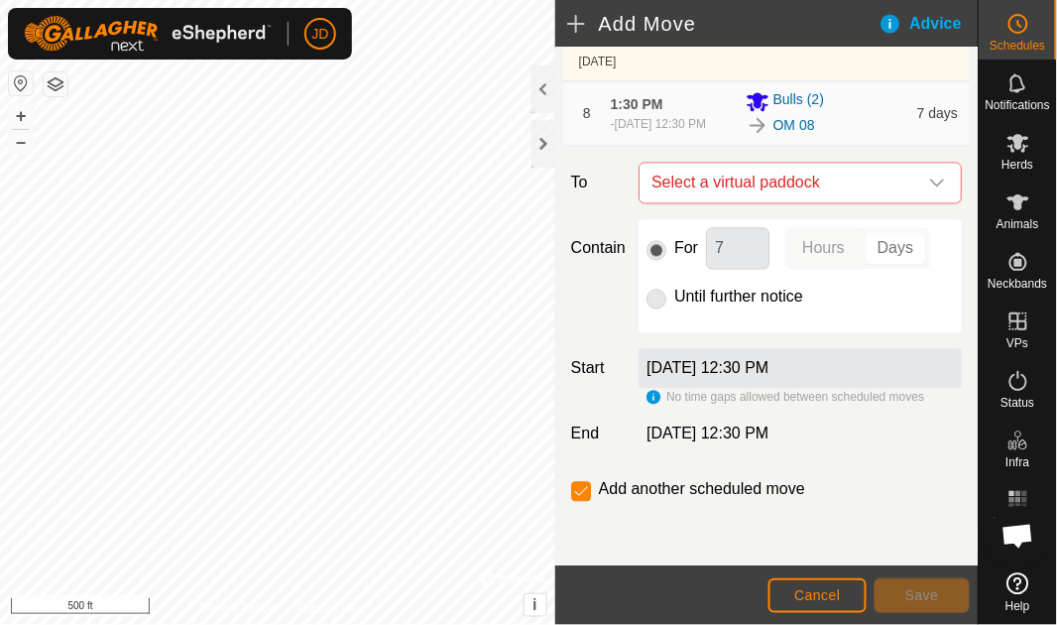
scroll to position [878, 0]
click at [930, 181] on icon "dropdown trigger" at bounding box center [938, 184] width 16 height 16
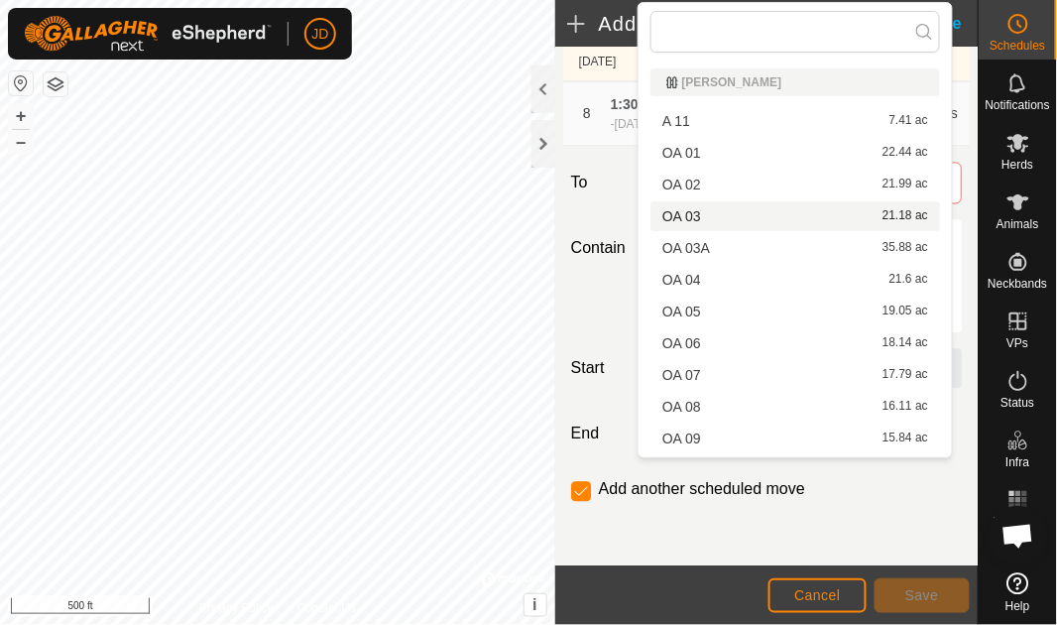
scroll to position [346, 0]
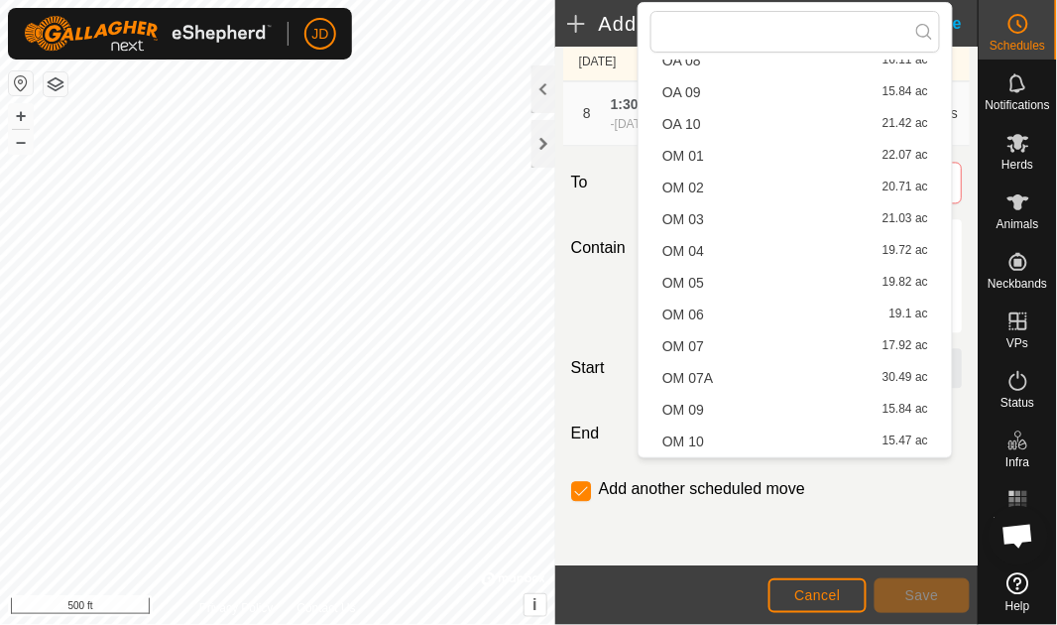
click at [790, 399] on li "OM 09 15.84 ac" at bounding box center [796, 410] width 290 height 30
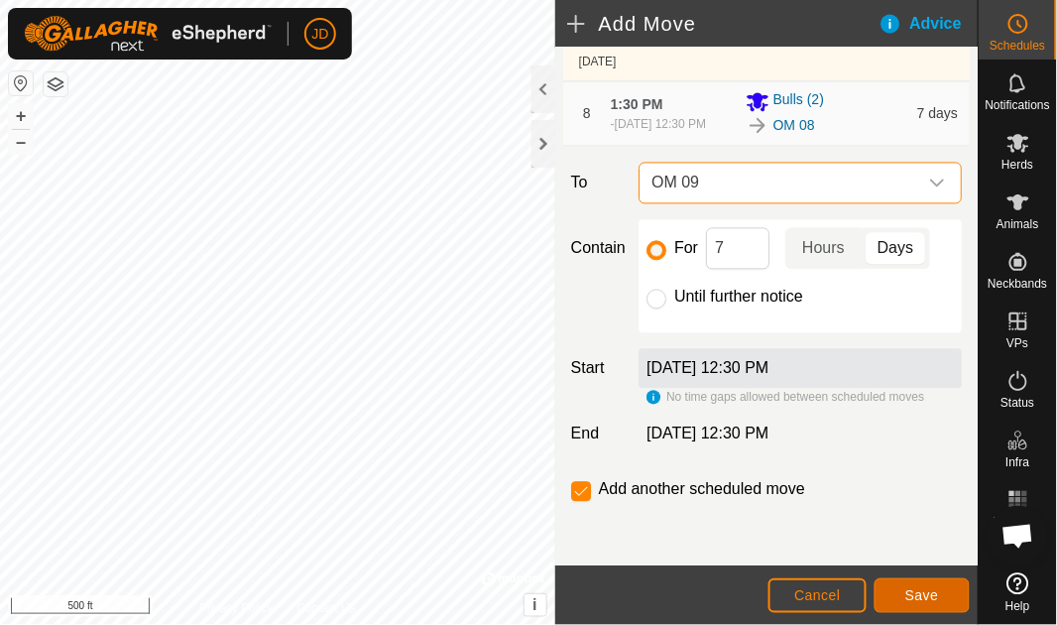
click at [914, 593] on span "Save" at bounding box center [923, 595] width 34 height 16
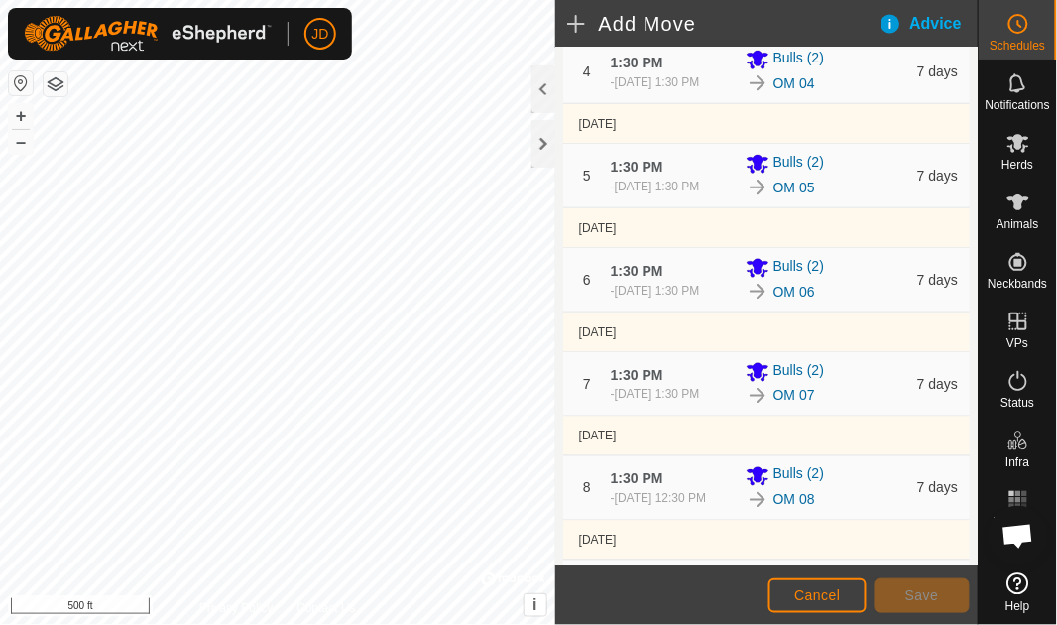
scroll to position [906, 0]
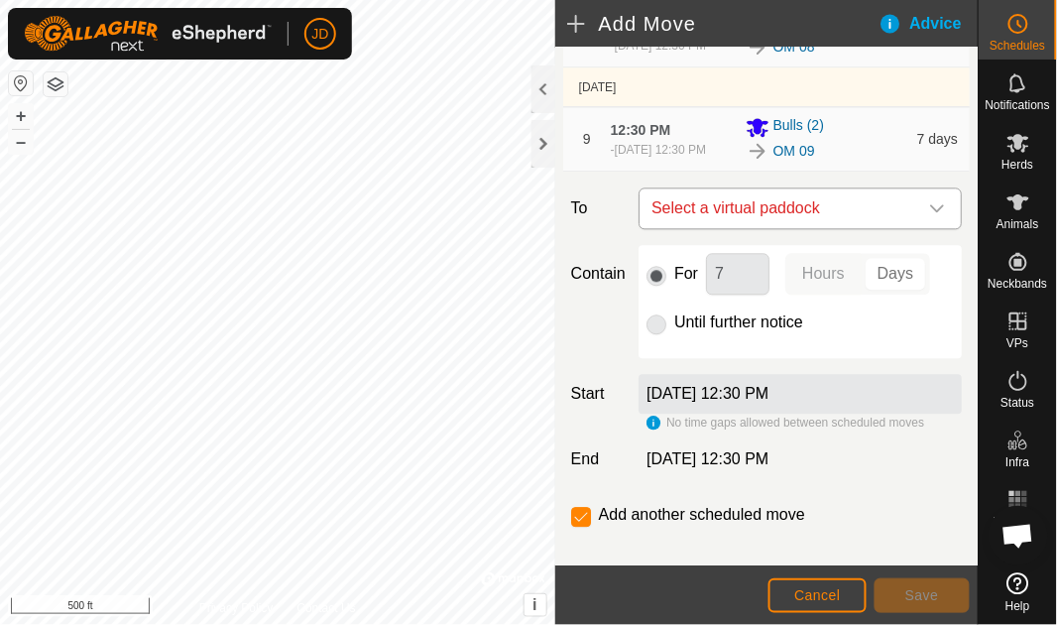
click at [933, 216] on icon "dropdown trigger" at bounding box center [938, 208] width 16 height 16
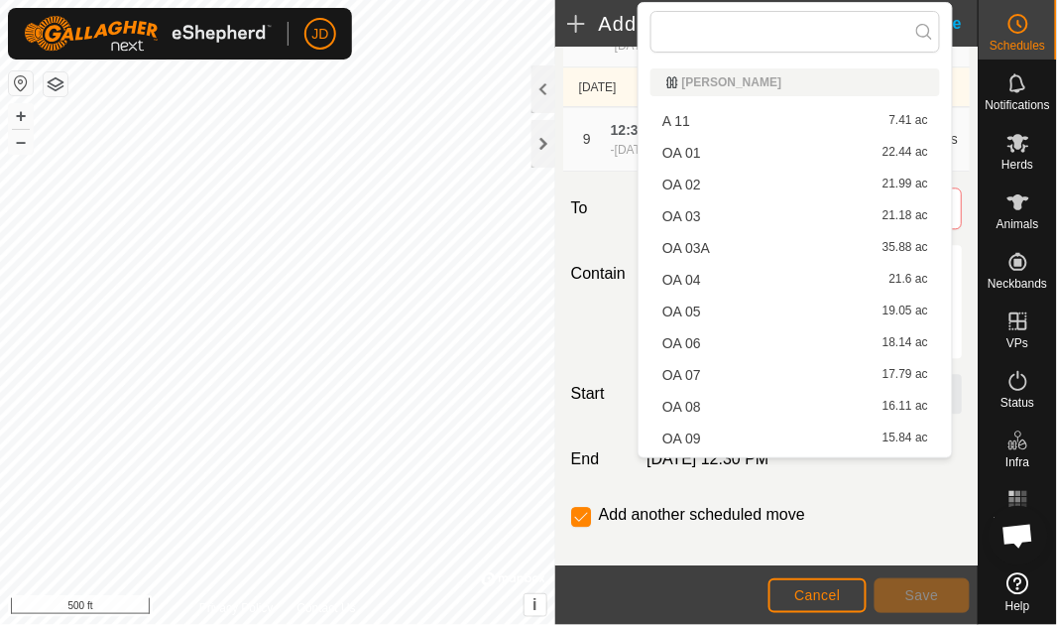
scroll to position [346, 0]
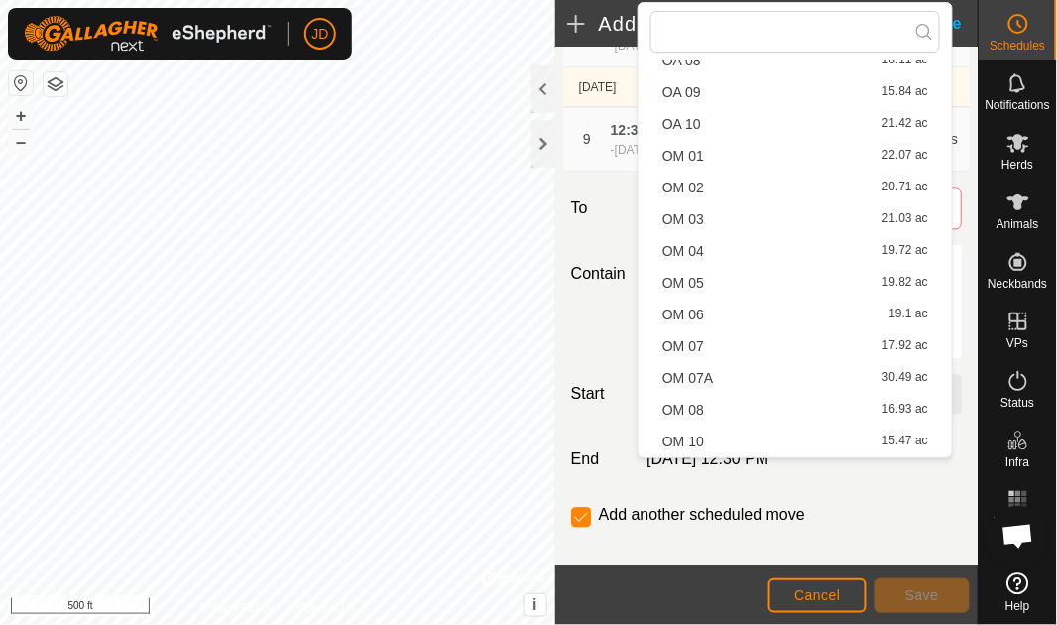
click at [833, 436] on li "OM 10 15.47 ac" at bounding box center [796, 442] width 290 height 30
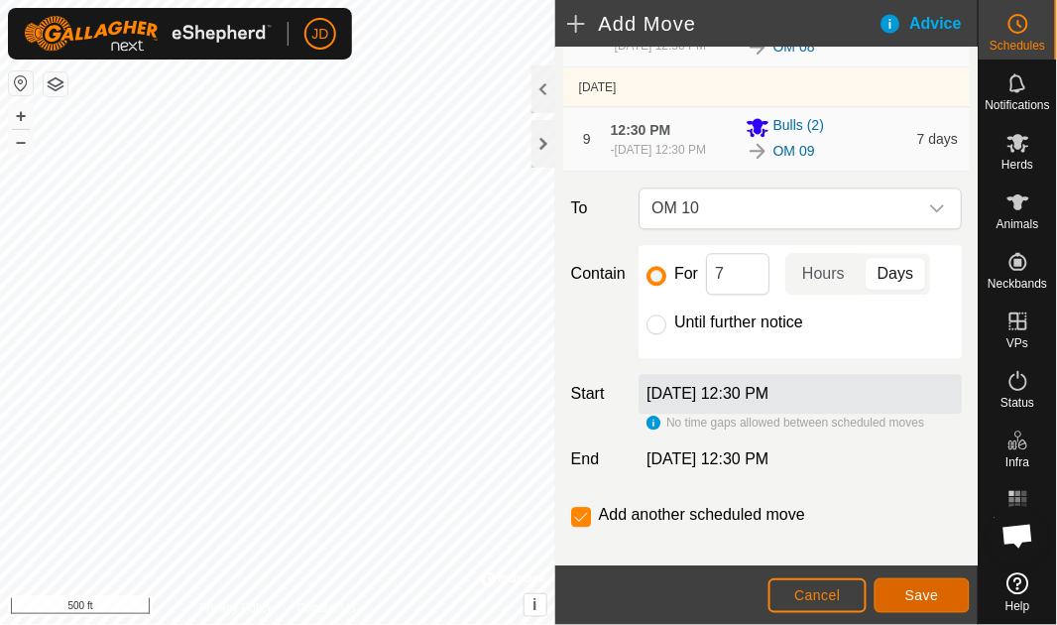
click at [931, 600] on span "Save" at bounding box center [923, 595] width 34 height 16
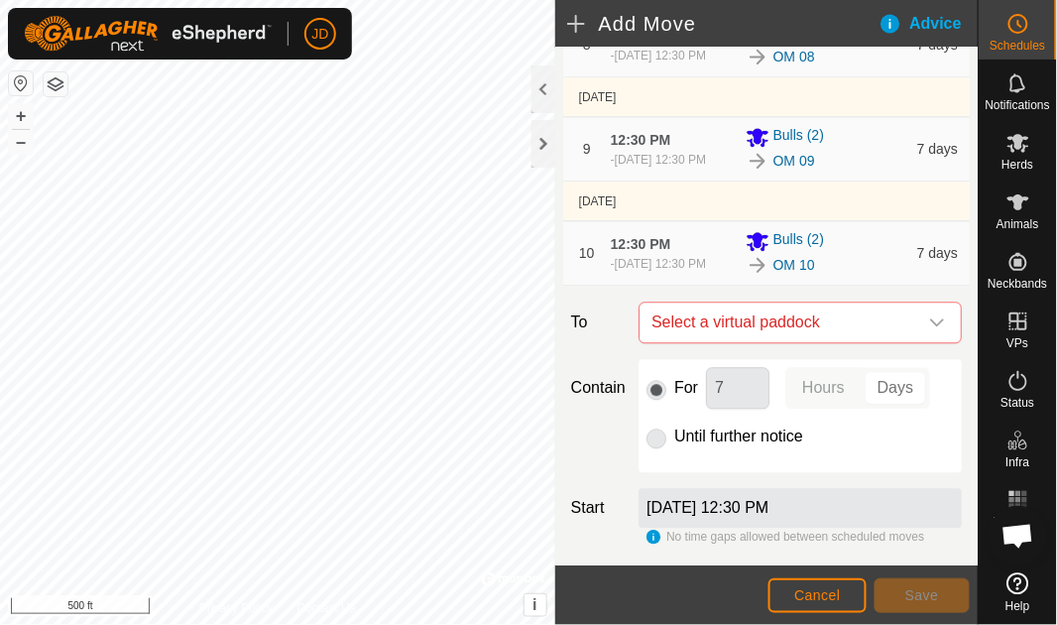
scroll to position [906, 0]
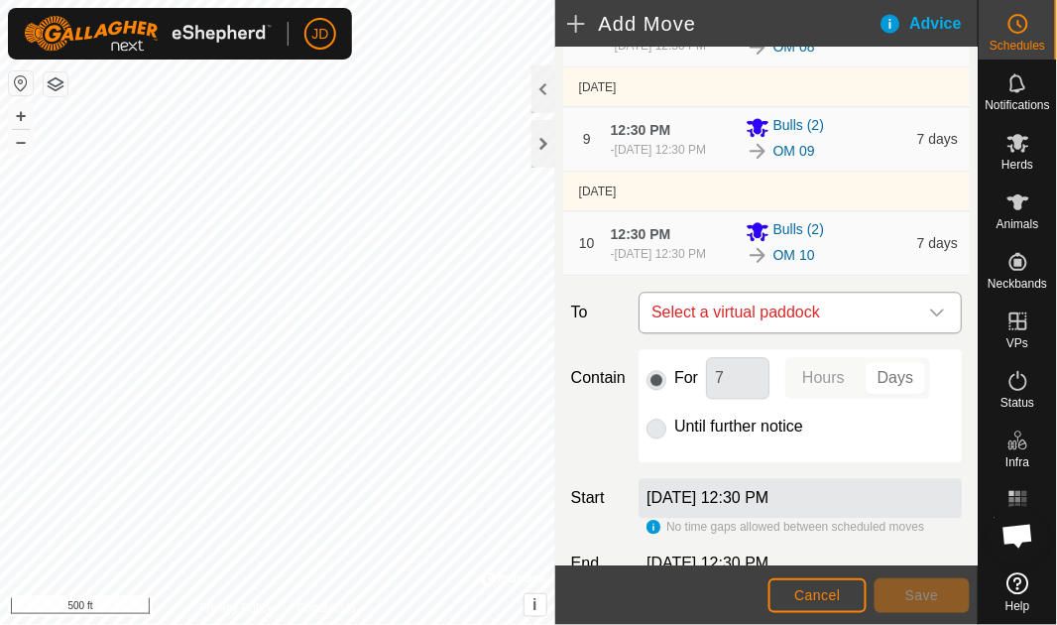
click at [930, 320] on icon "dropdown trigger" at bounding box center [938, 313] width 16 height 16
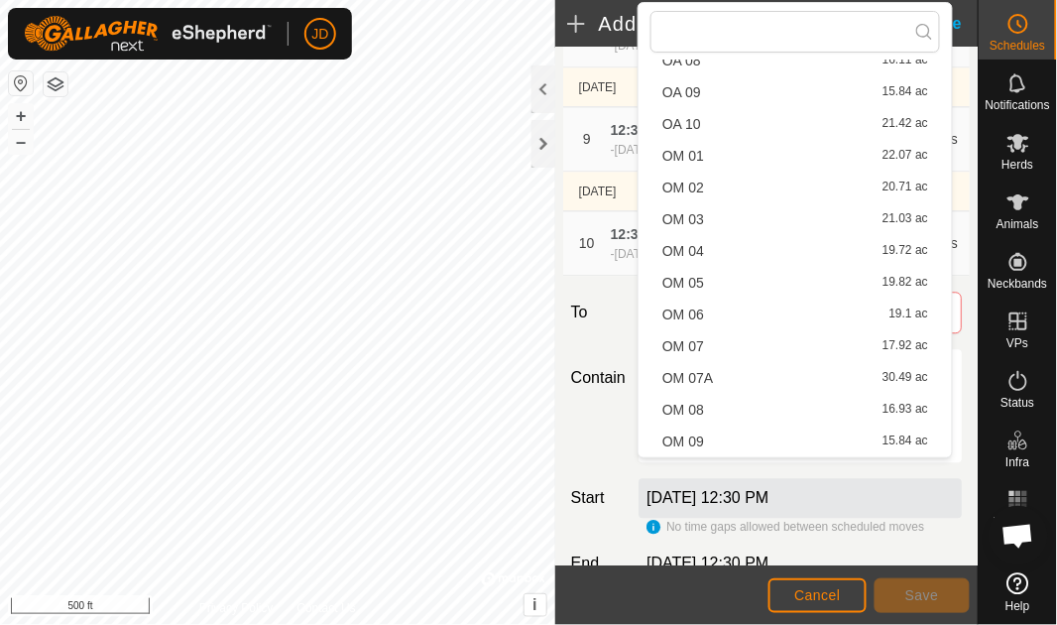
scroll to position [377, 0]
click at [774, 443] on li "OM 11 13.57 ac" at bounding box center [796, 443] width 290 height 30
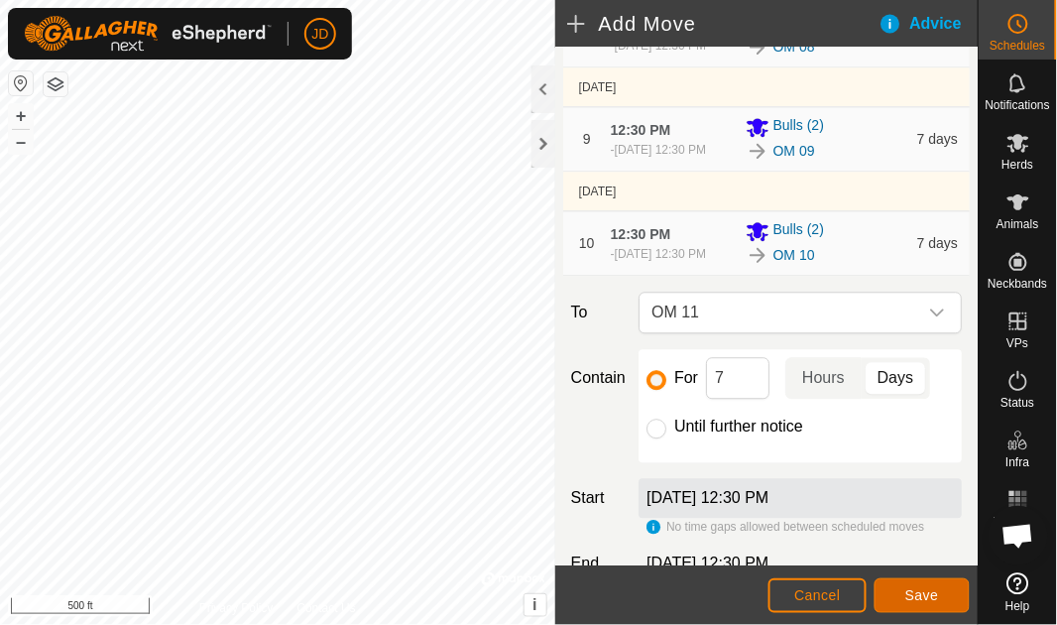
click at [930, 593] on span "Save" at bounding box center [923, 595] width 34 height 16
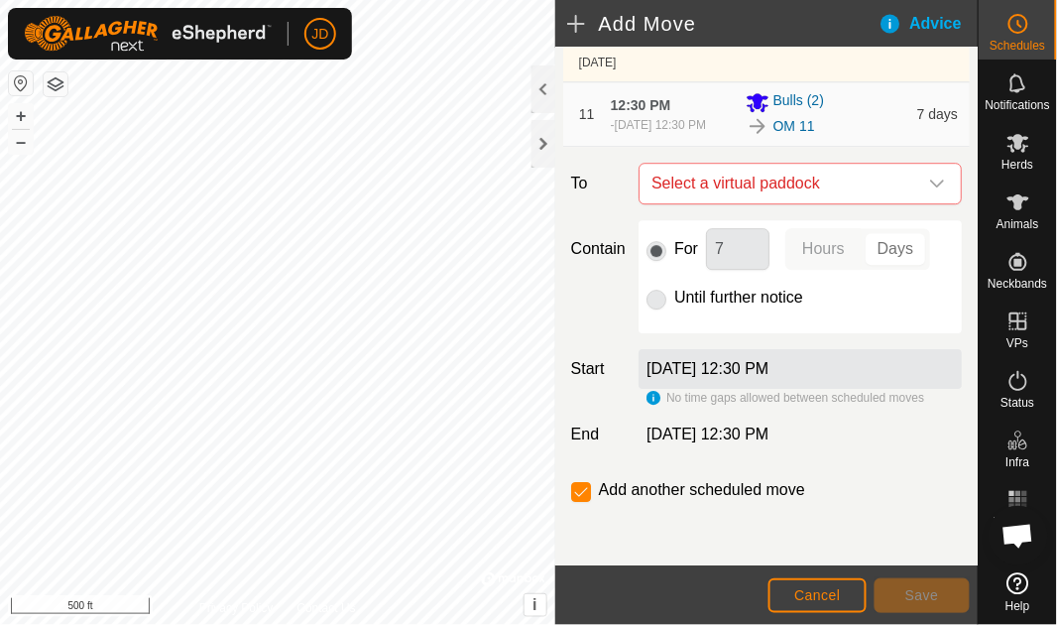
scroll to position [1217, 0]
click at [930, 187] on icon "dropdown trigger" at bounding box center [938, 184] width 16 height 16
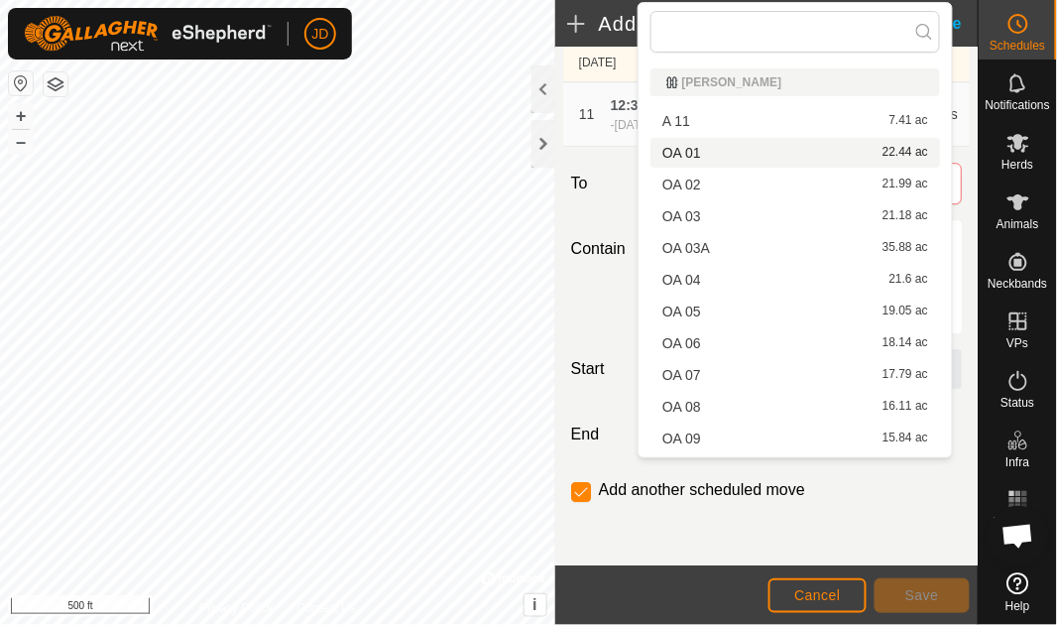
click at [803, 155] on li "OA 01 22.44 ac" at bounding box center [796, 153] width 290 height 30
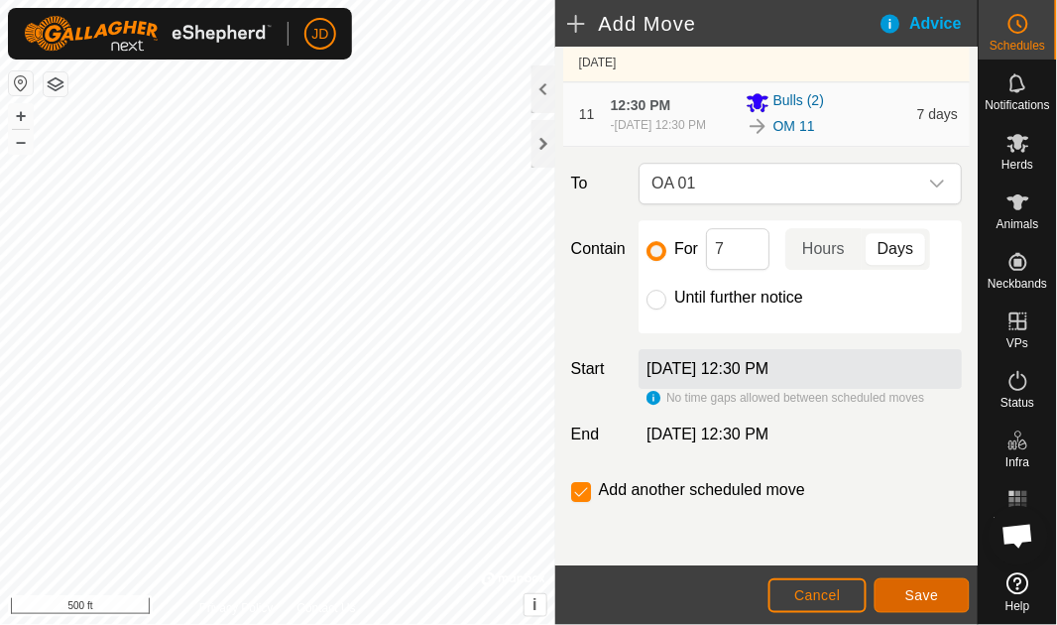
click at [939, 592] on span "Save" at bounding box center [923, 595] width 34 height 16
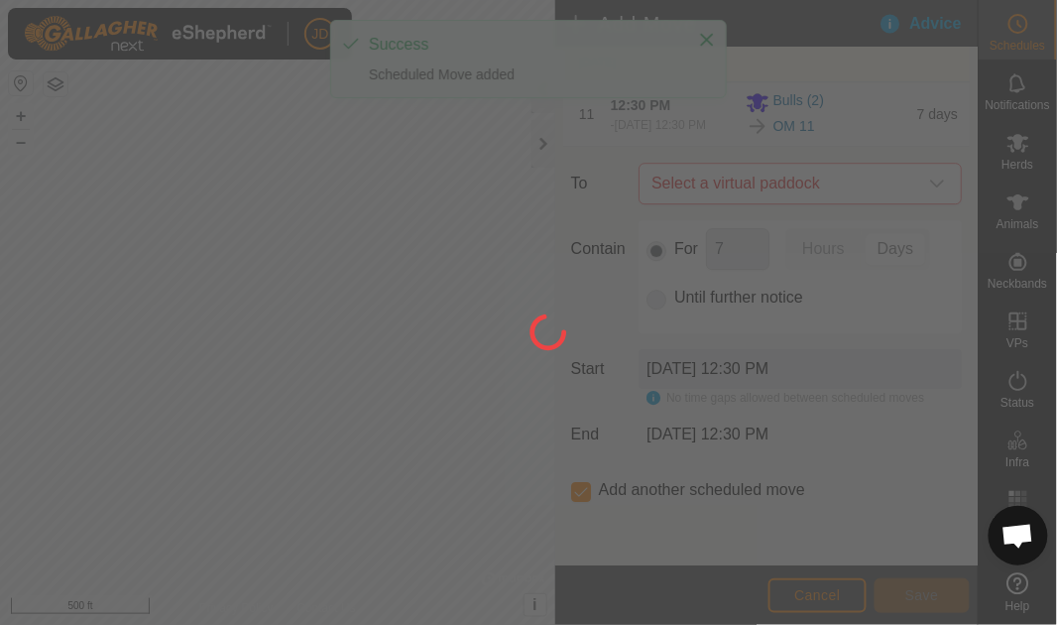
scroll to position [0, 0]
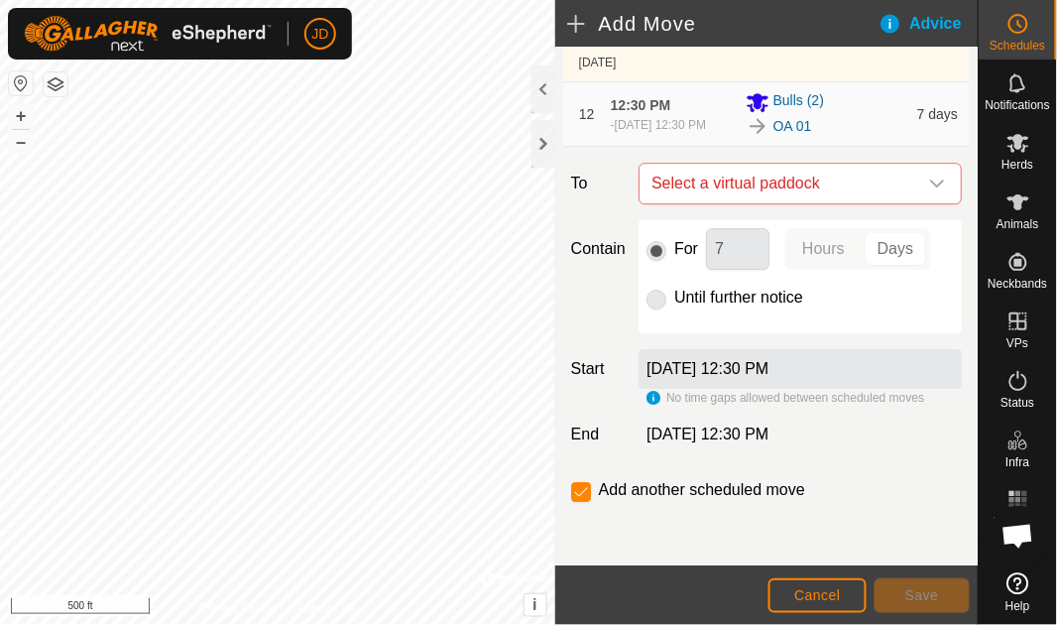
scroll to position [1330, 0]
click at [930, 187] on icon "dropdown trigger" at bounding box center [938, 184] width 16 height 16
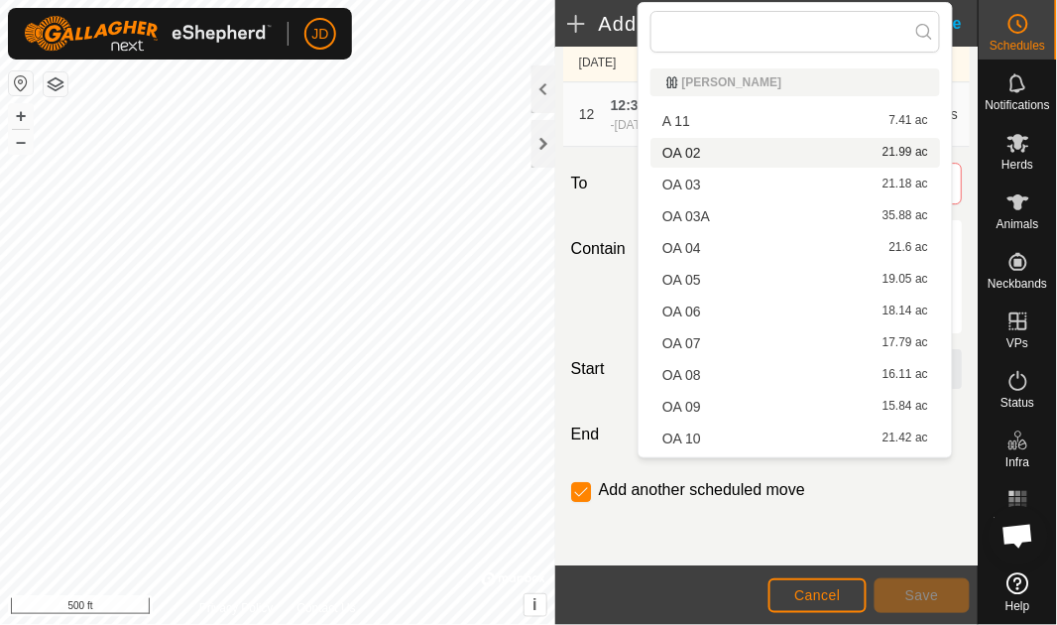
click at [792, 149] on li "OA 02 21.99 ac" at bounding box center [796, 153] width 290 height 30
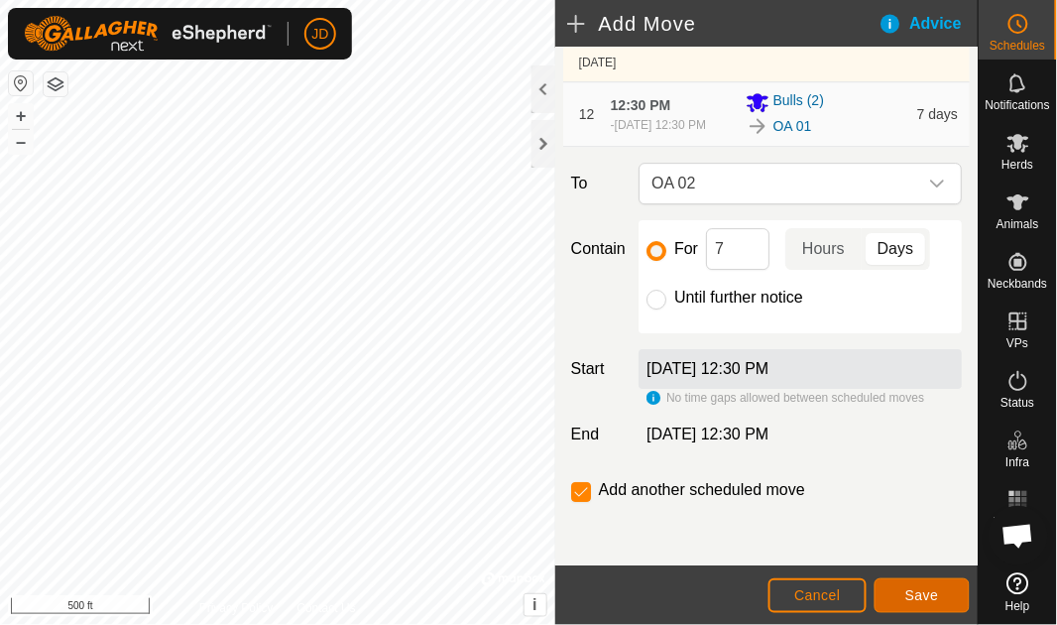
click at [922, 590] on span "Save" at bounding box center [923, 595] width 34 height 16
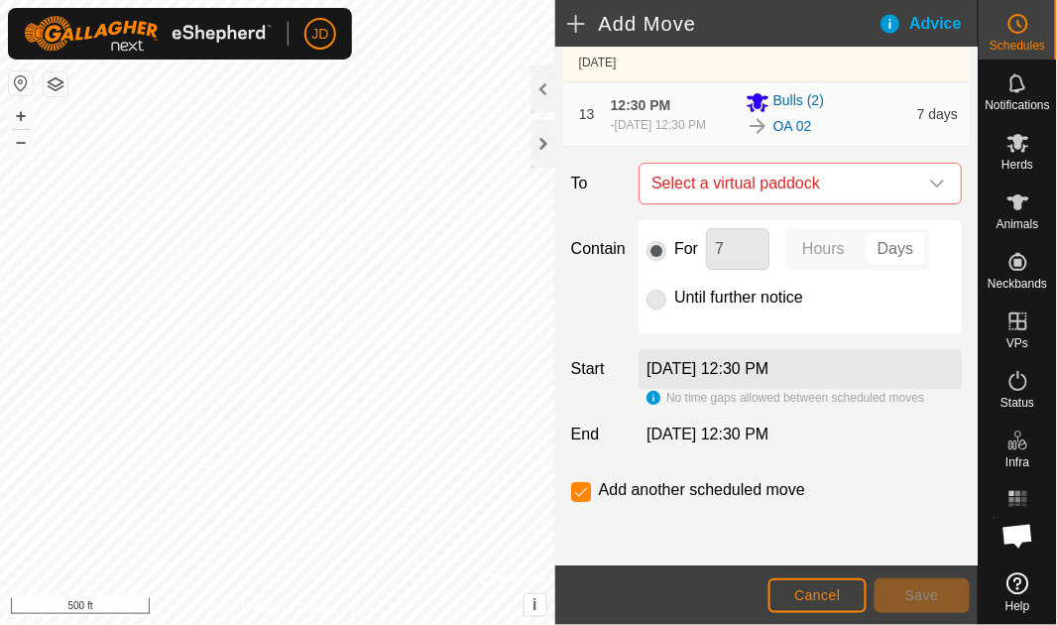
scroll to position [1443, 0]
click at [930, 181] on icon "dropdown trigger" at bounding box center [938, 184] width 16 height 16
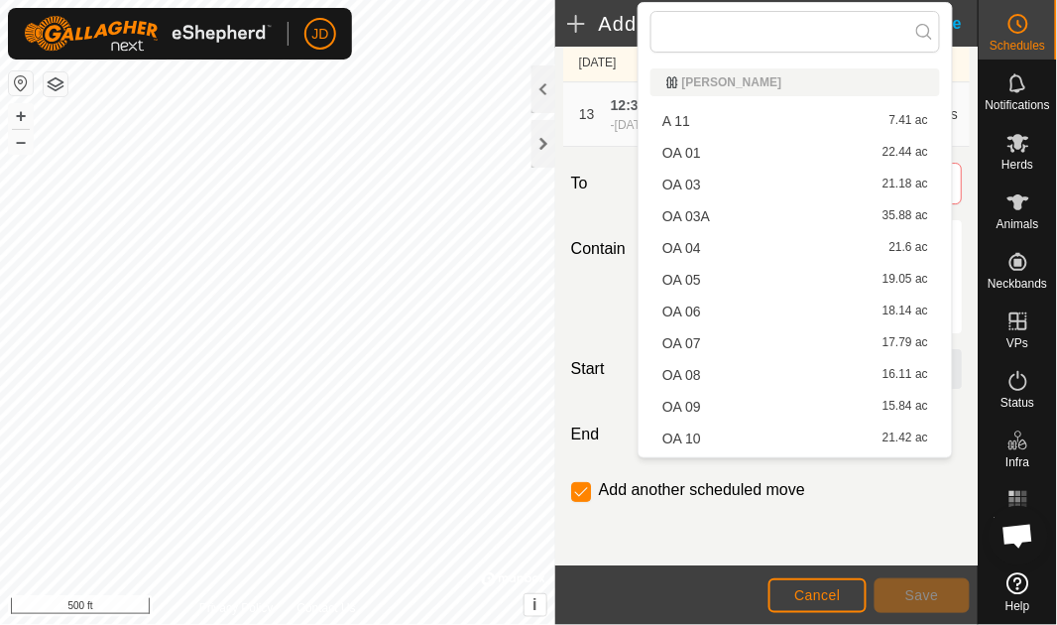
click at [790, 181] on li "OA 03 21.18 ac" at bounding box center [796, 185] width 290 height 30
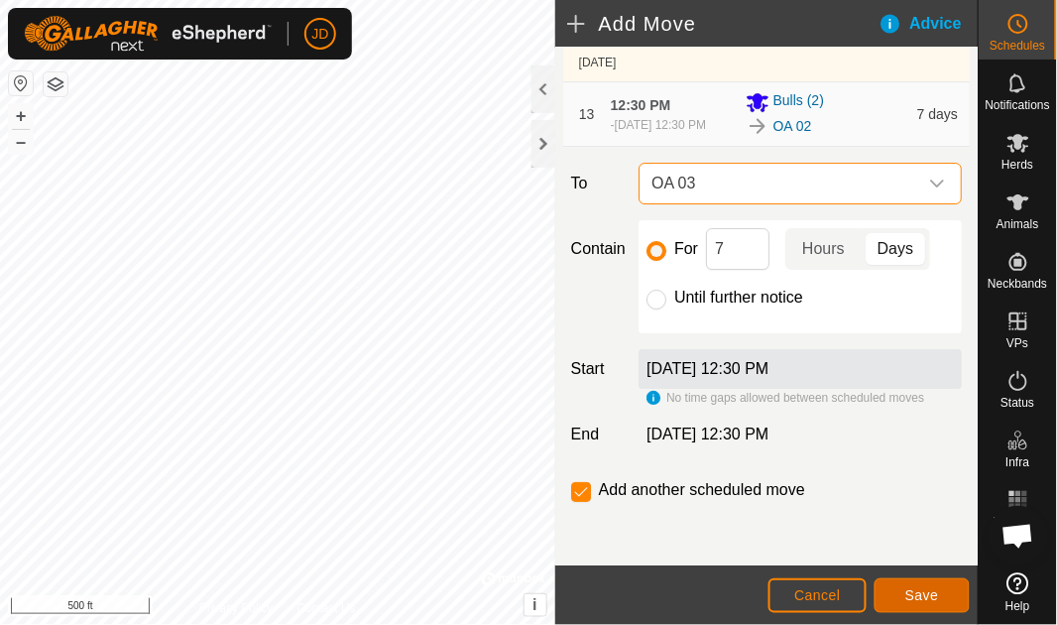
click at [925, 600] on span "Save" at bounding box center [923, 595] width 34 height 16
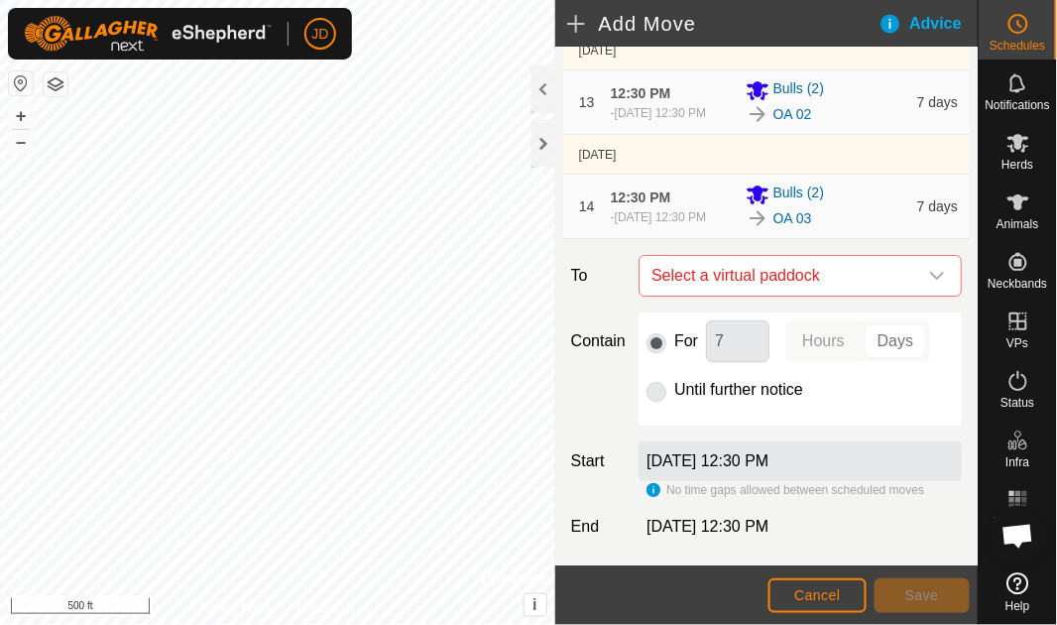
scroll to position [1556, 0]
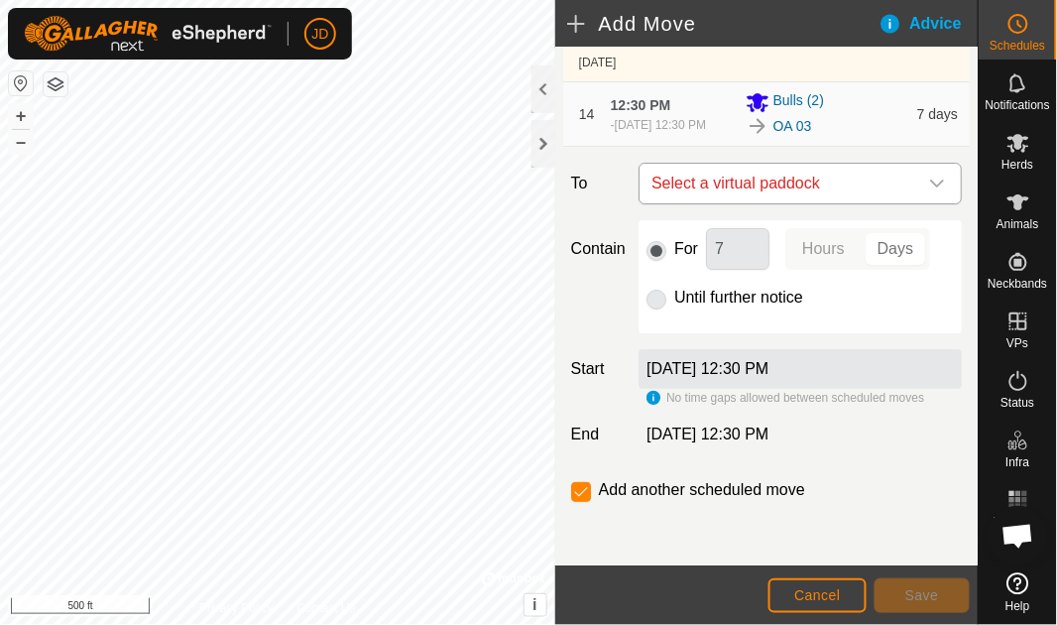
click at [930, 176] on icon "dropdown trigger" at bounding box center [938, 184] width 16 height 16
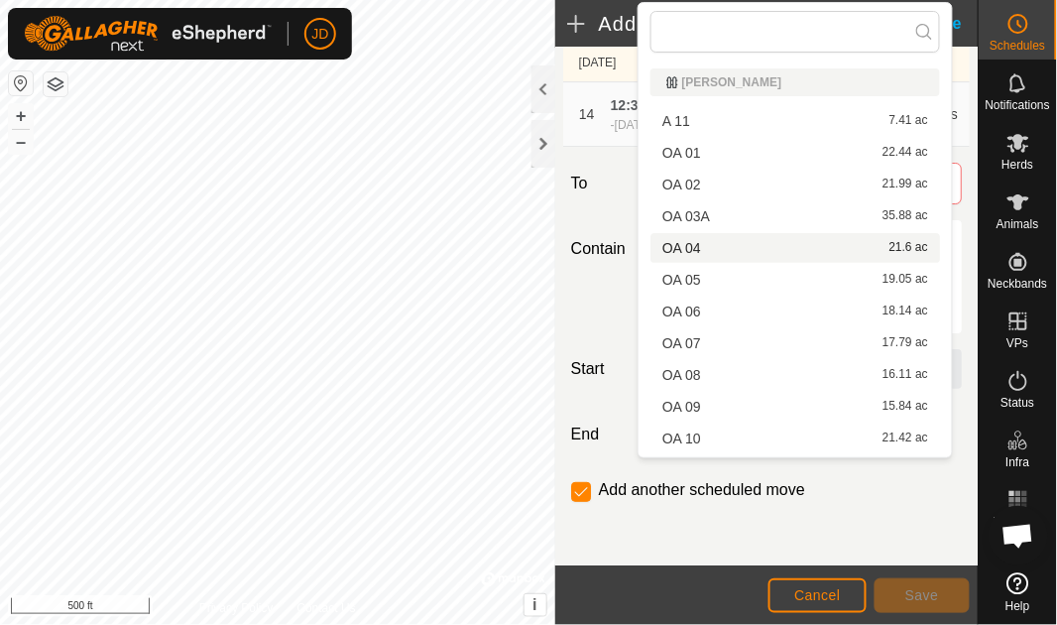
click at [754, 247] on li "OA 04 21.6 ac" at bounding box center [796, 248] width 290 height 30
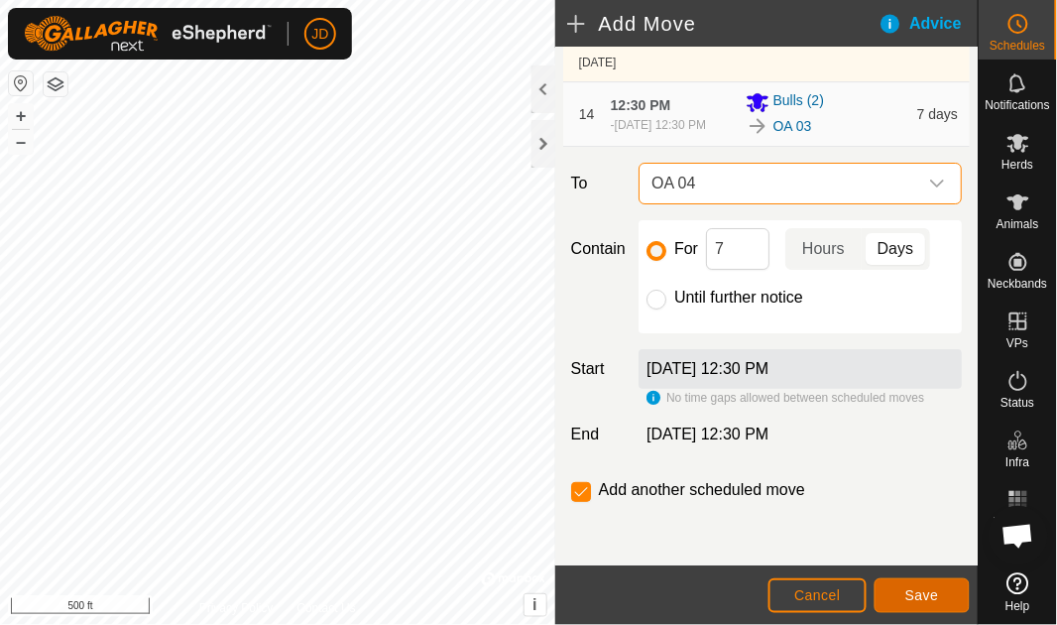
click at [924, 592] on span "Save" at bounding box center [923, 595] width 34 height 16
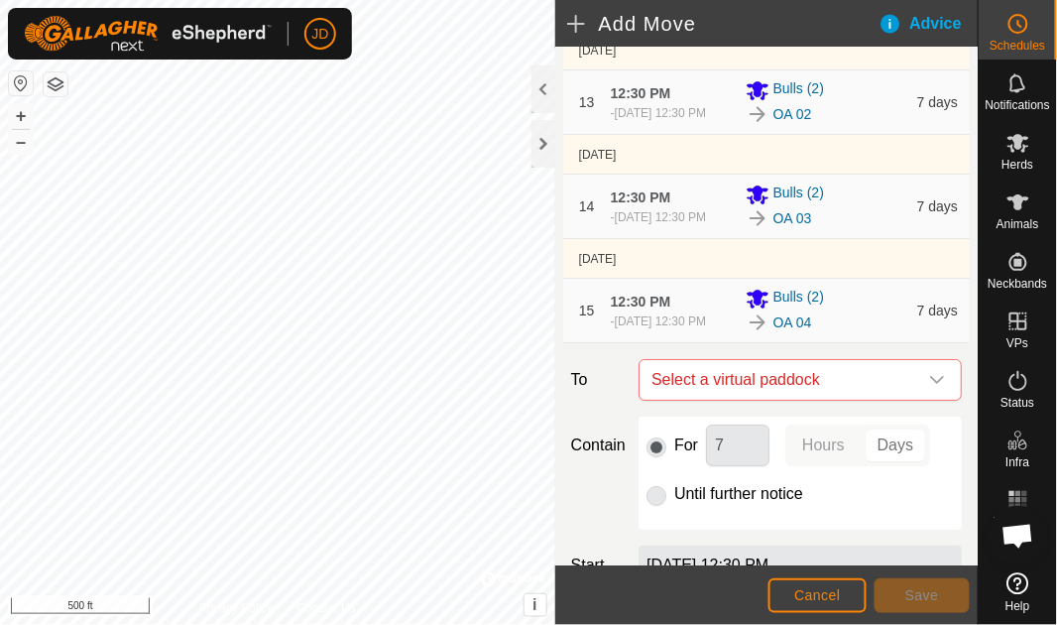
scroll to position [1670, 0]
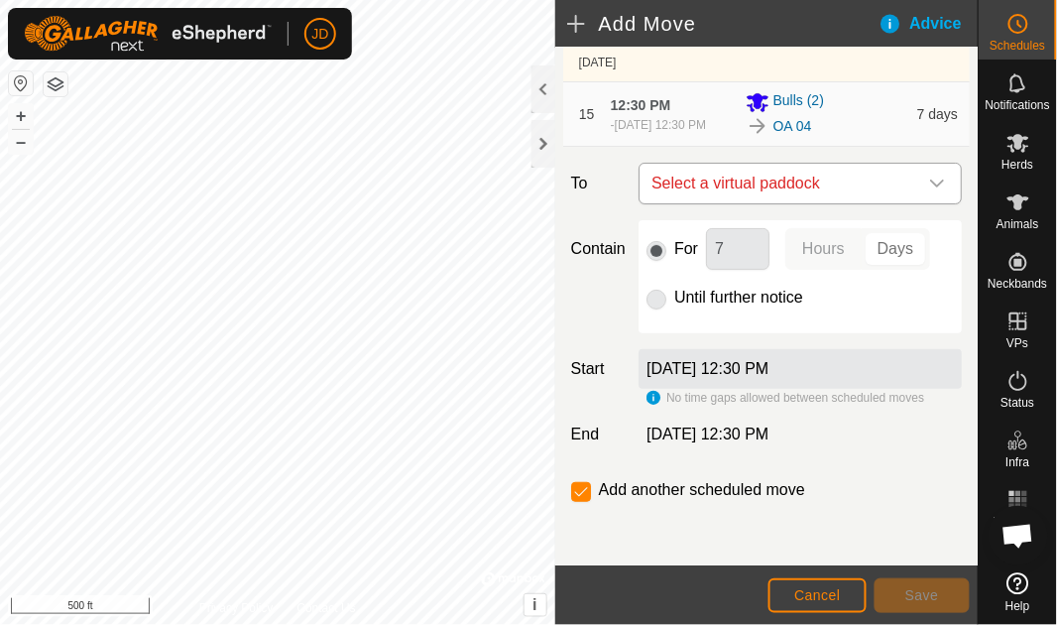
click at [931, 186] on icon "dropdown trigger" at bounding box center [938, 184] width 16 height 16
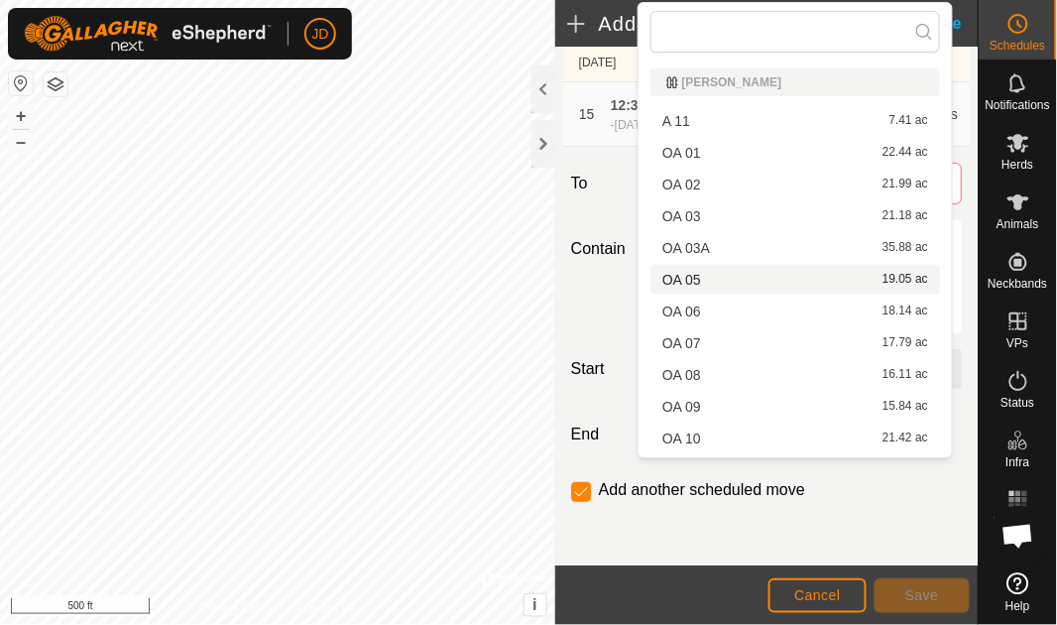
click at [716, 279] on li "OA 05 19.05 ac" at bounding box center [796, 280] width 290 height 30
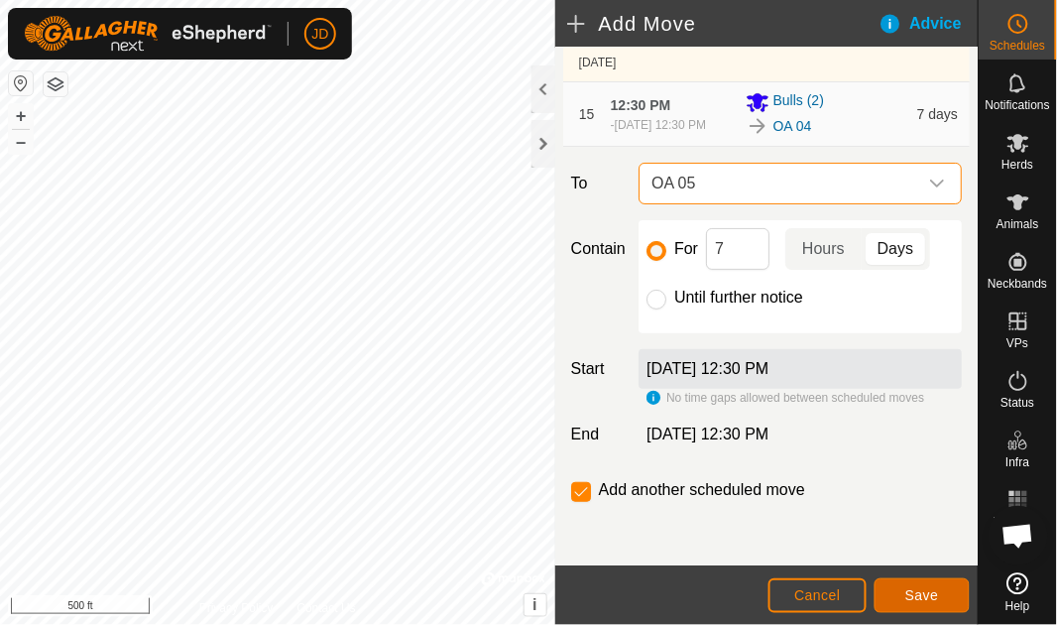
click at [932, 598] on span "Save" at bounding box center [923, 595] width 34 height 16
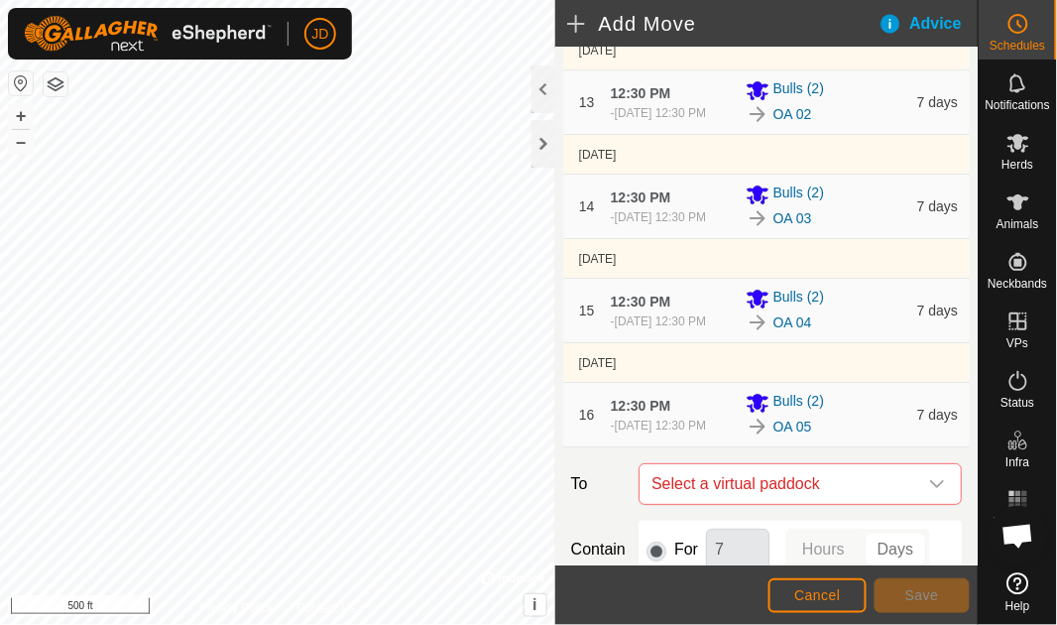
scroll to position [1782, 0]
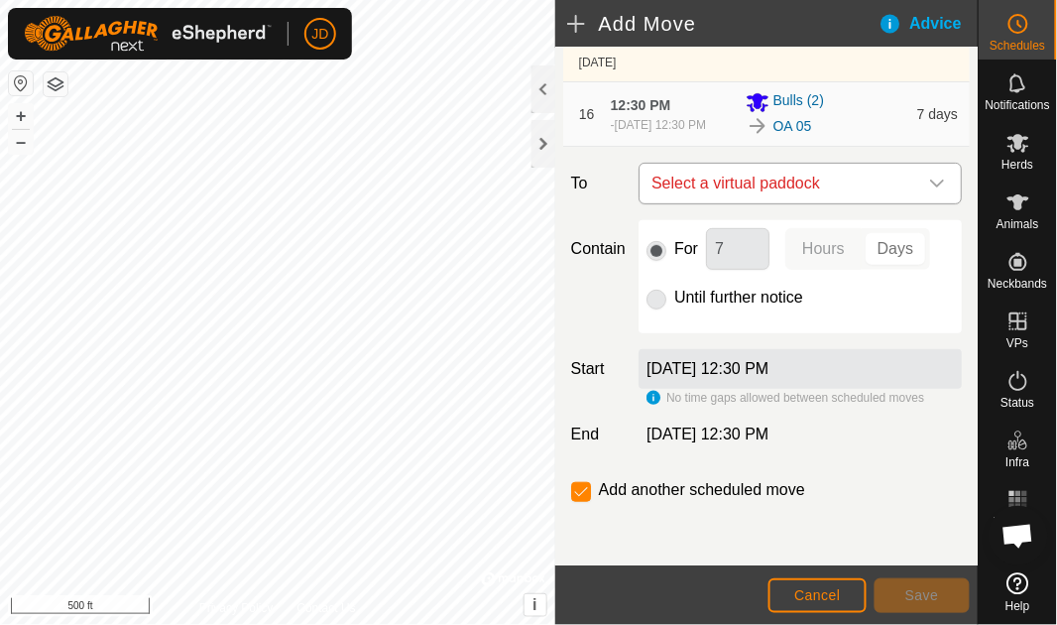
click at [930, 189] on icon "dropdown trigger" at bounding box center [938, 184] width 16 height 16
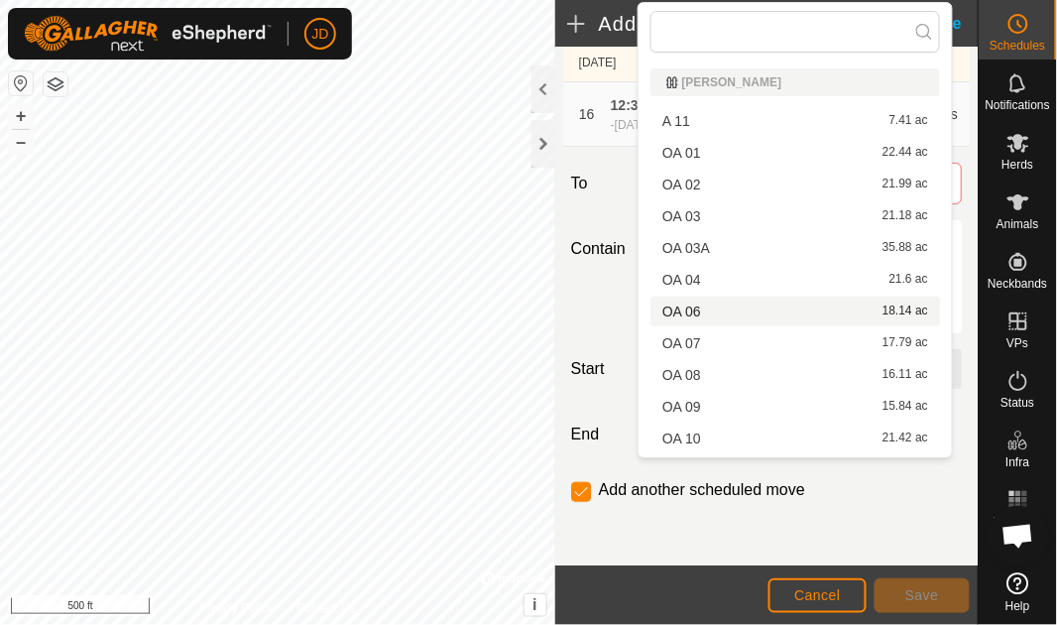
click at [767, 312] on li "OA 06 18.14 ac" at bounding box center [796, 312] width 290 height 30
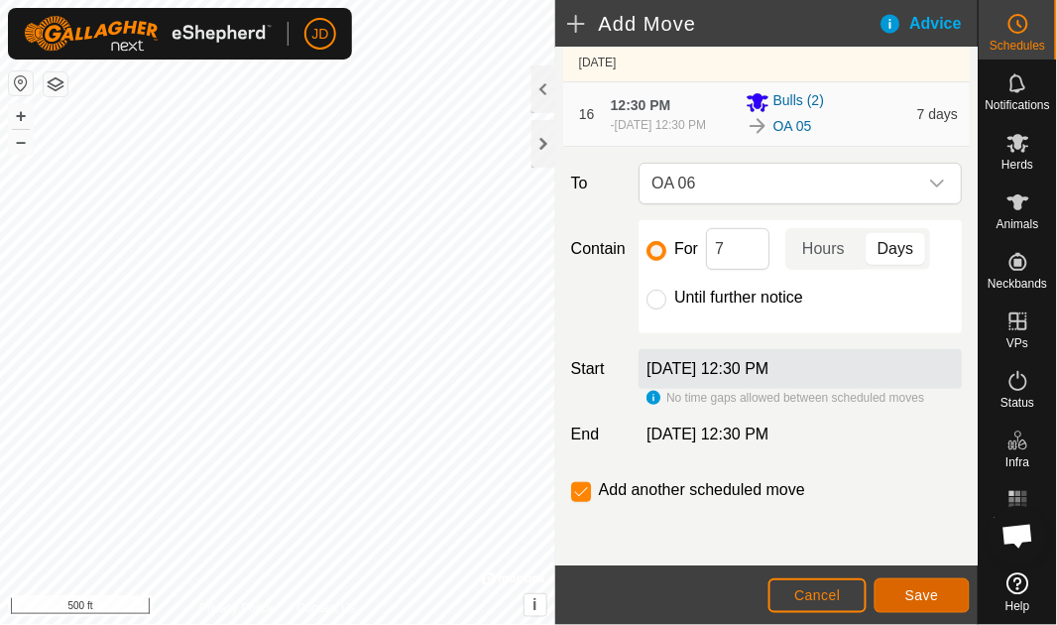
click at [924, 591] on span "Save" at bounding box center [923, 595] width 34 height 16
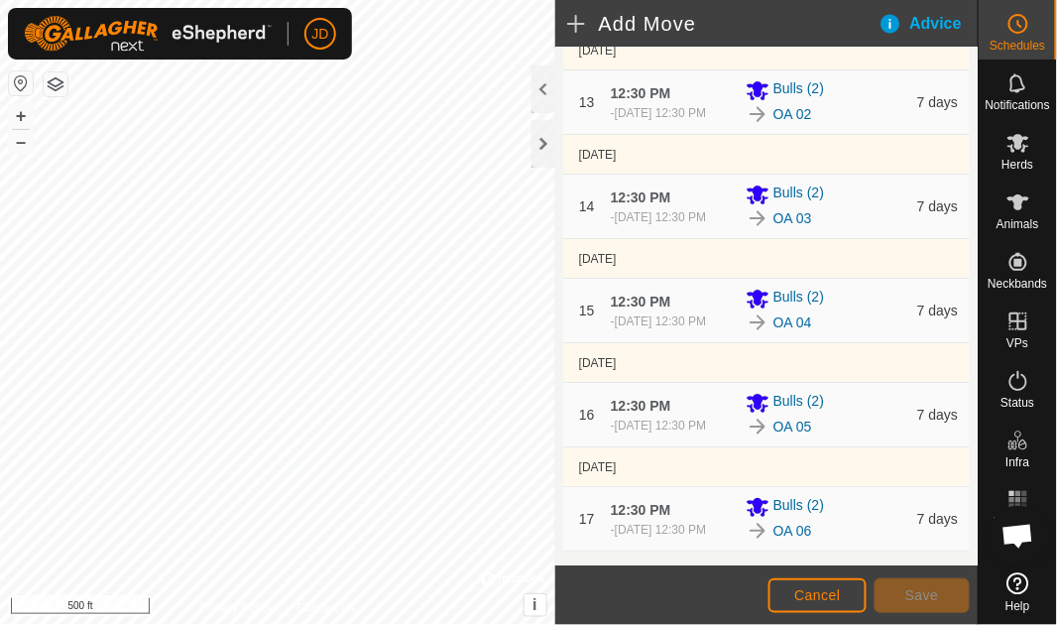
scroll to position [1812, 0]
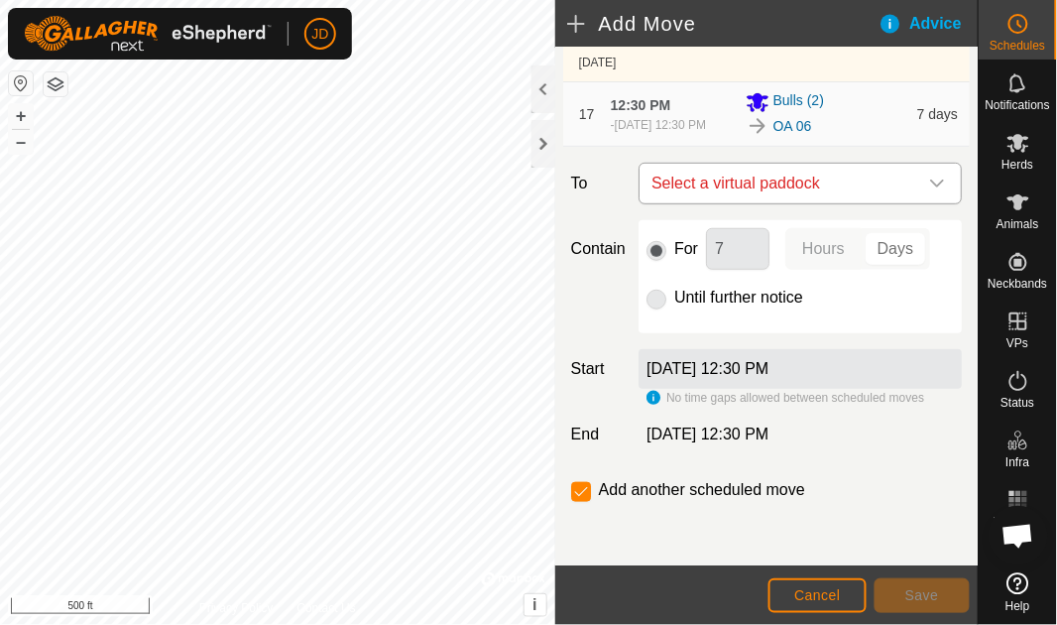
click at [930, 191] on icon "dropdown trigger" at bounding box center [938, 184] width 16 height 16
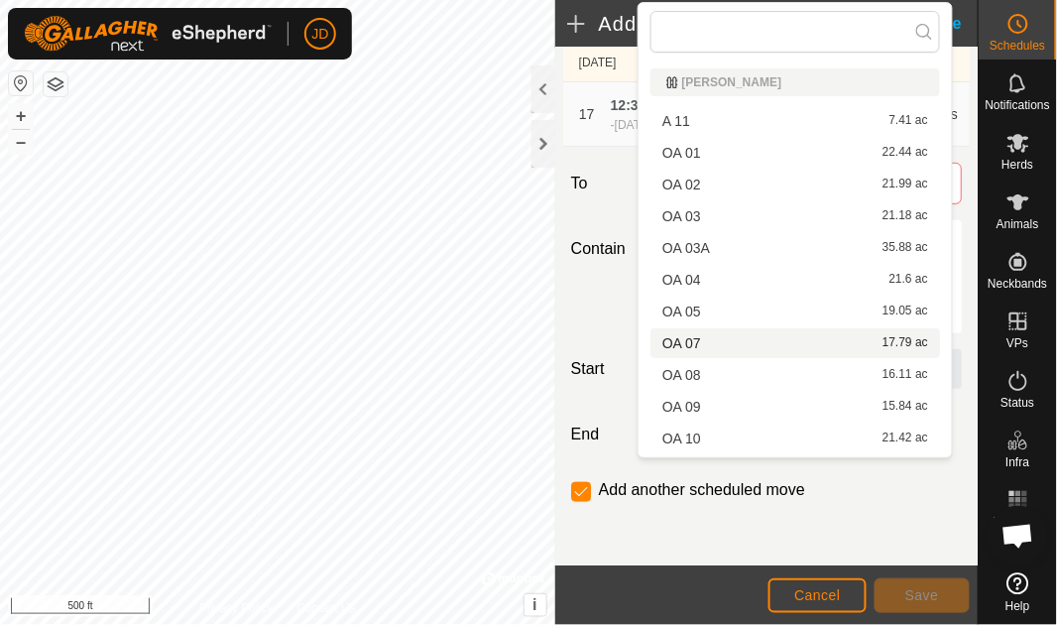
click at [750, 337] on li "OA 07 17.79 ac" at bounding box center [796, 343] width 290 height 30
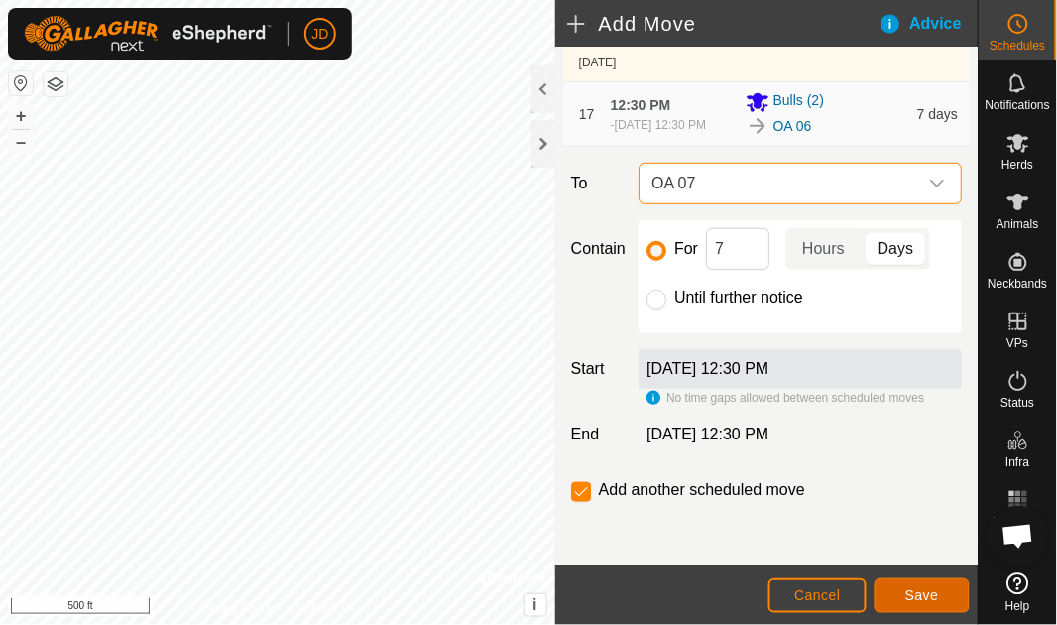
click at [930, 593] on span "Save" at bounding box center [923, 595] width 34 height 16
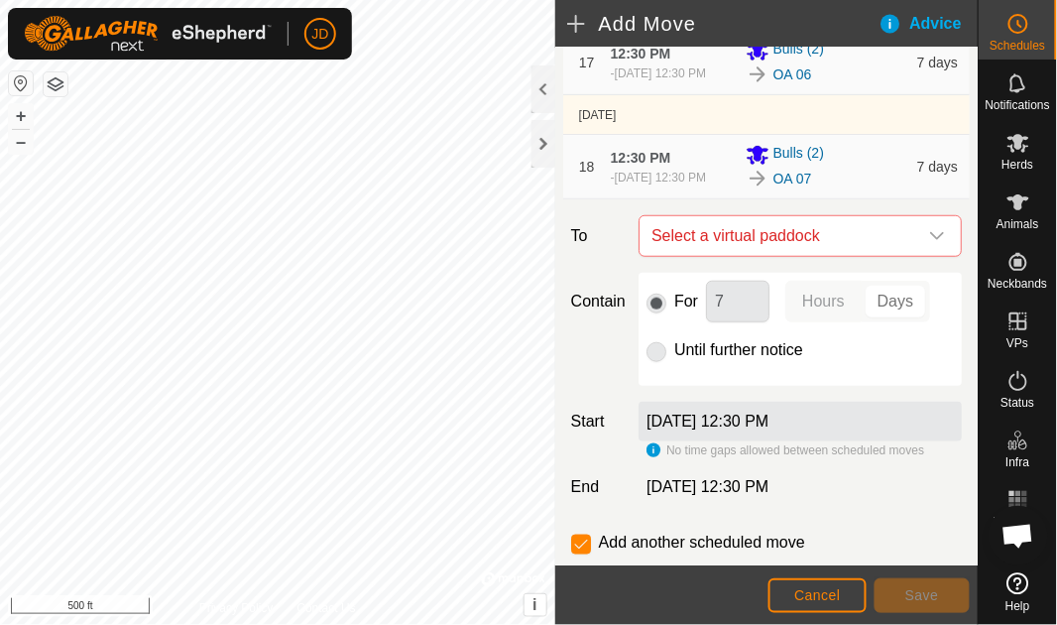
scroll to position [2008, 0]
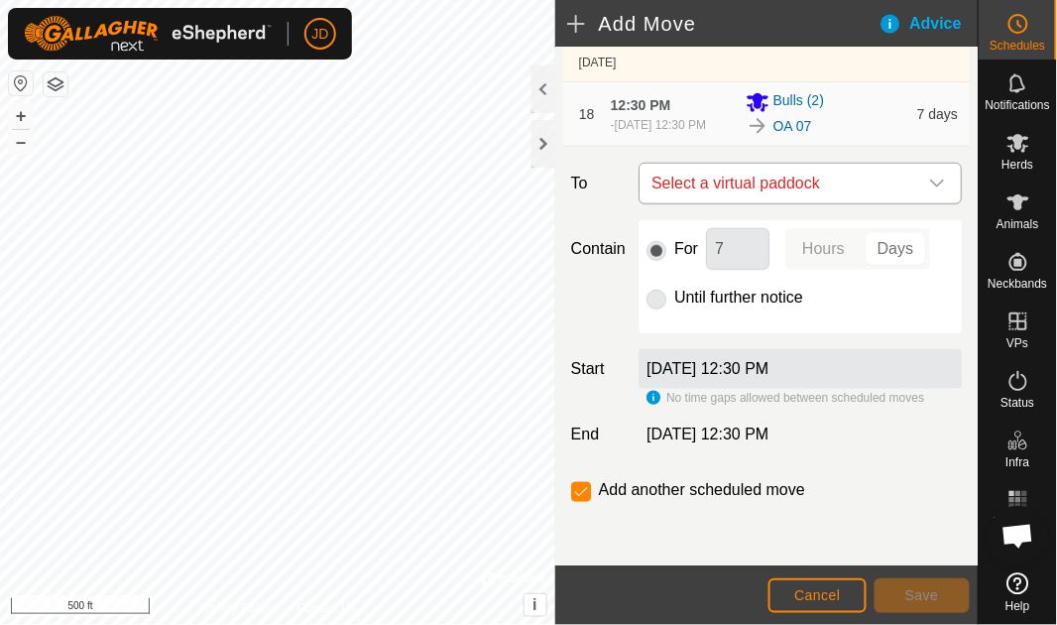
click at [932, 183] on icon "dropdown trigger" at bounding box center [938, 184] width 14 height 8
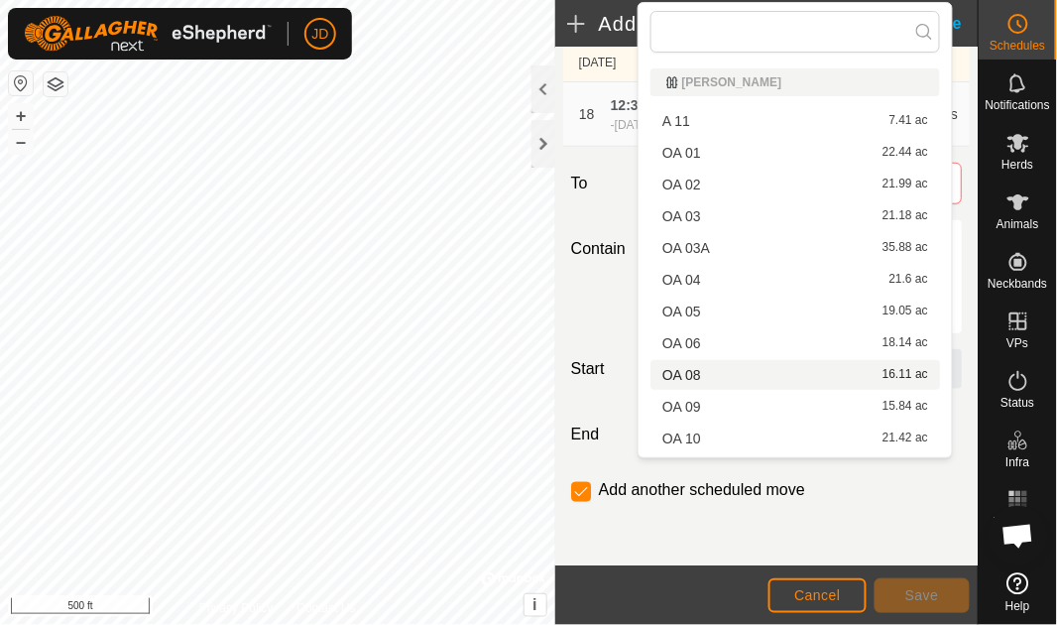
click at [723, 364] on li "OA 08 16.11 ac" at bounding box center [796, 375] width 290 height 30
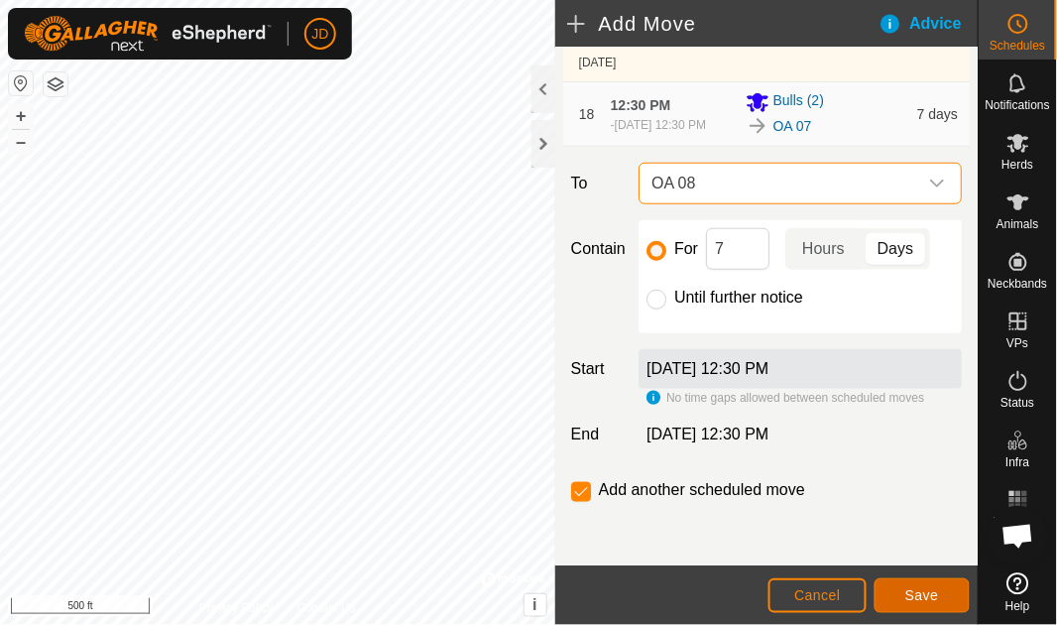
click at [933, 591] on span "Save" at bounding box center [923, 595] width 34 height 16
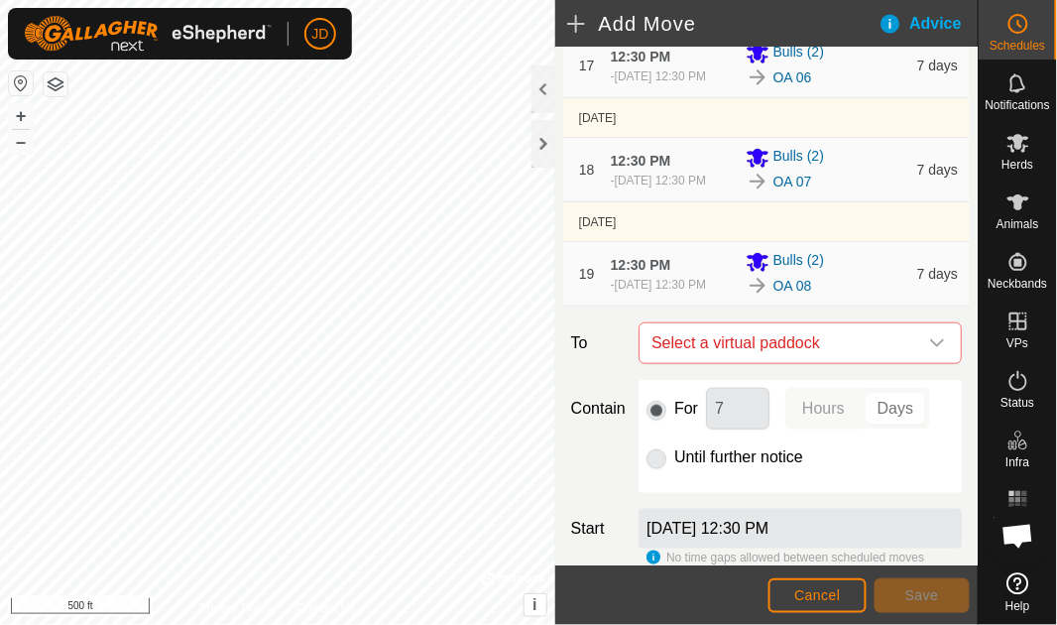
scroll to position [2121, 0]
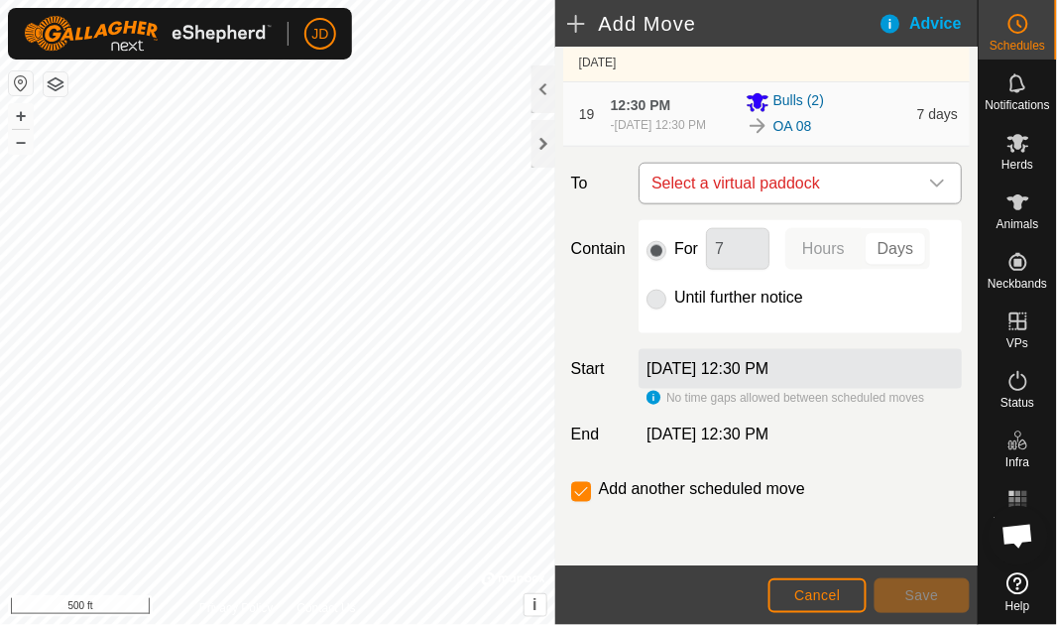
click at [931, 184] on icon "dropdown trigger" at bounding box center [938, 184] width 14 height 8
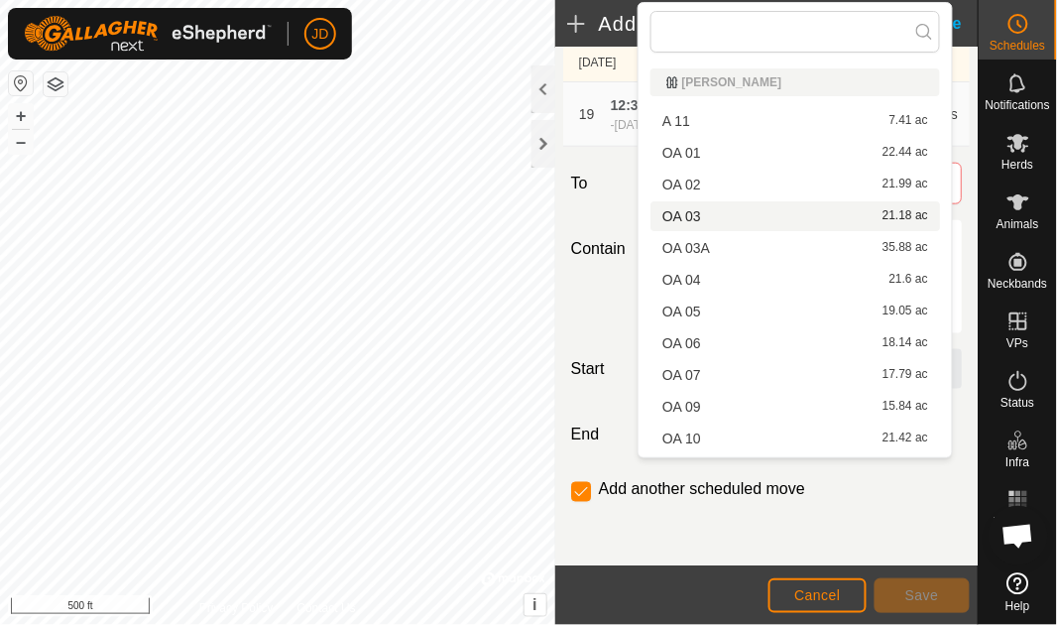
scroll to position [346, 0]
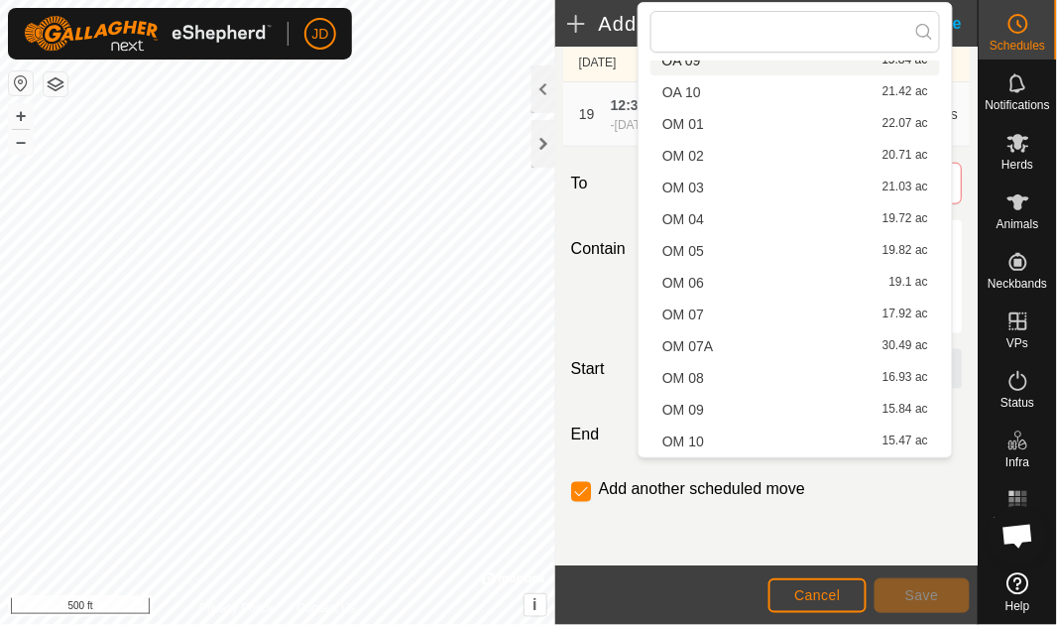
click at [749, 64] on li "OA 09 15.84 ac" at bounding box center [796, 61] width 290 height 30
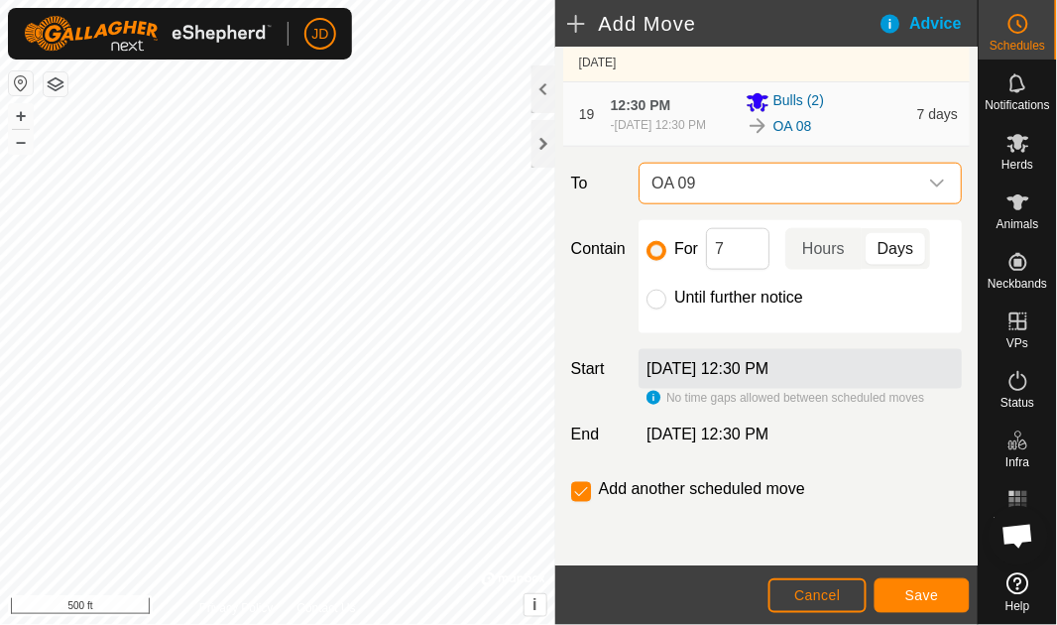
scroll to position [331, 0]
click at [934, 598] on span "Save" at bounding box center [923, 595] width 34 height 16
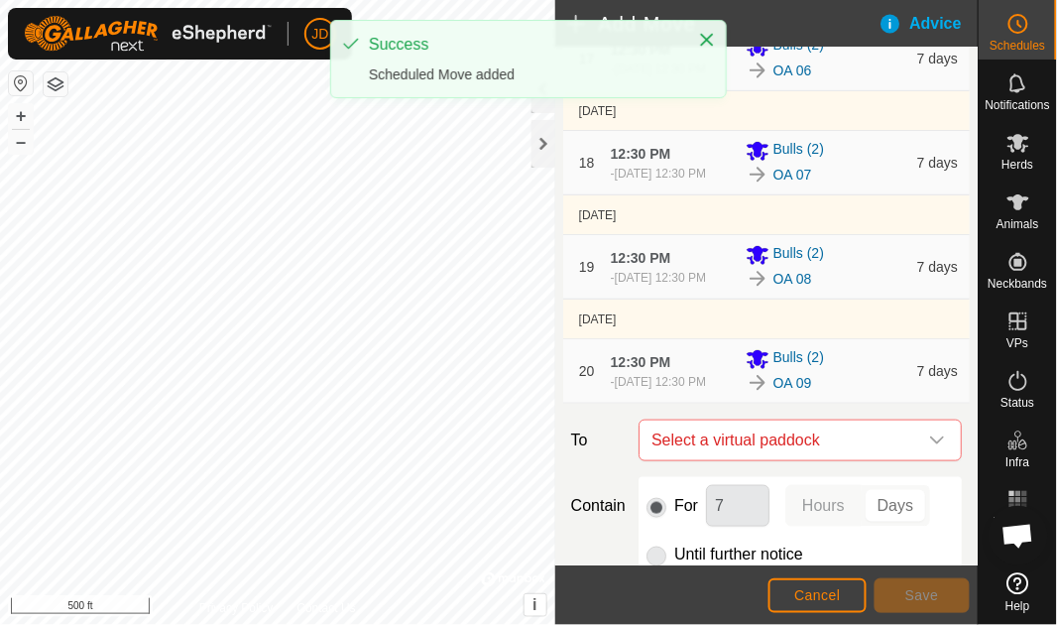
scroll to position [2234, 0]
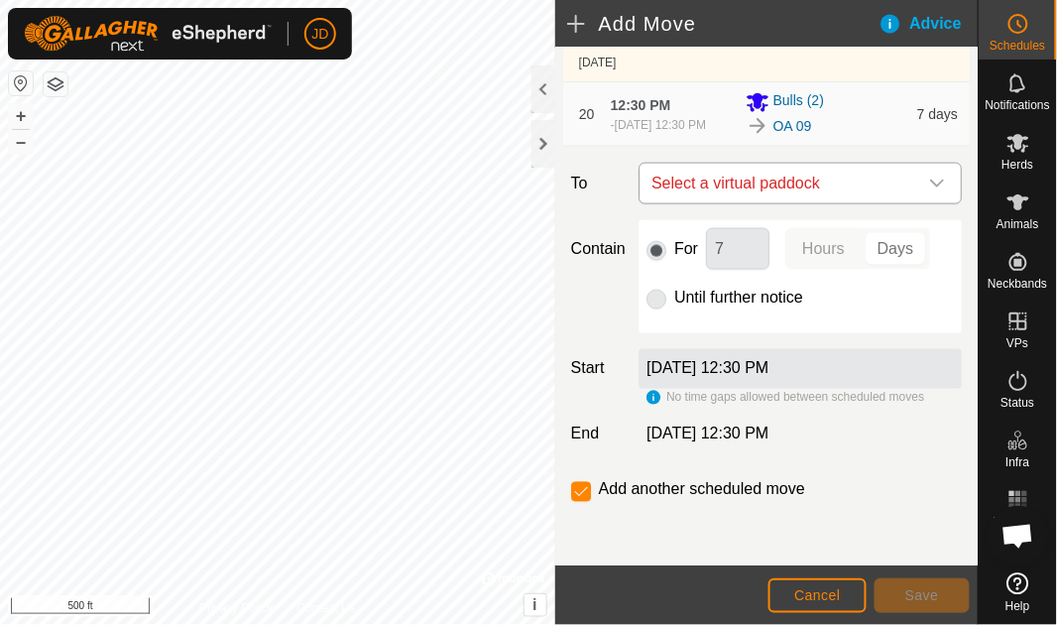
click at [931, 186] on icon "dropdown trigger" at bounding box center [938, 184] width 14 height 8
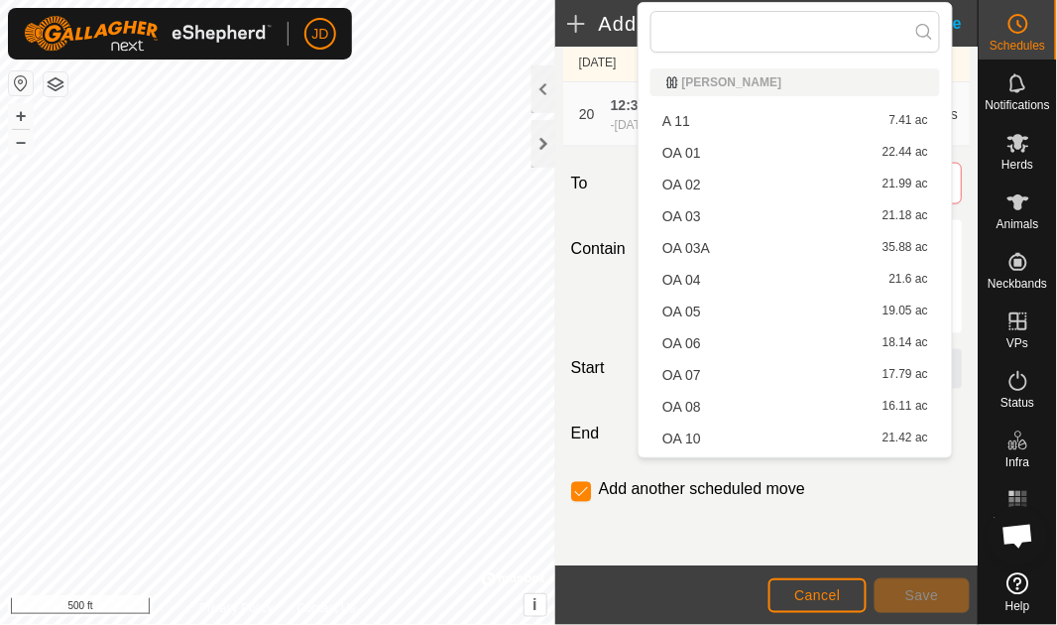
click at [759, 442] on li "OA 10 21.42 ac" at bounding box center [796, 439] width 290 height 30
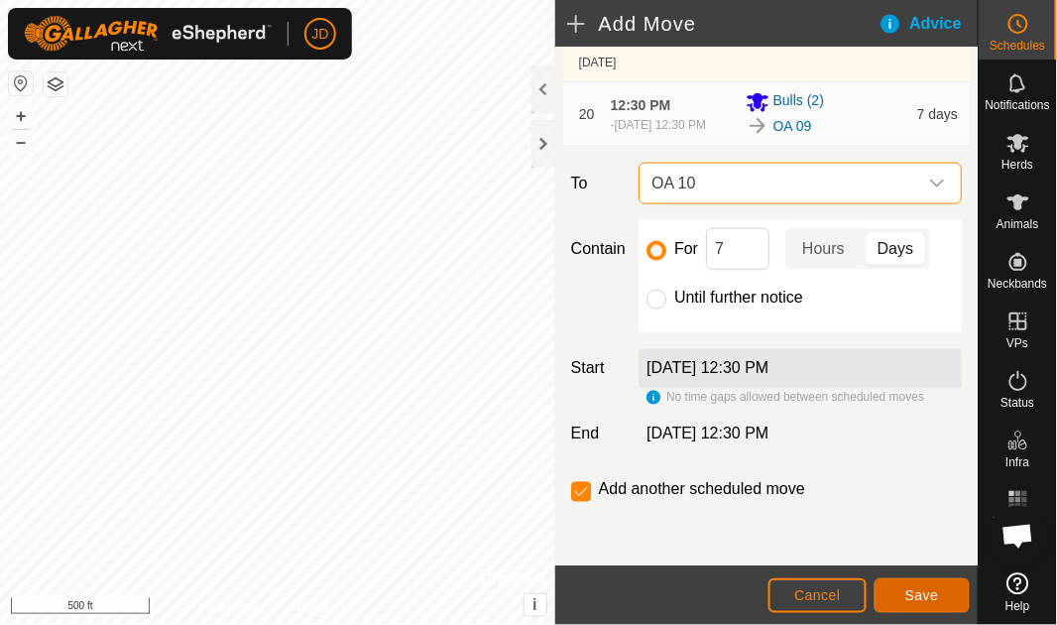
click at [928, 590] on span "Save" at bounding box center [923, 595] width 34 height 16
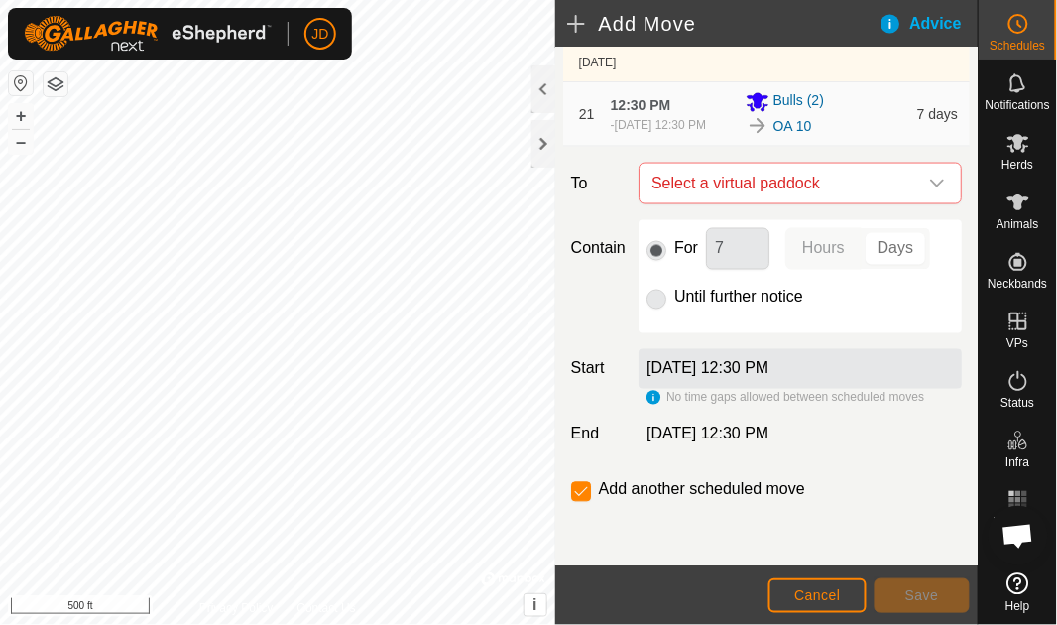
scroll to position [2266, 0]
click at [930, 191] on icon "dropdown trigger" at bounding box center [938, 184] width 16 height 16
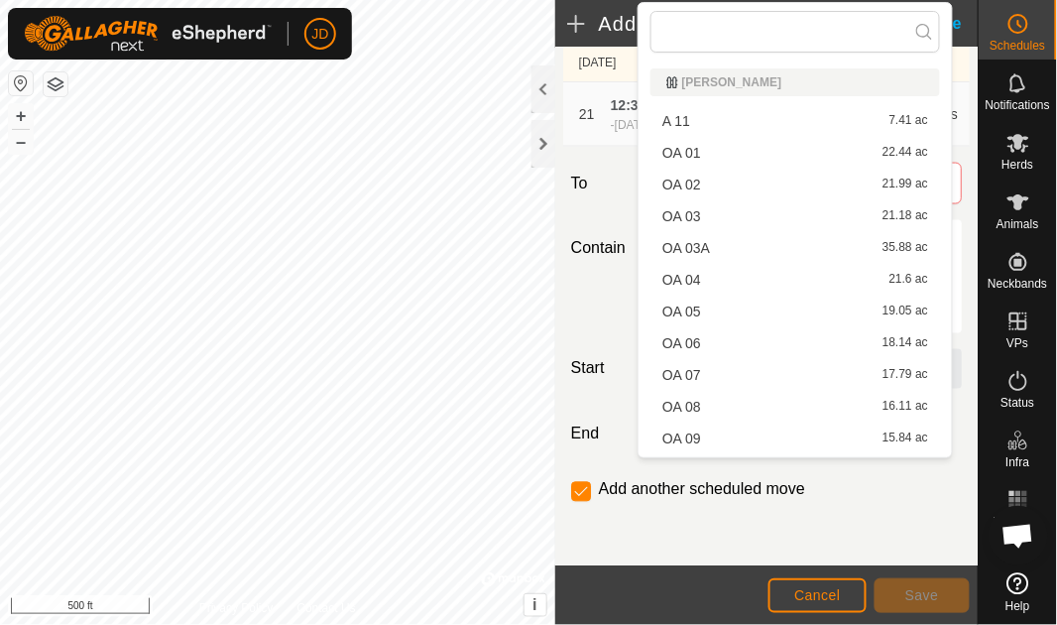
scroll to position [346, 0]
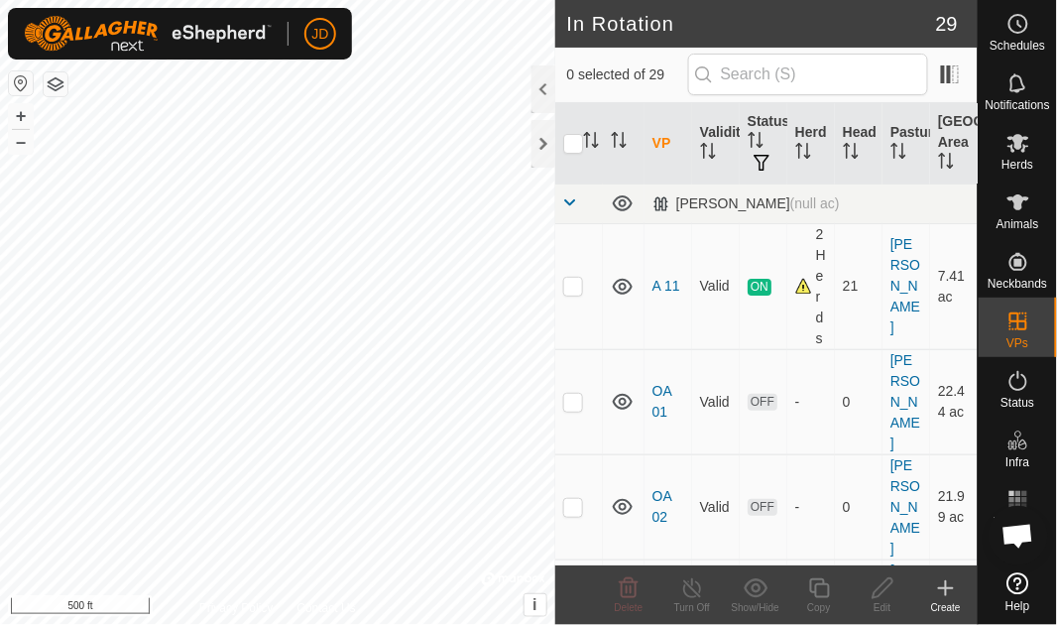
checkbox input "true"
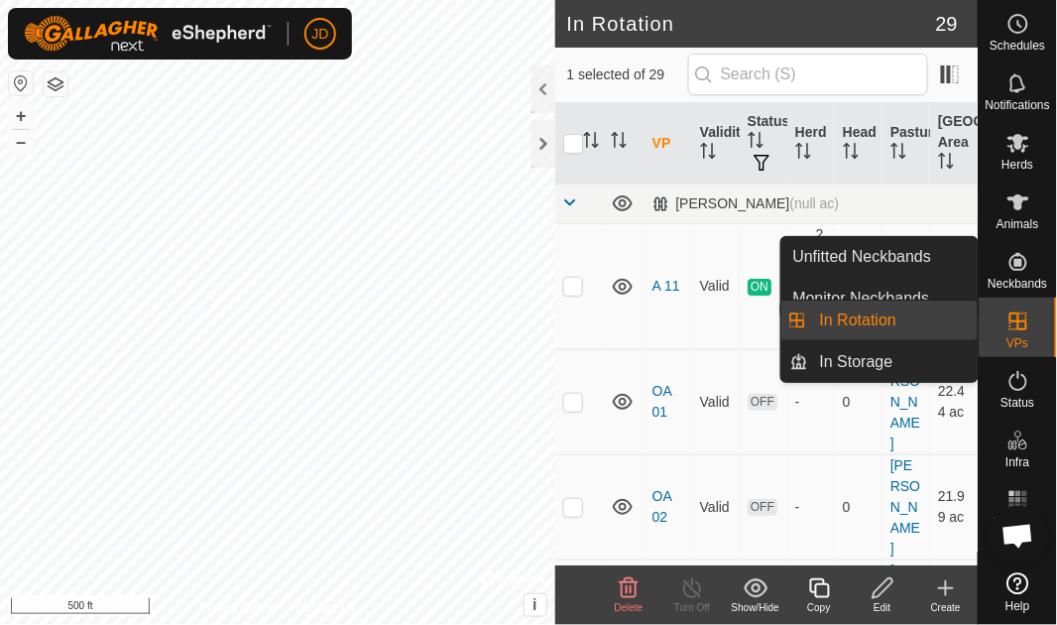
click at [925, 328] on link "In Rotation" at bounding box center [894, 321] width 170 height 40
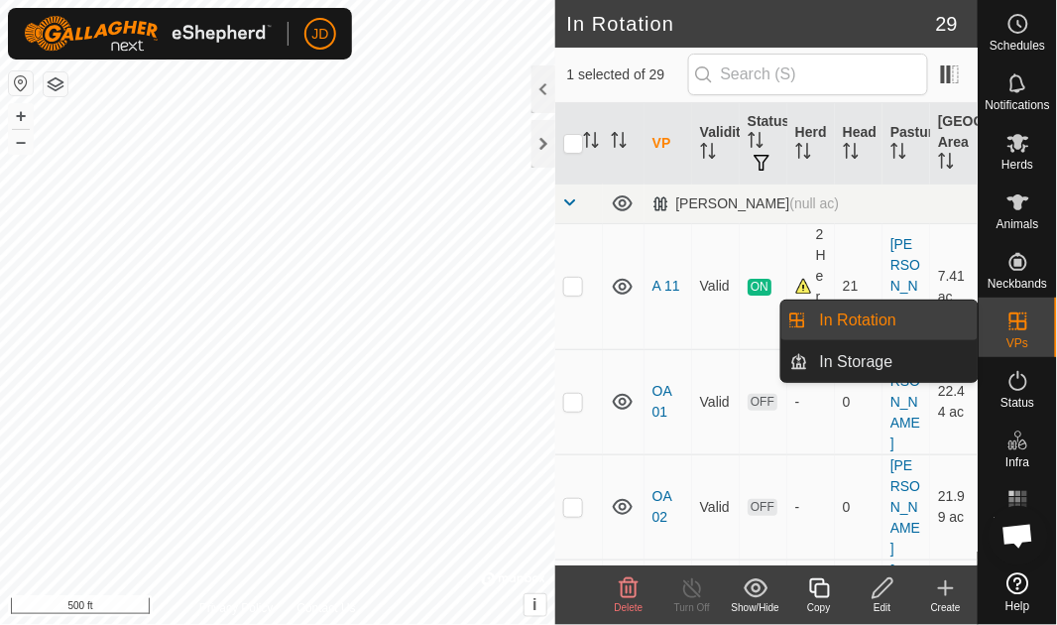
click at [863, 319] on link "In Rotation" at bounding box center [894, 321] width 170 height 40
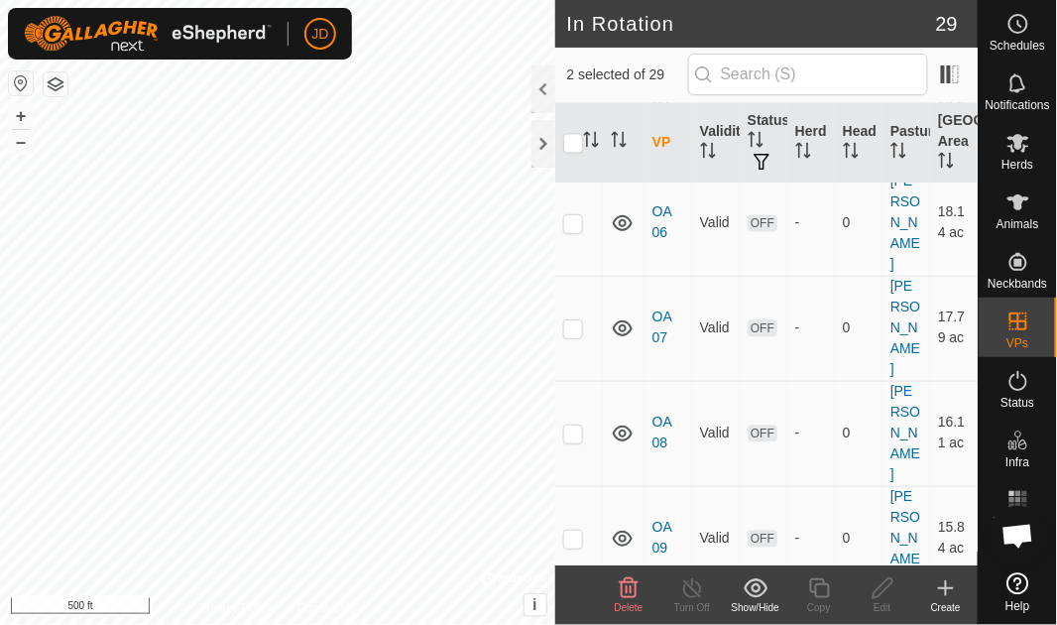
scroll to position [1214, 0]
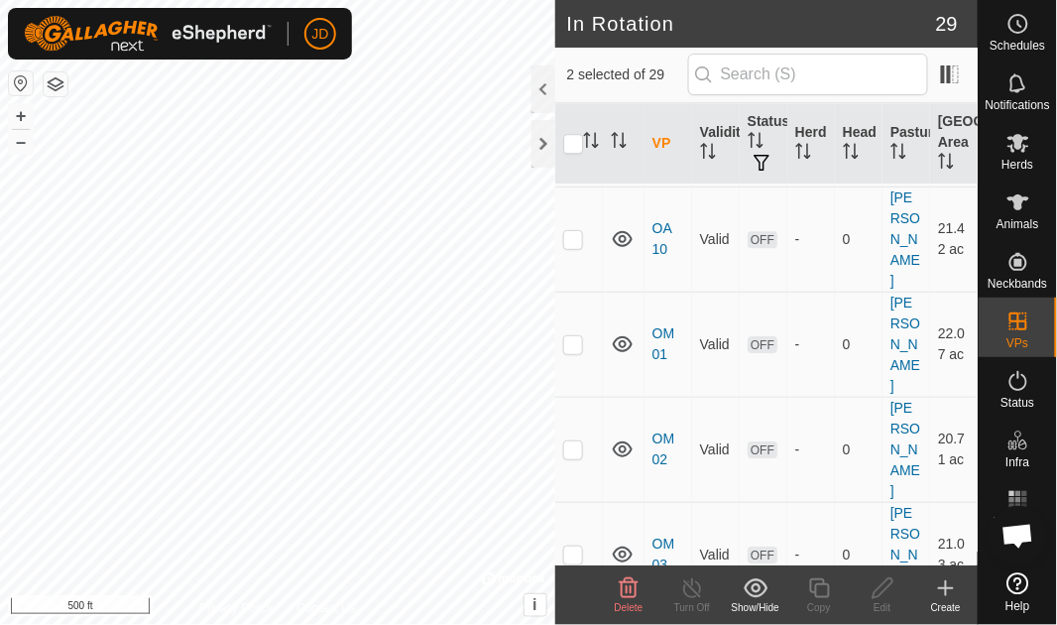
click at [634, 602] on span "Delete" at bounding box center [629, 607] width 29 height 11
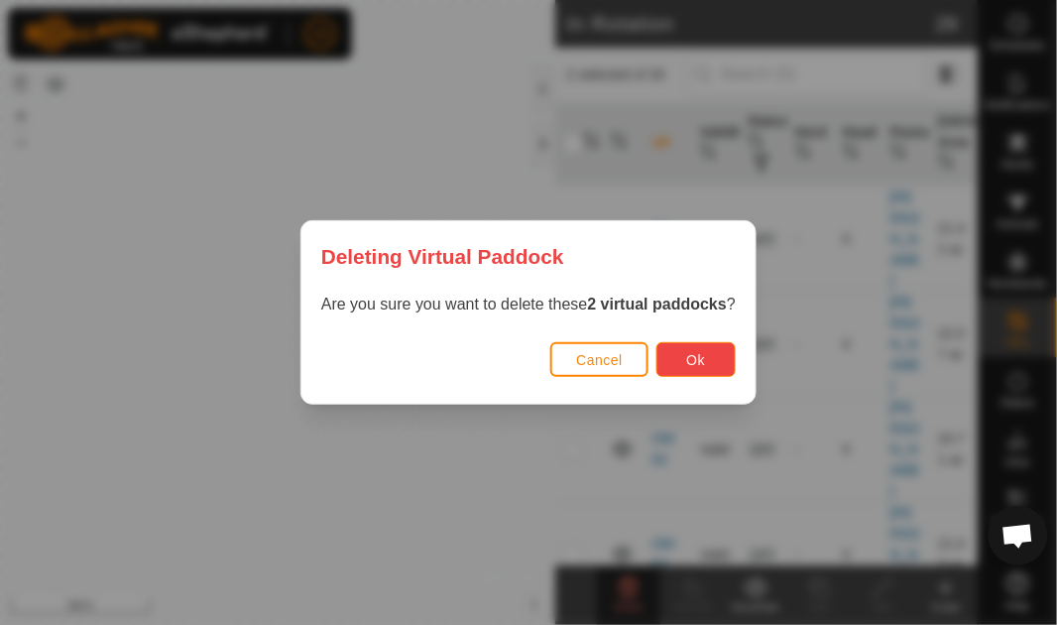
click at [709, 353] on button "Ok" at bounding box center [696, 359] width 79 height 35
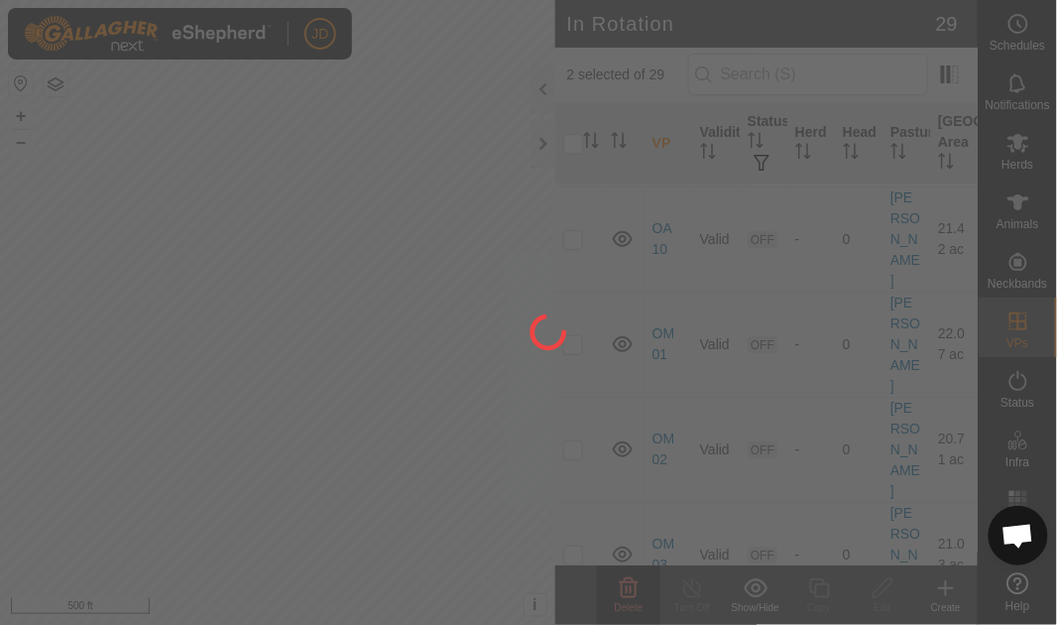
checkbox input "false"
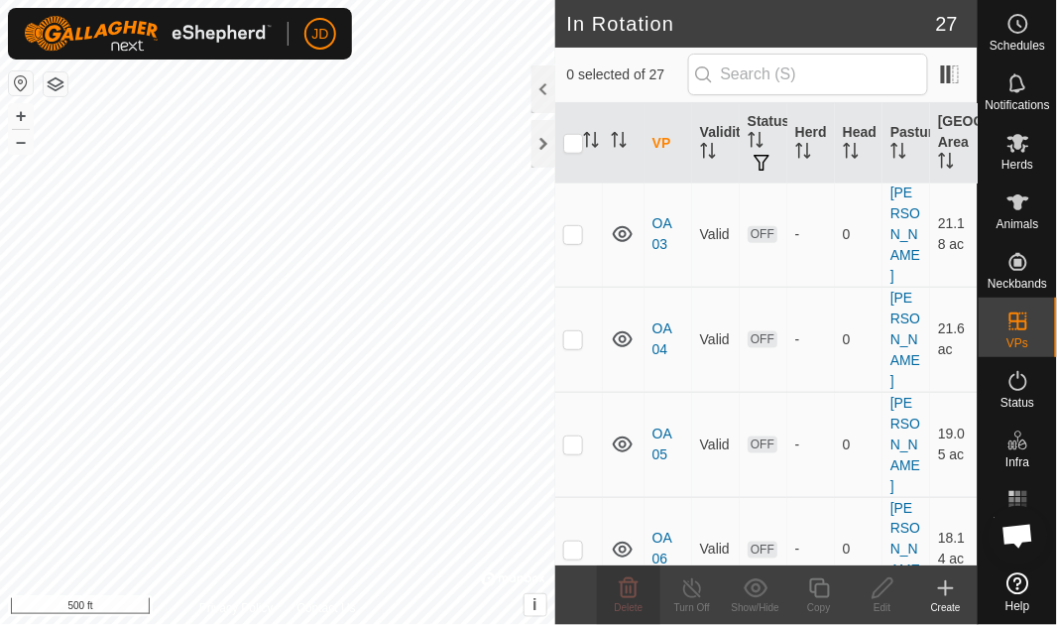
scroll to position [0, 0]
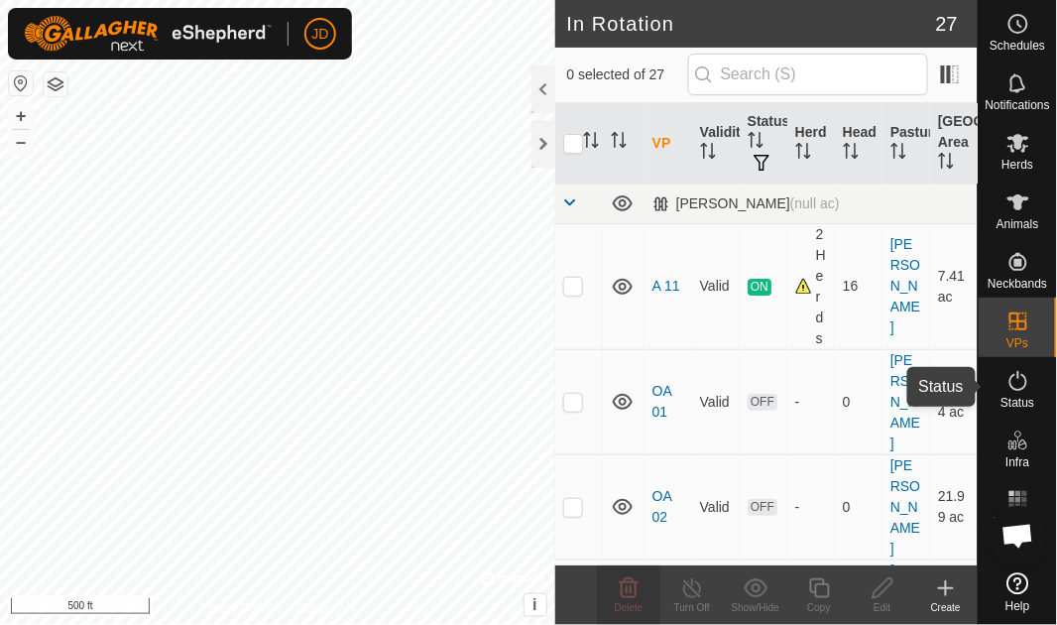
click at [1021, 391] on icon at bounding box center [1019, 381] width 24 height 24
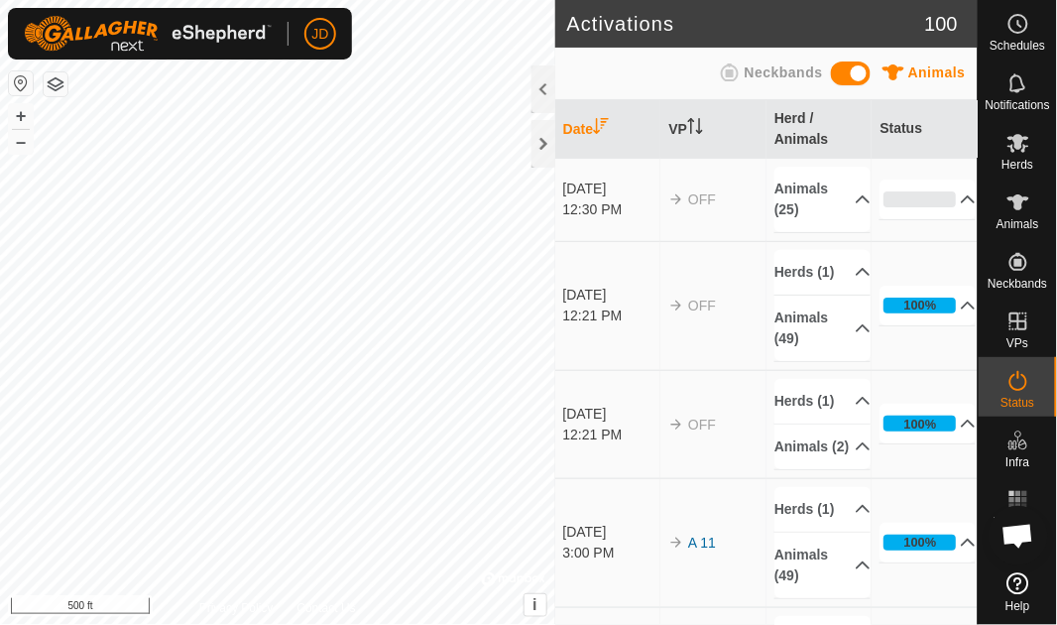
click at [620, 248] on td "[DATE] 12:21 PM" at bounding box center [609, 305] width 106 height 129
